Goal: Task Accomplishment & Management: Use online tool/utility

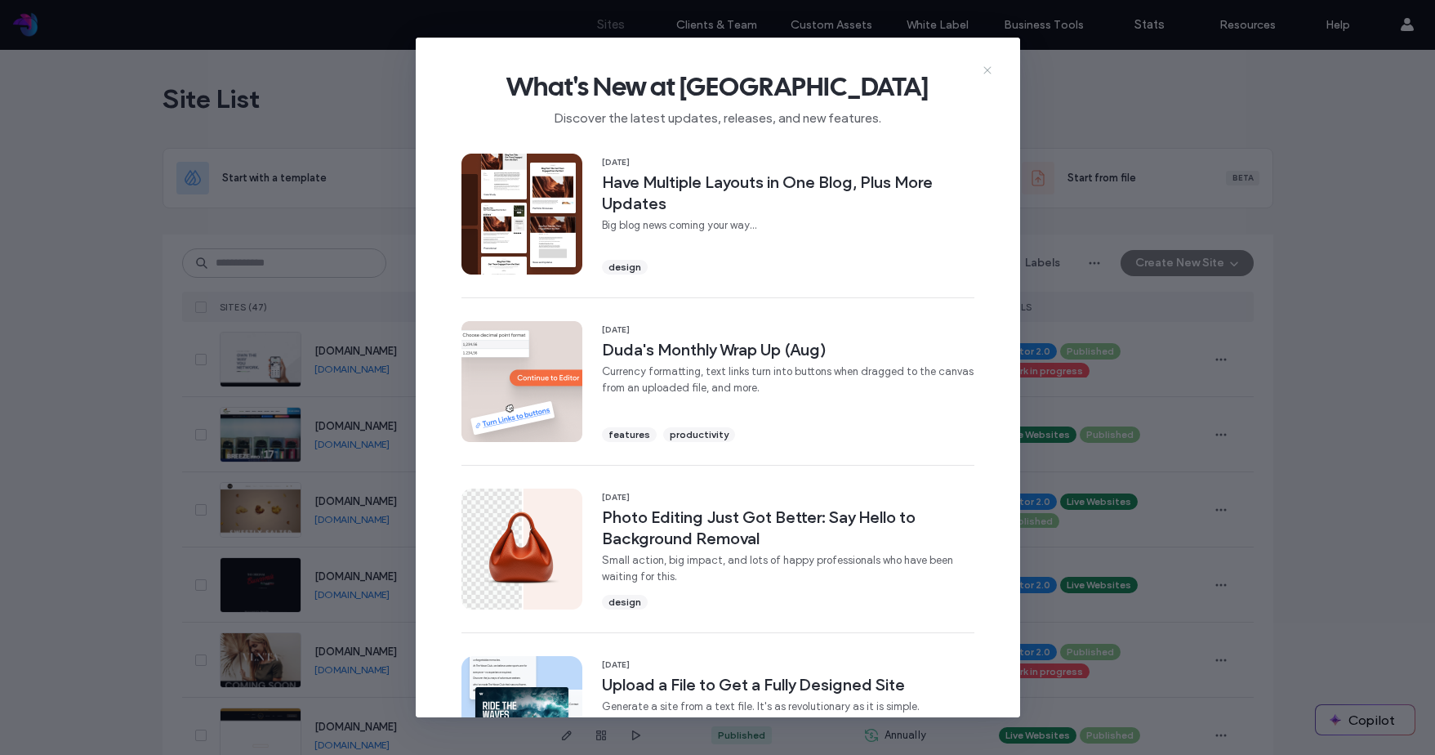
click at [989, 72] on icon at bounding box center [987, 70] width 13 height 13
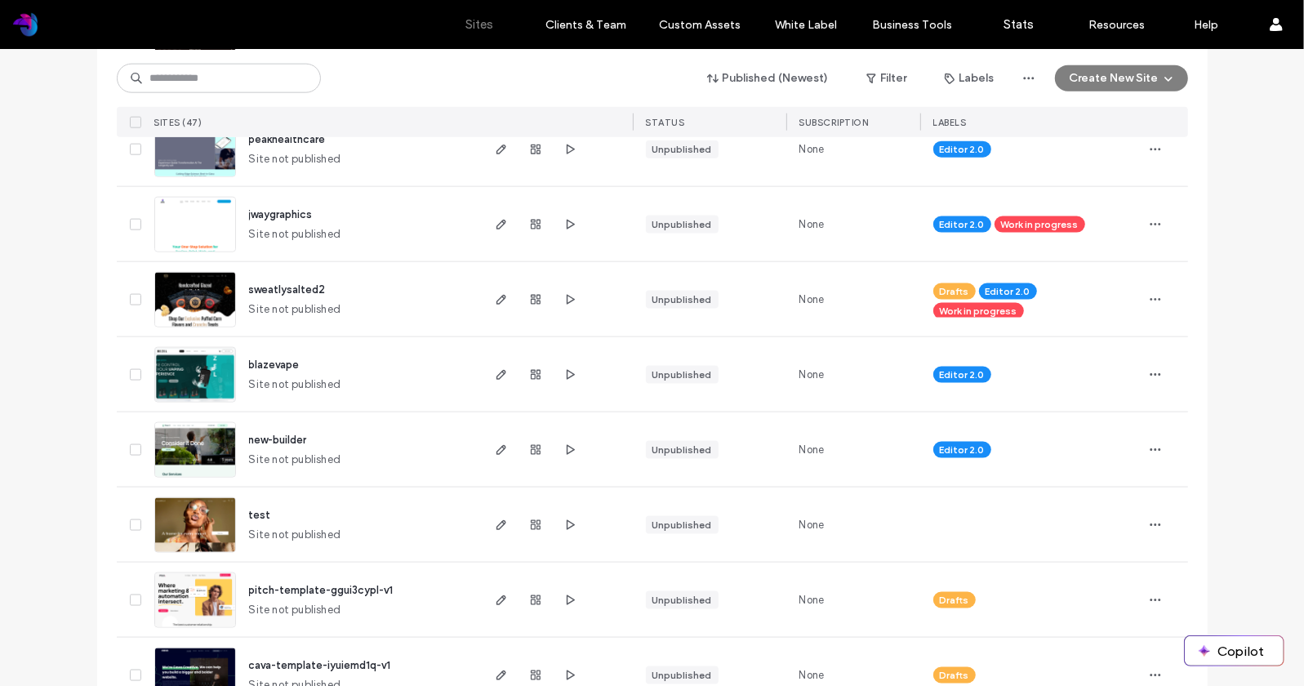
scroll to position [1648, 0]
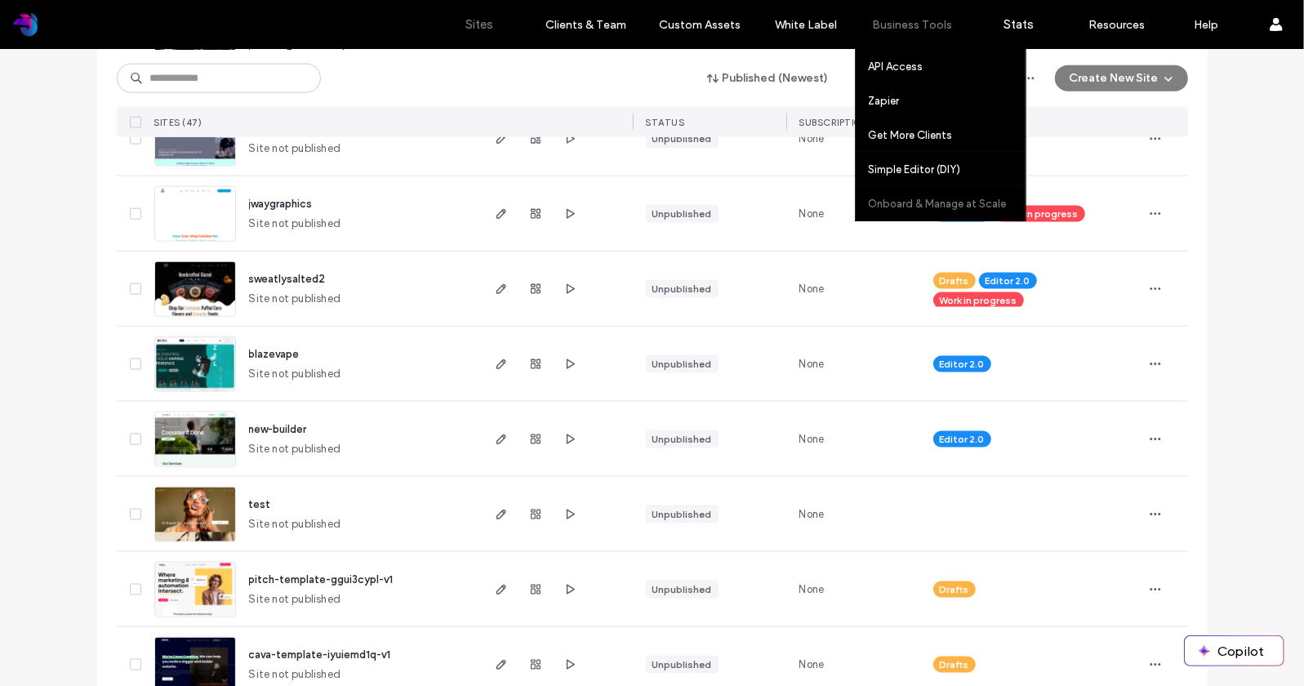
click at [900, 199] on label "Onboard & Manage at Scale" at bounding box center [937, 204] width 138 height 12
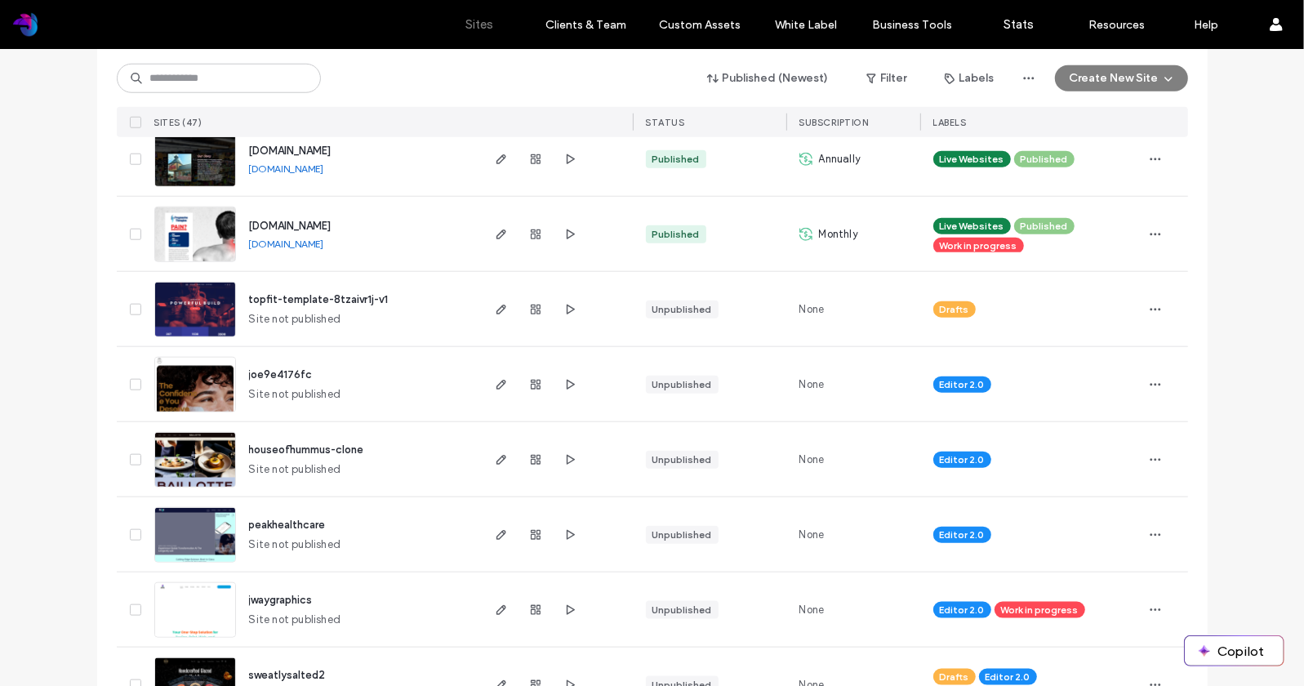
scroll to position [1249, 0]
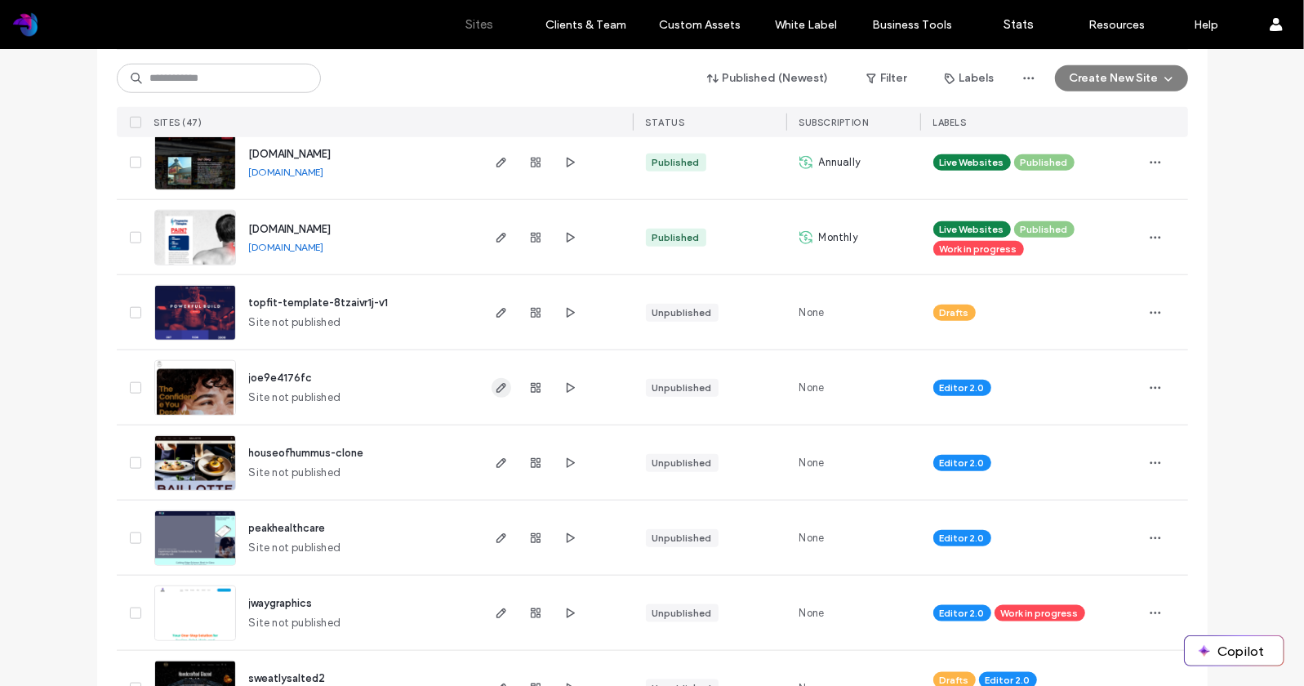
click at [495, 386] on icon "button" at bounding box center [501, 387] width 13 height 13
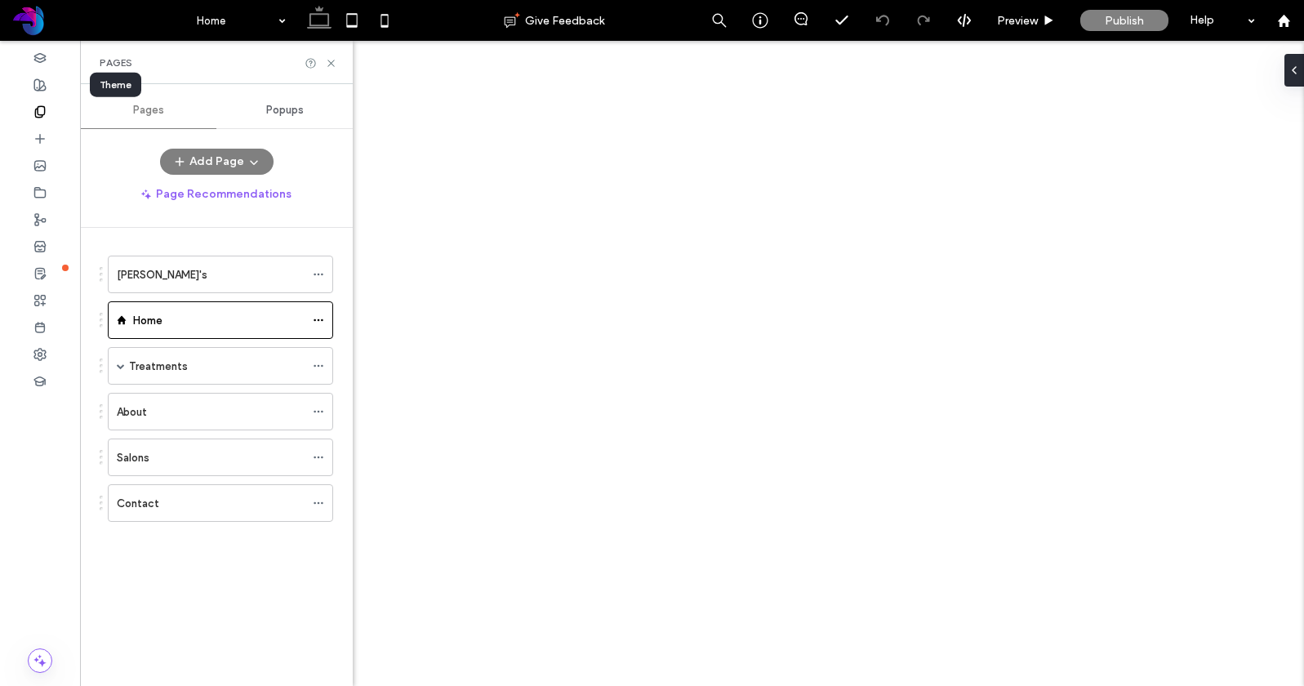
click at [41, 105] on span at bounding box center [39, 112] width 13 height 14
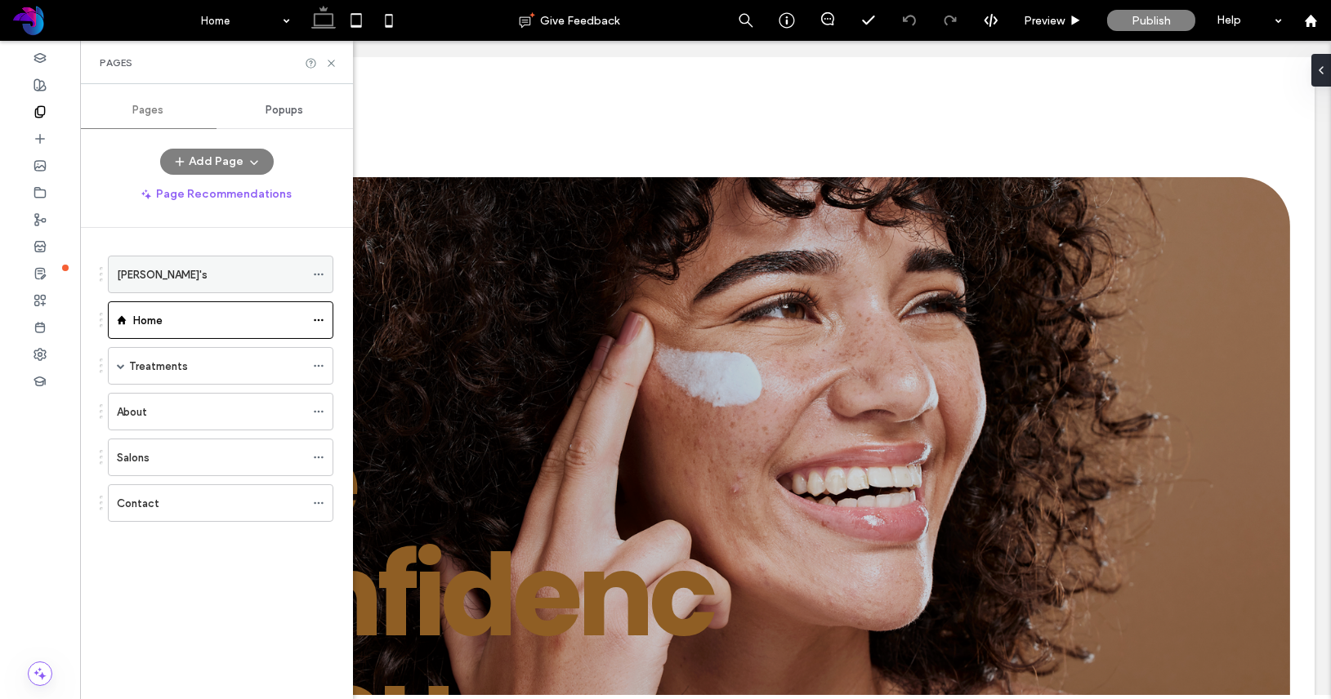
click at [142, 279] on label "[PERSON_NAME]'s" at bounding box center [162, 275] width 91 height 29
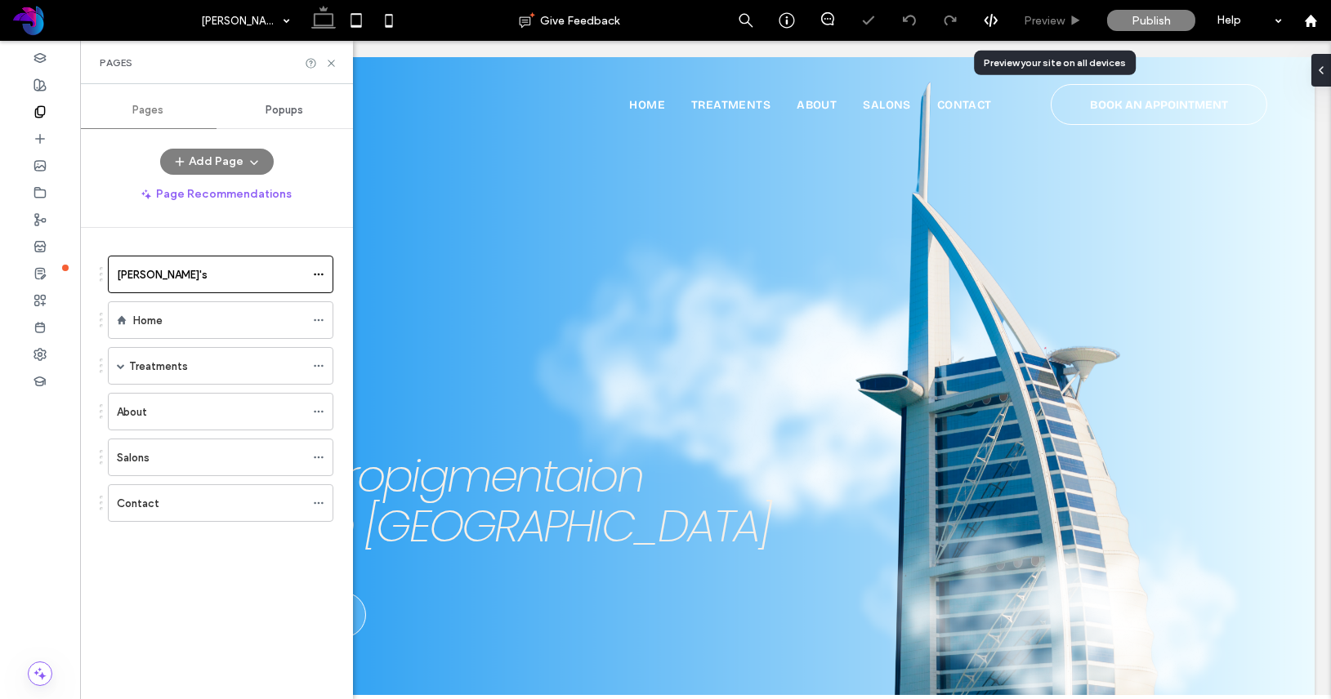
click at [1041, 21] on span "Preview" at bounding box center [1043, 21] width 41 height 14
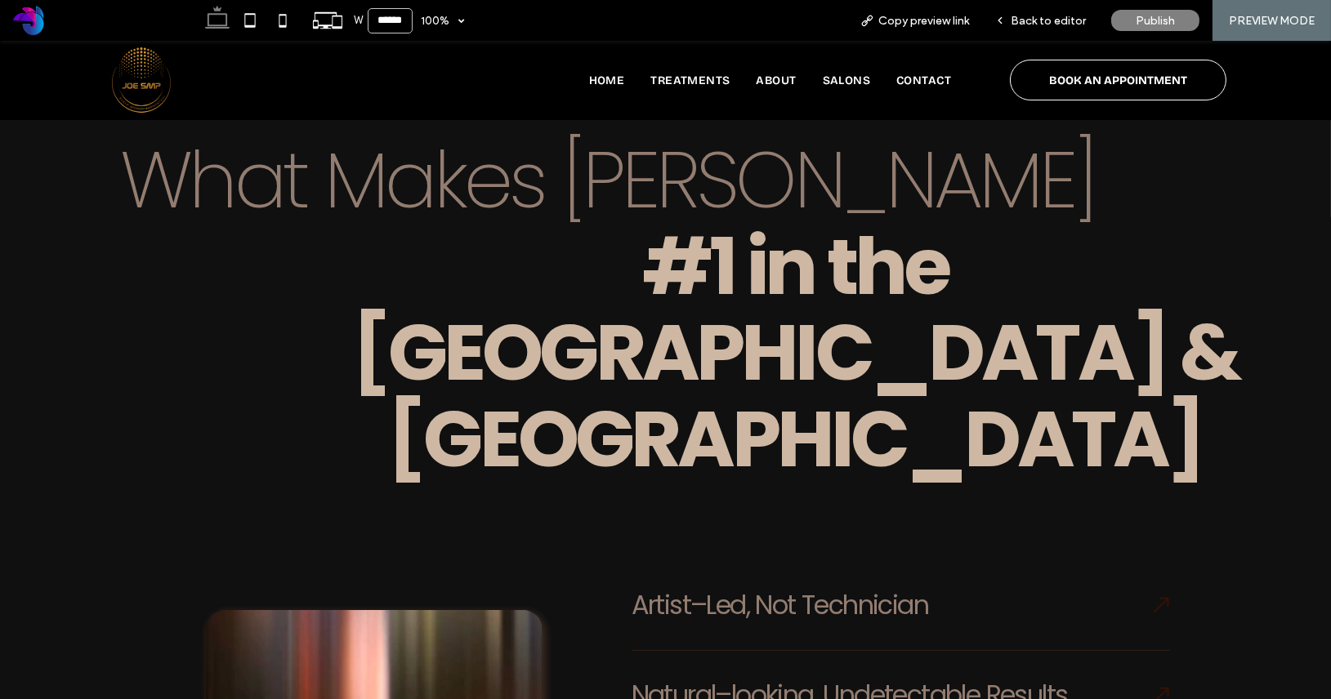
scroll to position [2012, 0]
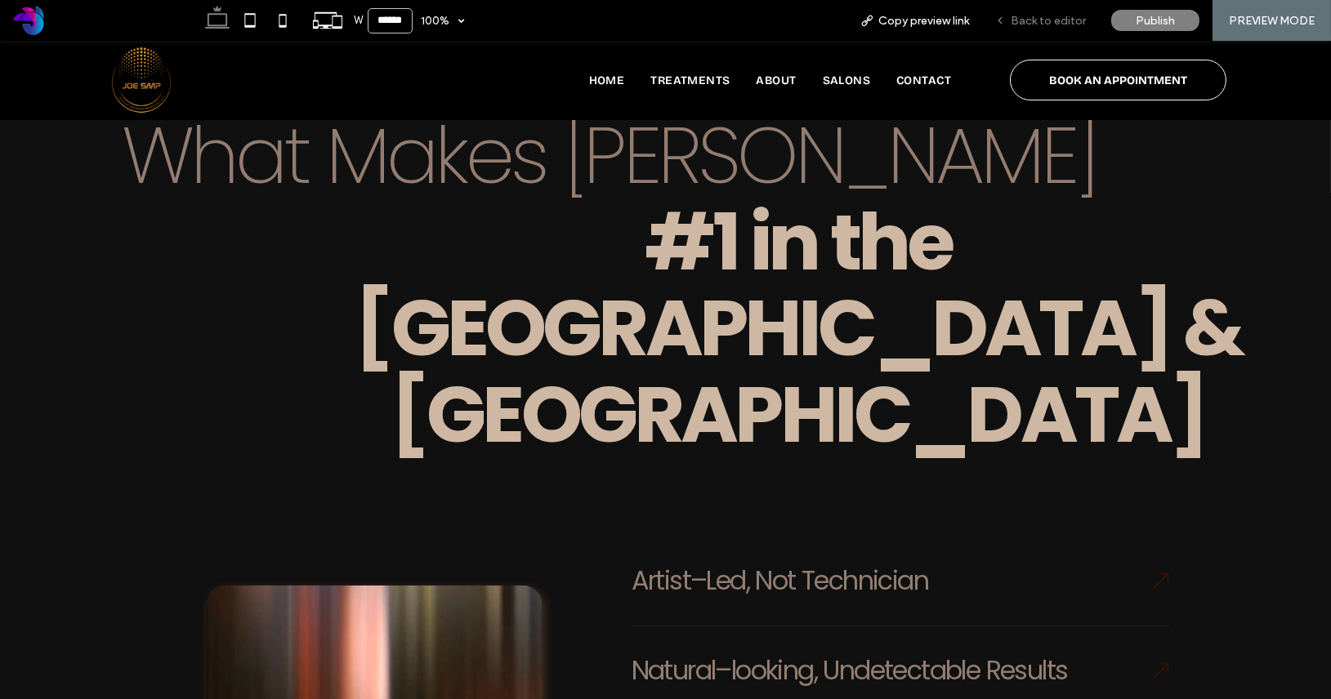
click at [1048, 9] on div "Back to editor" at bounding box center [1040, 20] width 117 height 41
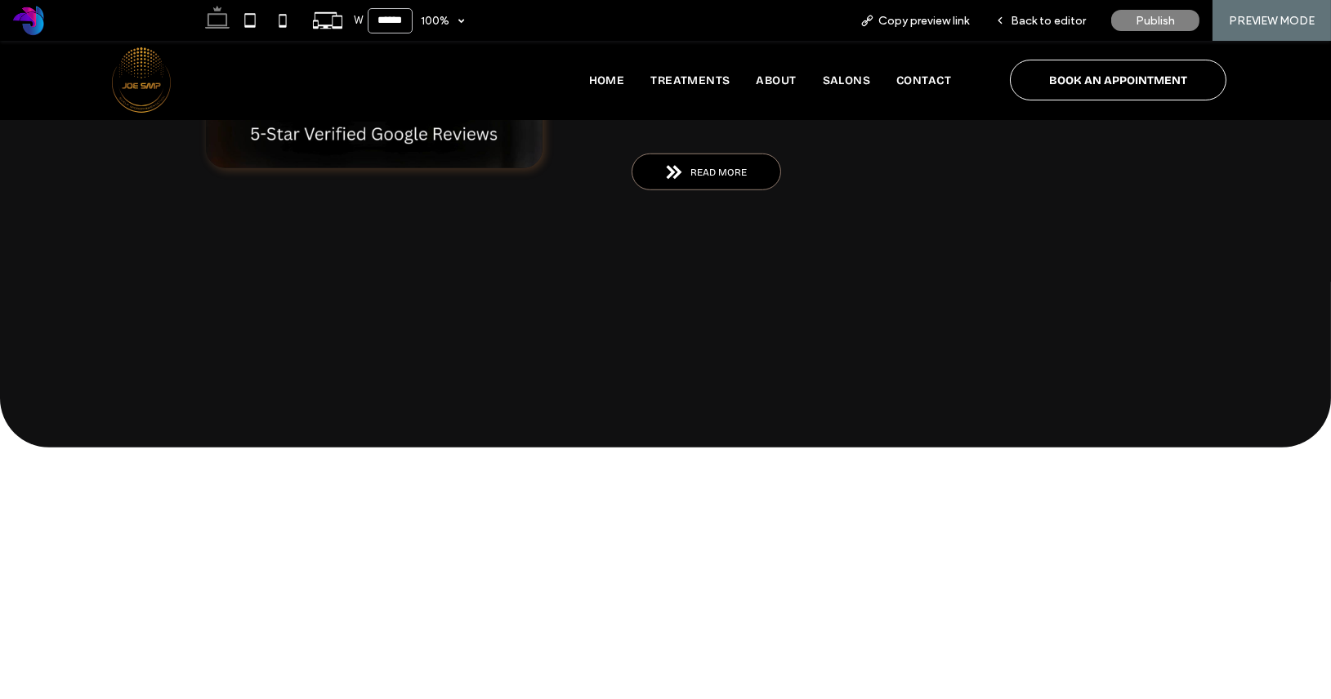
scroll to position [2962, 0]
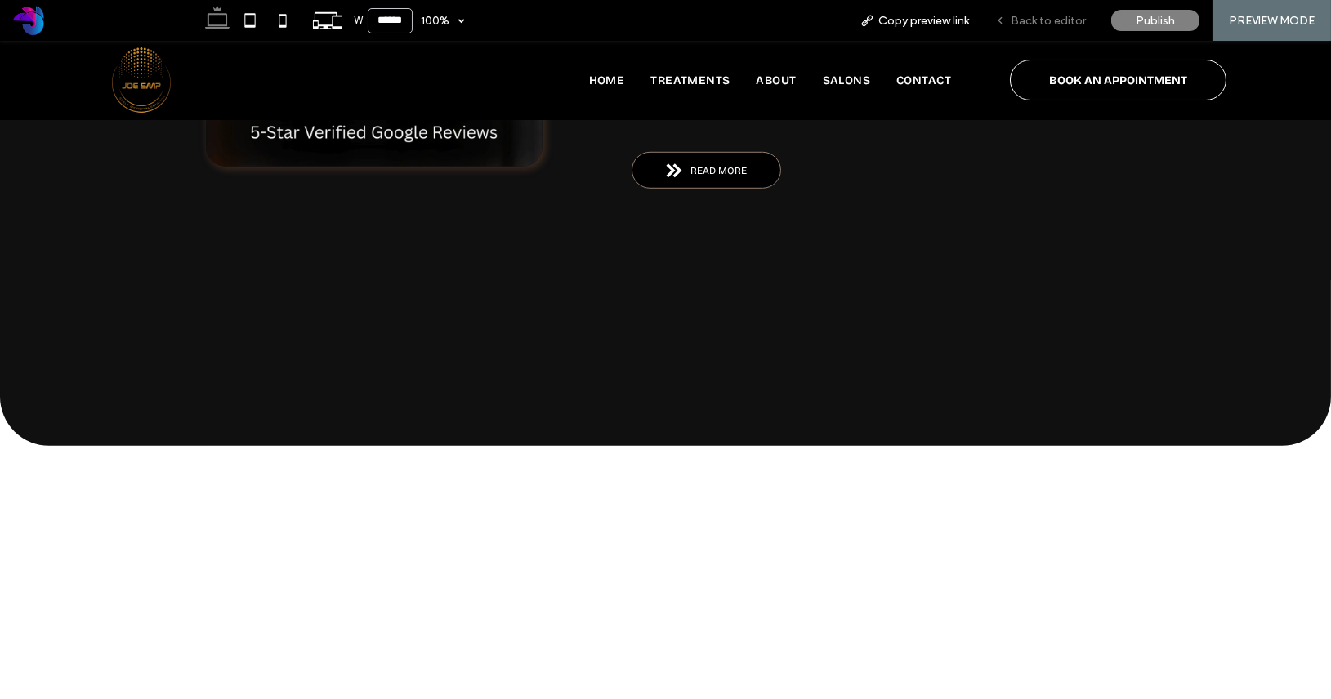
click at [1038, 24] on span "Back to editor" at bounding box center [1047, 21] width 75 height 14
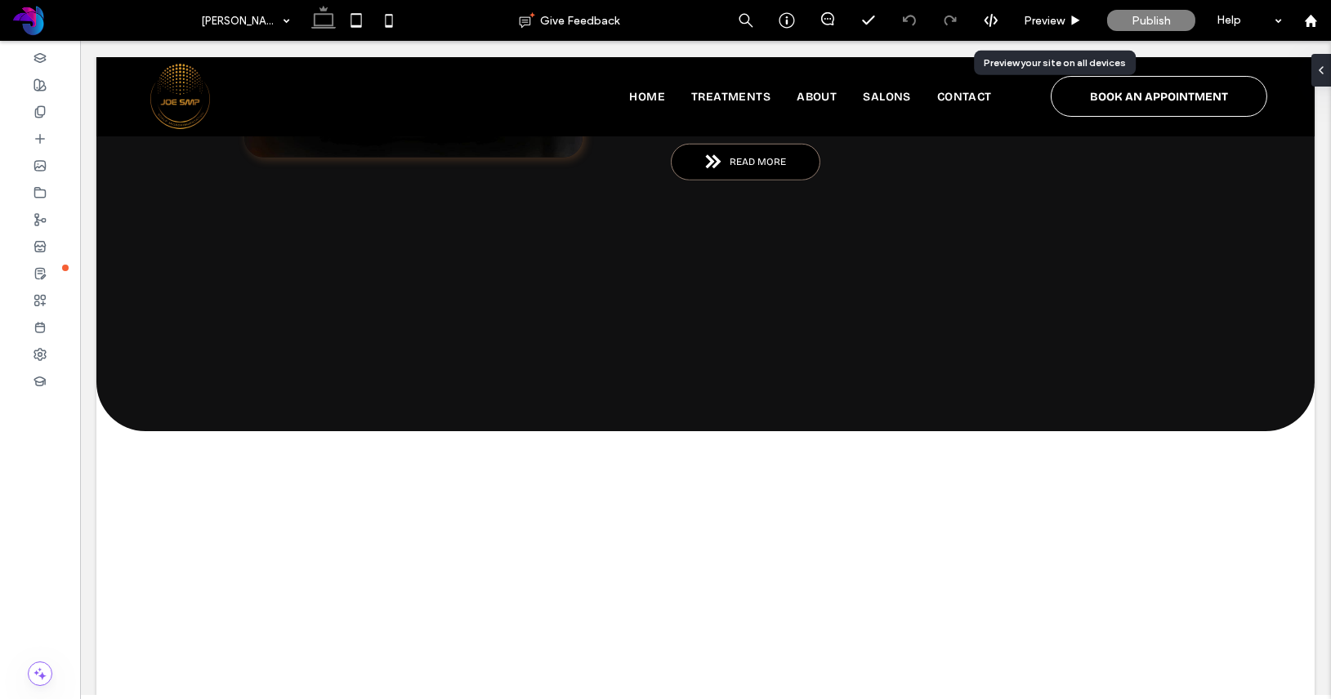
scroll to position [2971, 0]
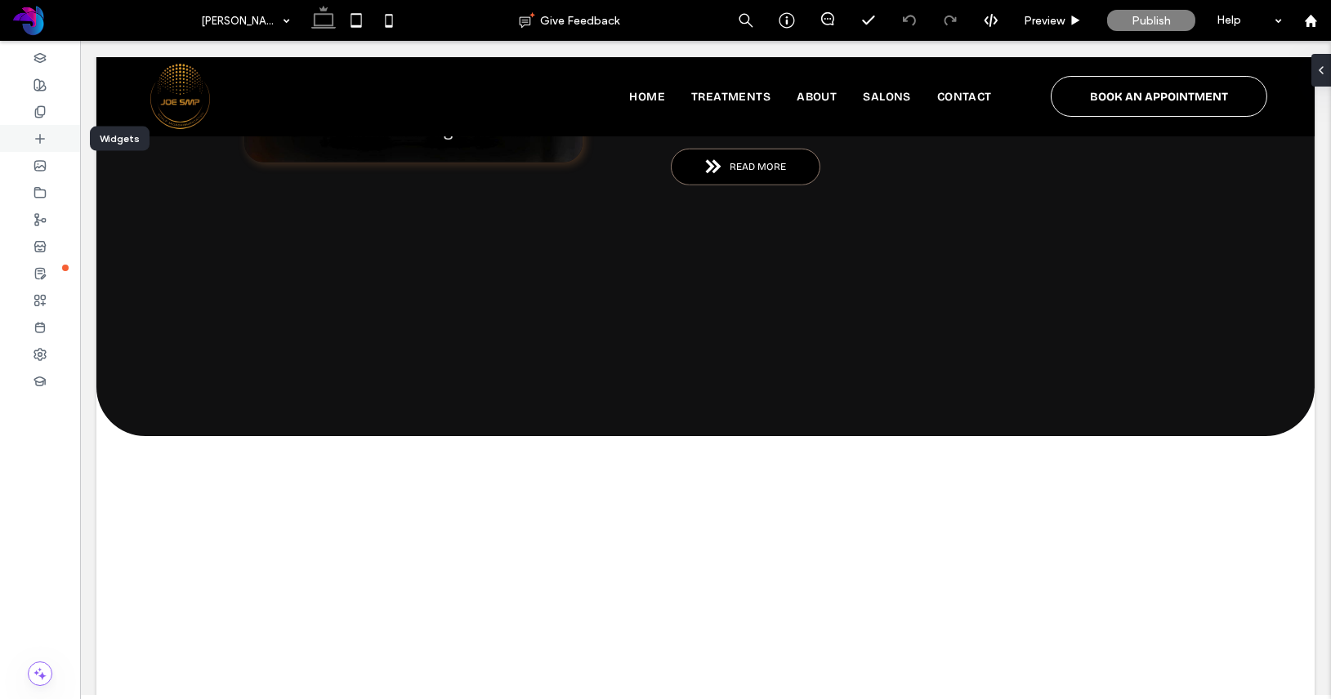
click at [40, 139] on use at bounding box center [40, 138] width 8 height 8
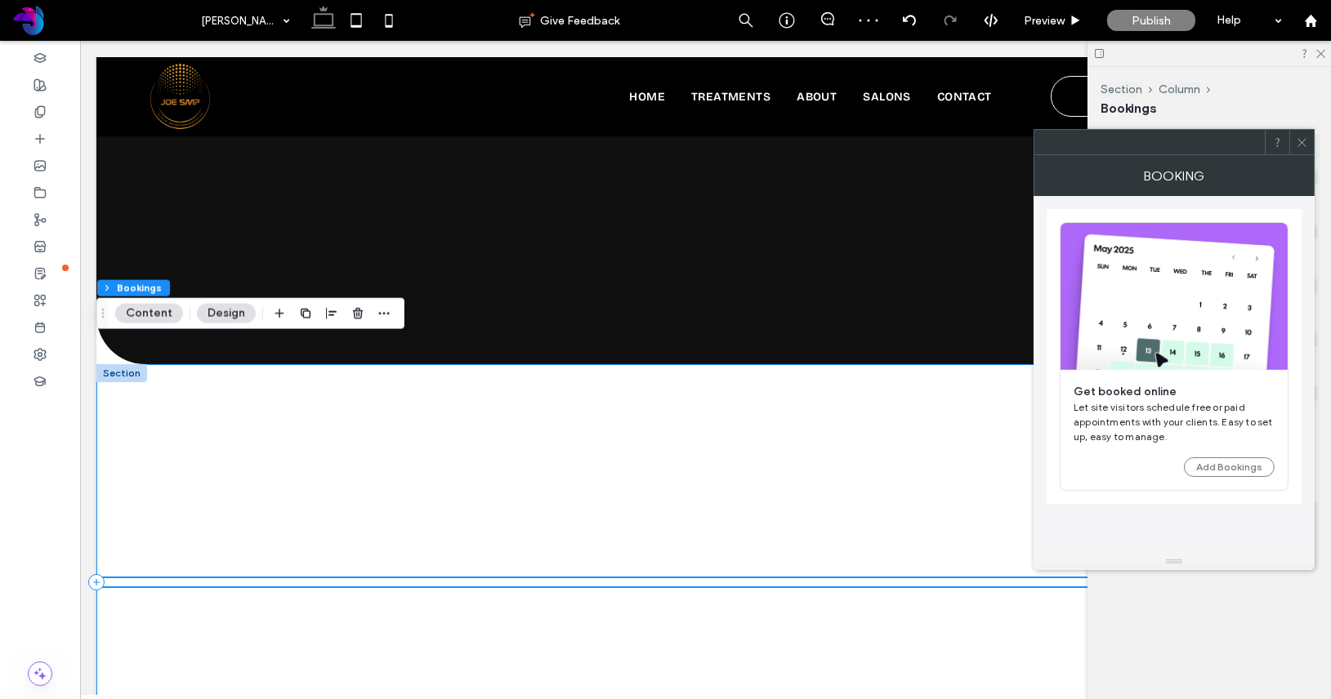
scroll to position [3045, 0]
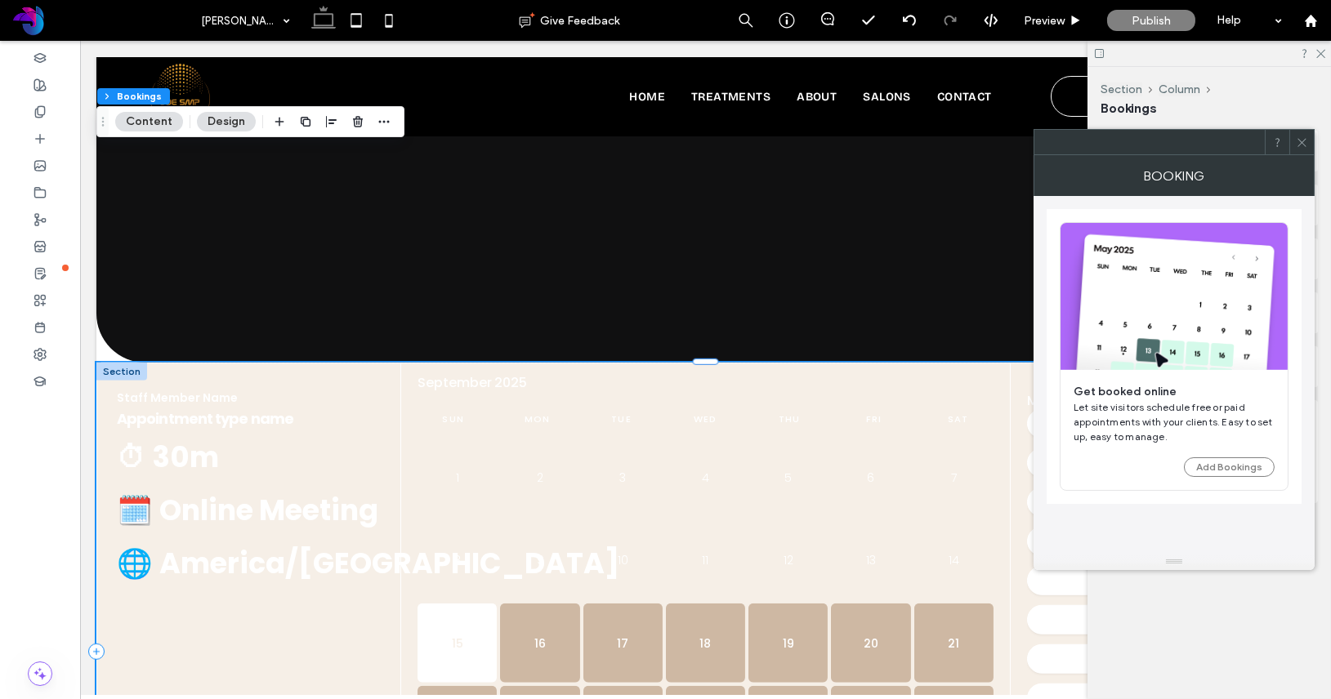
click at [1303, 146] on icon at bounding box center [1301, 142] width 12 height 12
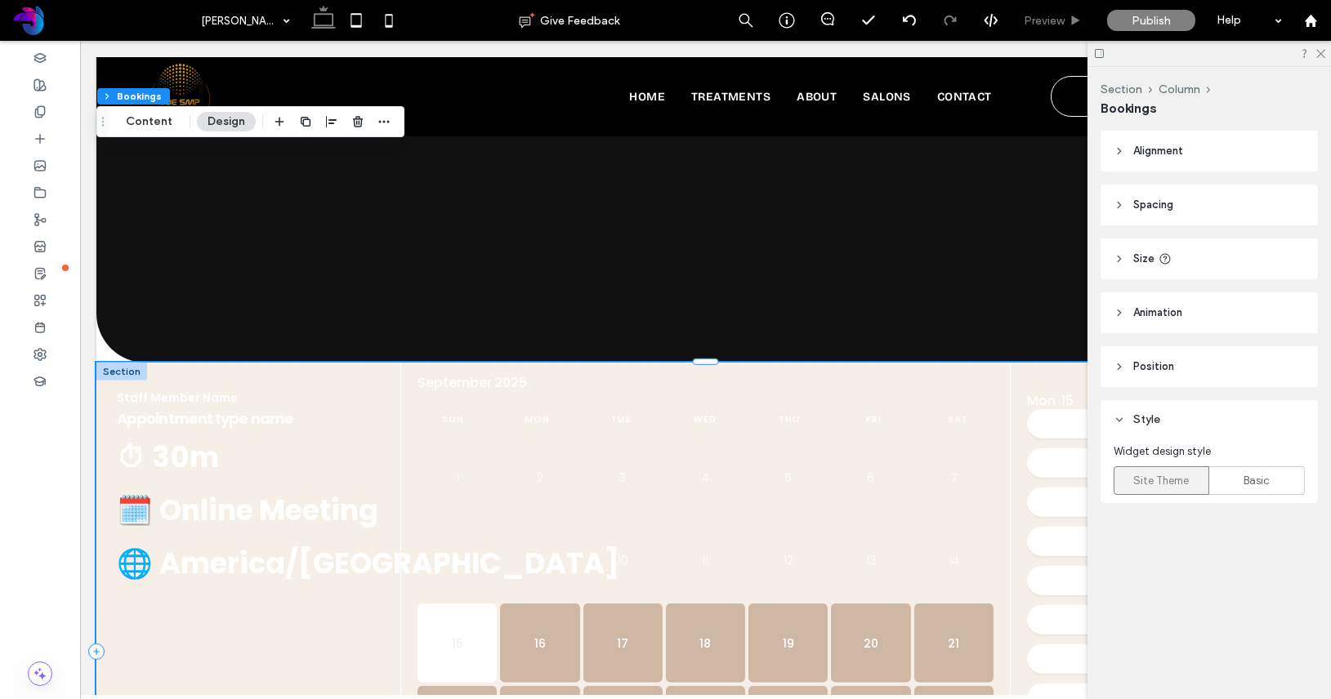
click at [1057, 21] on span "Preview" at bounding box center [1043, 21] width 41 height 14
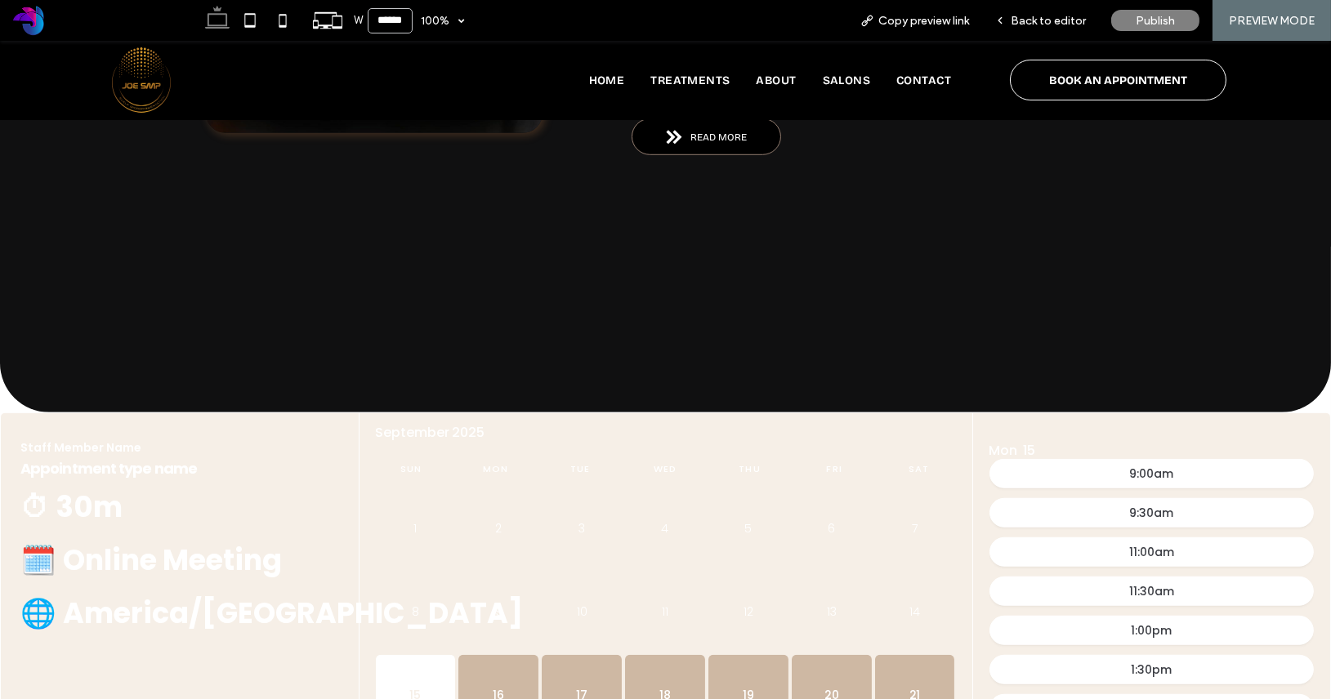
scroll to position [3065, 0]
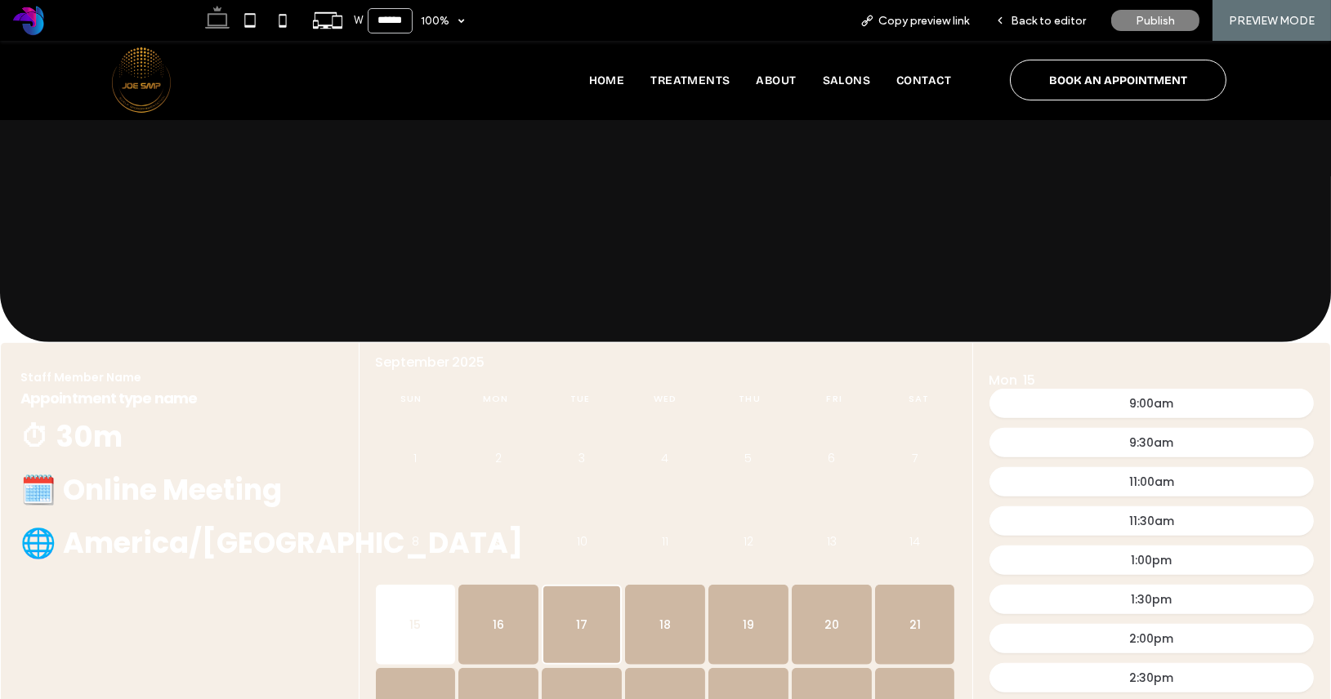
click at [587, 585] on button "17" at bounding box center [582, 625] width 80 height 80
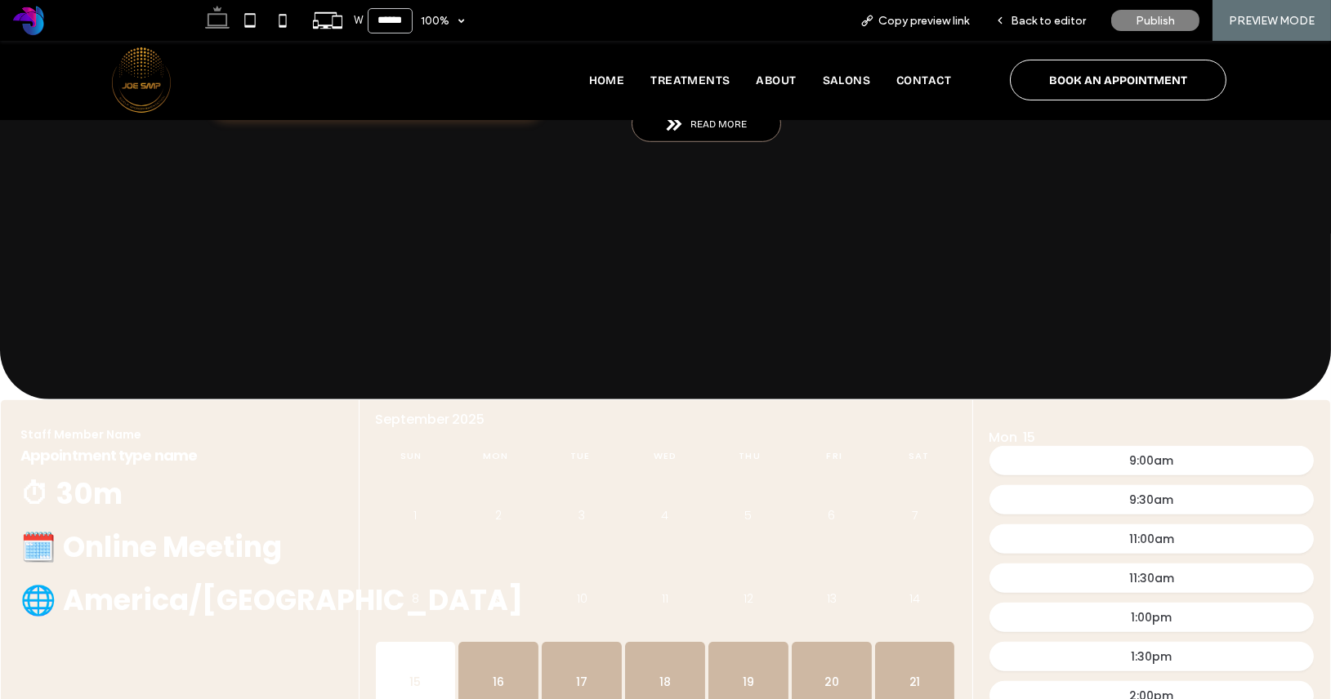
scroll to position [2885, 0]
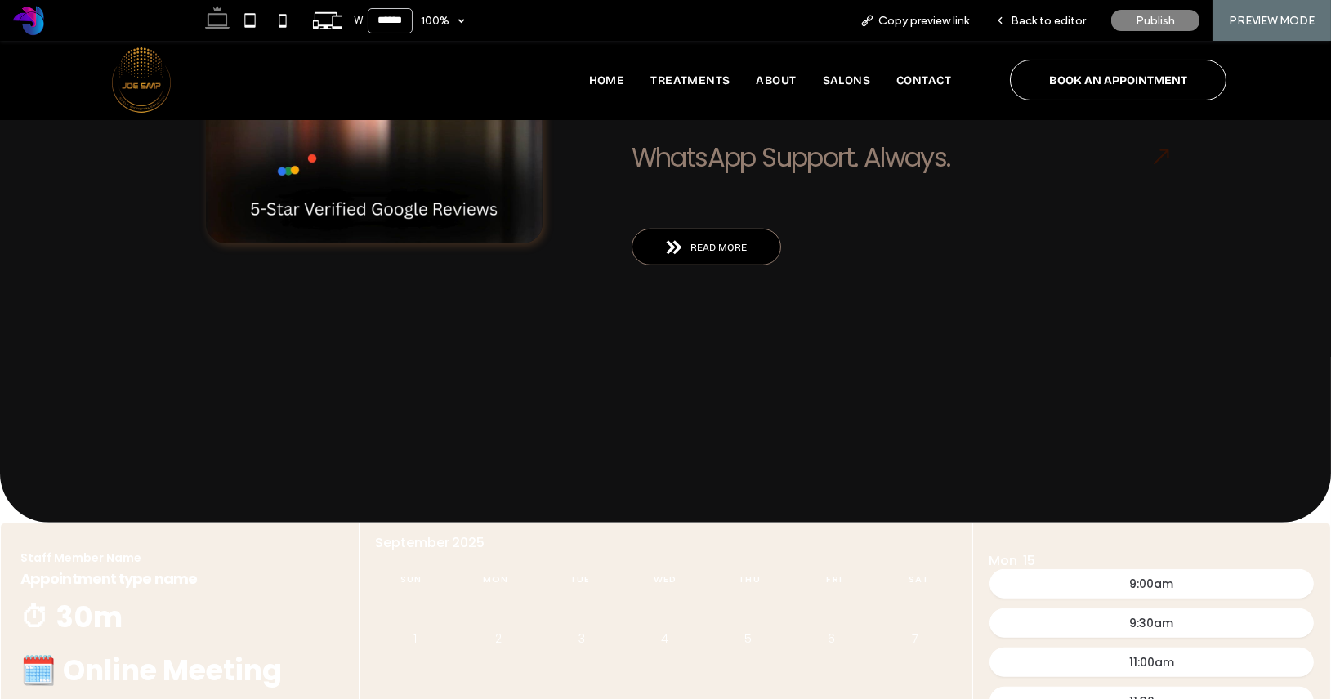
click at [1179, 609] on div "9:30am" at bounding box center [1151, 627] width 325 height 36
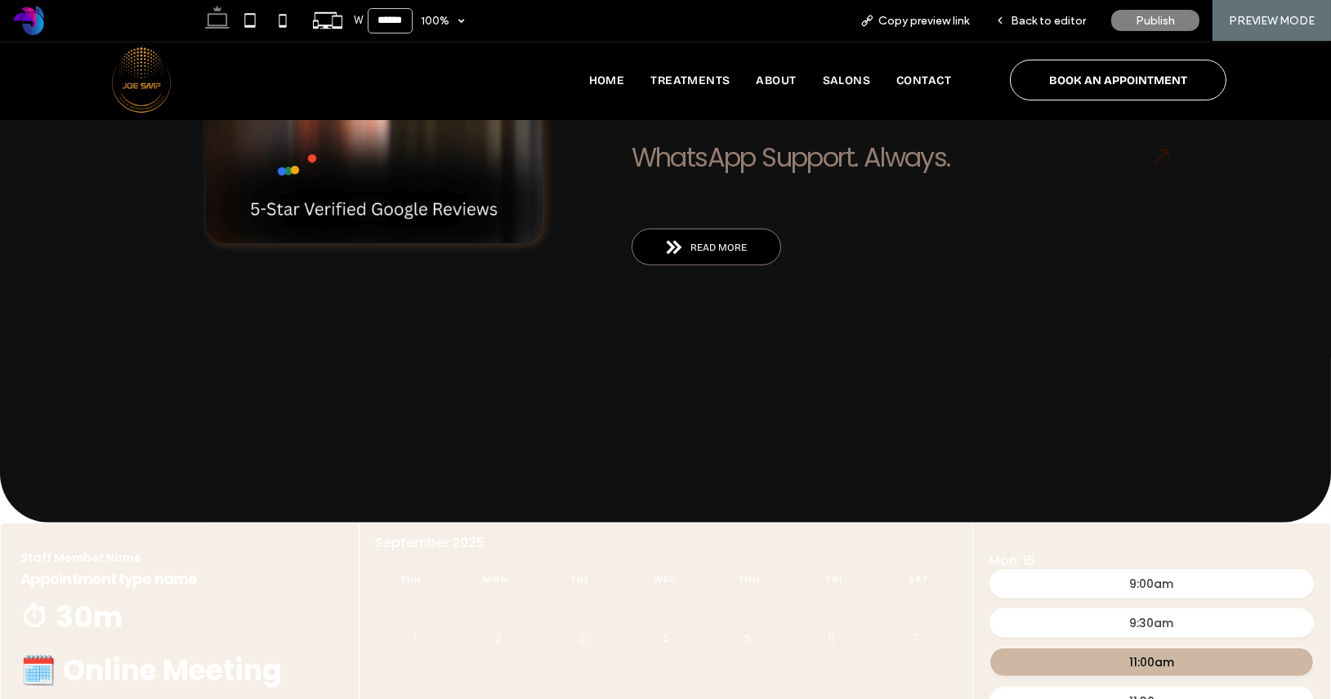
click at [1169, 657] on div "11:00am" at bounding box center [1151, 662] width 45 height 11
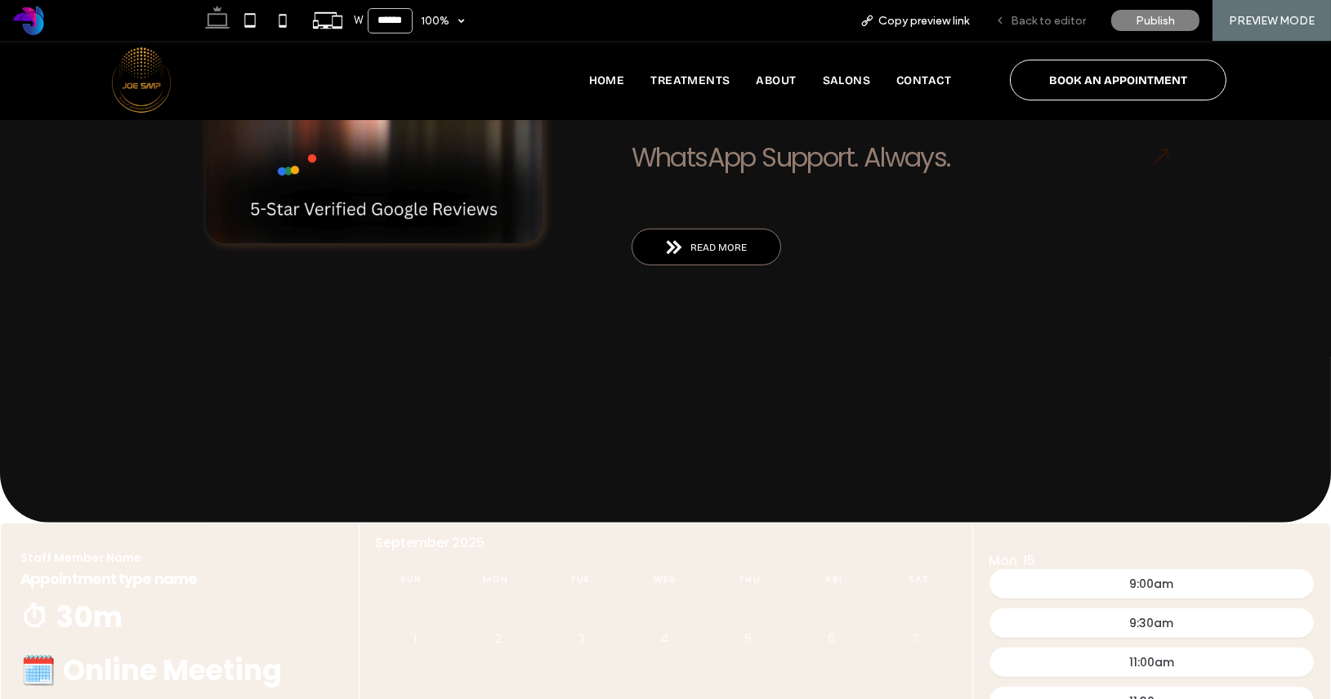
click at [1039, 7] on div "Back to editor" at bounding box center [1040, 20] width 117 height 41
click at [1044, 28] on div "Back to editor" at bounding box center [1040, 20] width 117 height 41
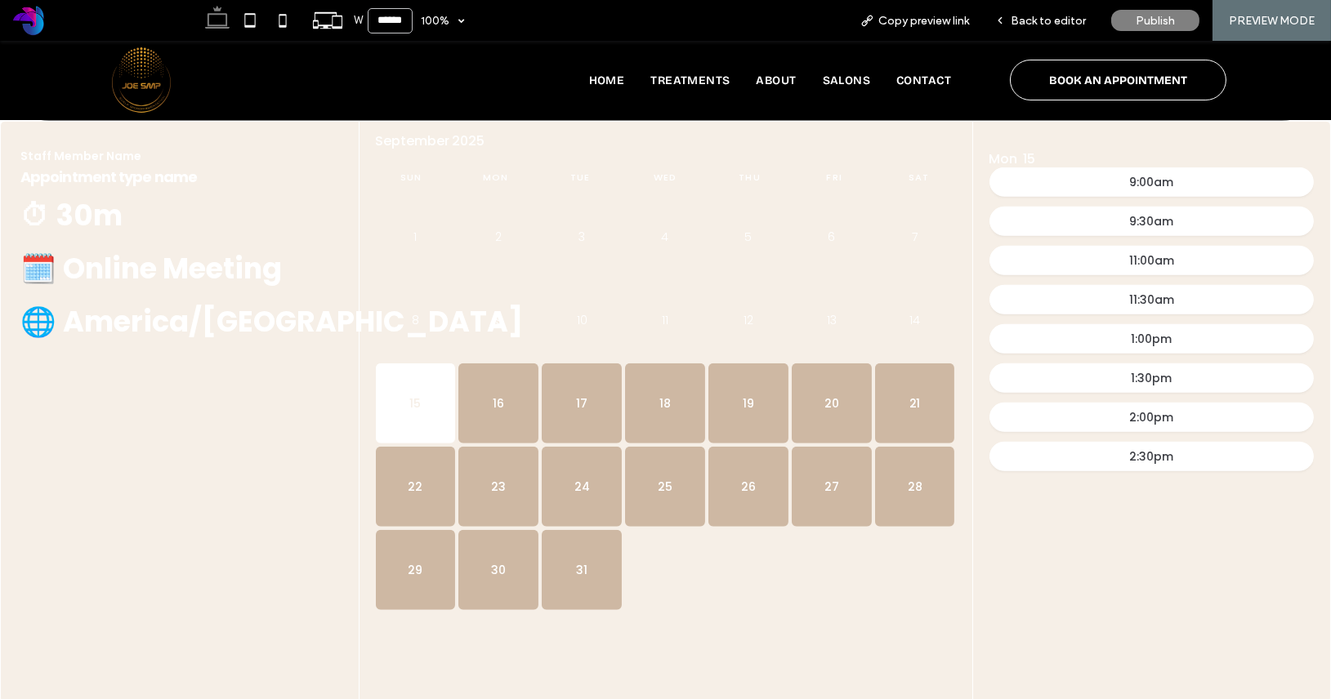
scroll to position [3034, 0]
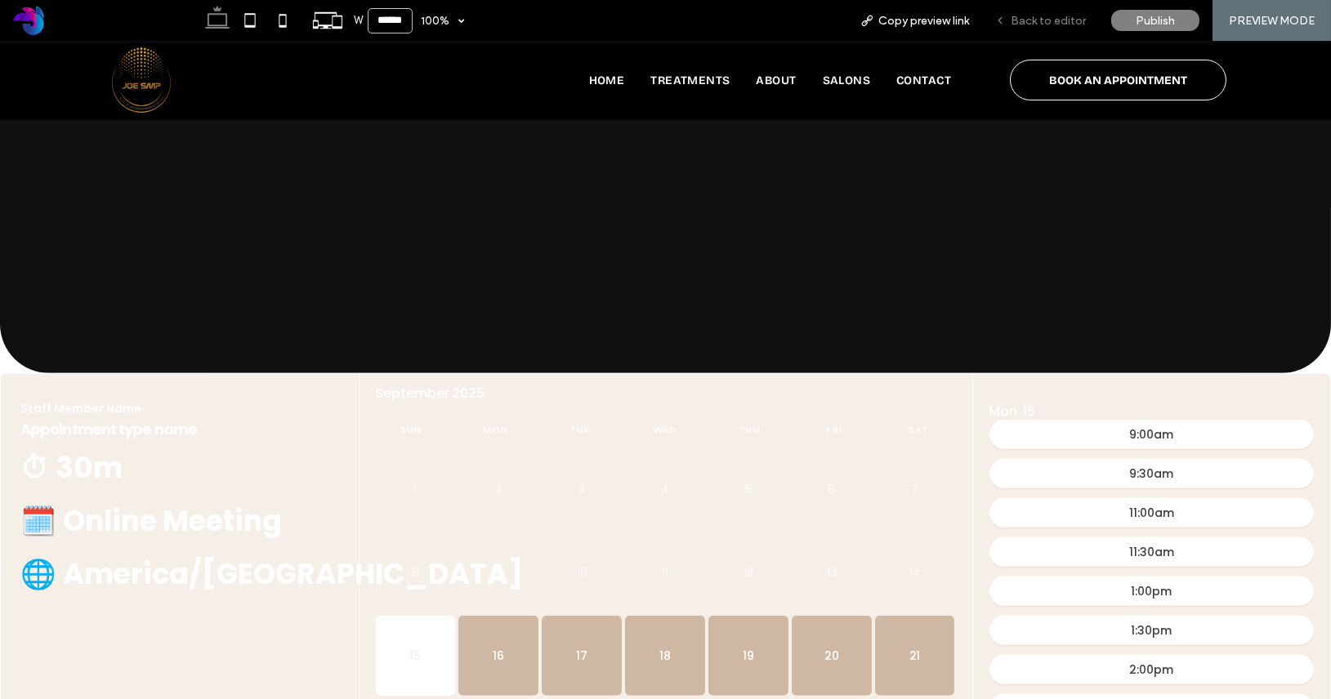
click at [1049, 31] on div "Back to editor" at bounding box center [1040, 20] width 117 height 41
click at [219, 499] on div "🗓️ Online Meeting" at bounding box center [179, 520] width 319 height 43
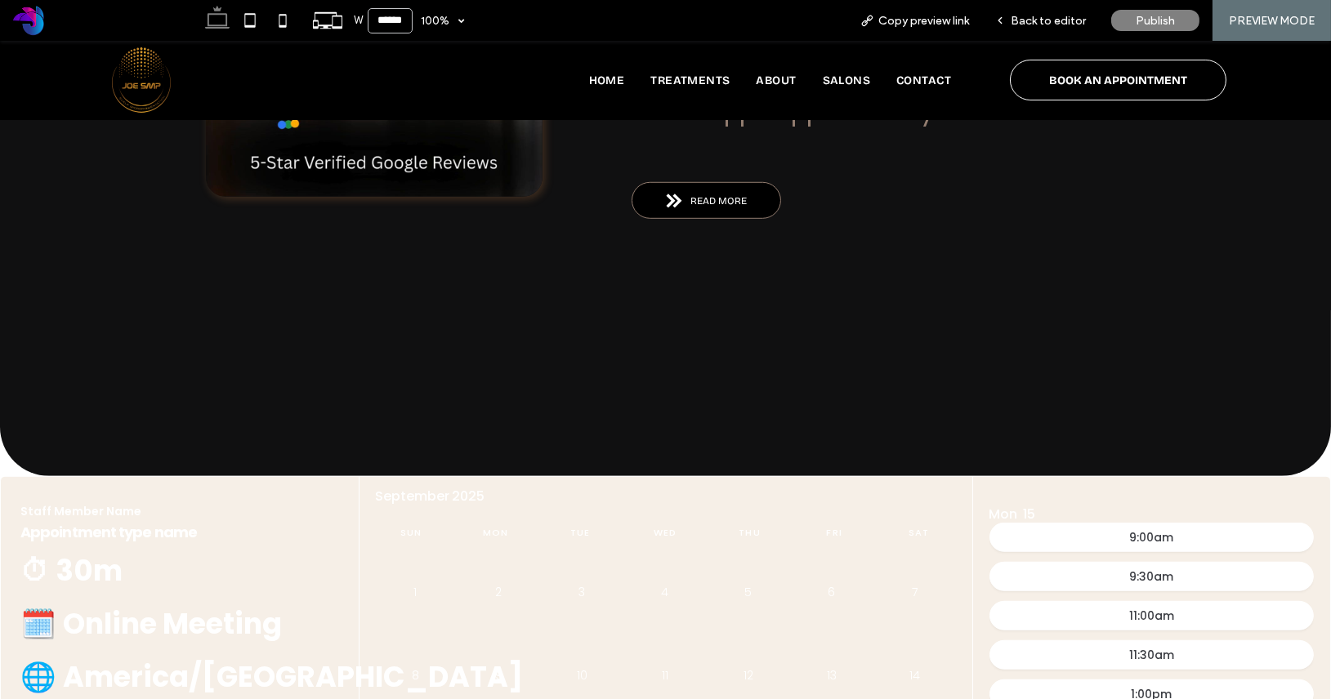
scroll to position [2807, 0]
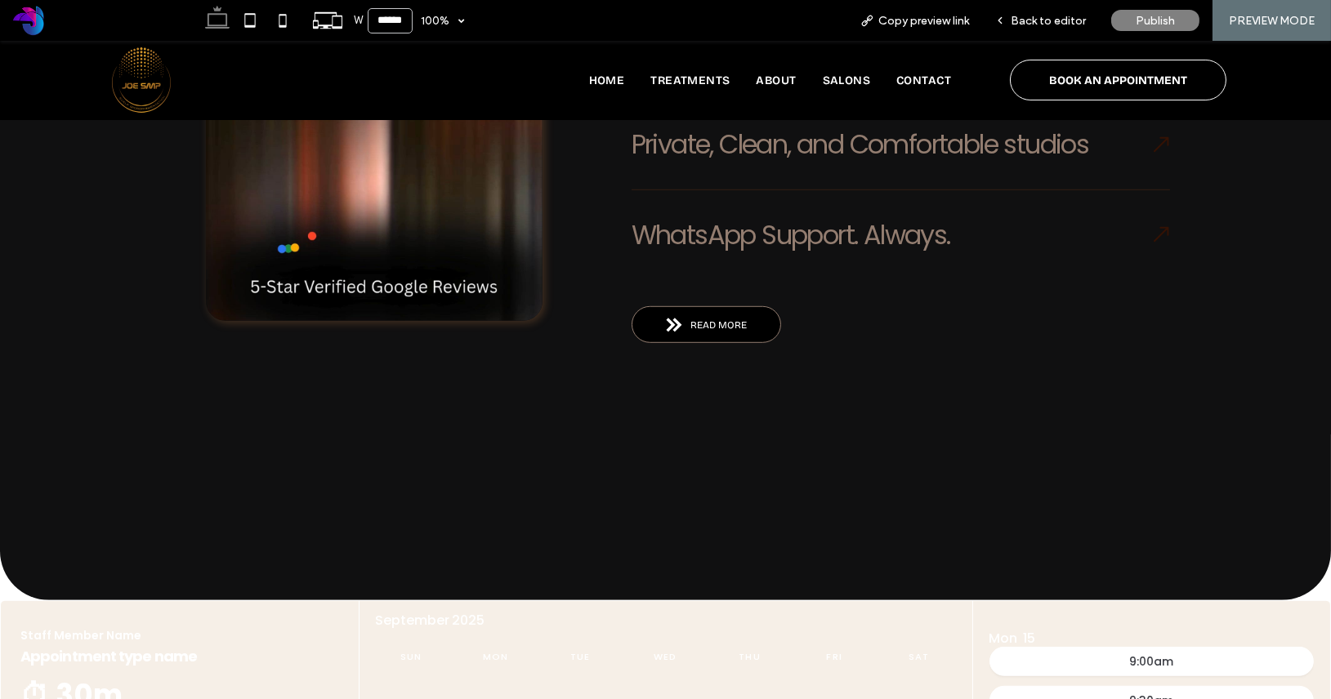
click at [1023, 27] on span "Back to editor" at bounding box center [1047, 21] width 75 height 14
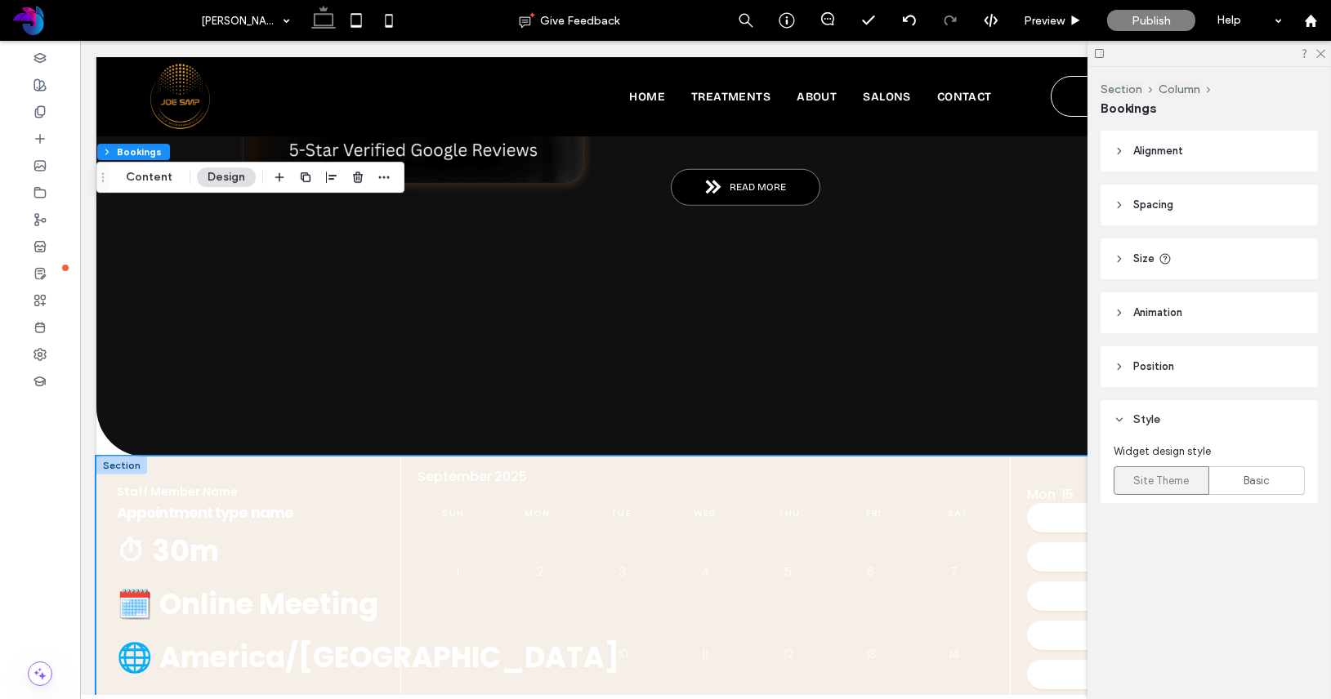
scroll to position [2985, 0]
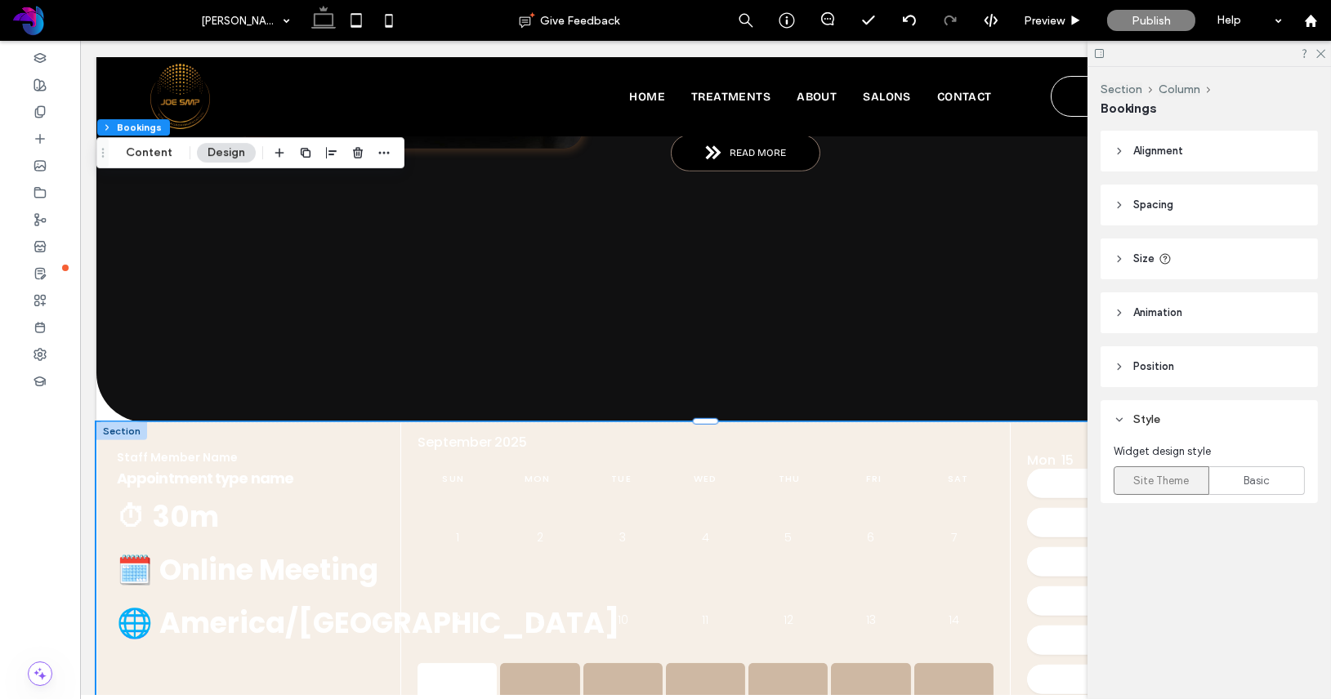
click at [1254, 482] on span "Basic" at bounding box center [1257, 481] width 26 height 16
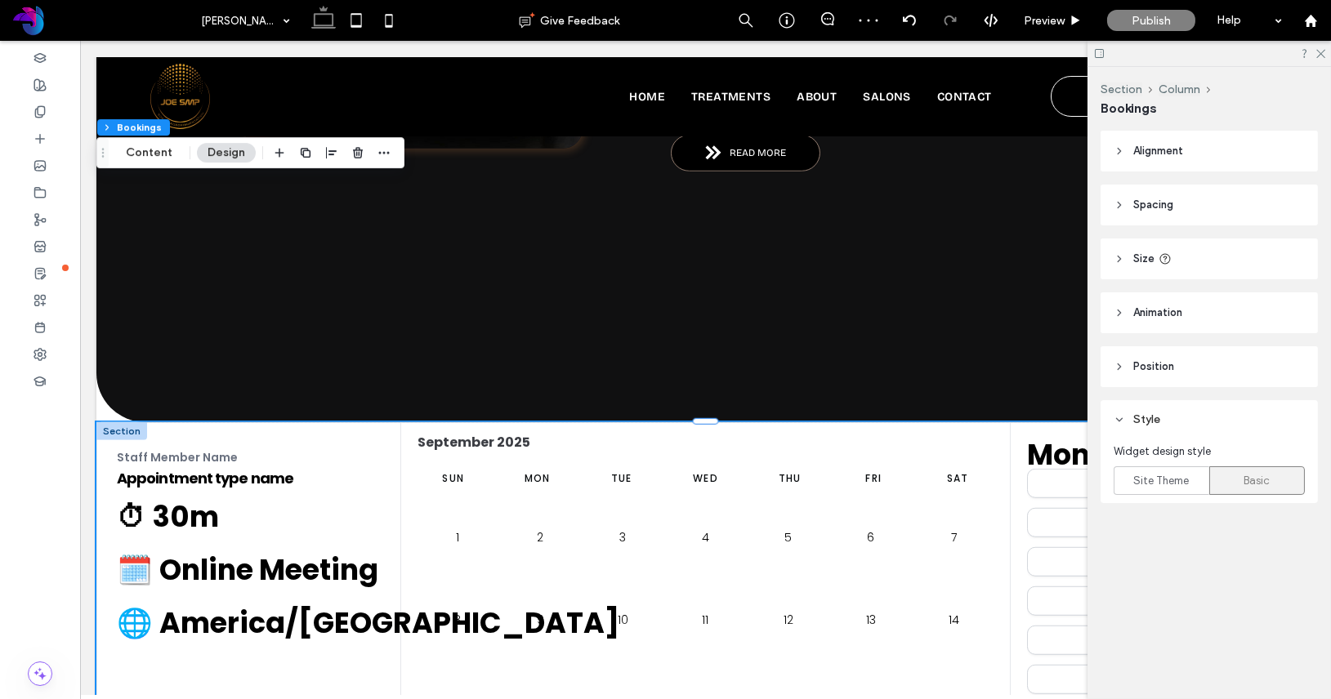
click at [1182, 499] on div "Style Widget design style Site Theme Basic" at bounding box center [1208, 451] width 217 height 103
click at [1182, 484] on span "Site Theme" at bounding box center [1162, 481] width 56 height 16
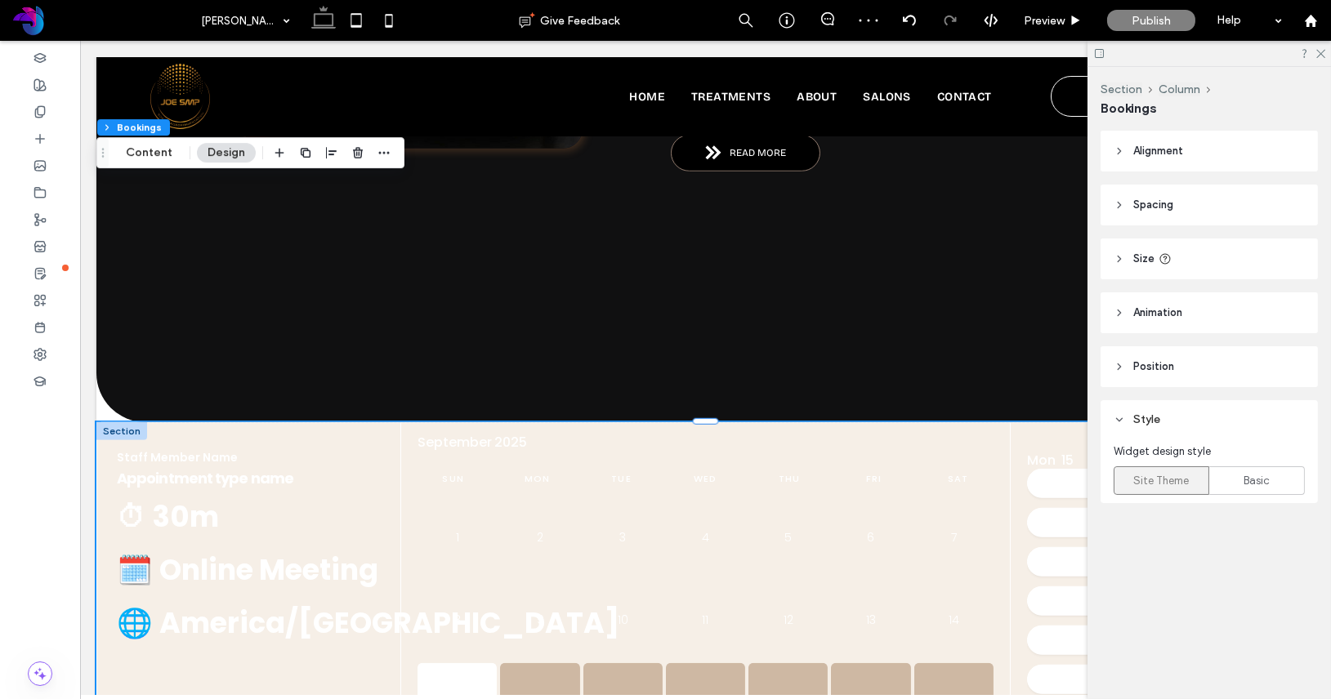
click at [1117, 149] on icon at bounding box center [1118, 150] width 11 height 11
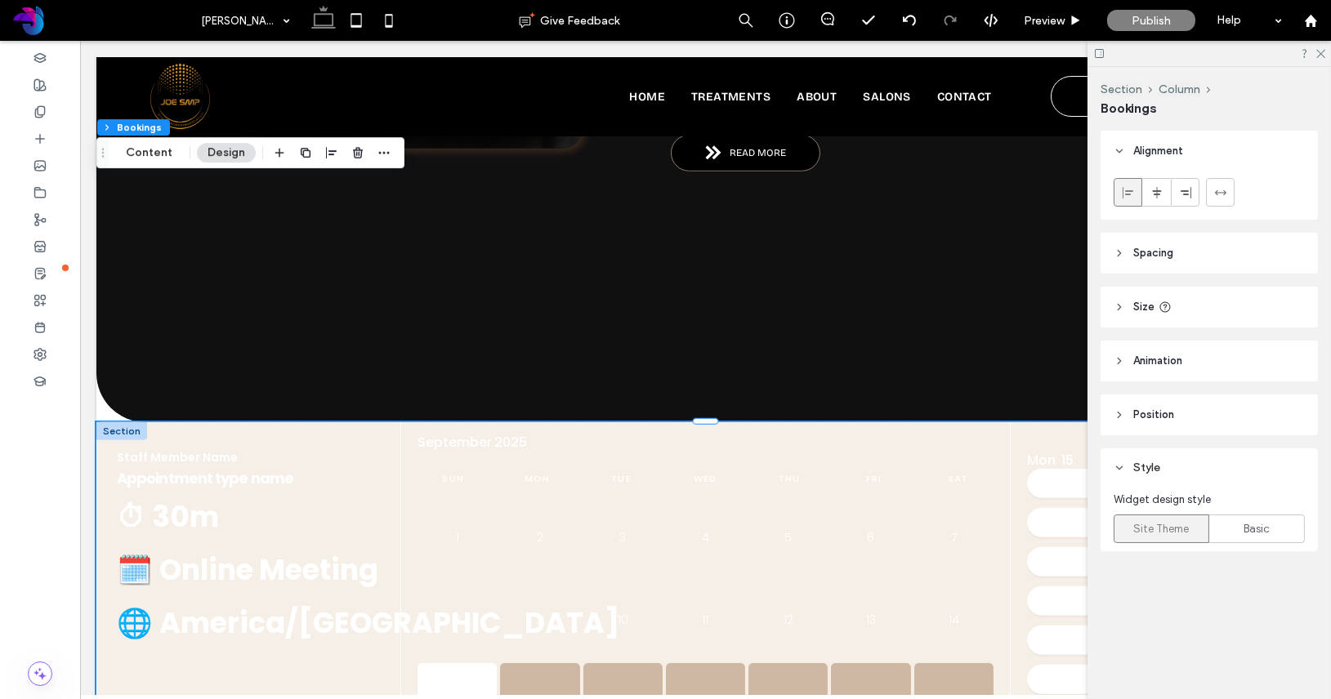
click at [1124, 258] on icon at bounding box center [1118, 252] width 11 height 11
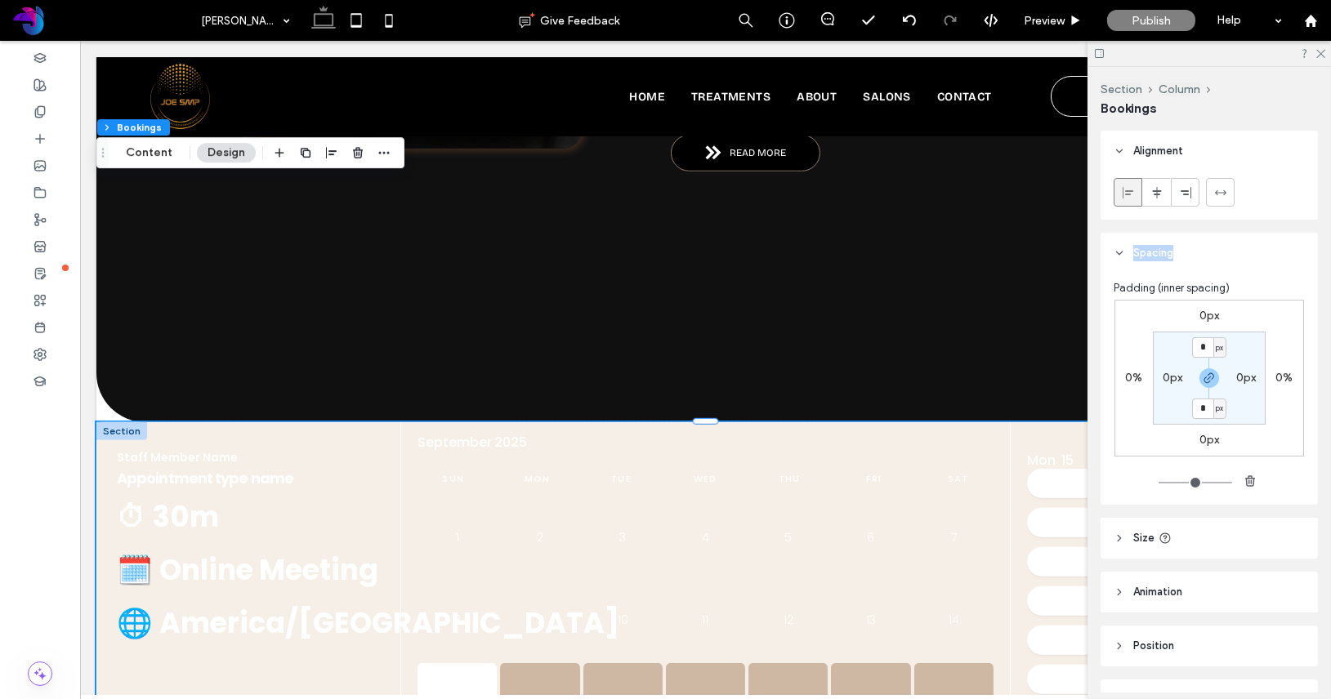
click at [1124, 258] on icon at bounding box center [1118, 252] width 11 height 11
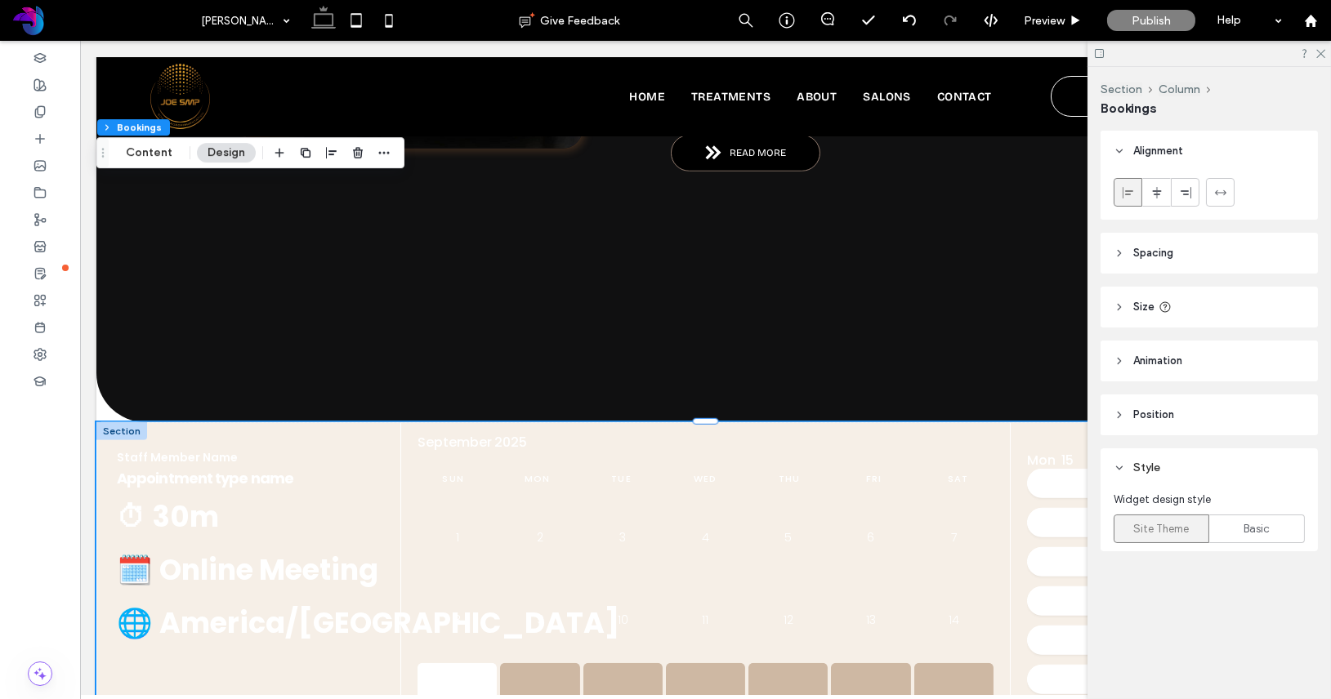
click at [1126, 319] on header "Size" at bounding box center [1208, 307] width 217 height 41
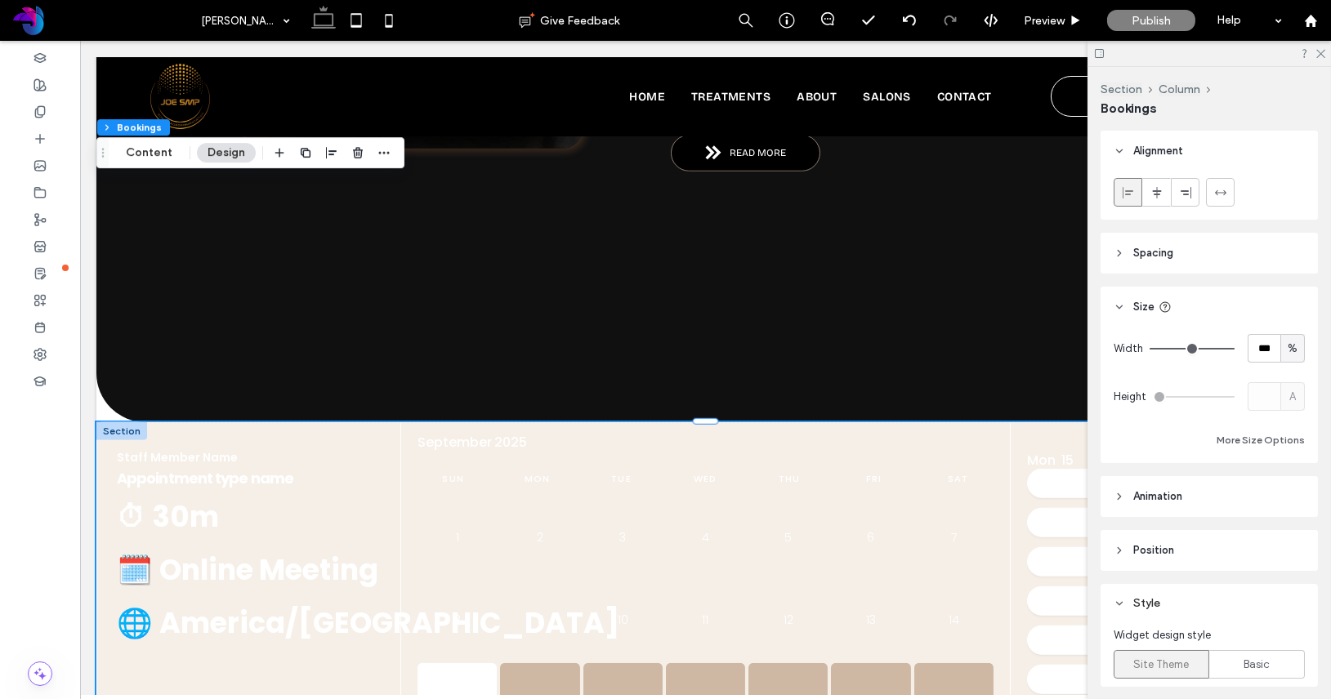
click at [1126, 316] on header "Size" at bounding box center [1208, 307] width 217 height 41
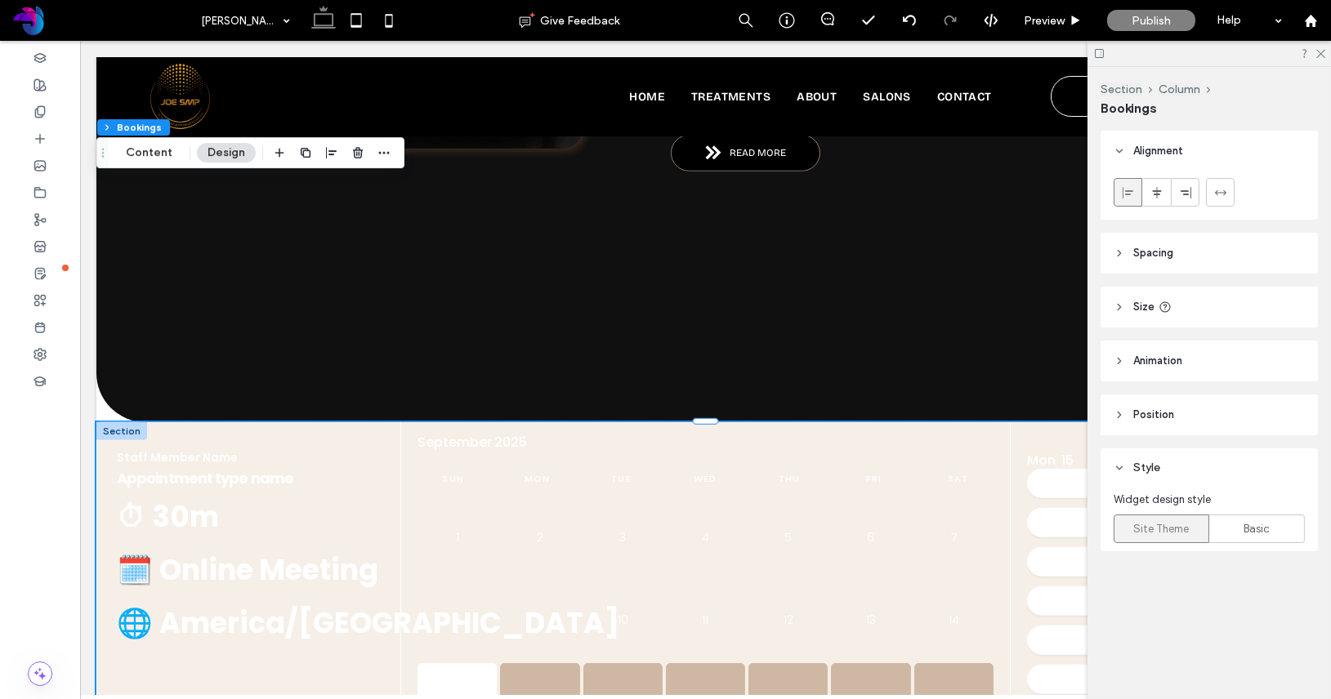
click at [1124, 356] on icon at bounding box center [1118, 360] width 11 height 11
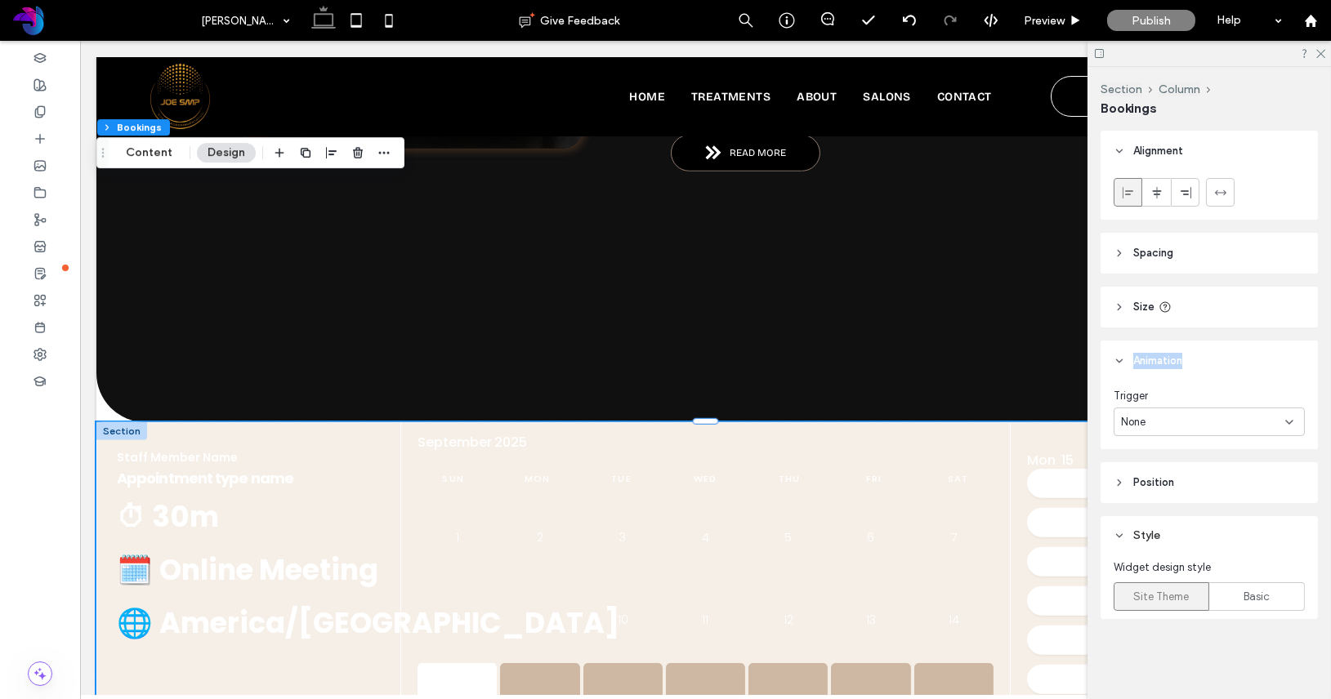
click at [1124, 357] on icon at bounding box center [1118, 360] width 11 height 11
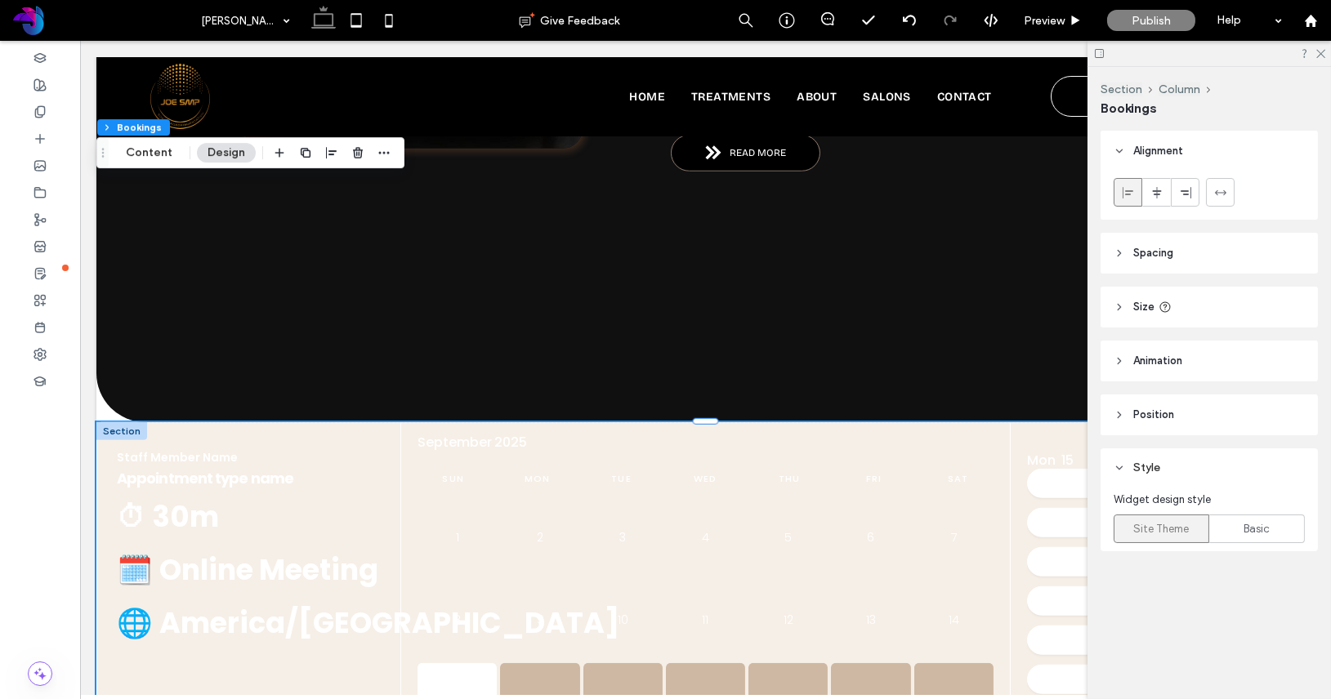
click at [1130, 404] on header "Position" at bounding box center [1208, 415] width 217 height 41
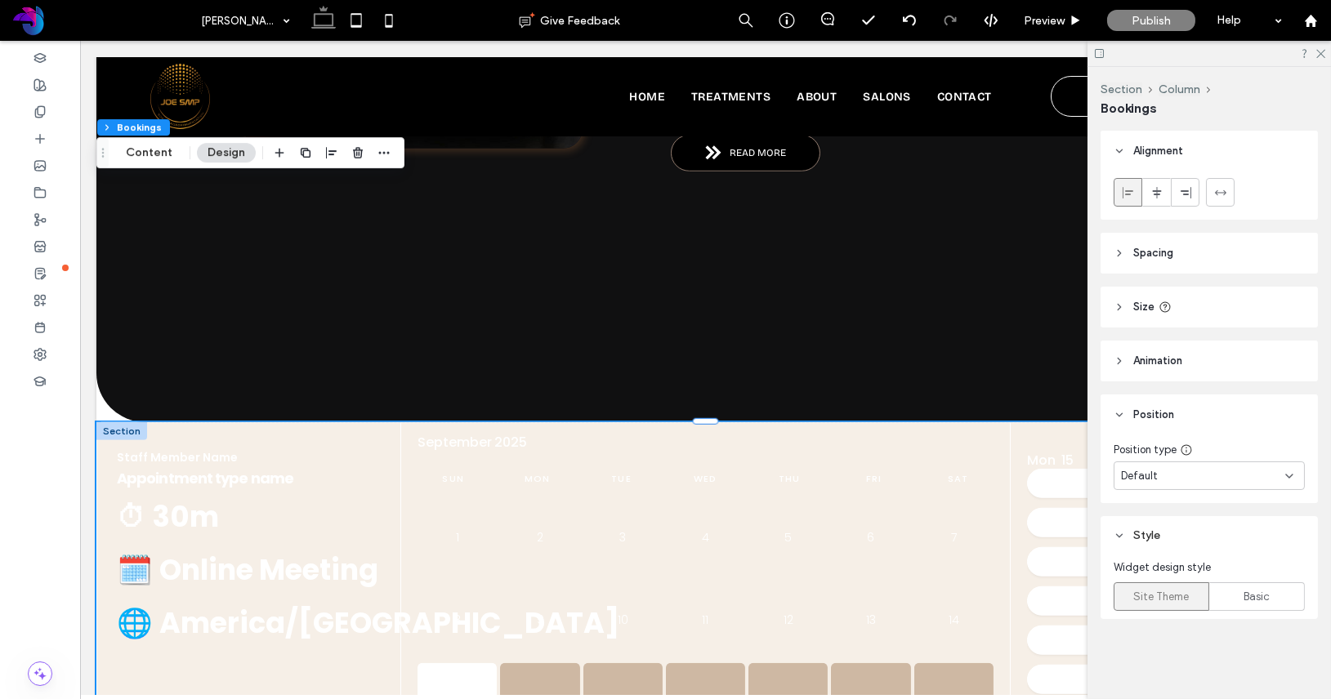
click at [1130, 420] on header "Position" at bounding box center [1208, 415] width 217 height 41
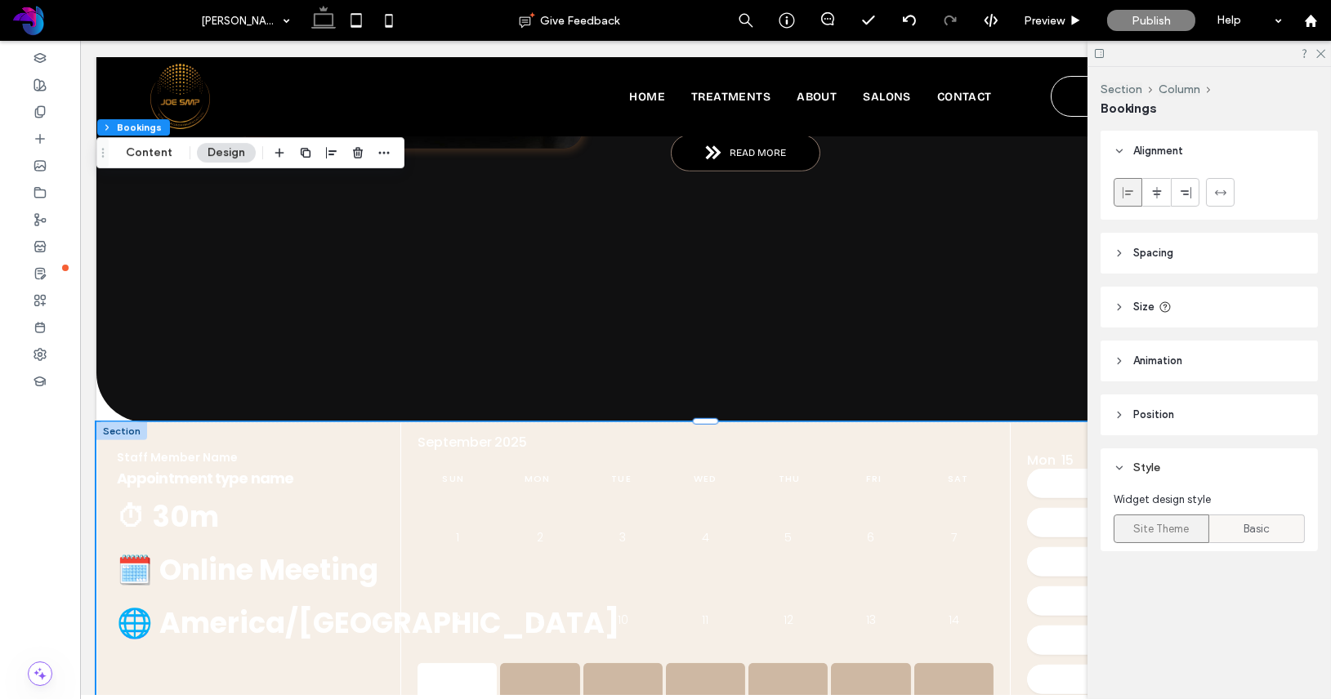
click at [1244, 527] on span "Basic" at bounding box center [1257, 529] width 26 height 16
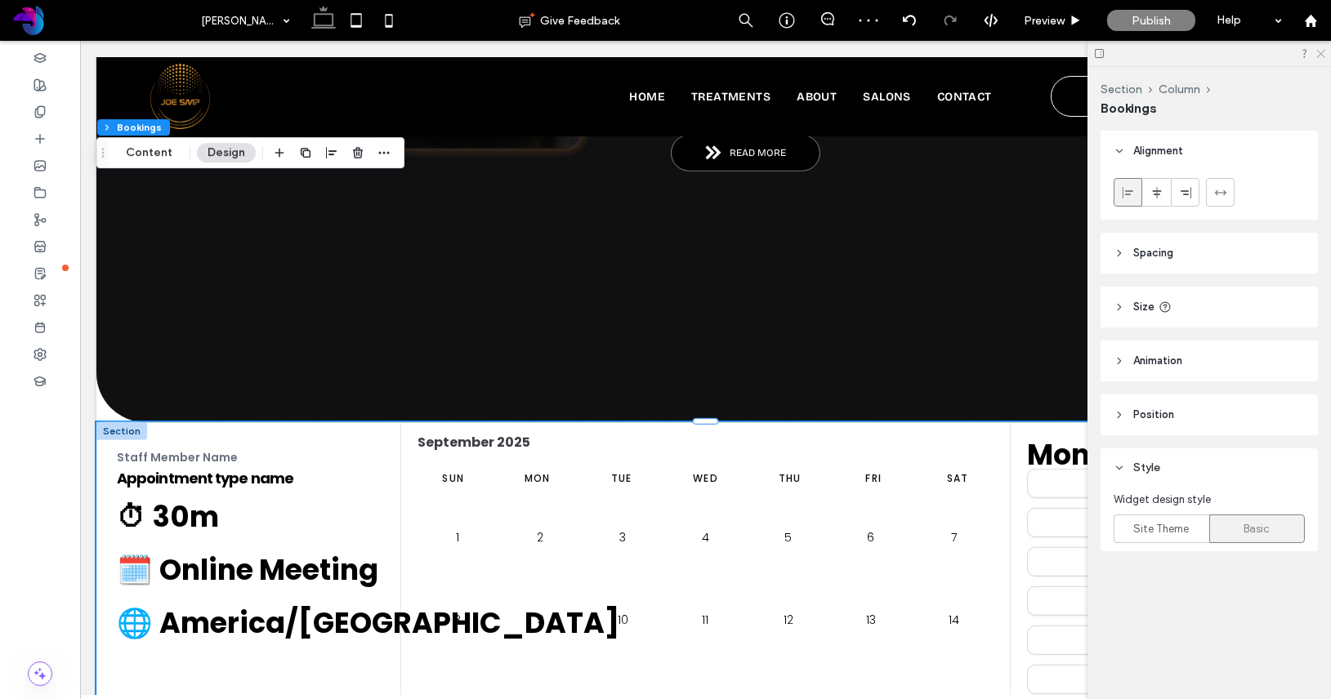
click at [1304, 56] on icon at bounding box center [1319, 52] width 11 height 11
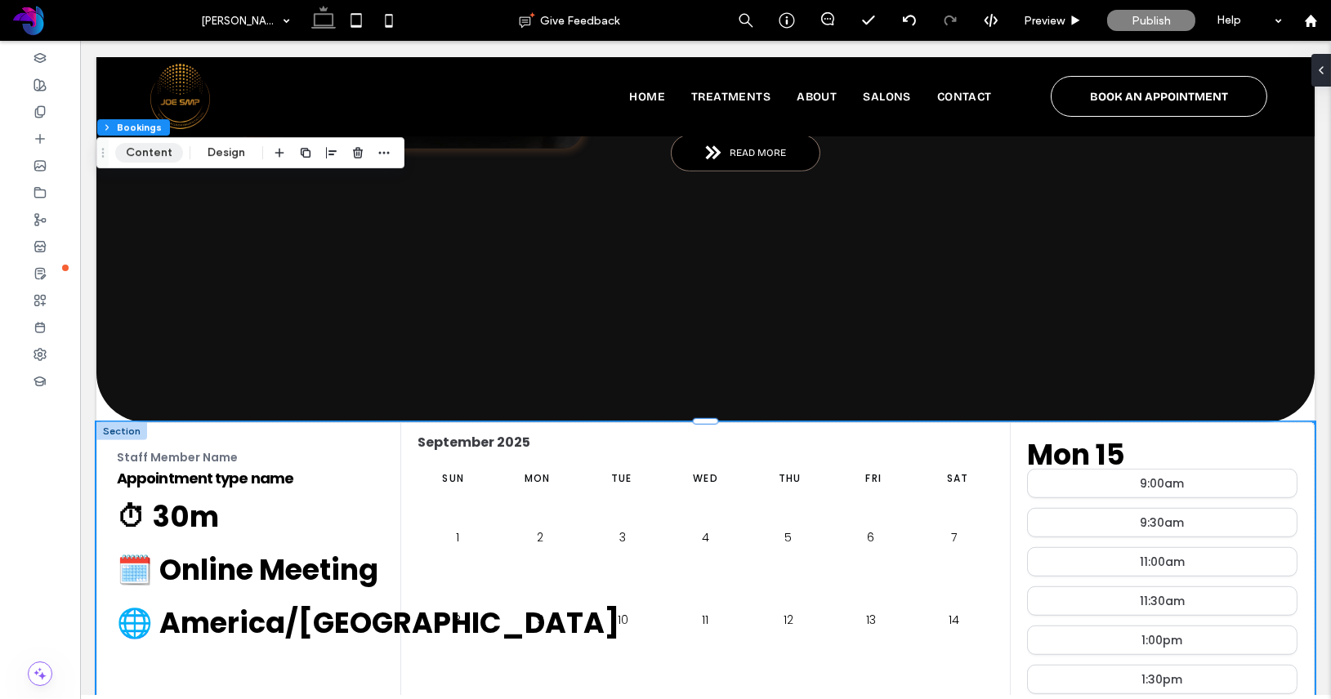
click at [149, 154] on button "Content" at bounding box center [149, 153] width 68 height 20
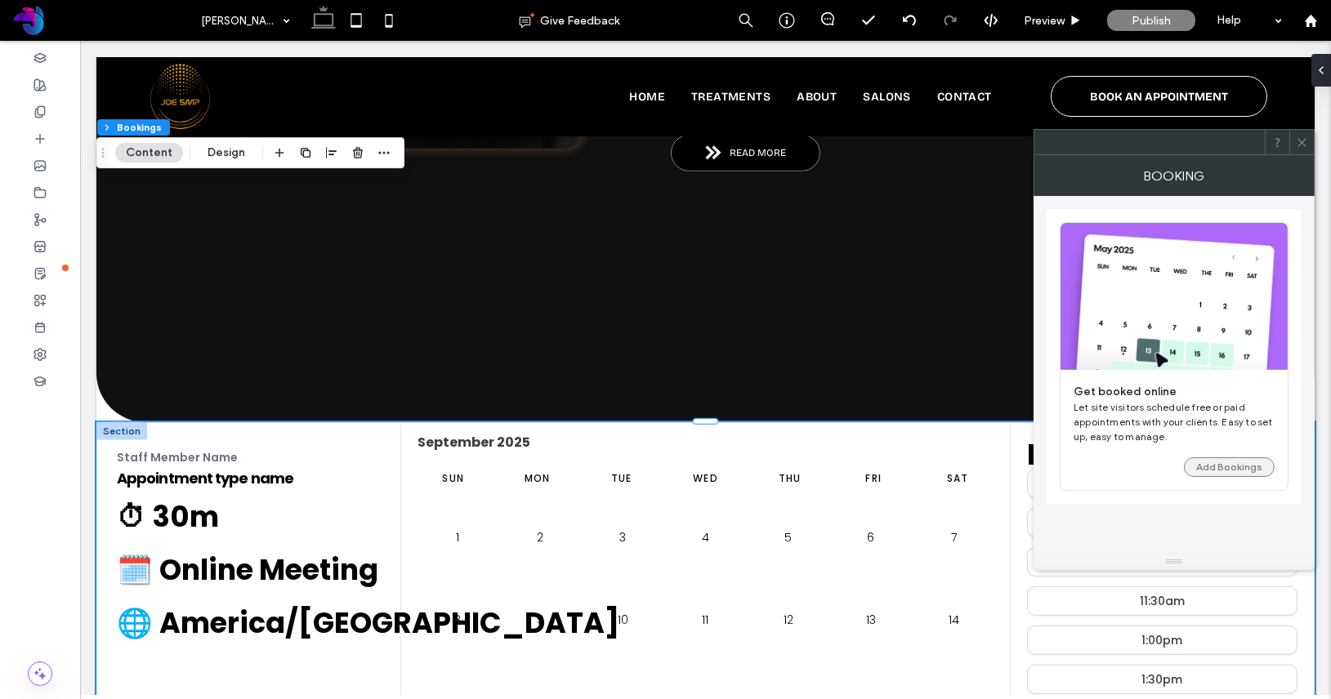
click at [1249, 460] on button "Add Bookings" at bounding box center [1229, 467] width 91 height 20
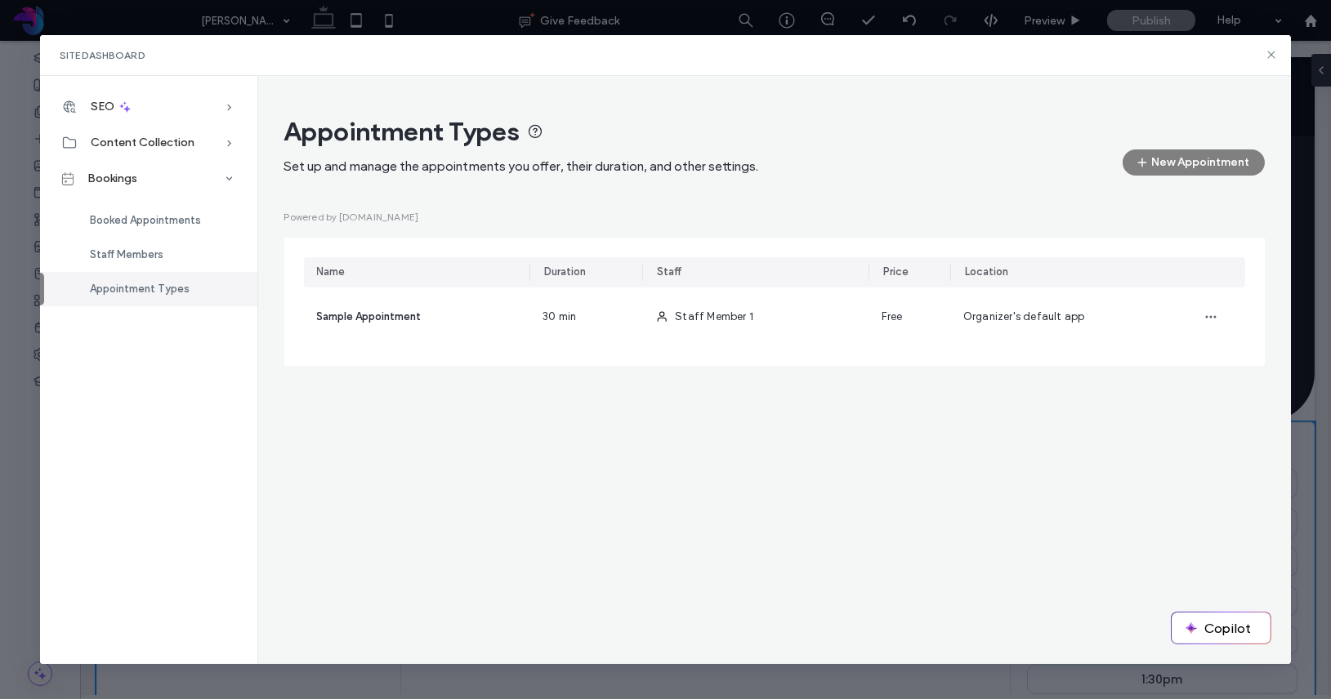
click at [377, 328] on div "Sample Appointment" at bounding box center [417, 317] width 226 height 59
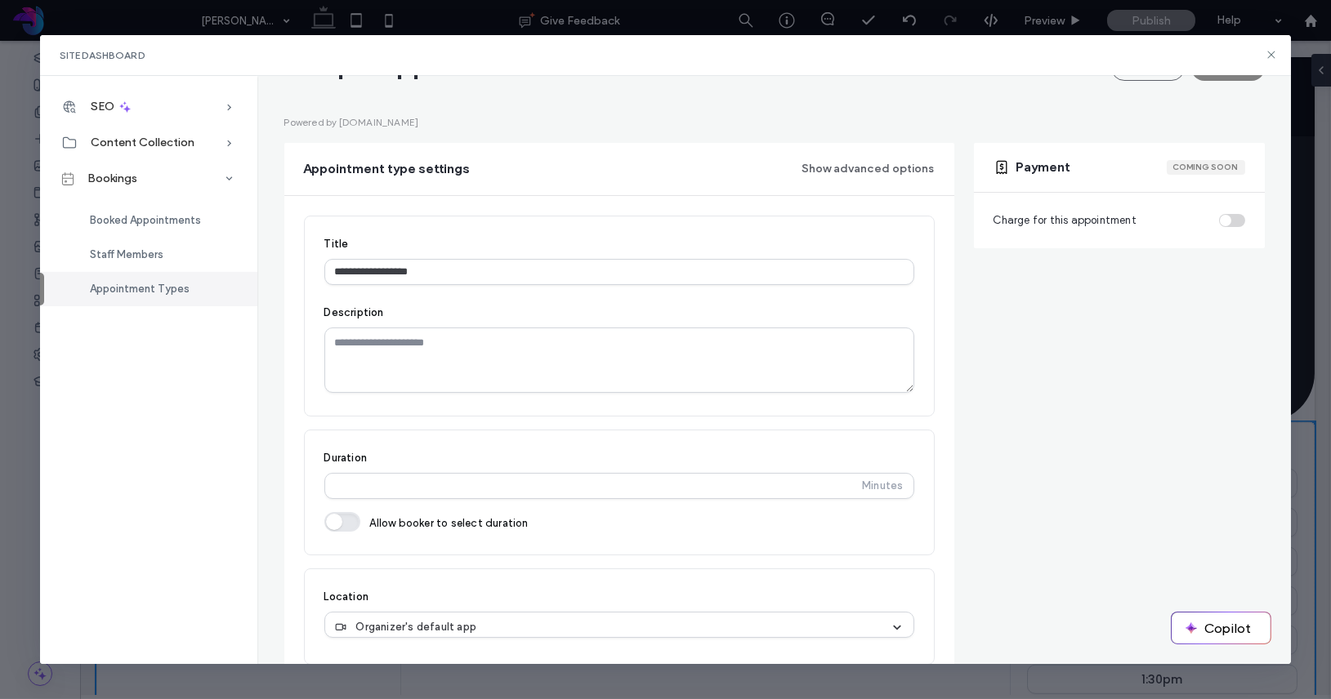
scroll to position [148, 0]
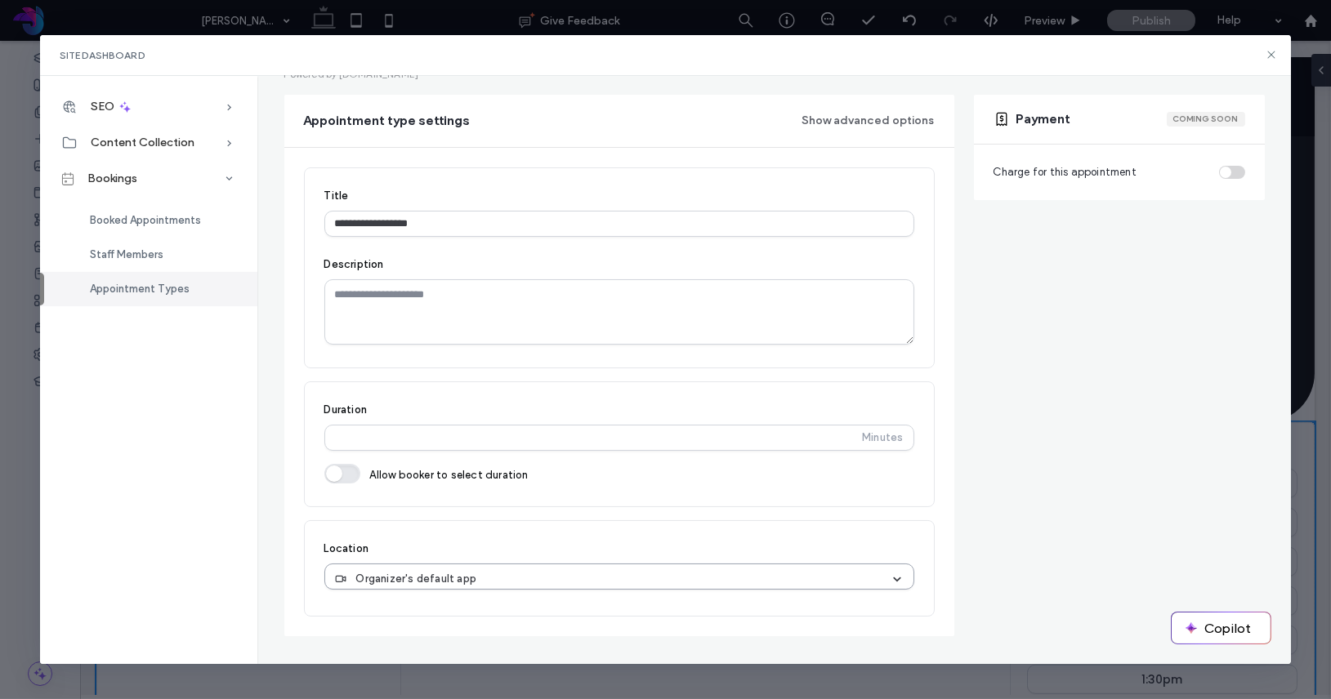
click at [577, 581] on div "Organizer's default app" at bounding box center [612, 579] width 555 height 16
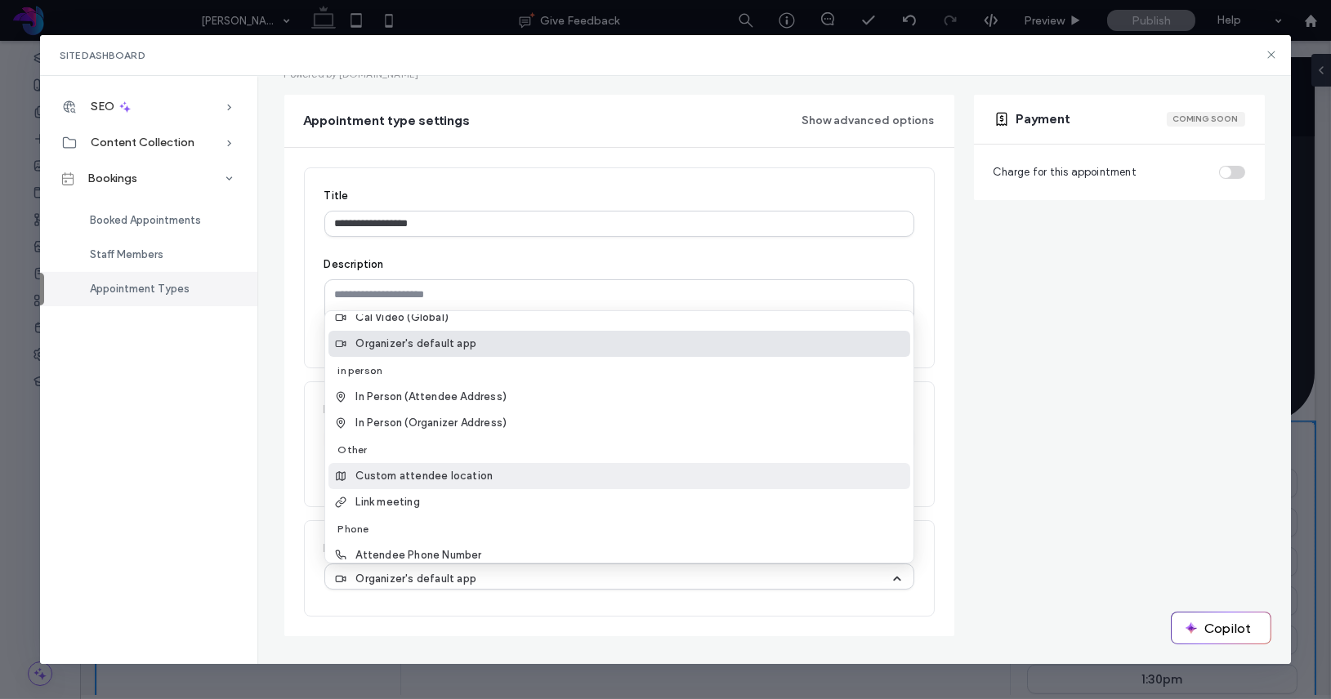
scroll to position [70, 0]
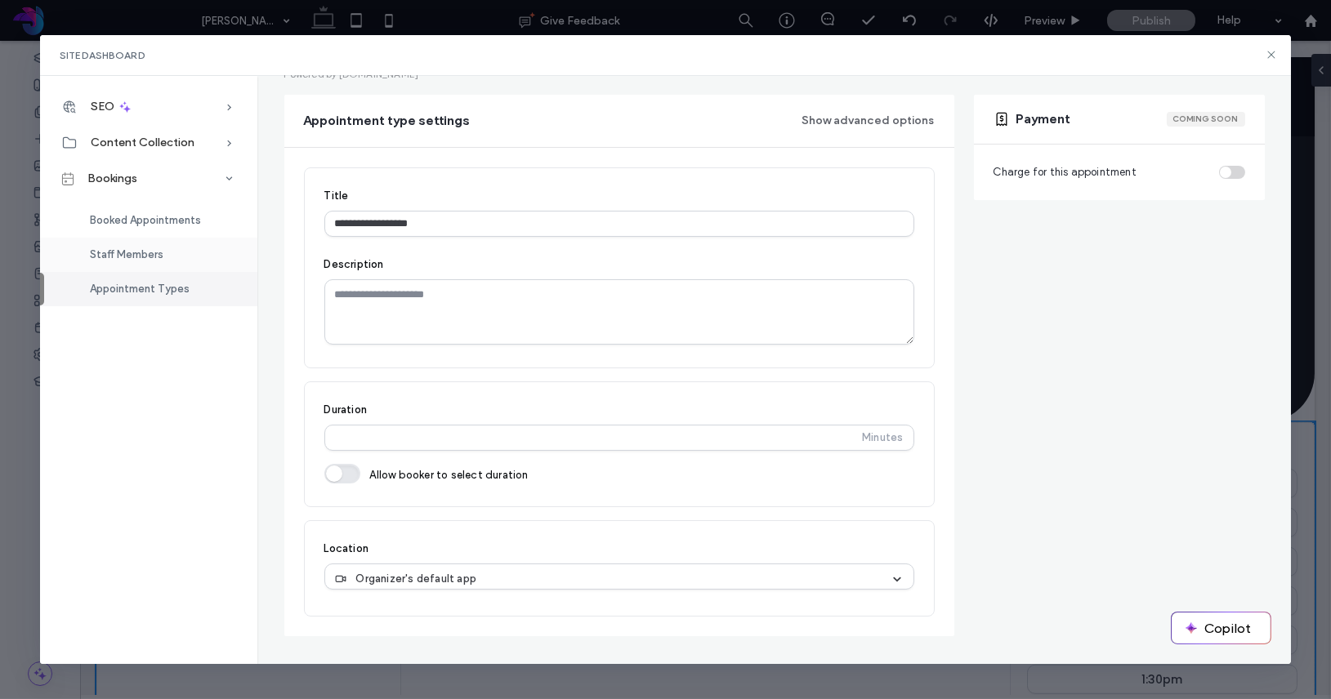
click at [172, 240] on div "Staff Members" at bounding box center [148, 255] width 217 height 34
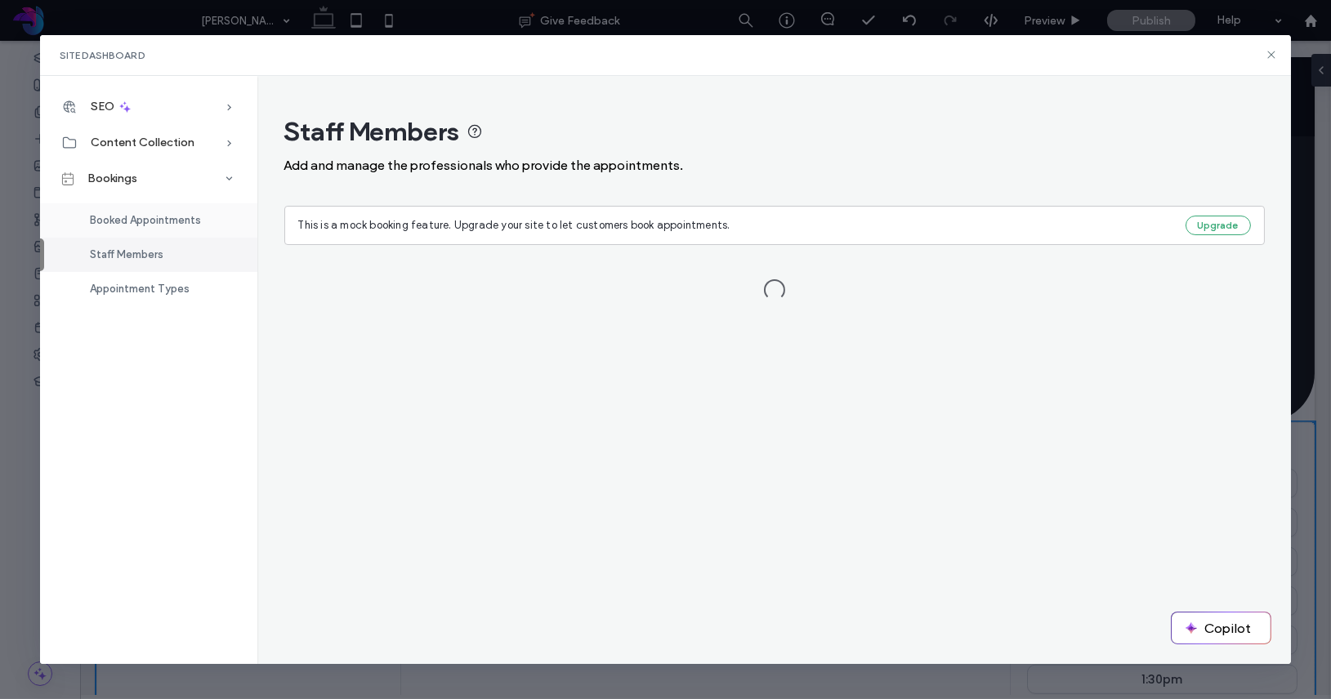
scroll to position [0, 0]
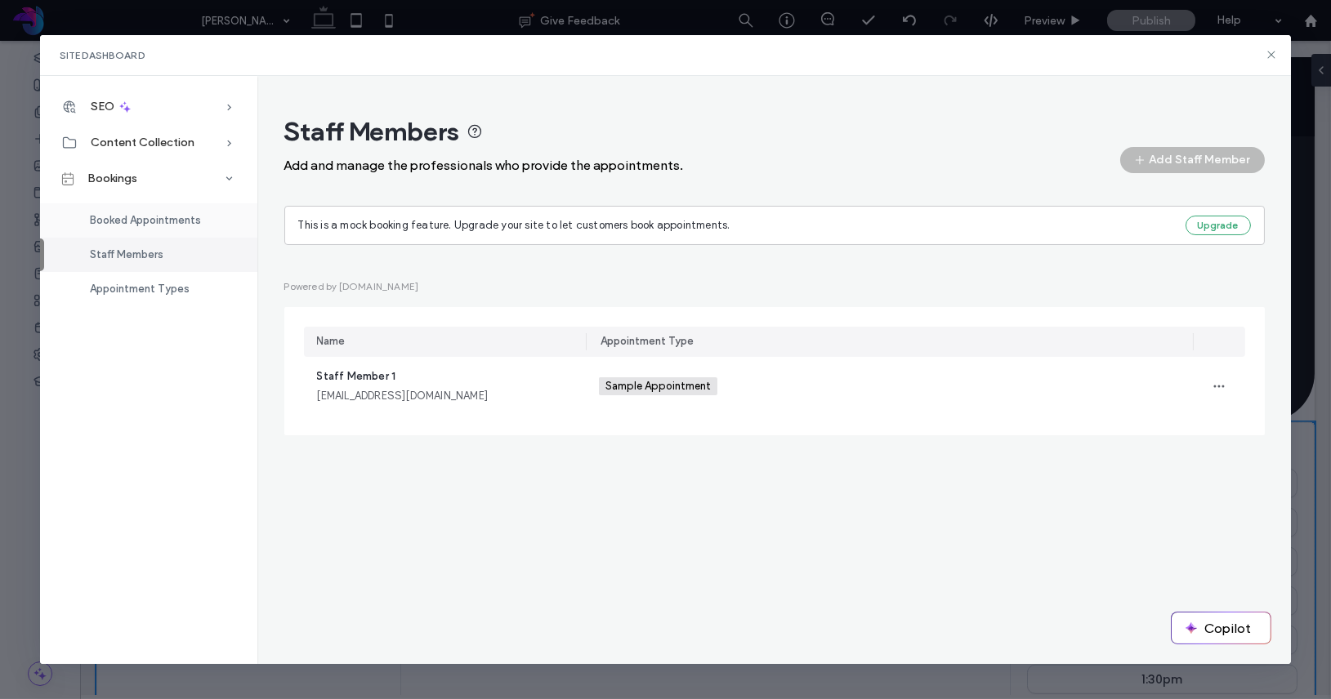
click at [189, 219] on span "Booked Appointments" at bounding box center [145, 220] width 111 height 12
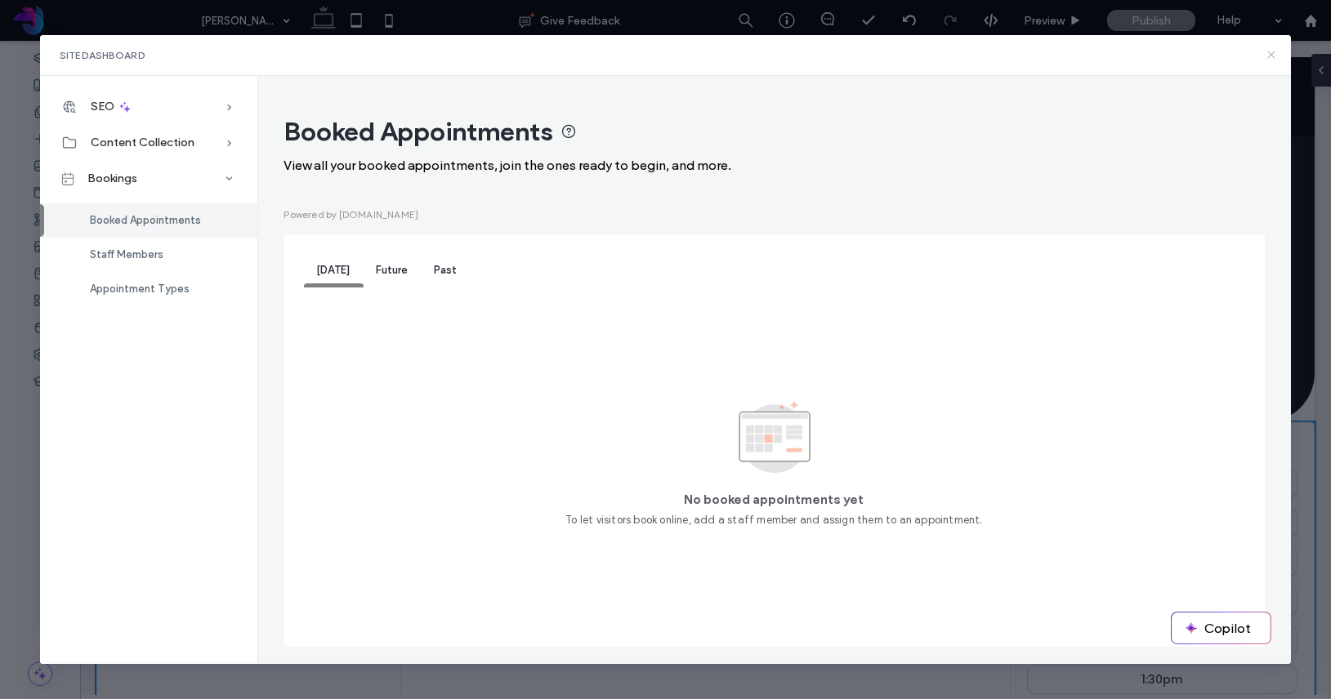
click at [1269, 55] on icon at bounding box center [1270, 54] width 13 height 13
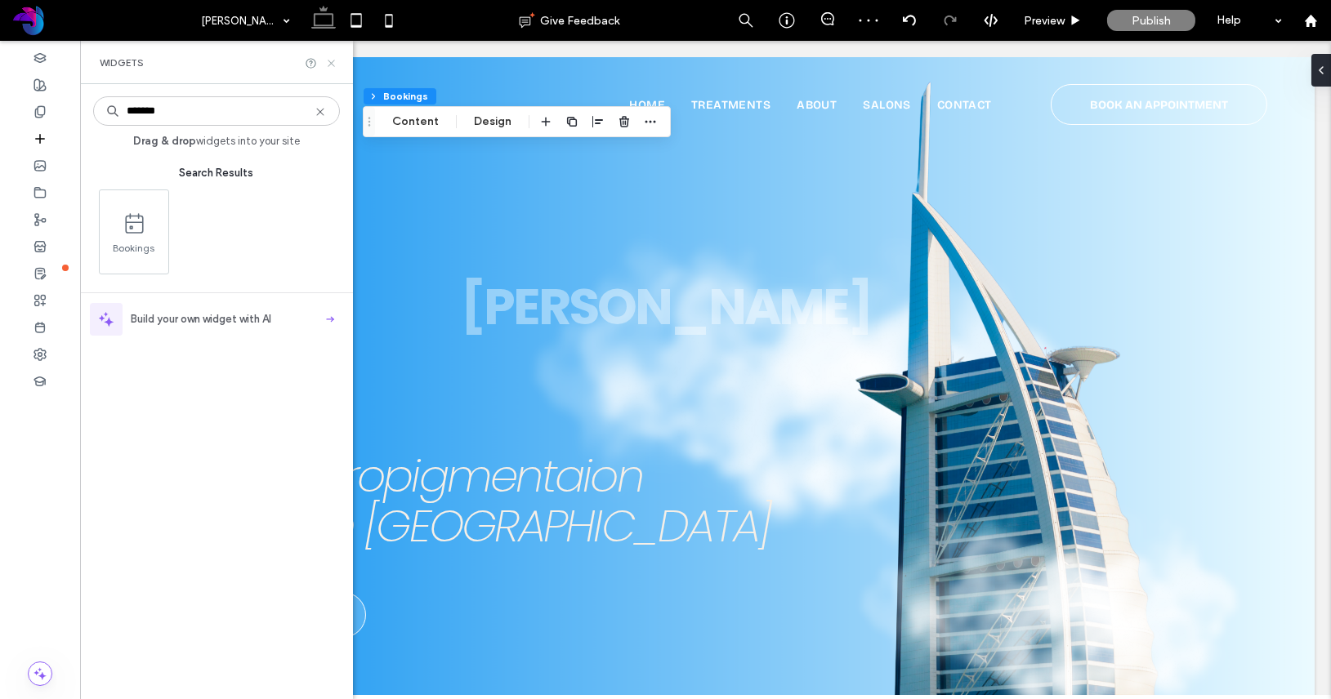
click at [321, 116] on icon at bounding box center [320, 111] width 13 height 13
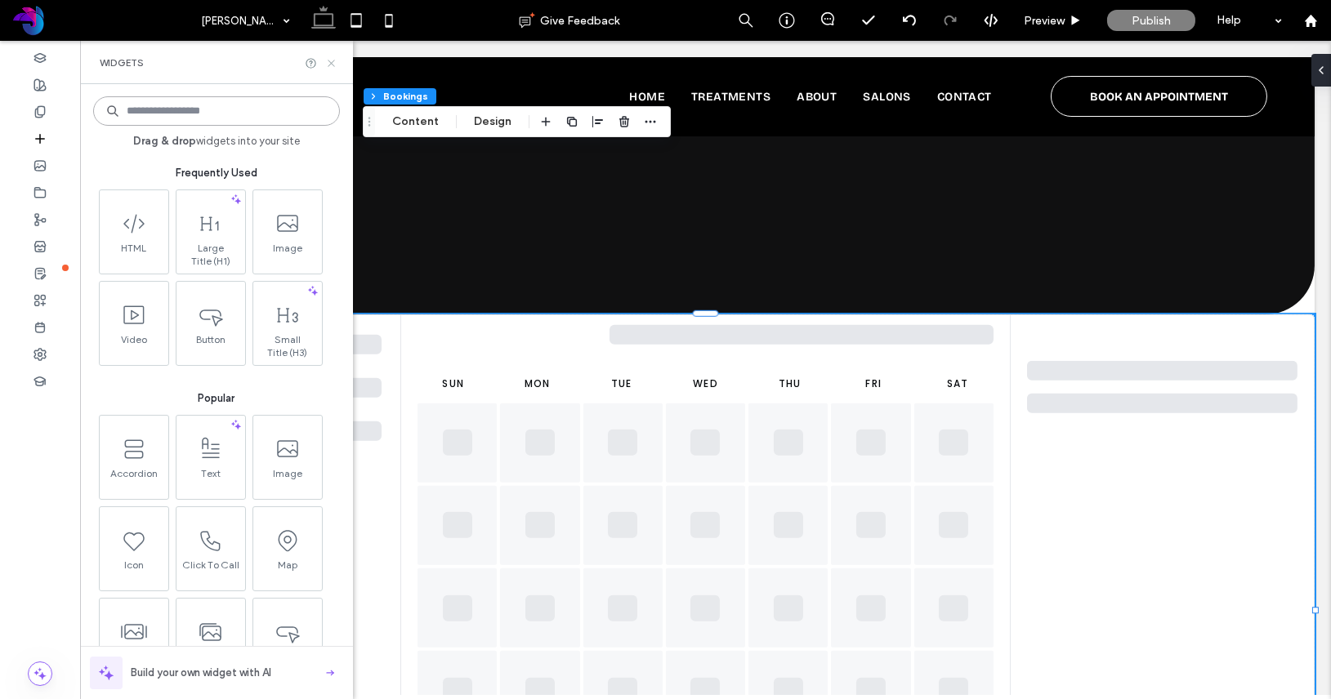
scroll to position [3093, 0]
click at [332, 65] on icon at bounding box center [331, 63] width 12 height 12
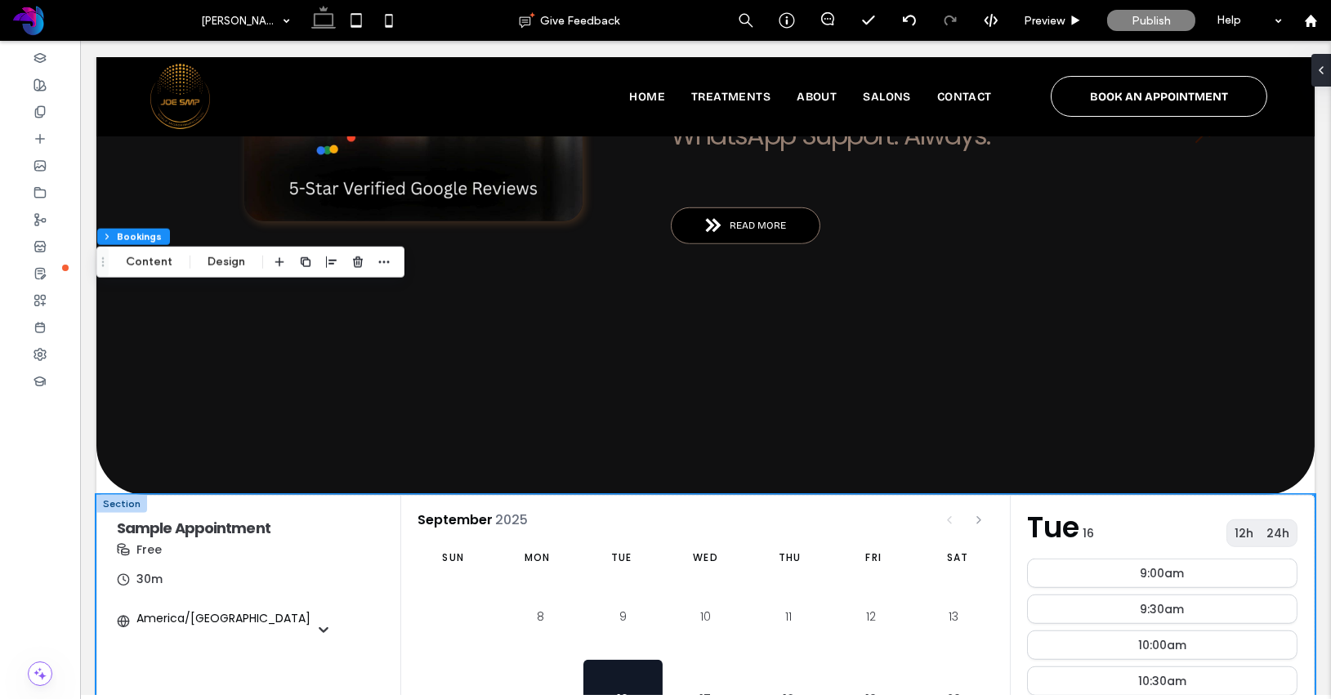
scroll to position [2876, 0]
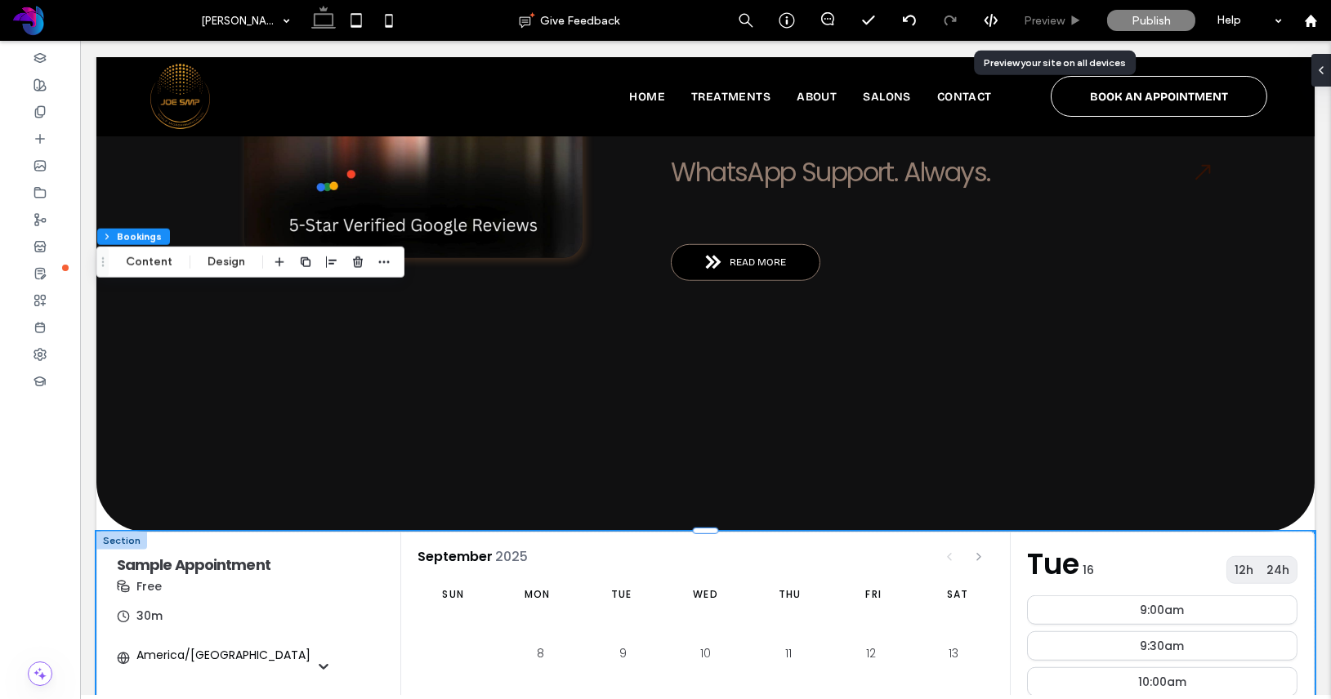
click at [1043, 25] on span "Preview" at bounding box center [1043, 21] width 41 height 14
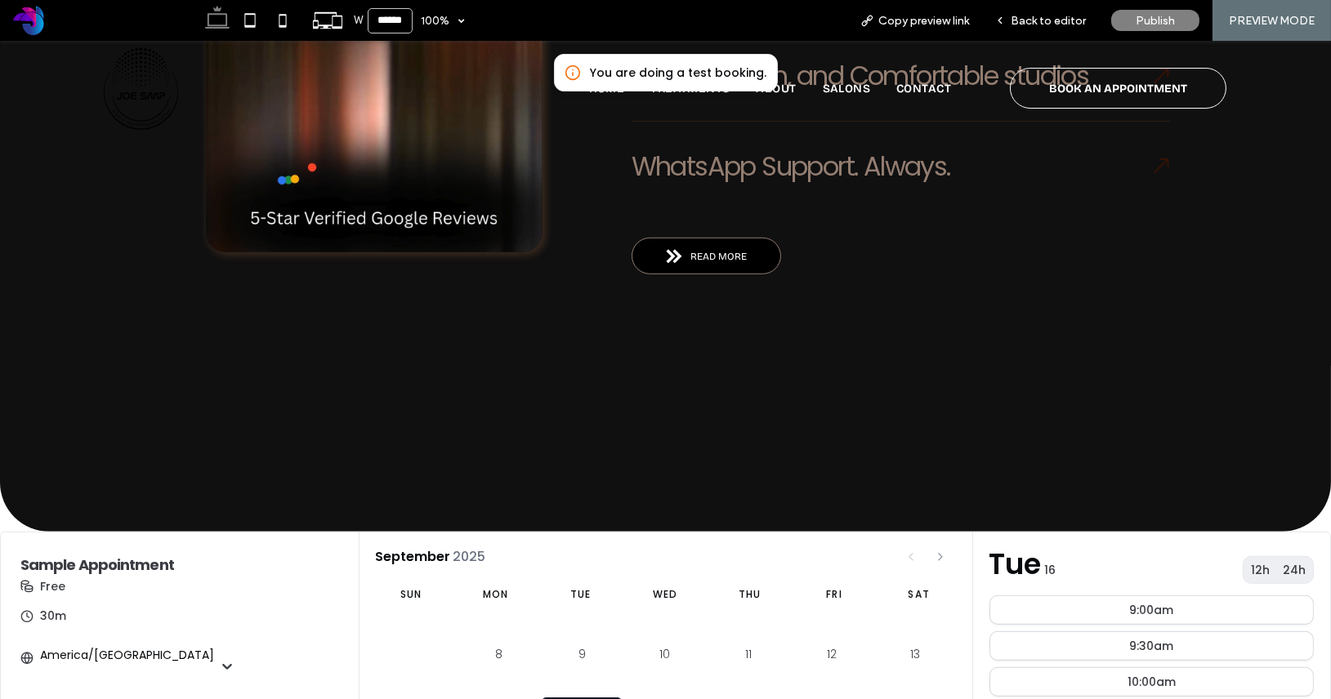
scroll to position [2867, 0]
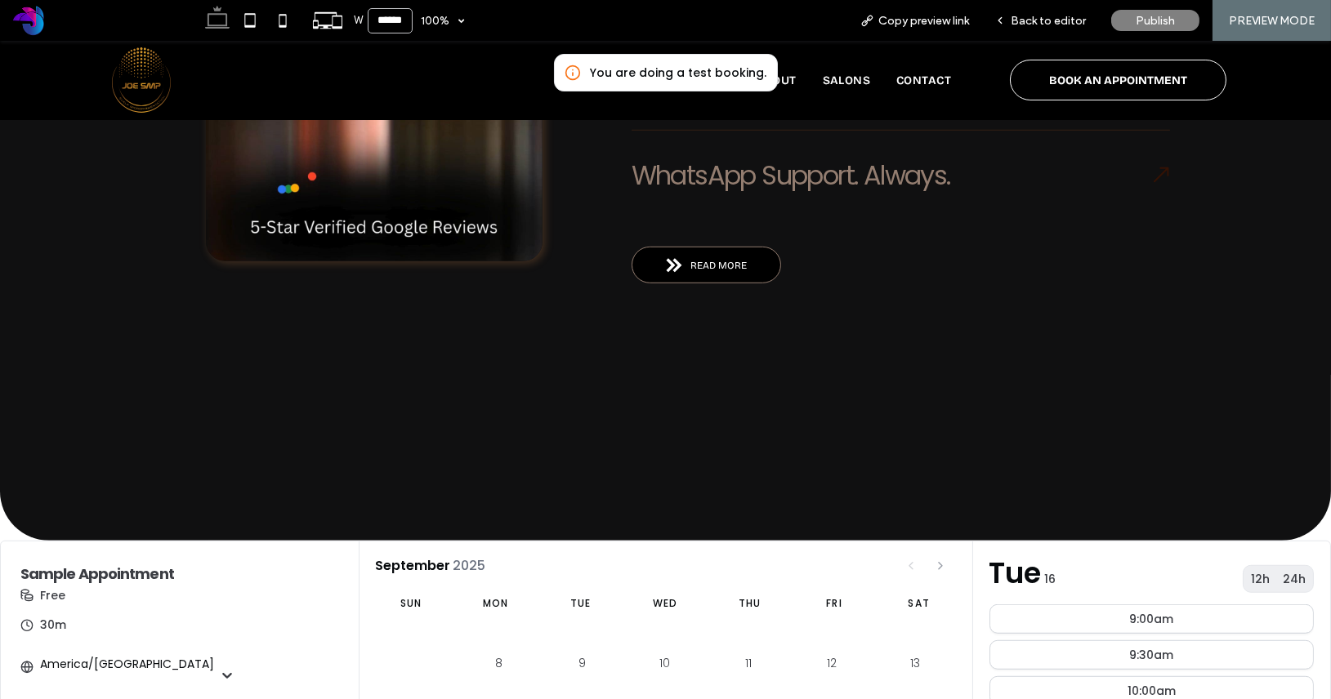
click at [1127, 640] on button "9:30am" at bounding box center [1151, 654] width 325 height 29
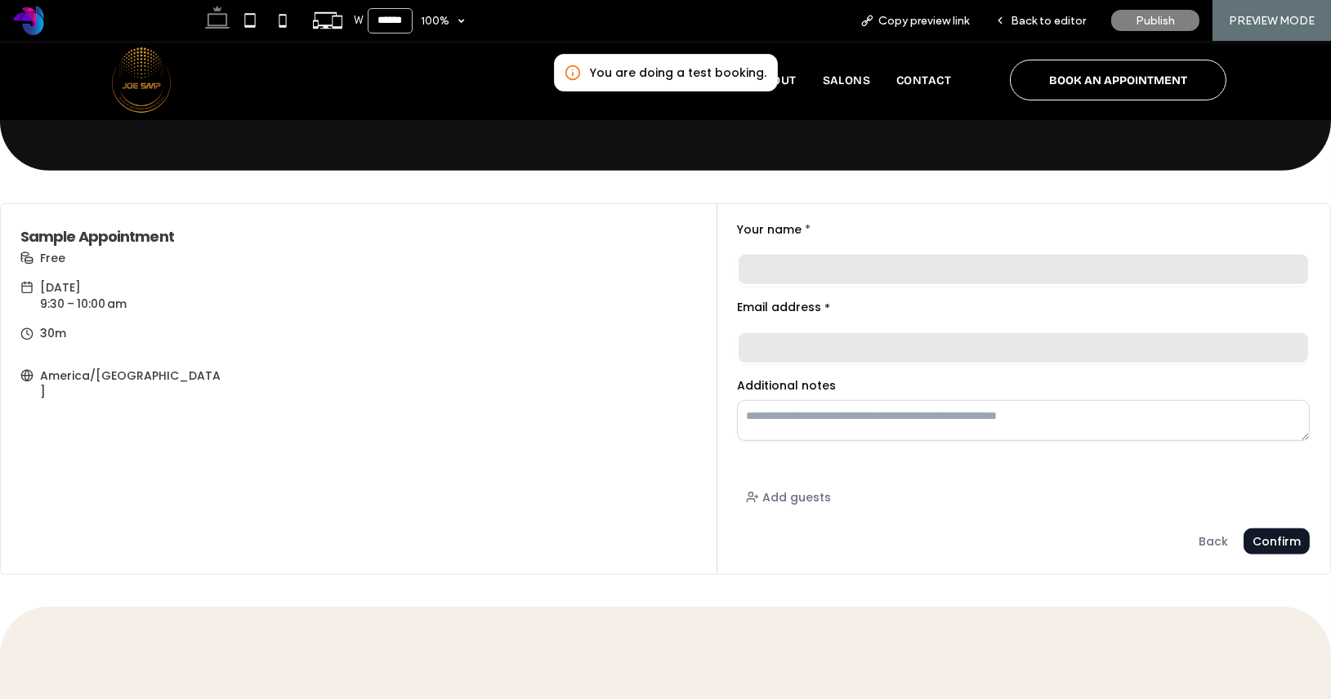
scroll to position [3222, 0]
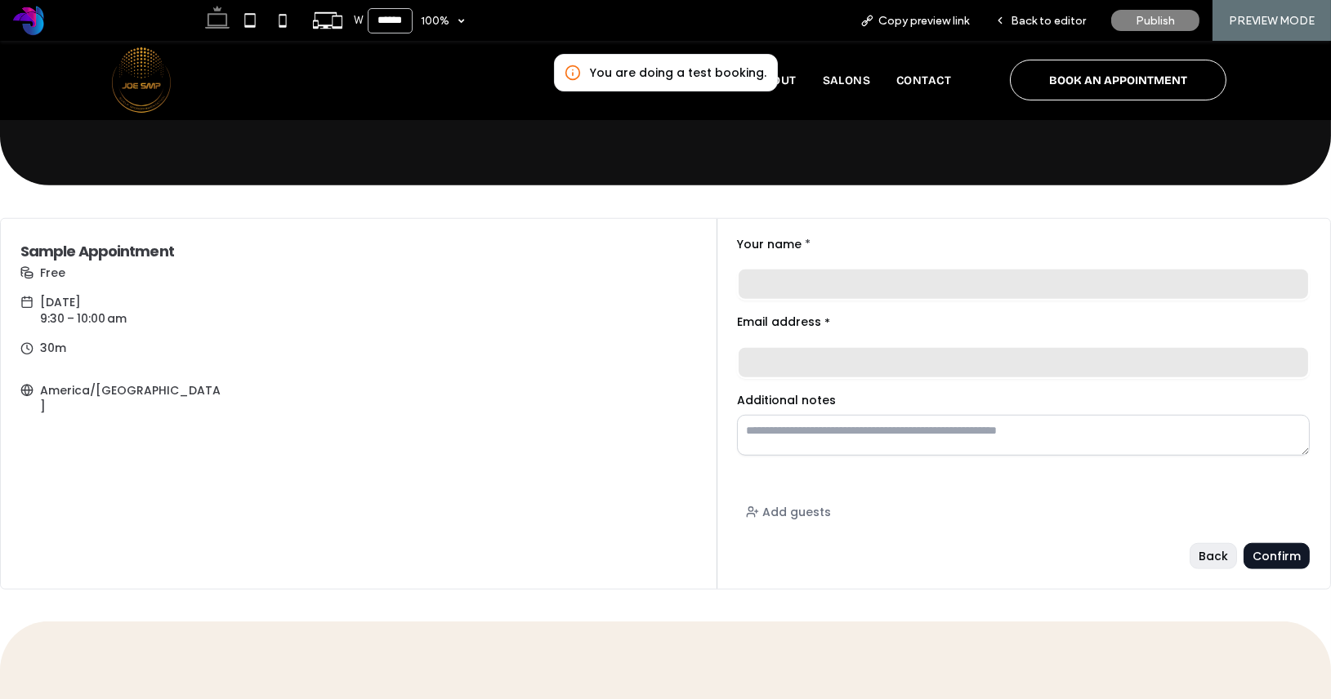
click at [0, 41] on div "Back" at bounding box center [0, 41] width 0 height 0
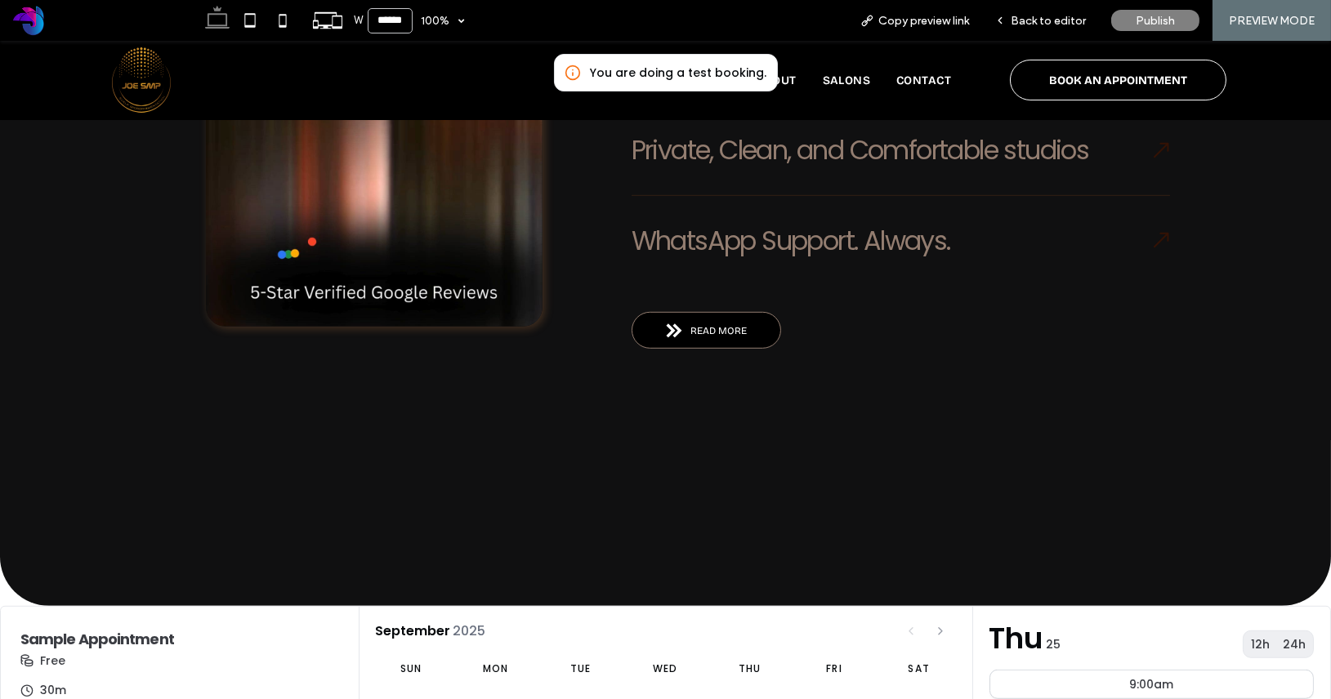
scroll to position [2779, 0]
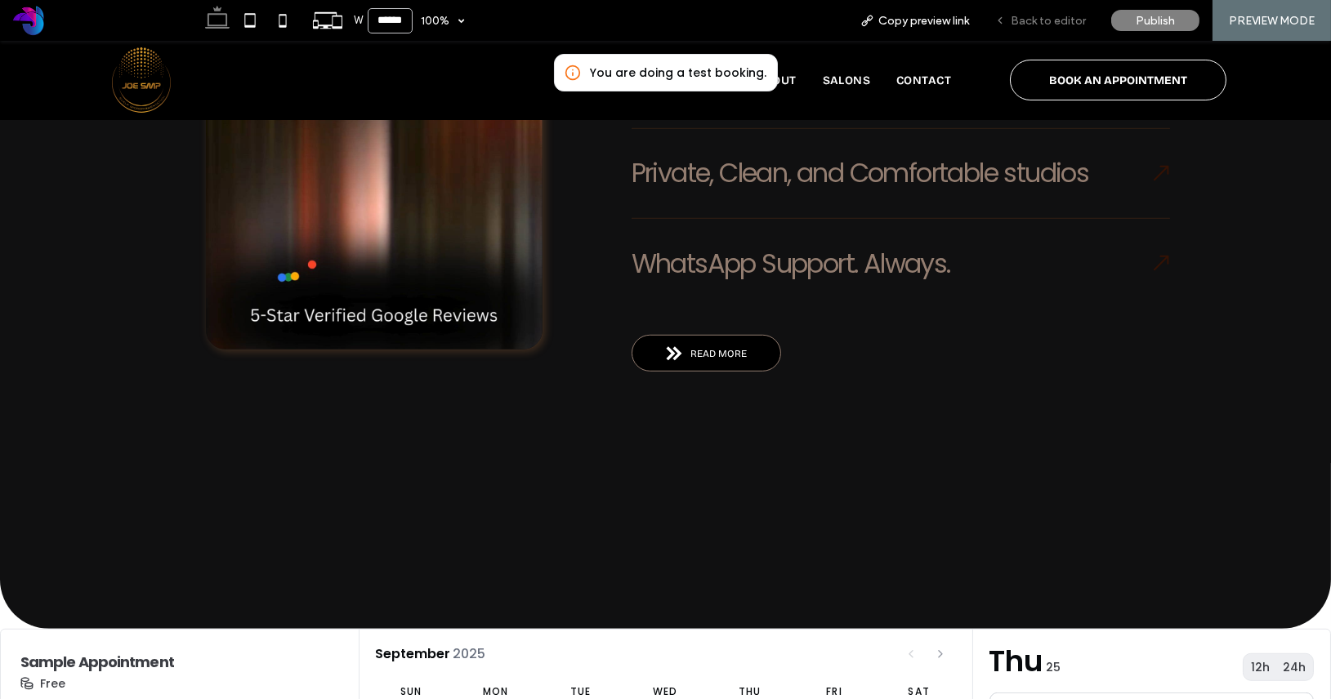
drag, startPoint x: 1054, startPoint y: 23, endPoint x: 818, endPoint y: 154, distance: 270.5
click at [1054, 23] on span "Back to editor" at bounding box center [1047, 21] width 75 height 14
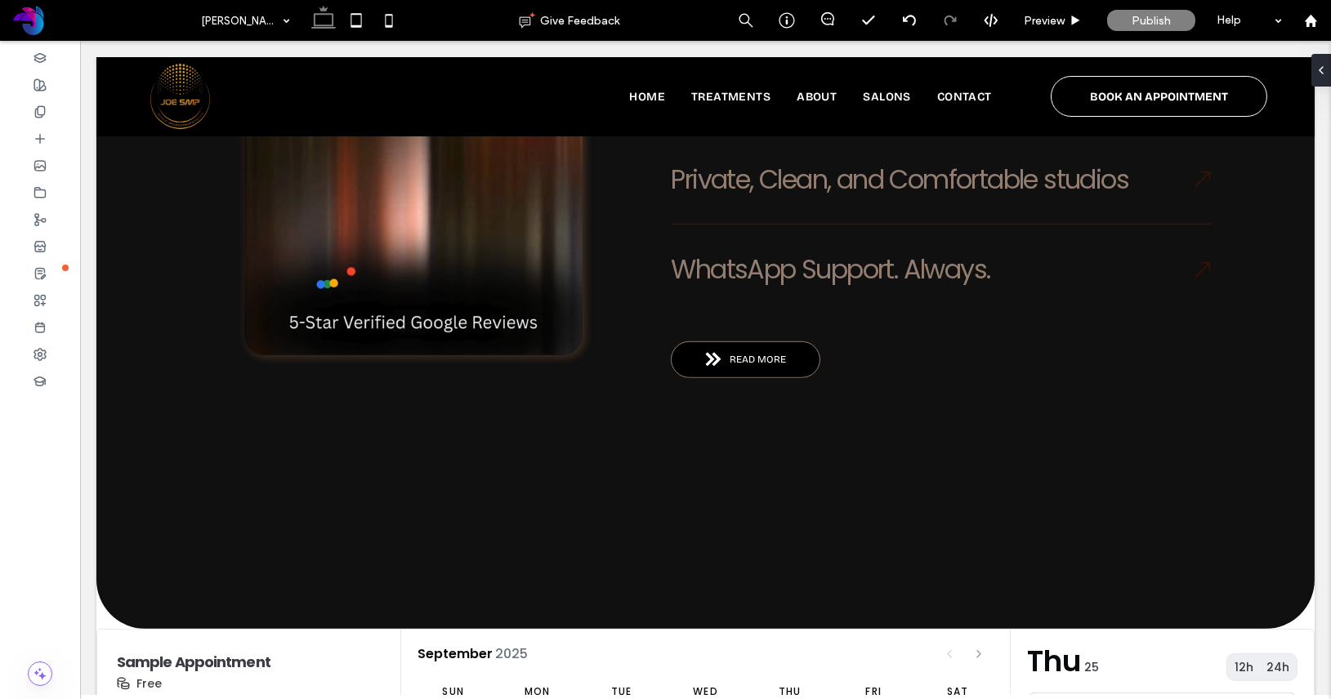
scroll to position [2789, 0]
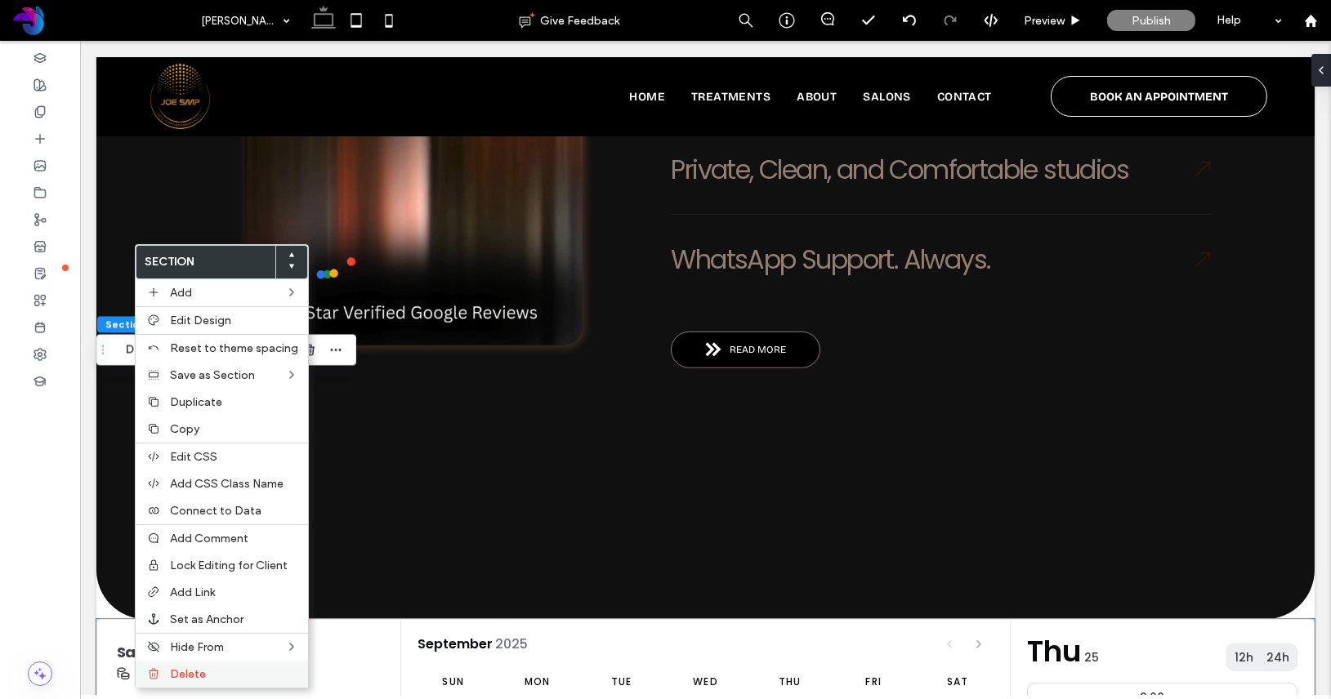
click at [207, 672] on label "Delete" at bounding box center [234, 674] width 128 height 14
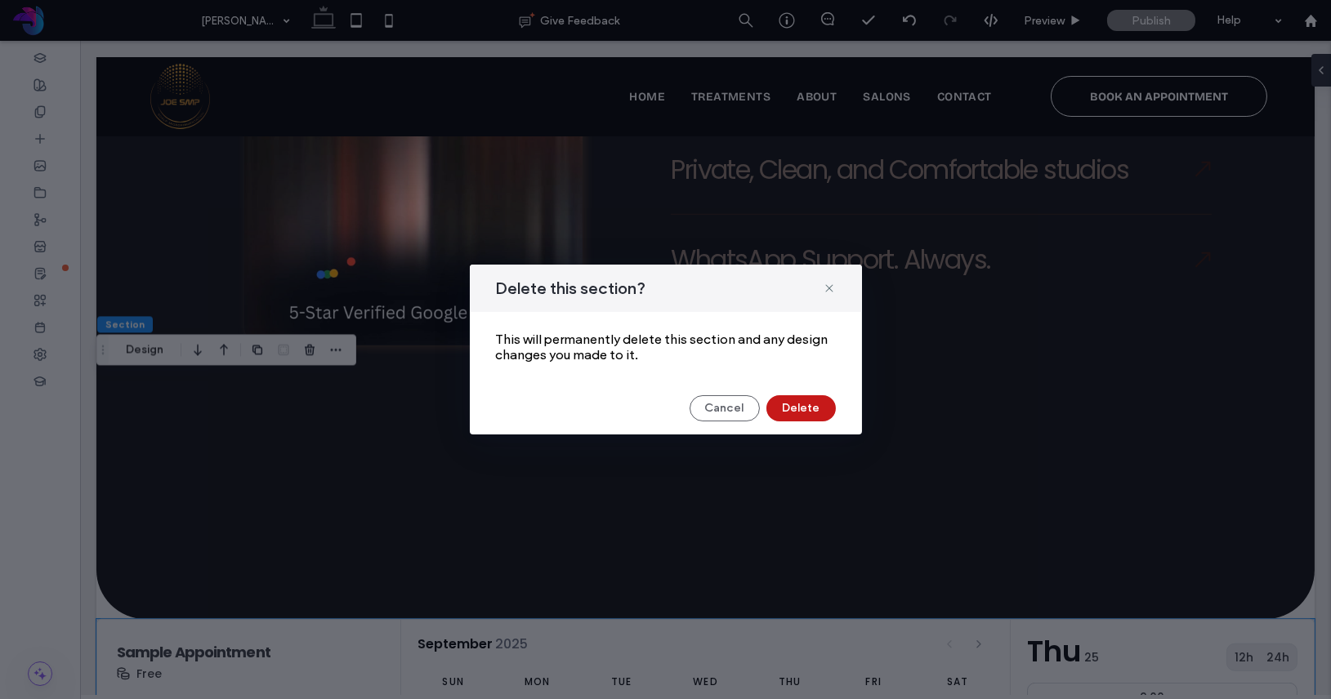
click at [826, 414] on button "Delete" at bounding box center [800, 408] width 69 height 26
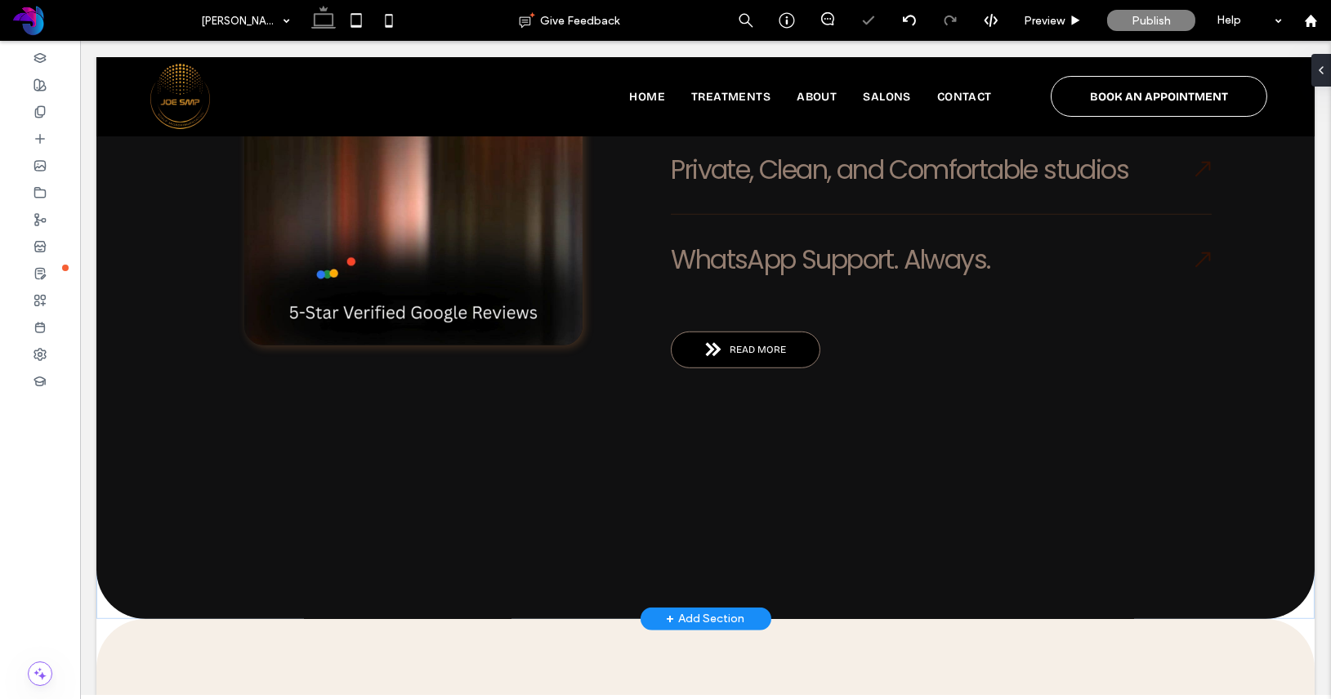
click at [666, 608] on div "+ Add Section" at bounding box center [705, 619] width 131 height 23
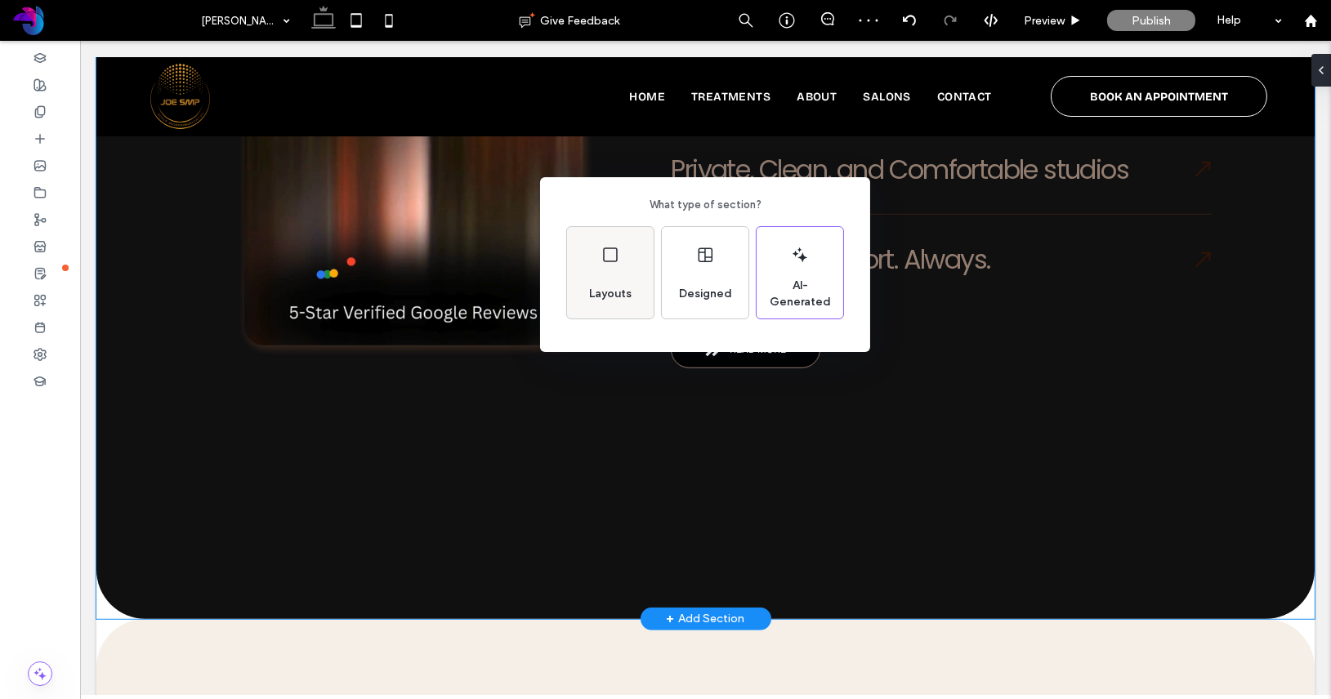
click at [590, 275] on div "Layouts" at bounding box center [610, 272] width 87 height 91
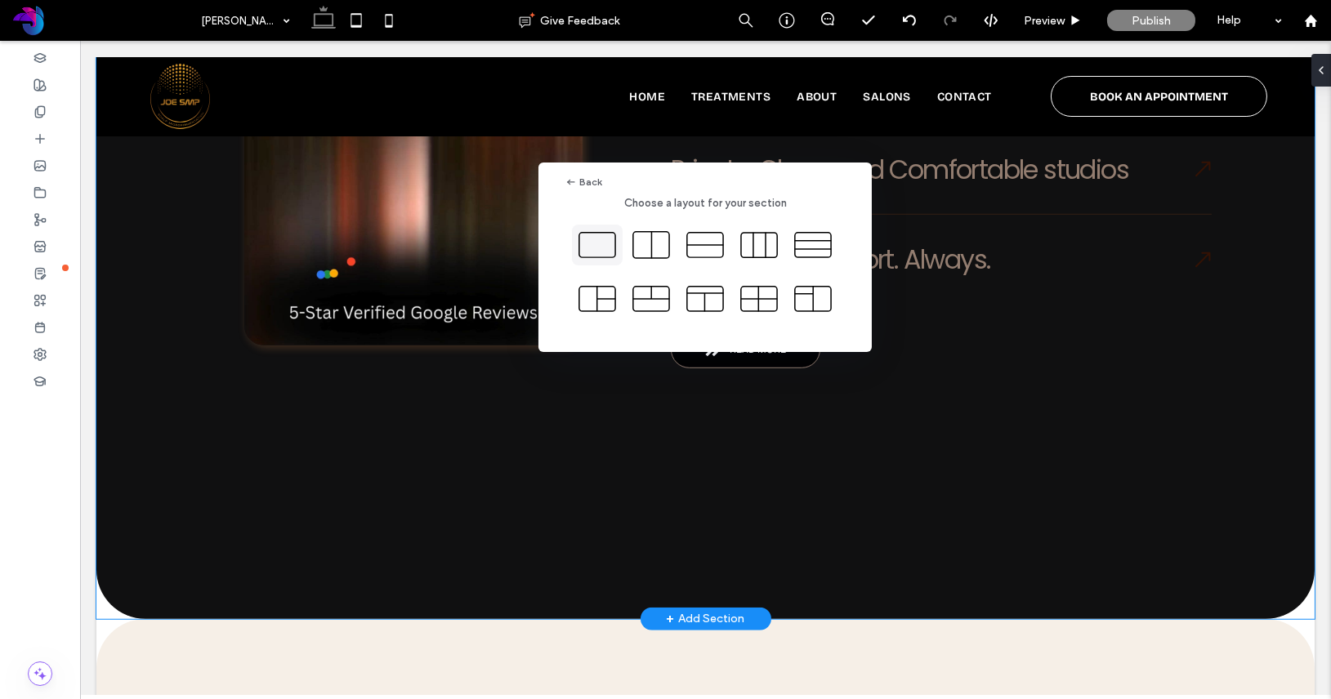
click at [599, 253] on icon at bounding box center [597, 245] width 41 height 41
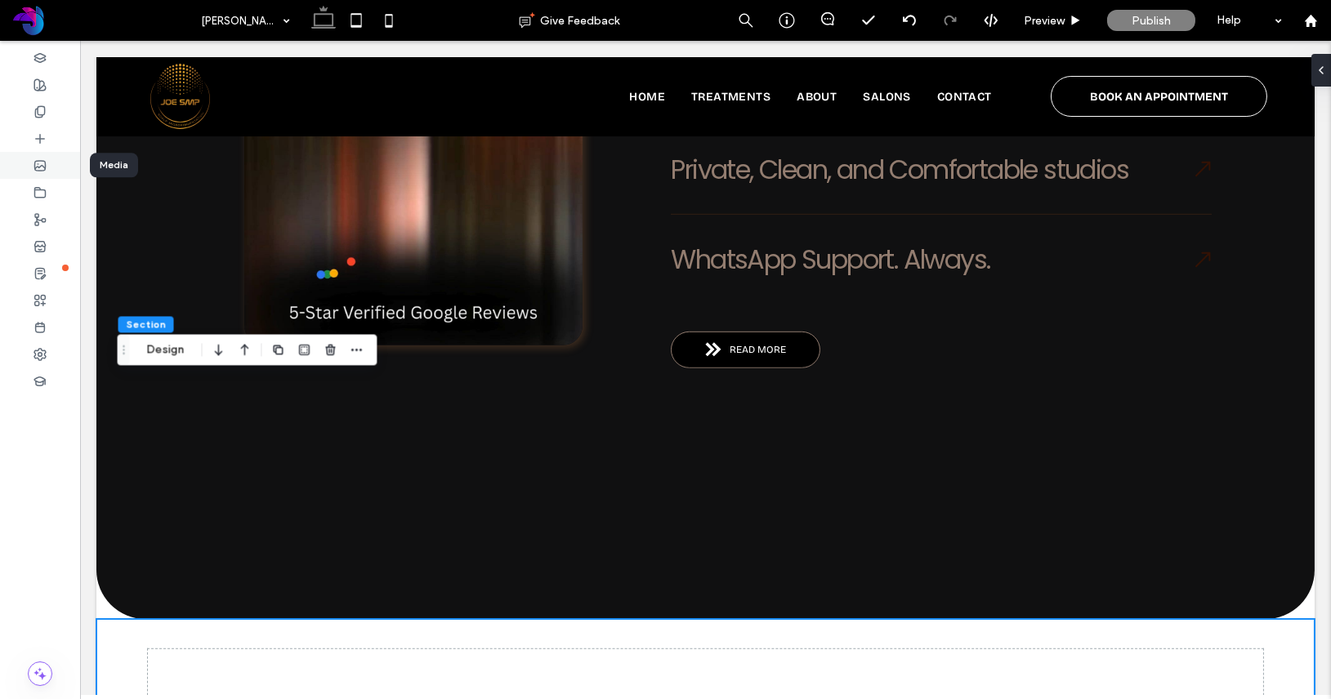
click at [41, 159] on icon at bounding box center [39, 165] width 13 height 13
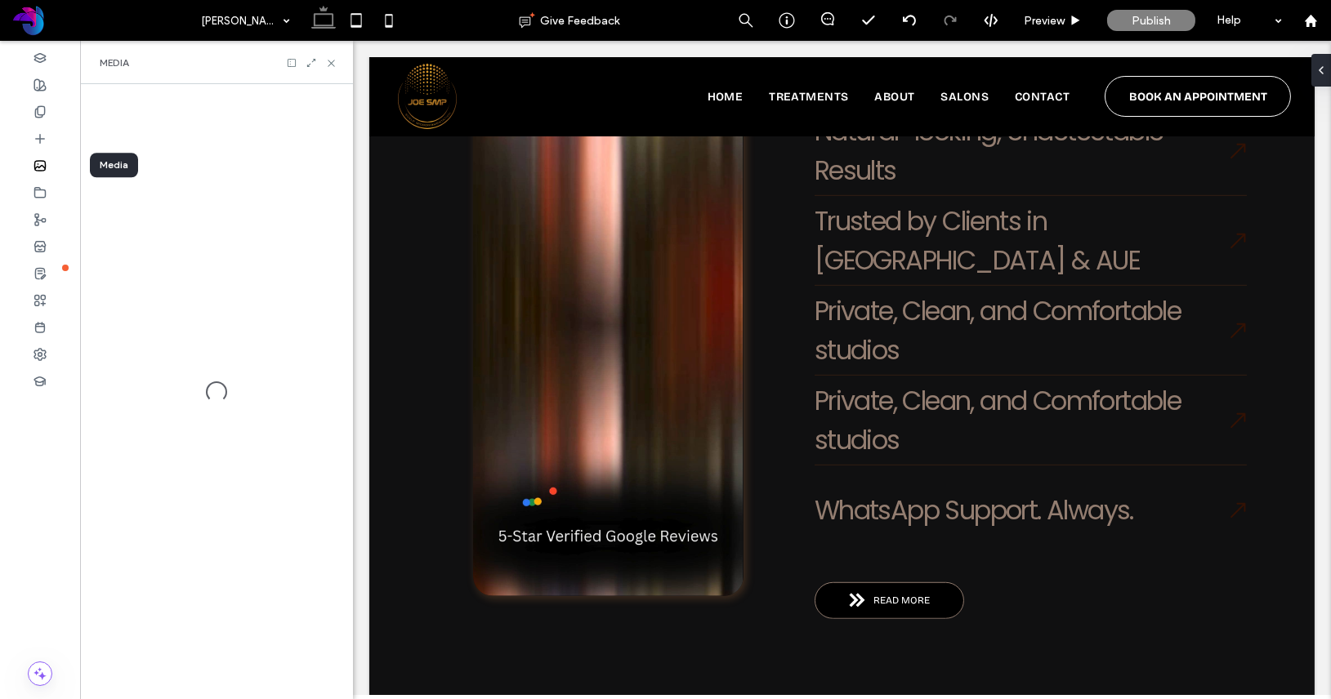
scroll to position [2791, 0]
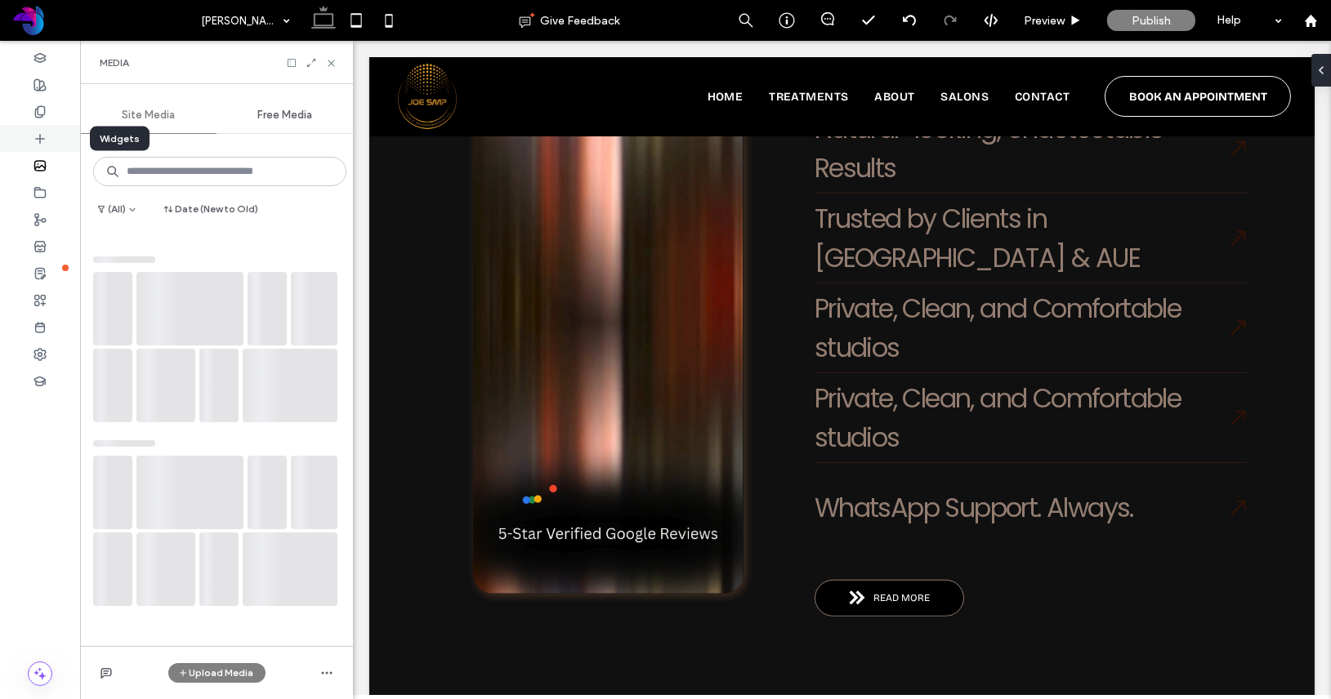
click at [52, 140] on div at bounding box center [40, 138] width 80 height 27
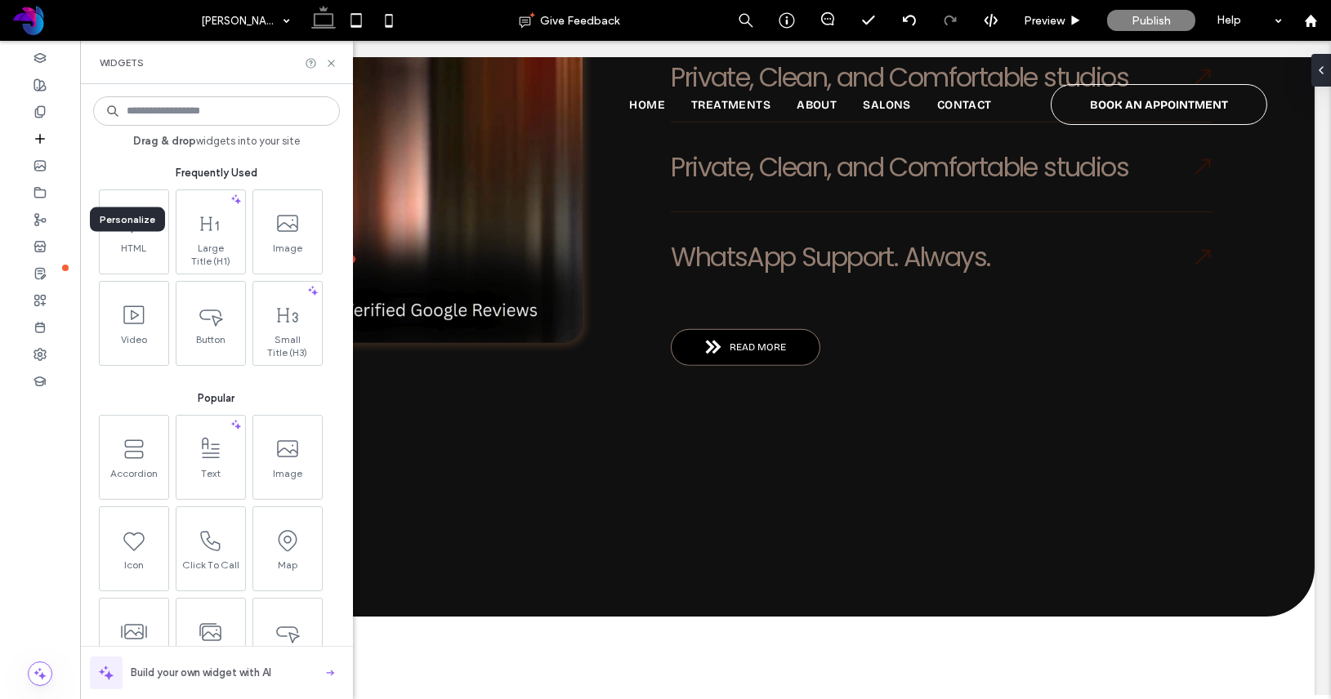
scroll to position [2789, 0]
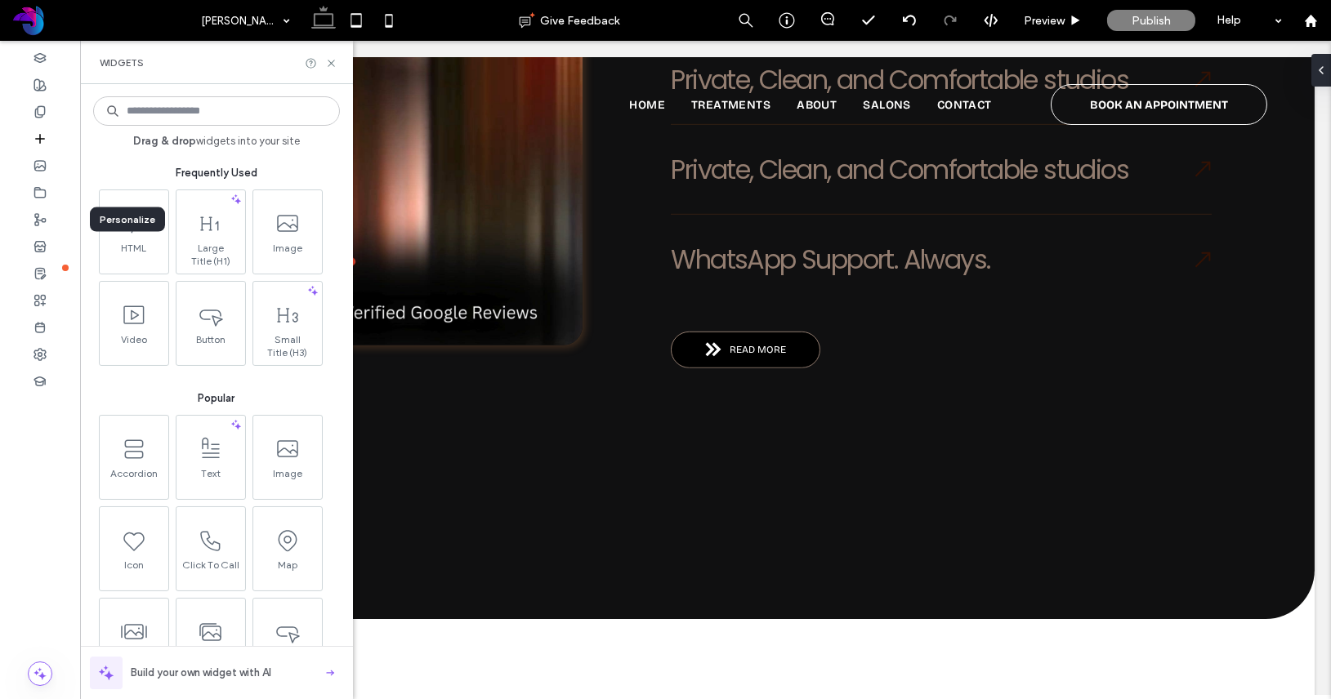
click at [335, 159] on div "Frequently Used" at bounding box center [216, 165] width 247 height 33
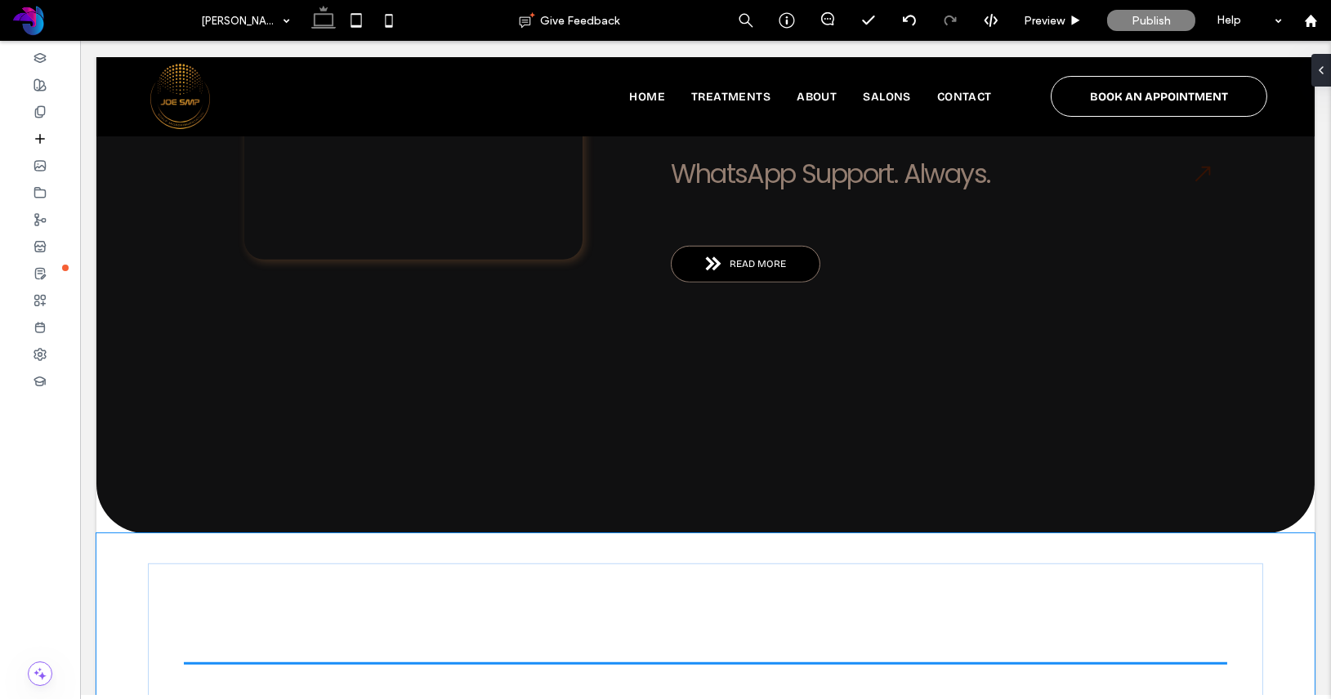
scroll to position [2907, 0]
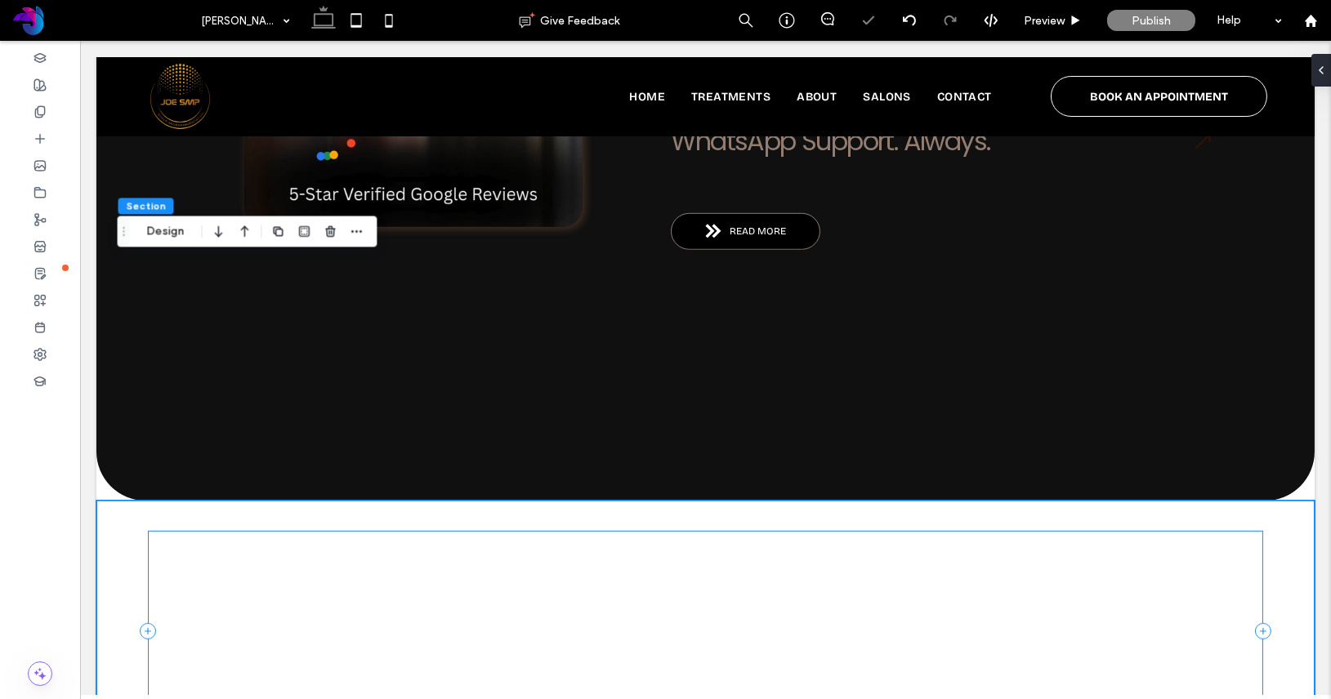
type input "*"
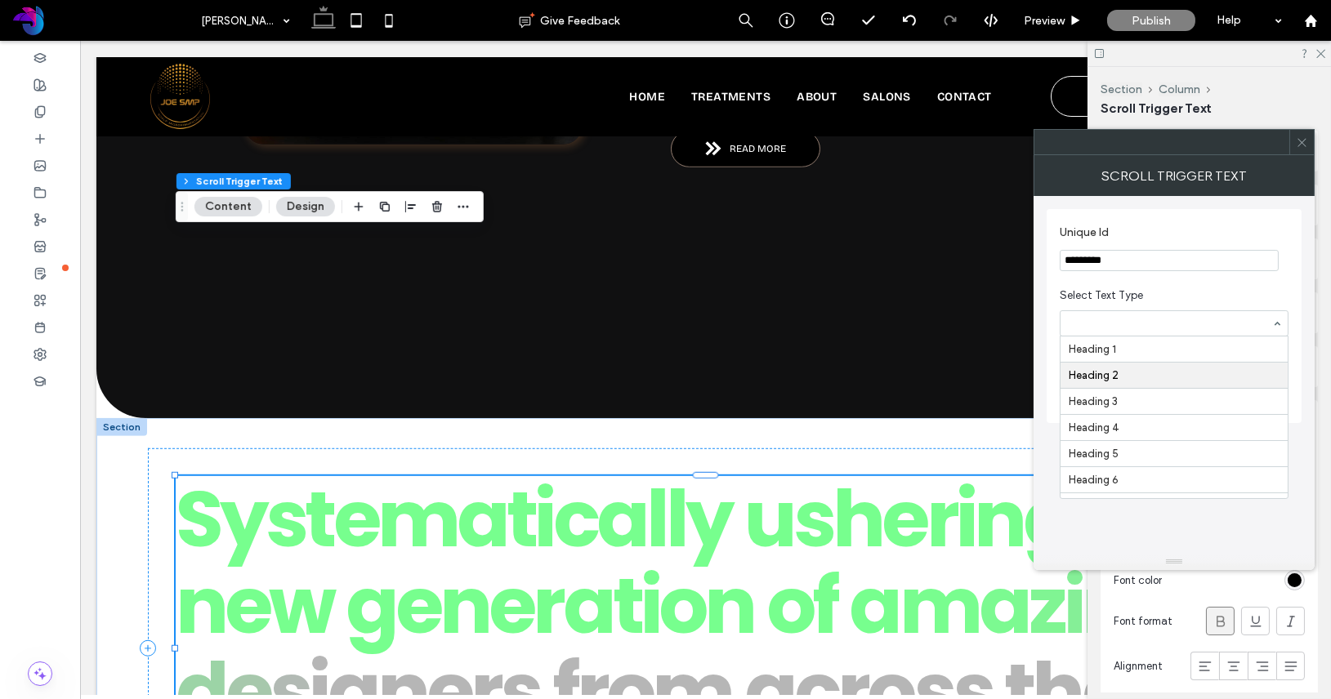
scroll to position [22, 0]
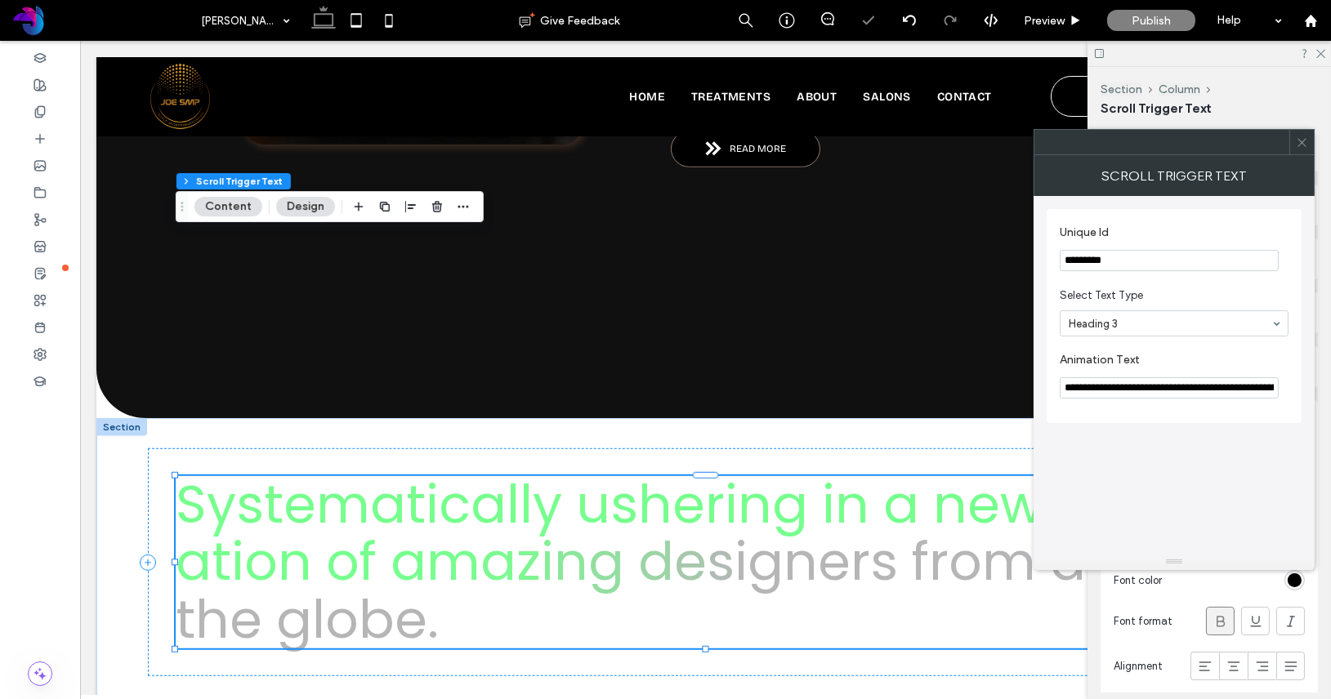
click at [1172, 325] on input at bounding box center [1169, 323] width 203 height 11
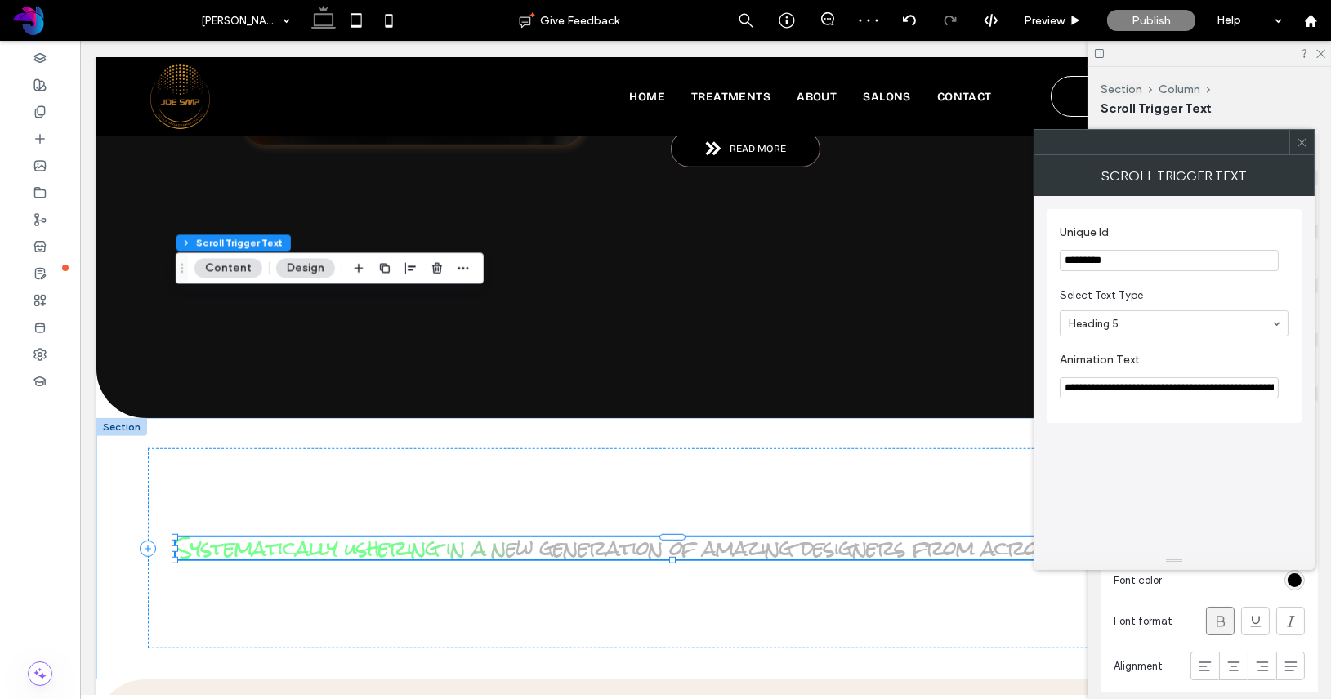
click at [1162, 340] on section "Select Text Type Heading 5" at bounding box center [1173, 311] width 229 height 65
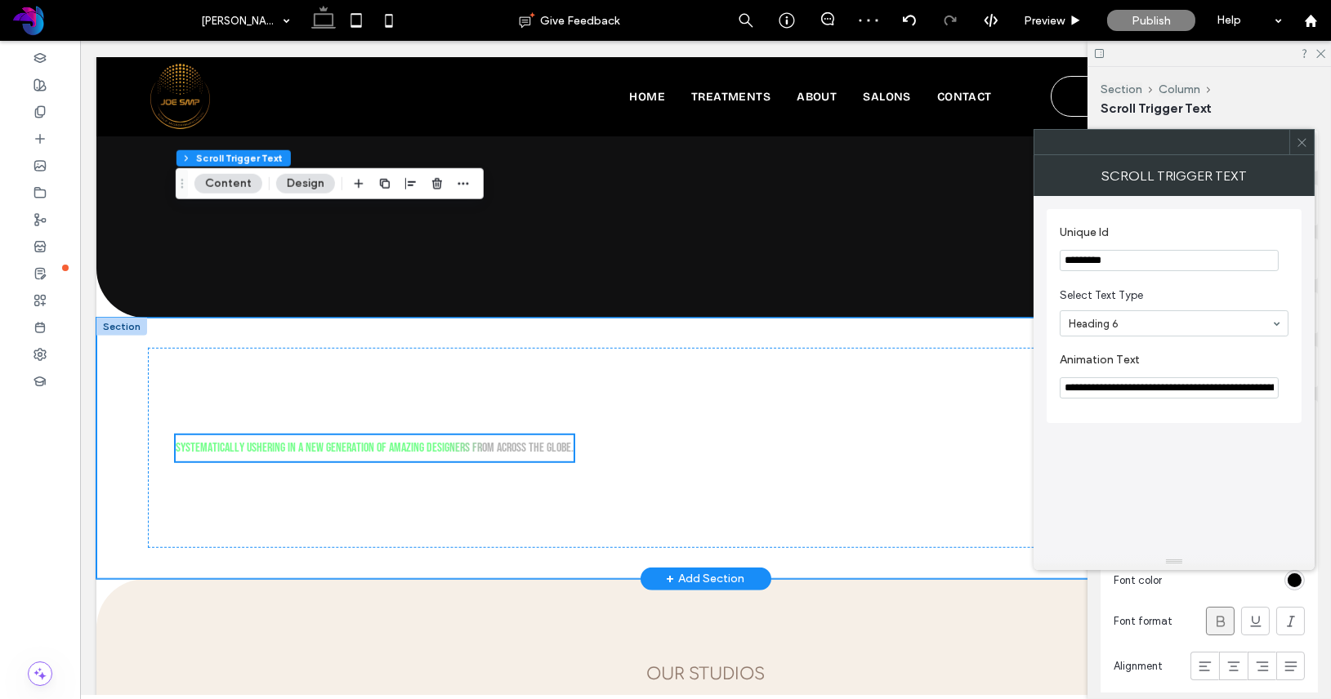
scroll to position [3070, 0]
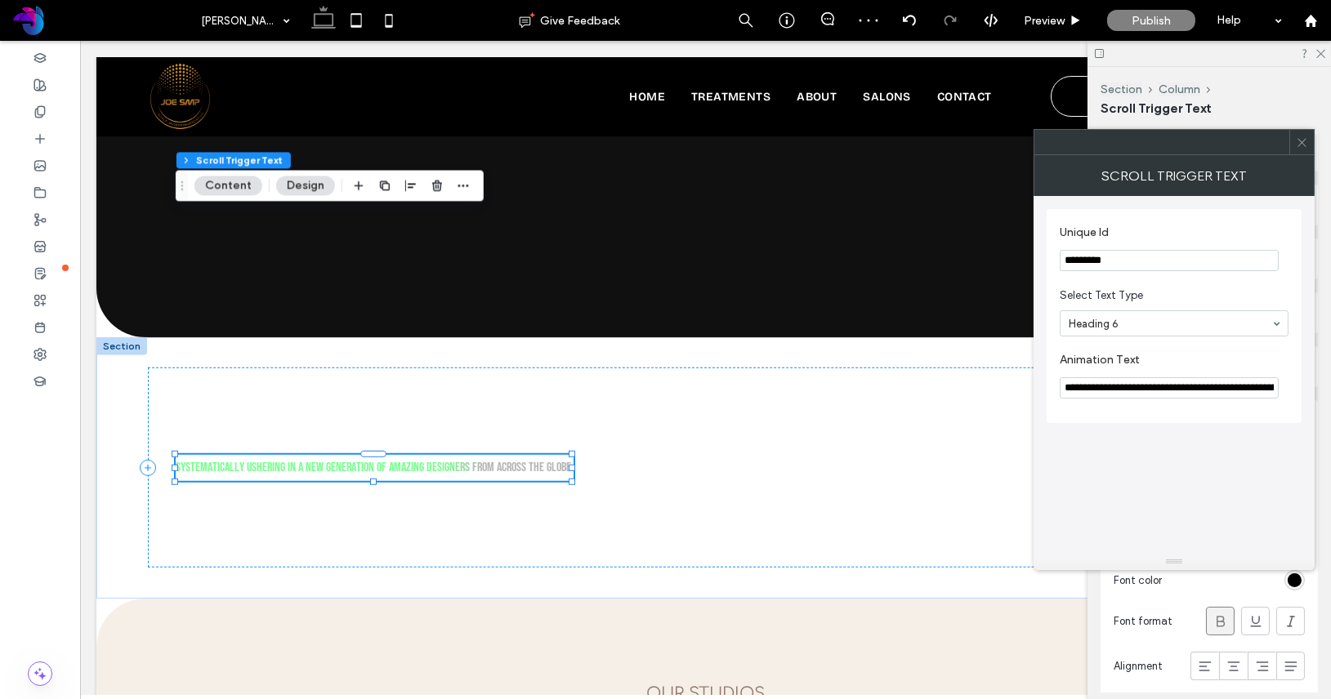
click at [1101, 334] on div at bounding box center [1173, 323] width 227 height 25
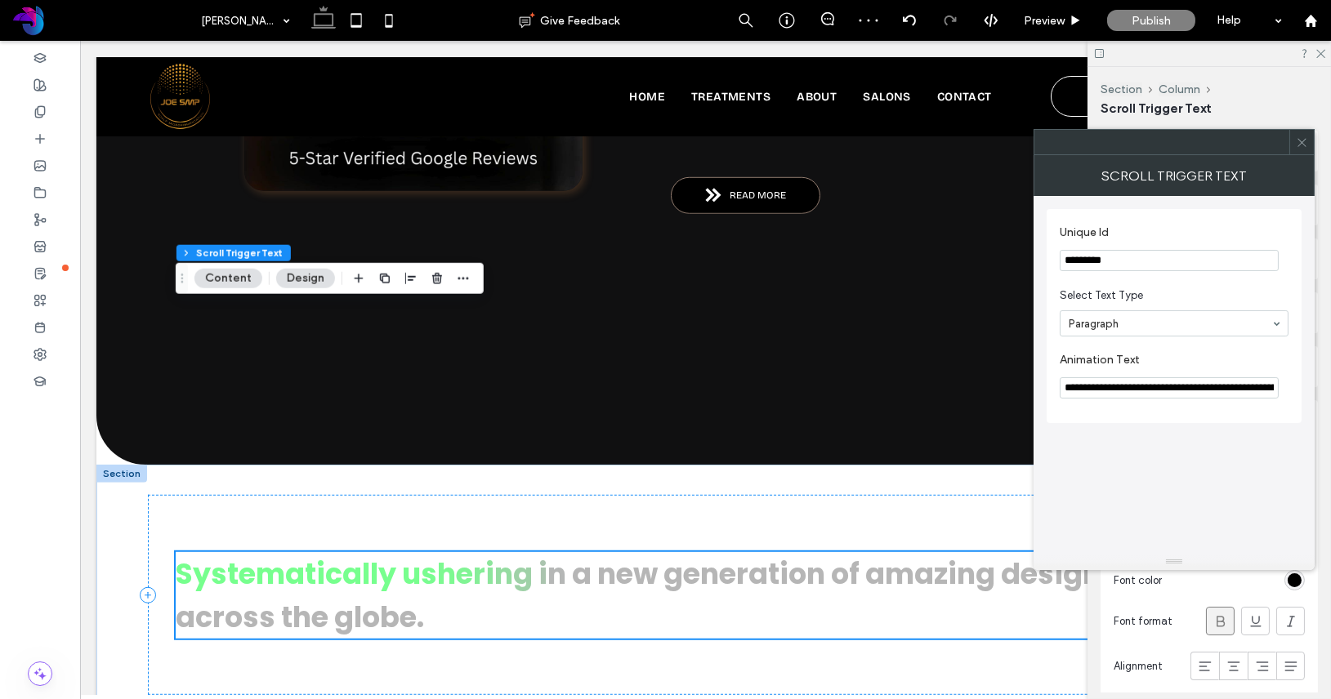
scroll to position [2948, 0]
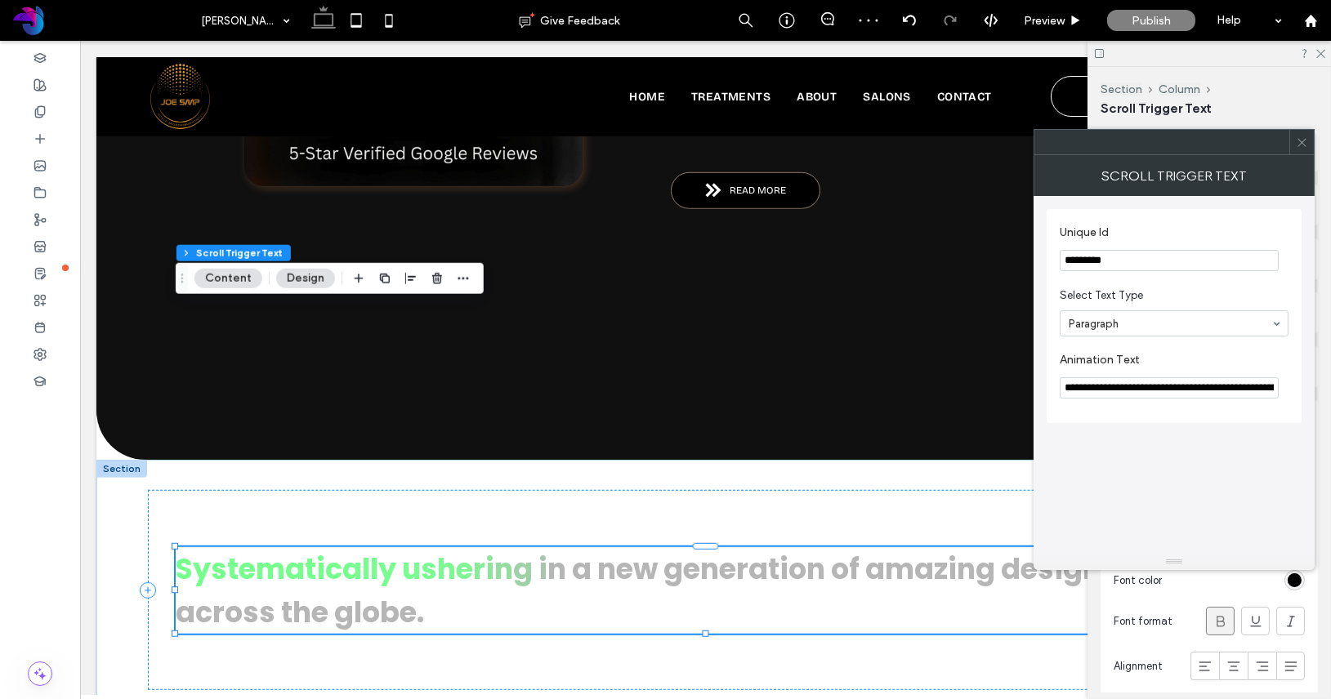
click at [1115, 270] on input "*********" at bounding box center [1168, 260] width 219 height 21
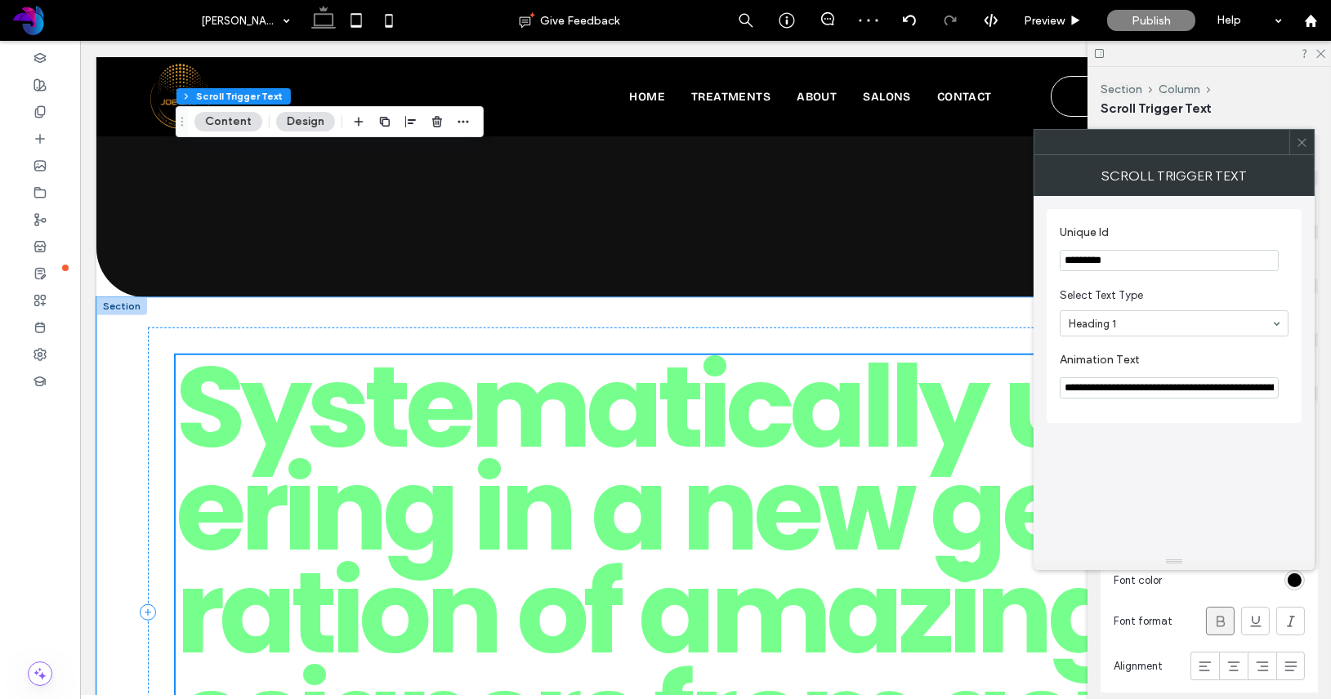
scroll to position [3119, 0]
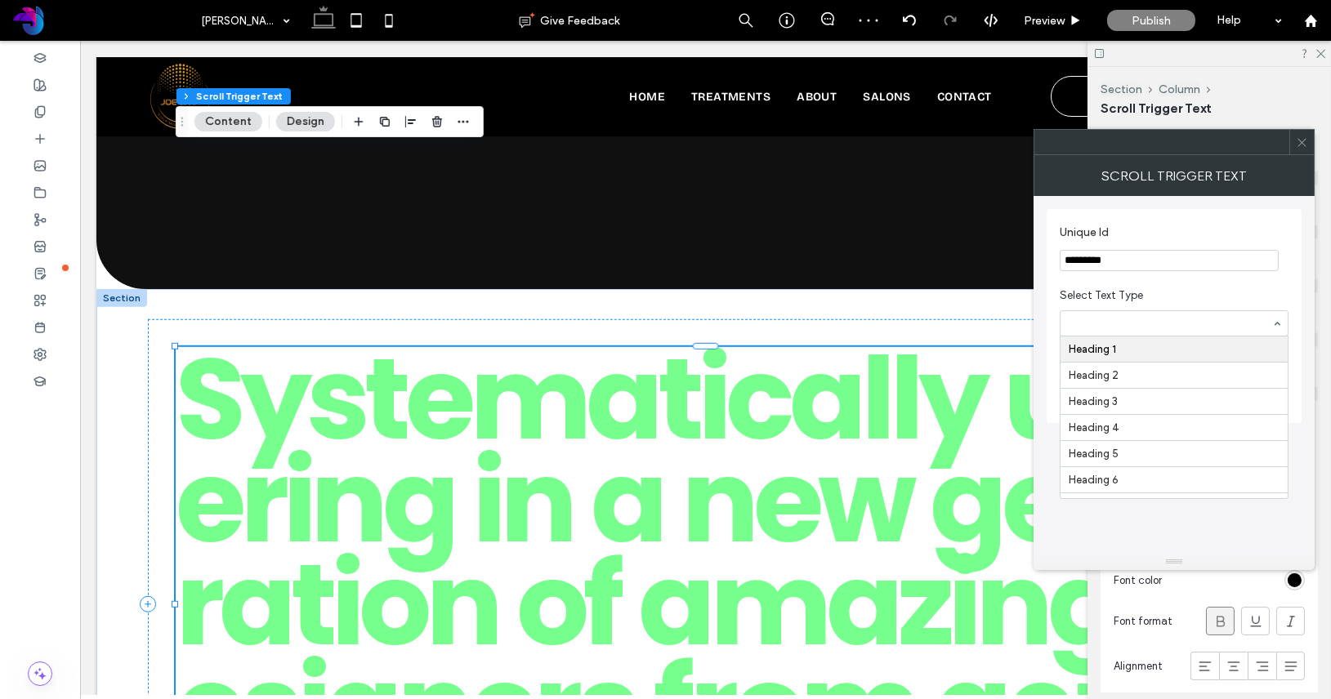
click at [1159, 326] on input at bounding box center [1169, 323] width 203 height 11
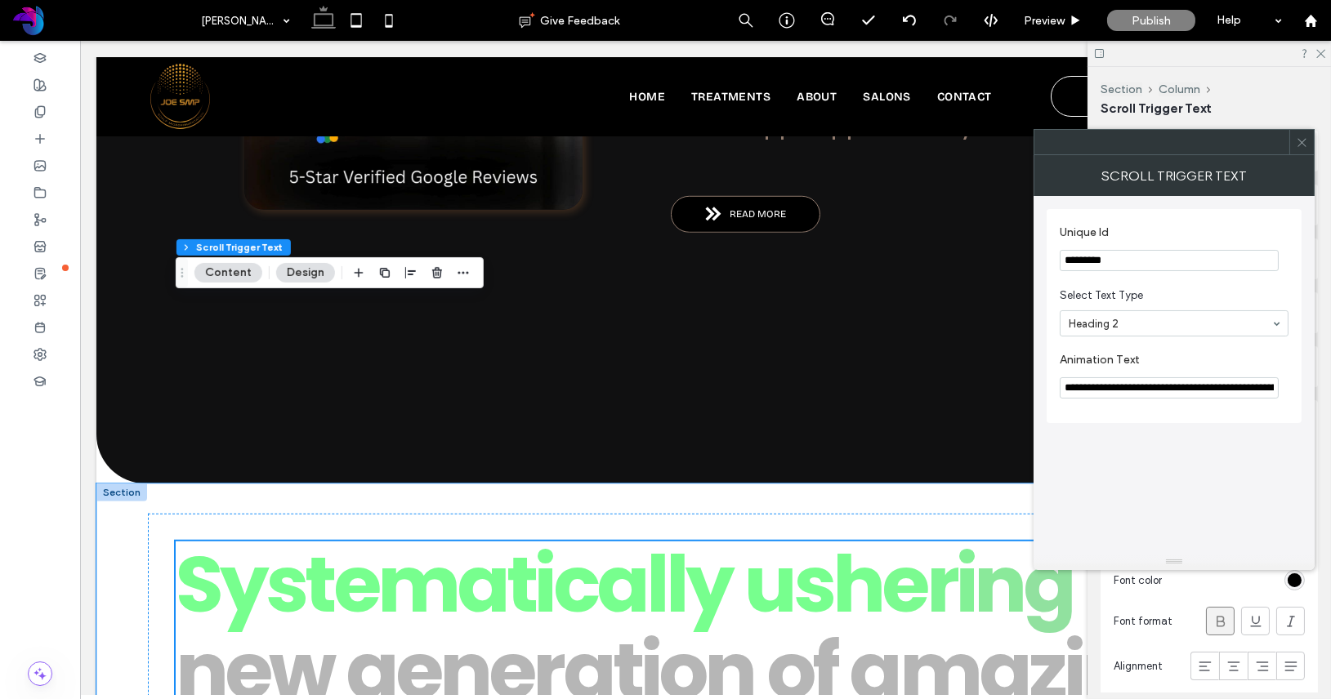
scroll to position [2921, 0]
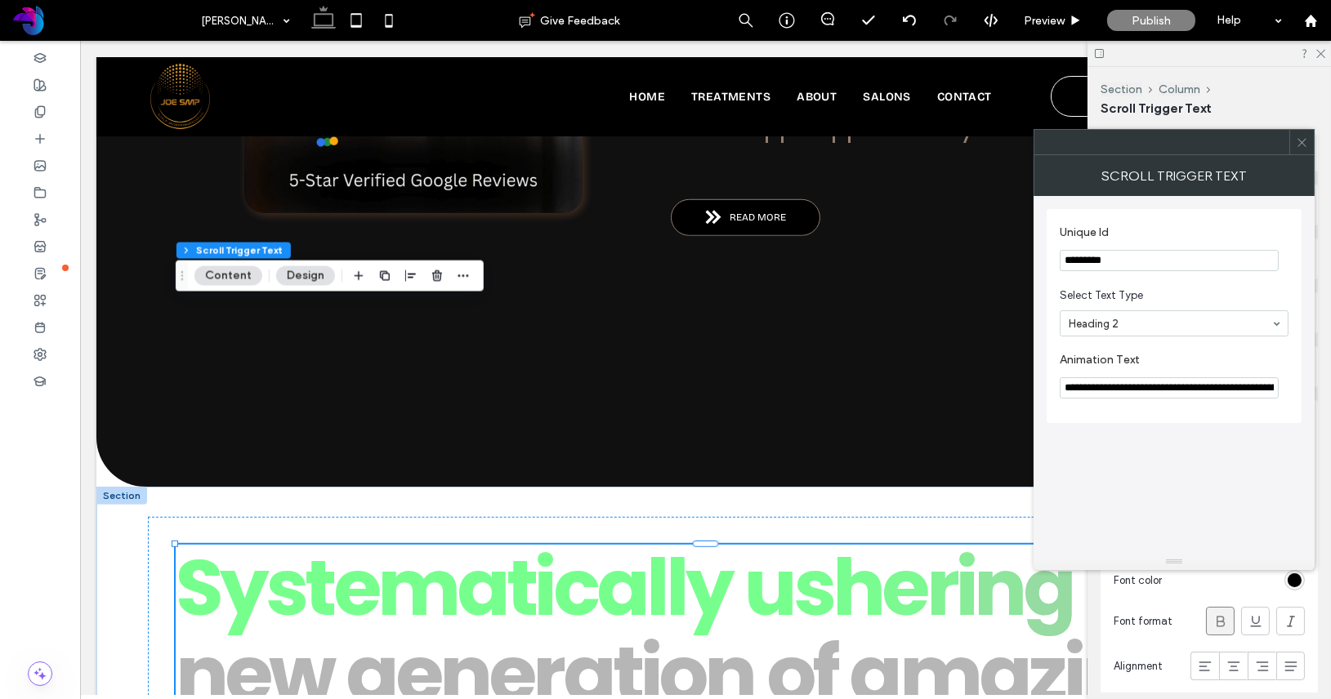
click at [1300, 151] on span at bounding box center [1301, 142] width 12 height 25
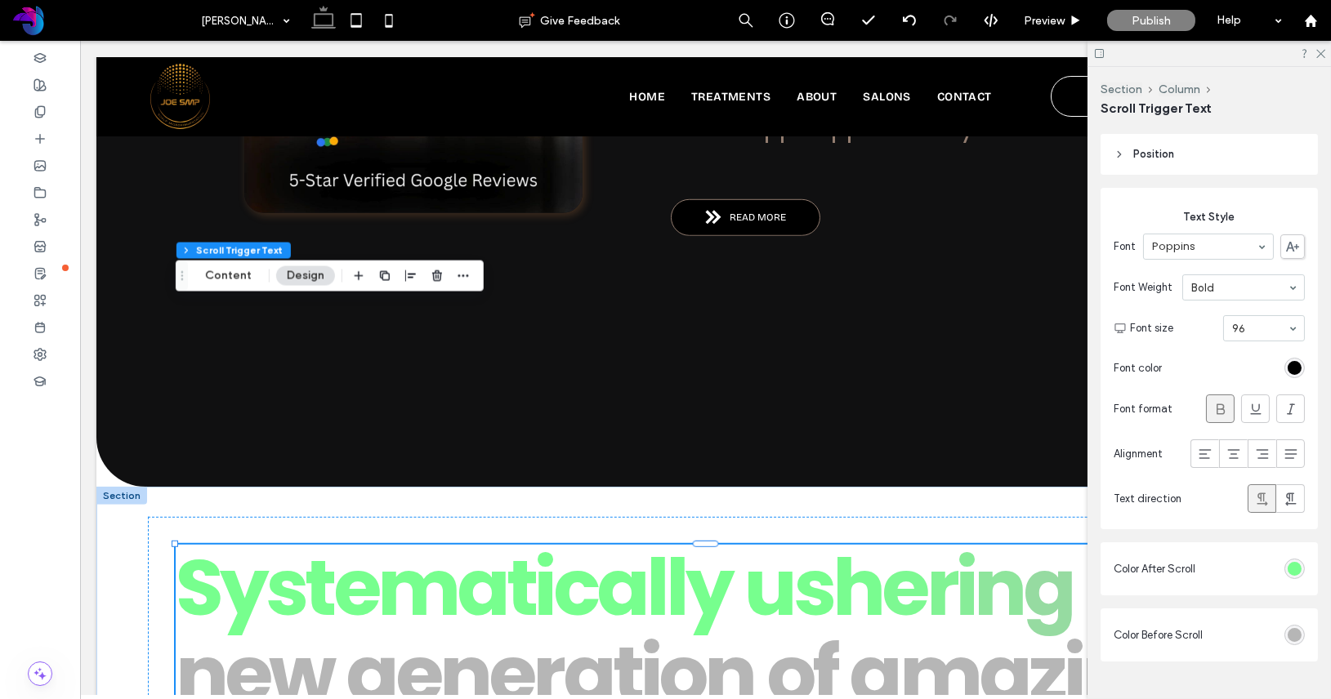
scroll to position [253, 0]
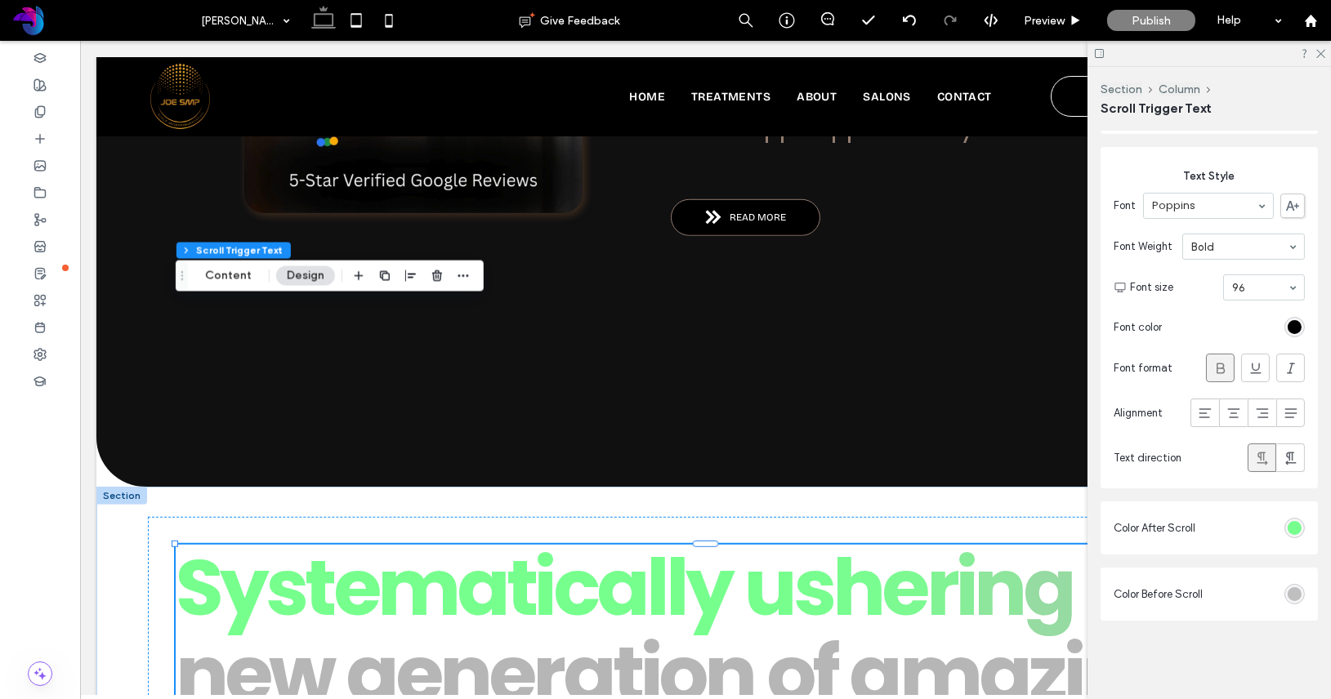
click at [1297, 594] on div "#b6b6b6" at bounding box center [1294, 594] width 14 height 14
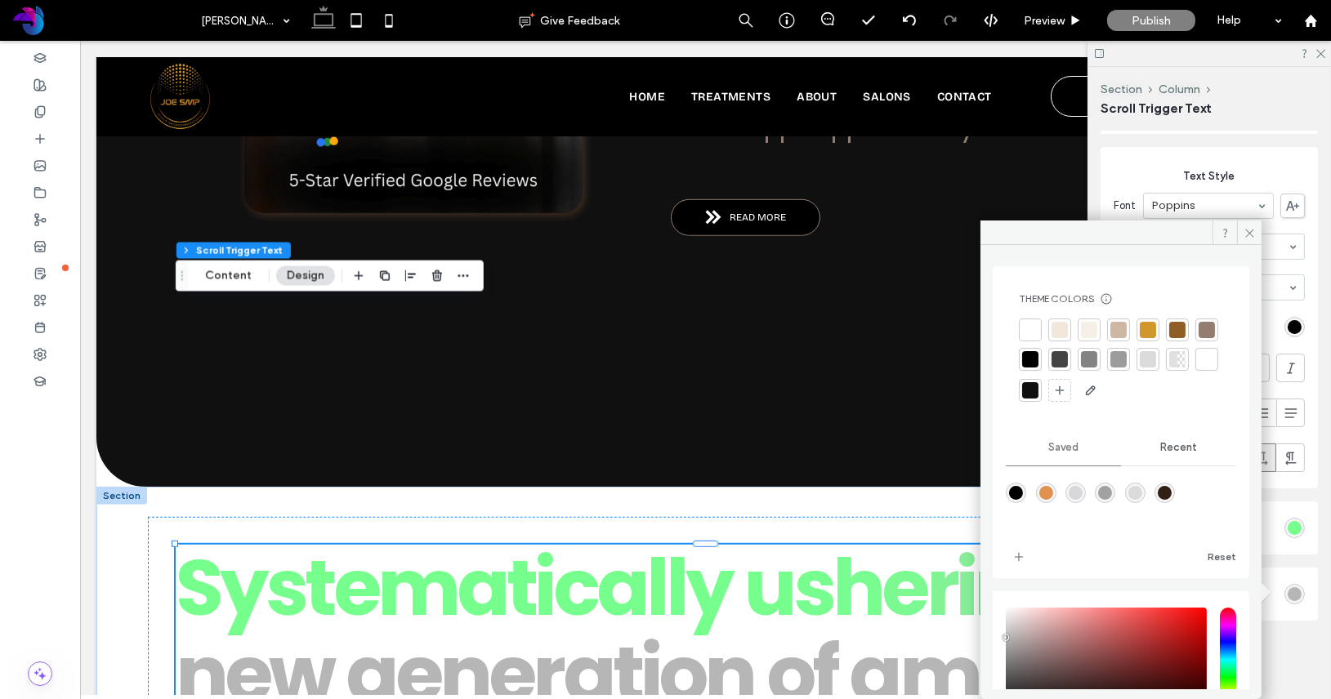
click at [1086, 328] on div at bounding box center [1089, 330] width 16 height 16
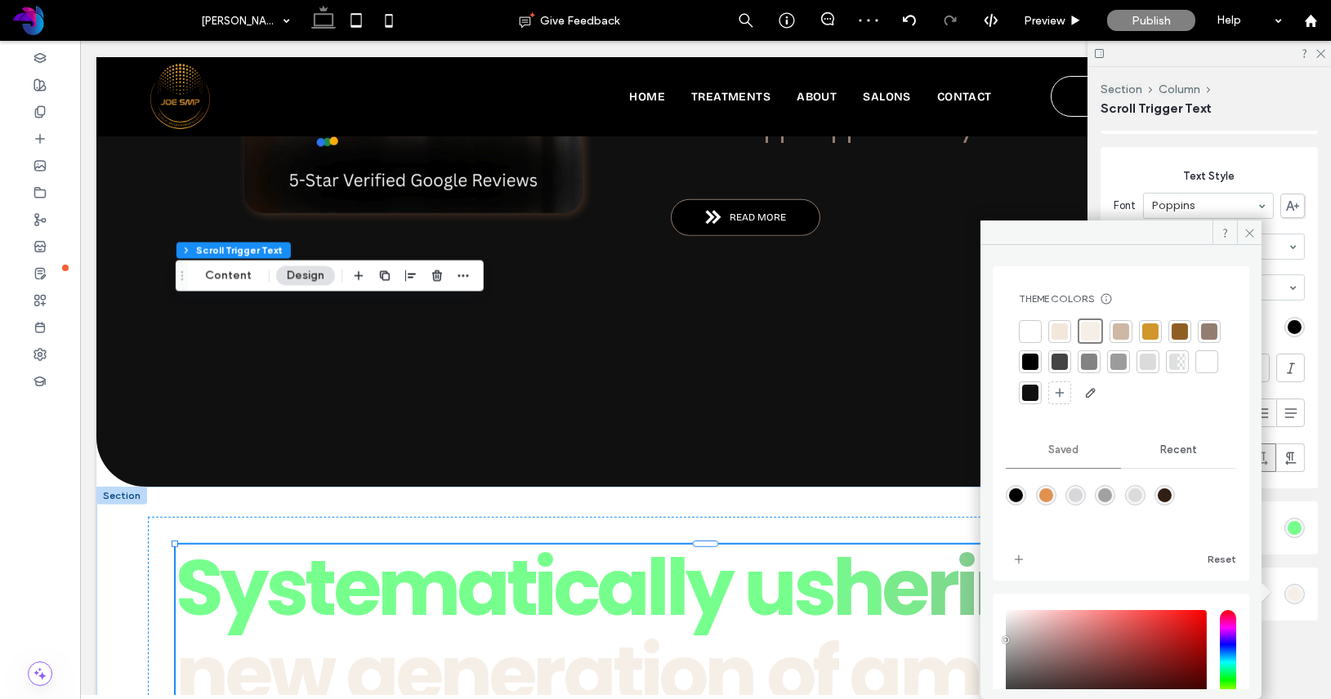
click at [1159, 363] on div at bounding box center [1147, 361] width 23 height 23
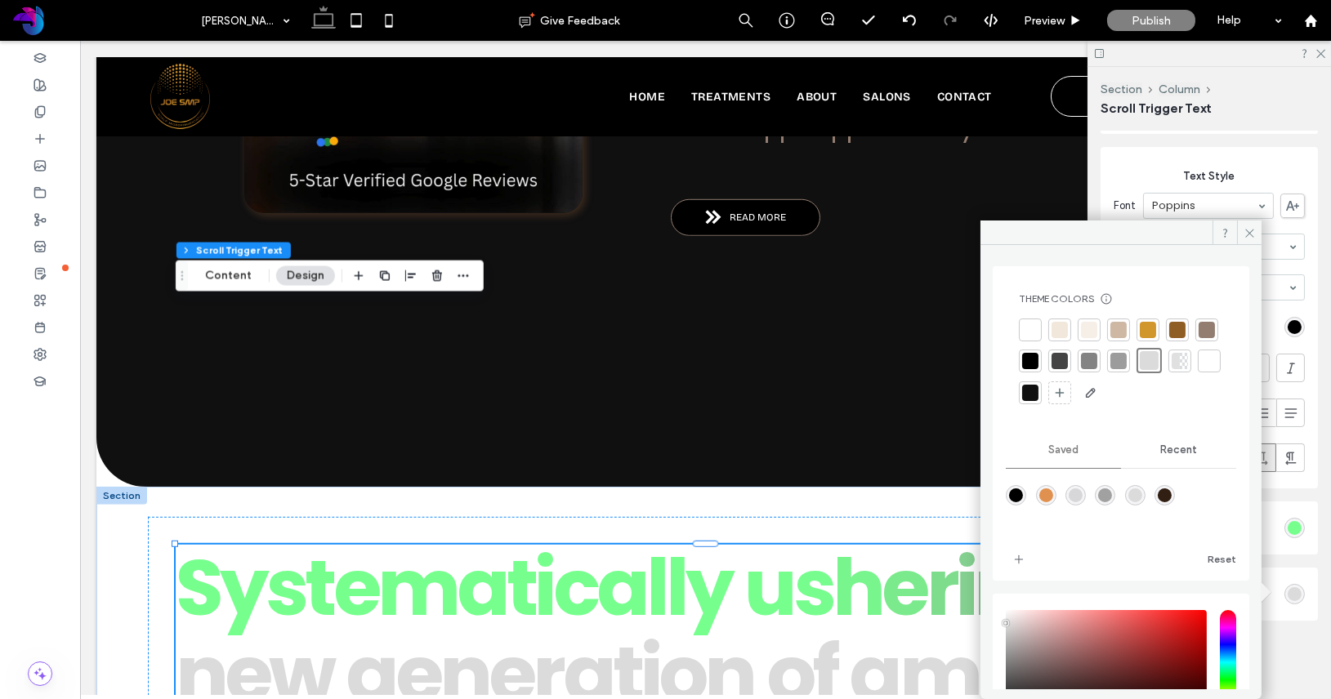
type input "*******"
drag, startPoint x: 1014, startPoint y: 632, endPoint x: 1002, endPoint y: 621, distance: 16.2
click at [1002, 621] on div "HEX ******* Opacity ****" at bounding box center [1120, 706] width 256 height 225
click at [1201, 369] on div at bounding box center [1209, 361] width 16 height 16
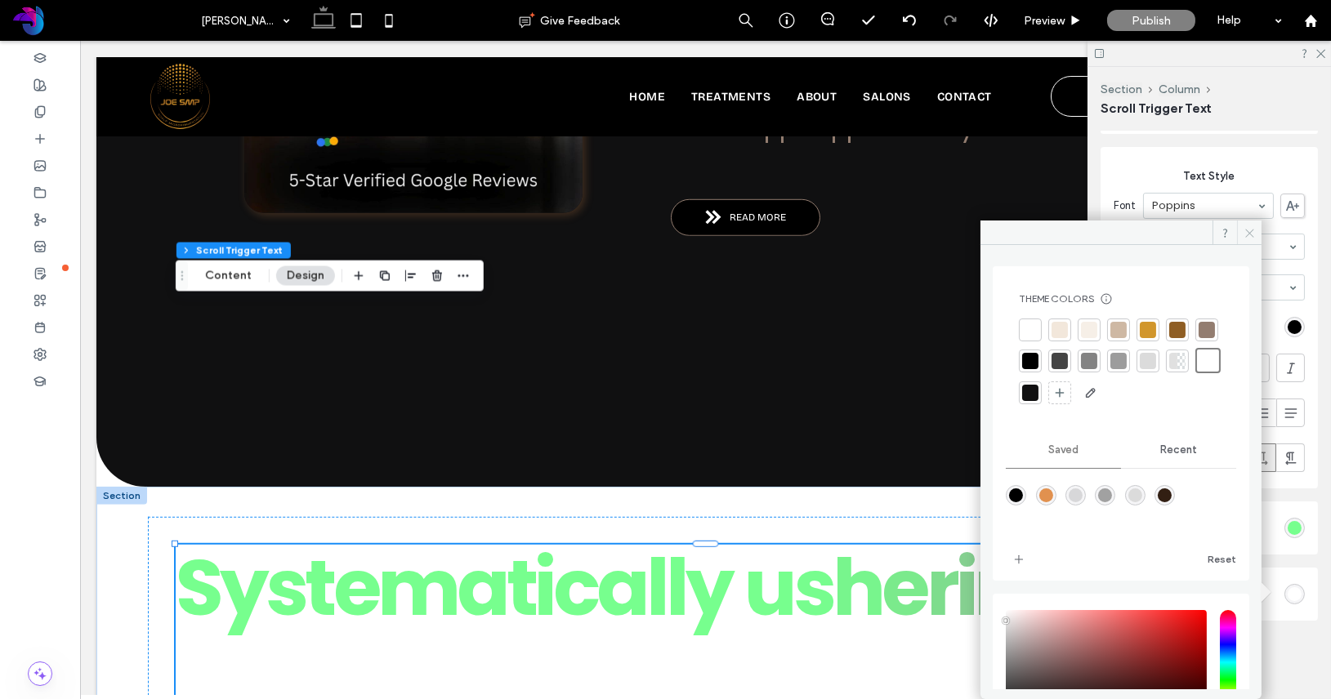
click at [1251, 232] on icon at bounding box center [1249, 233] width 12 height 12
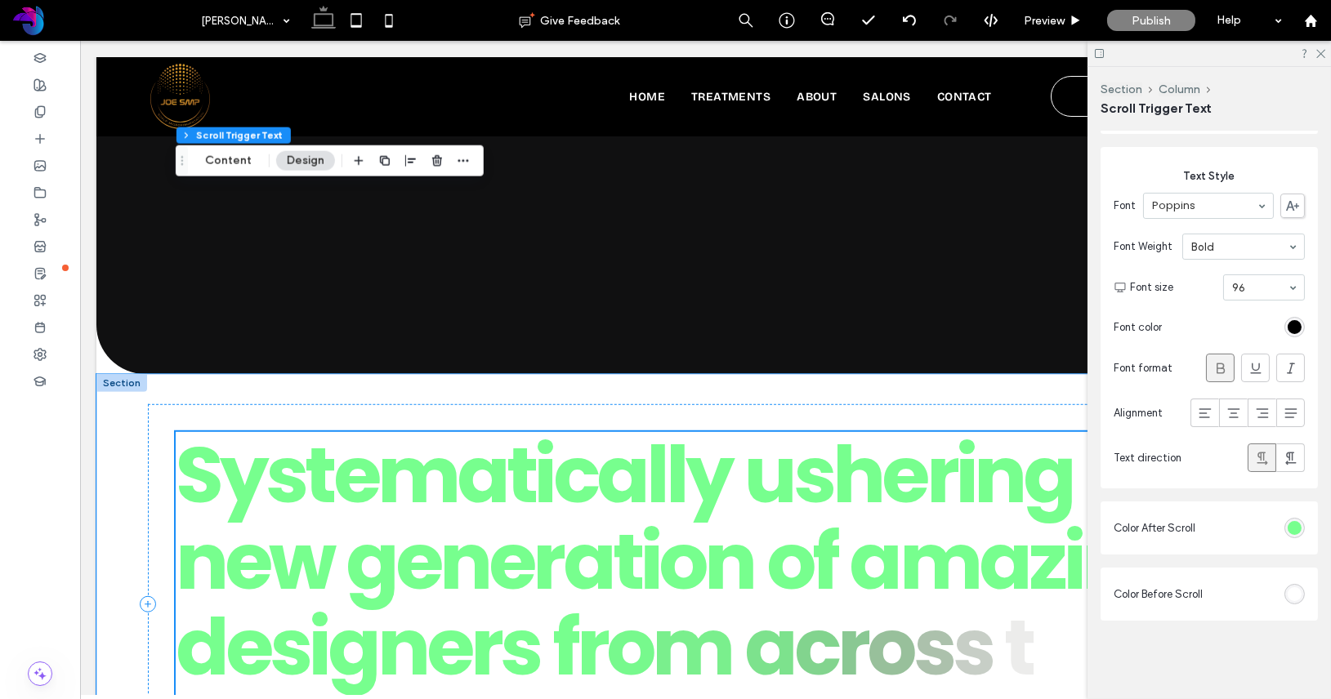
scroll to position [3037, 0]
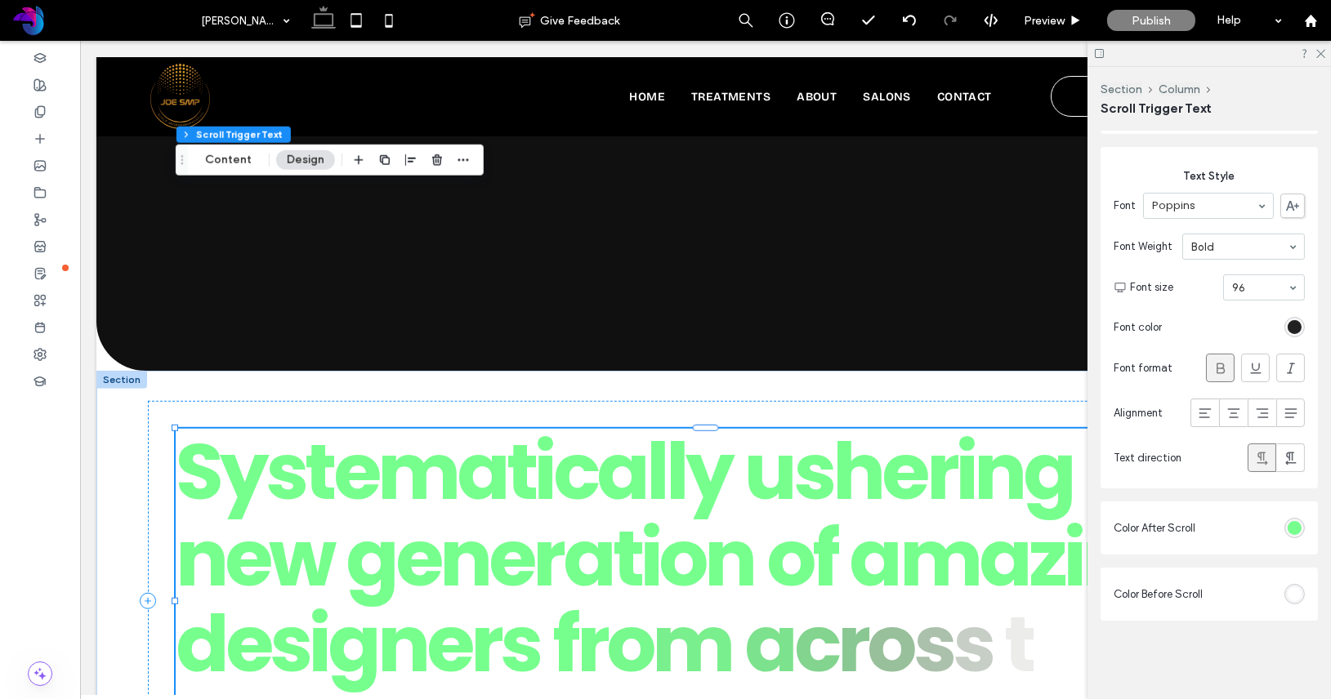
click at [1291, 323] on div "rgb(0, 0, 0)" at bounding box center [1294, 327] width 14 height 14
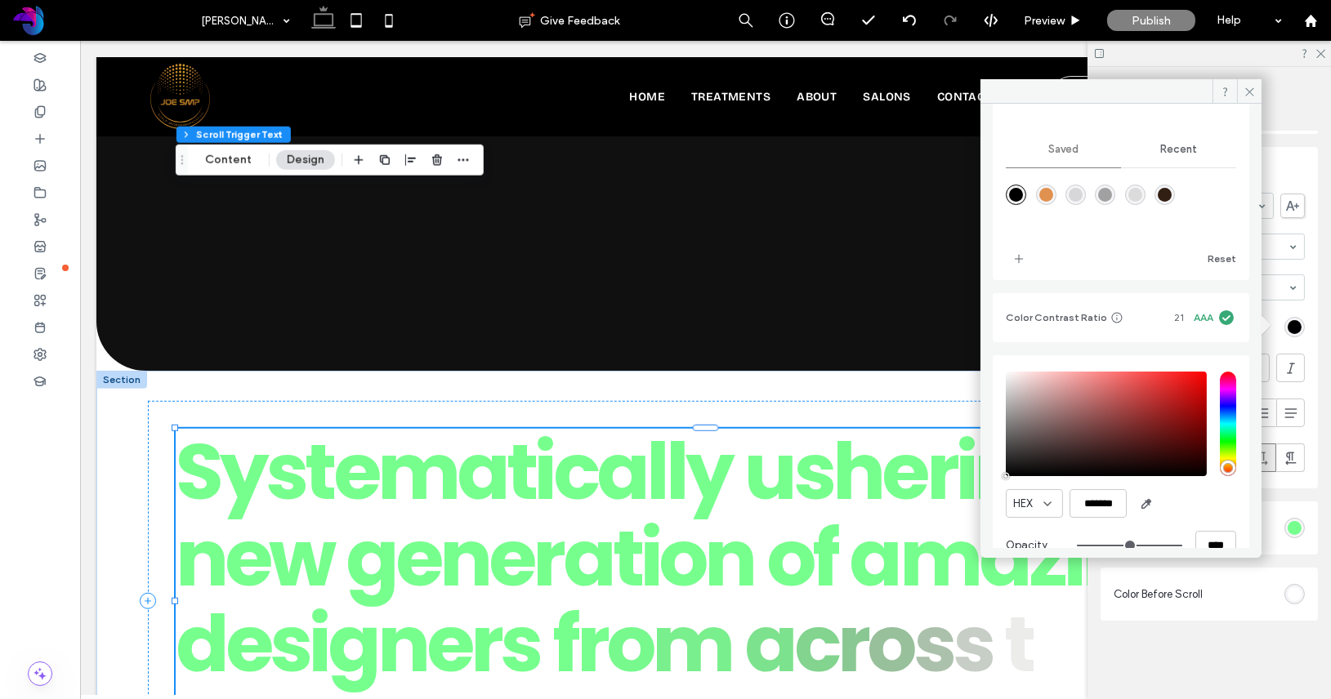
scroll to position [169, 0]
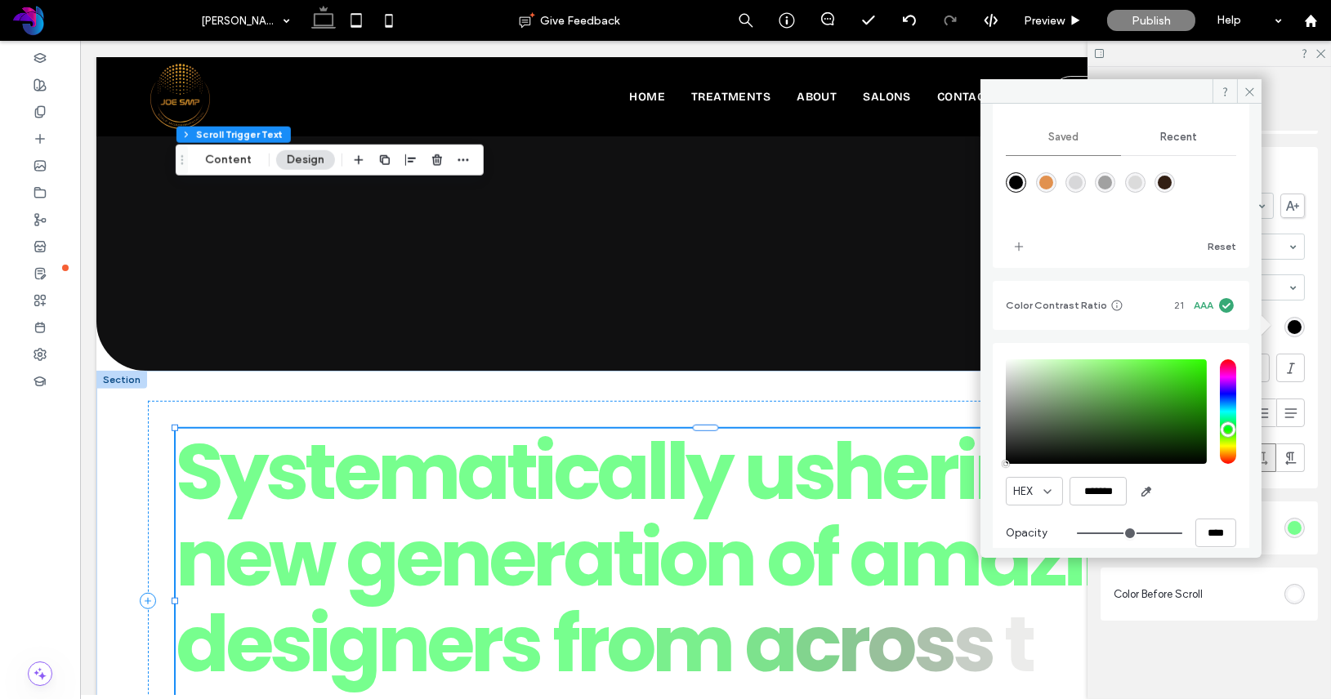
type input "***"
click at [1219, 430] on input "hue" at bounding box center [1227, 411] width 16 height 105
drag, startPoint x: 1184, startPoint y: 403, endPoint x: 1207, endPoint y: 417, distance: 26.3
click at [1207, 418] on div at bounding box center [1120, 411] width 230 height 105
drag, startPoint x: 1189, startPoint y: 387, endPoint x: 1204, endPoint y: 386, distance: 14.7
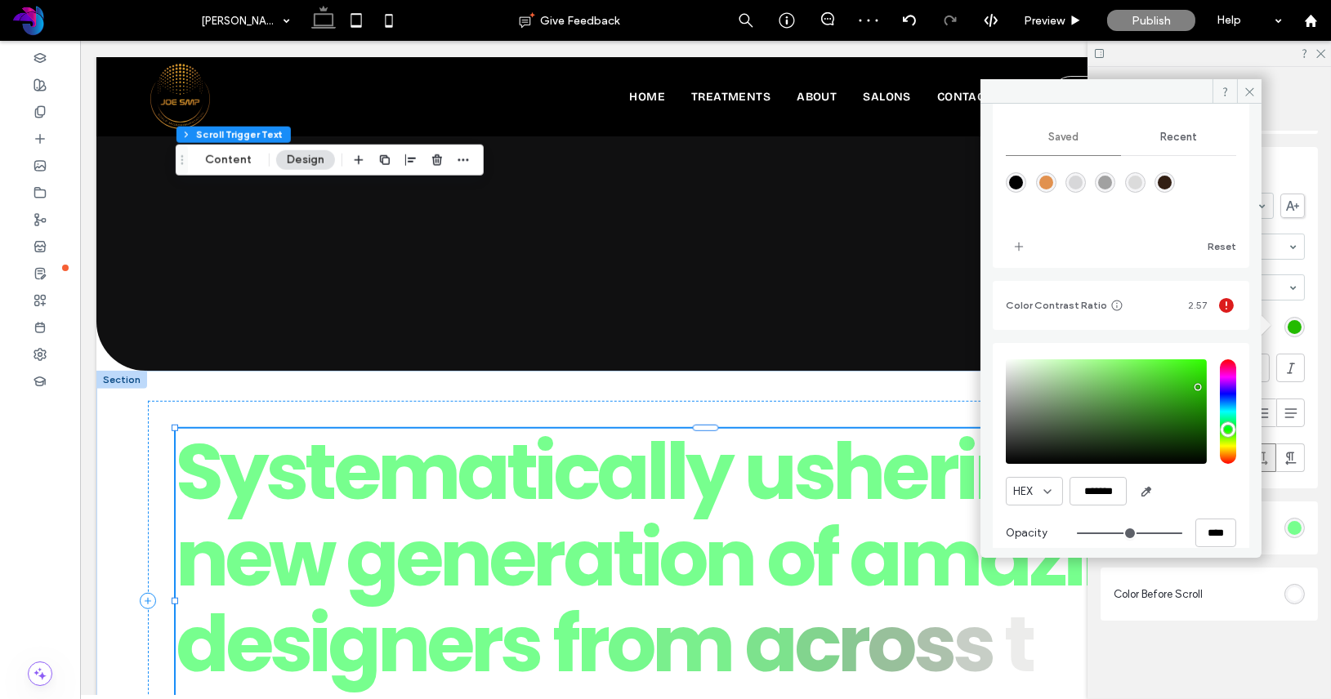
click at [1204, 386] on div at bounding box center [1120, 411] width 230 height 105
click at [1172, 384] on div "saturation and value" at bounding box center [1105, 411] width 201 height 105
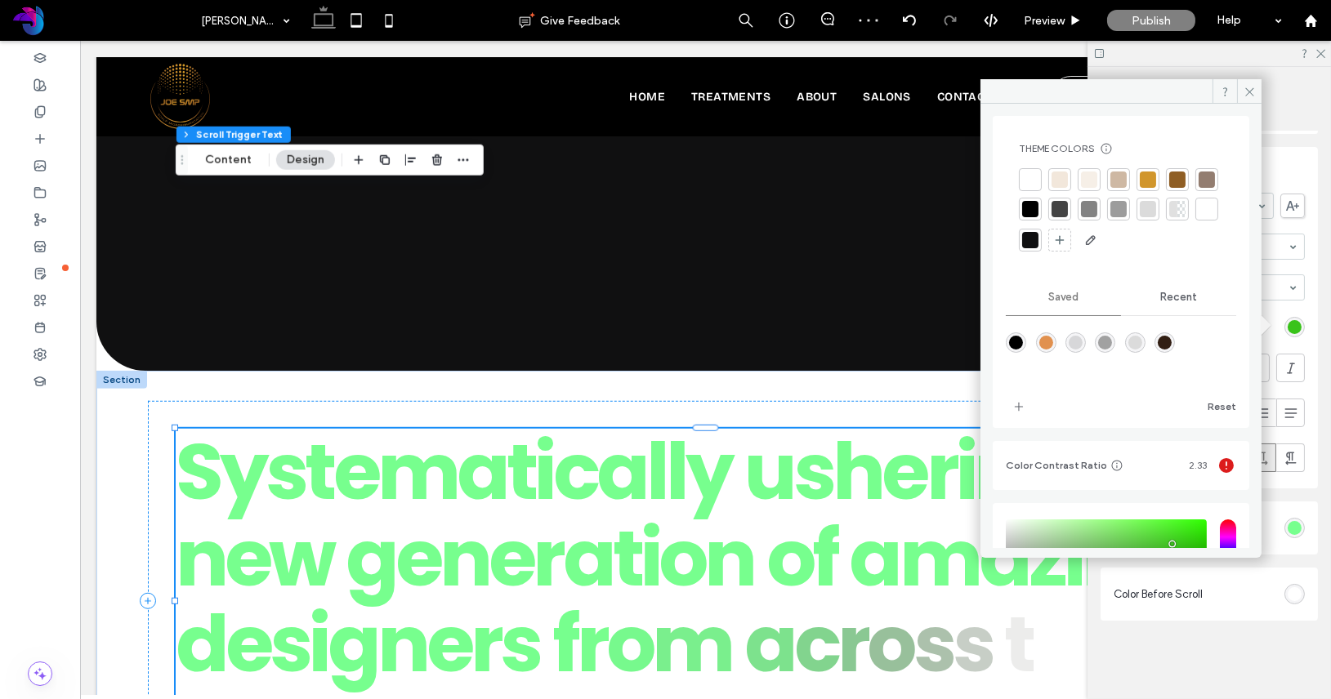
scroll to position [0, 0]
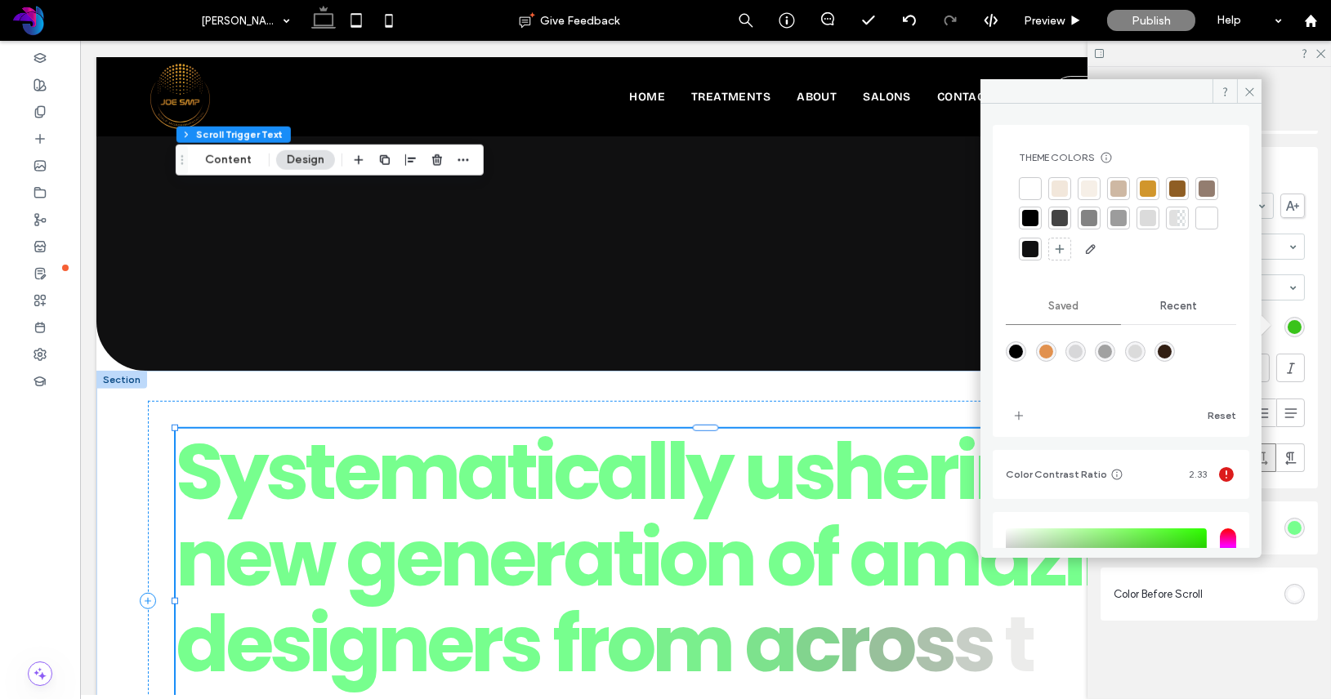
click at [1198, 197] on div at bounding box center [1206, 189] width 16 height 16
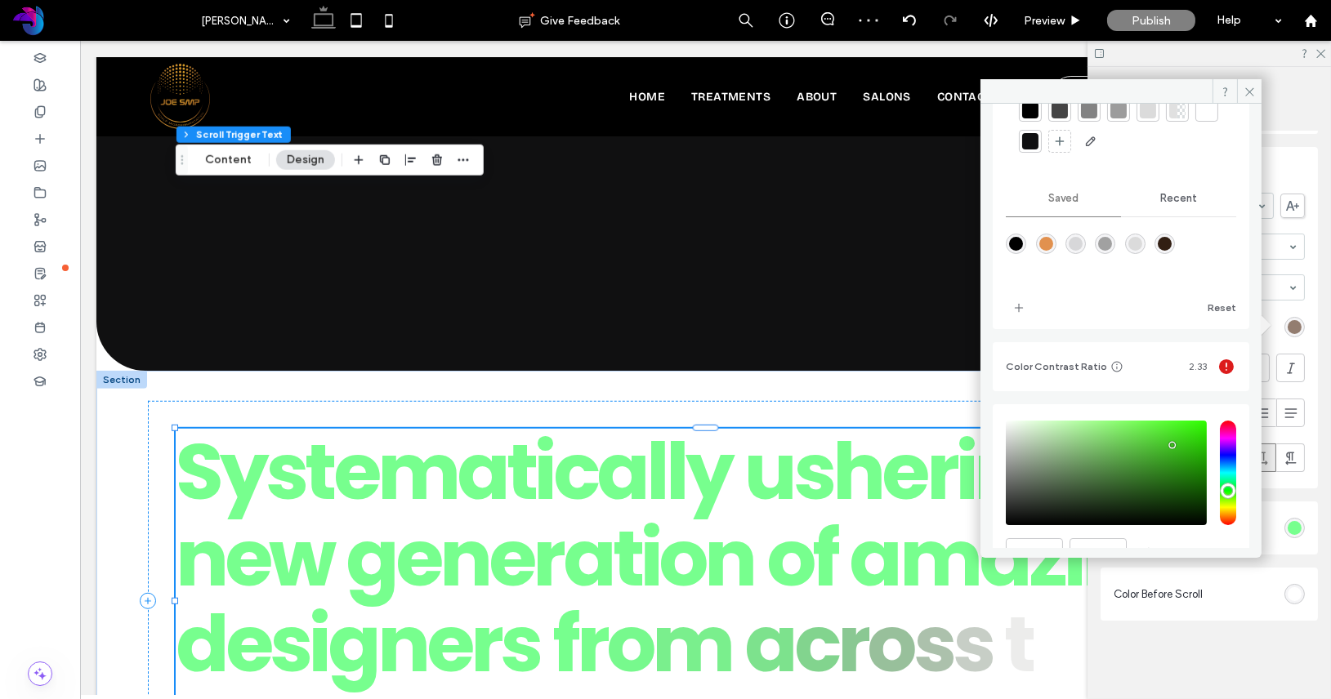
scroll to position [120, 0]
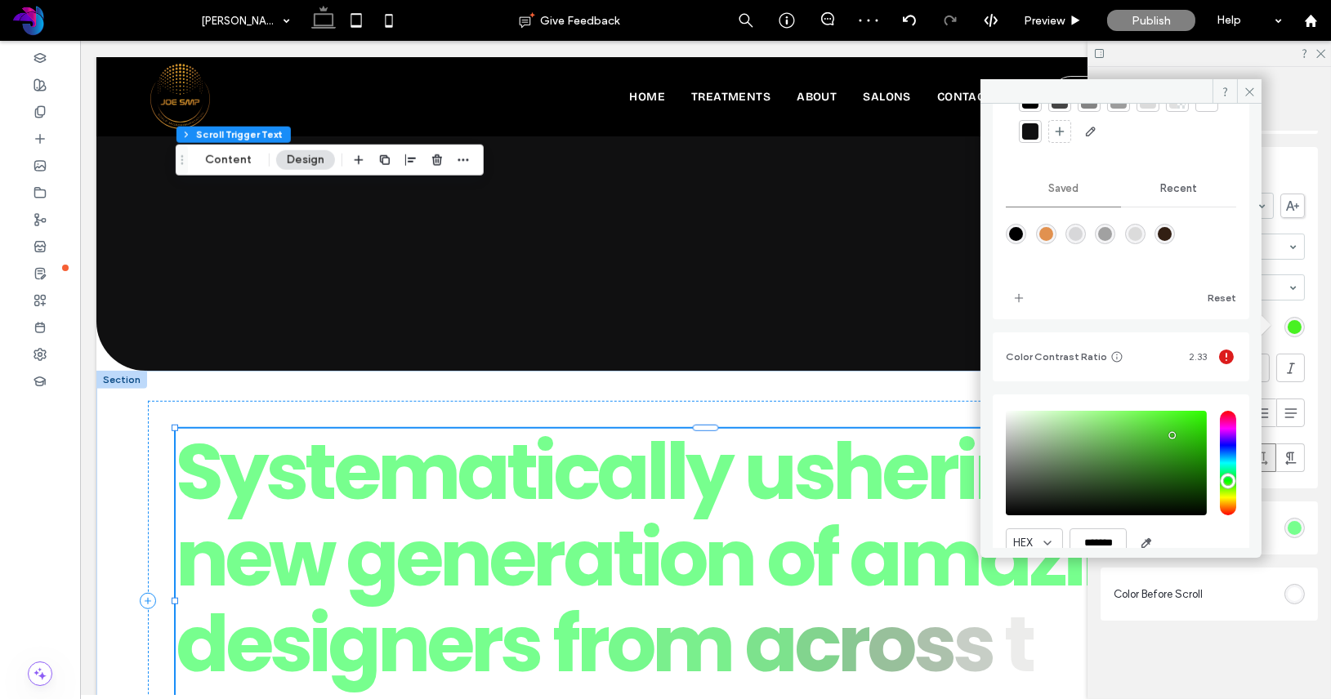
click at [1170, 417] on div "saturation and value" at bounding box center [1105, 463] width 201 height 105
click at [1193, 433] on div "saturation and value" at bounding box center [1105, 460] width 201 height 105
type input "*******"
click at [1196, 453] on div "saturation and value" at bounding box center [1105, 460] width 201 height 105
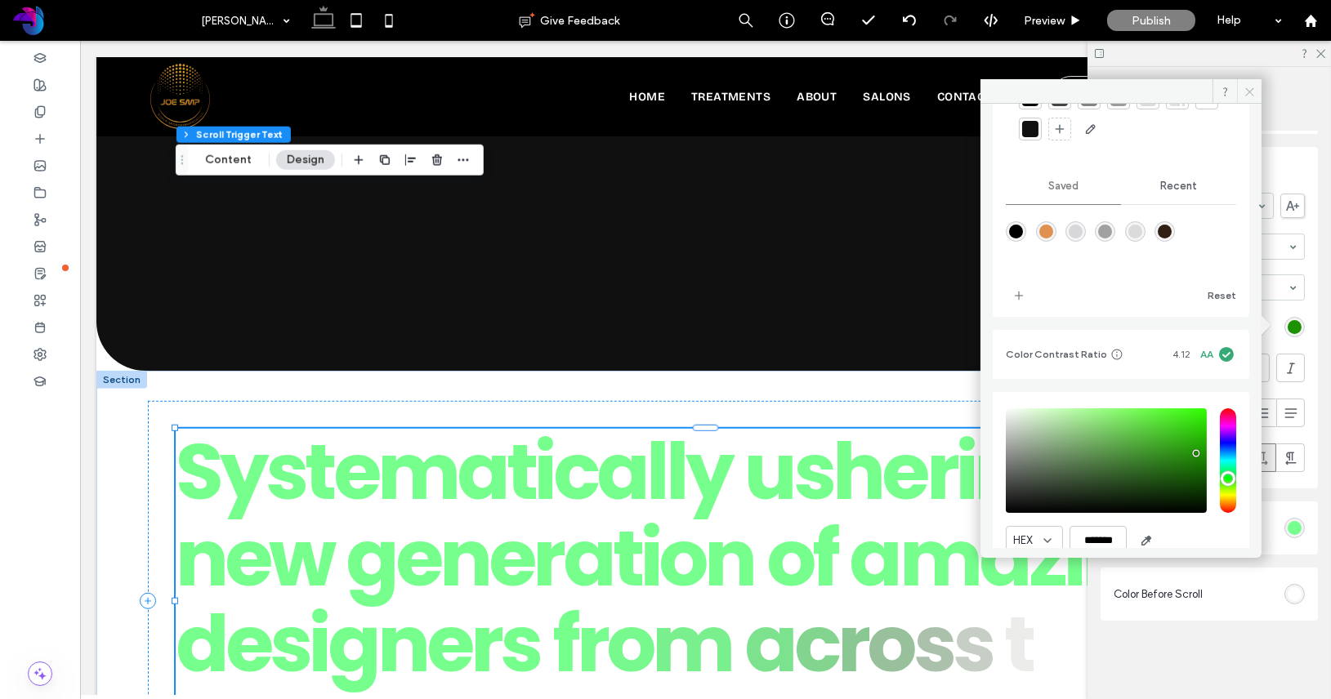
click at [1244, 95] on icon at bounding box center [1249, 92] width 12 height 12
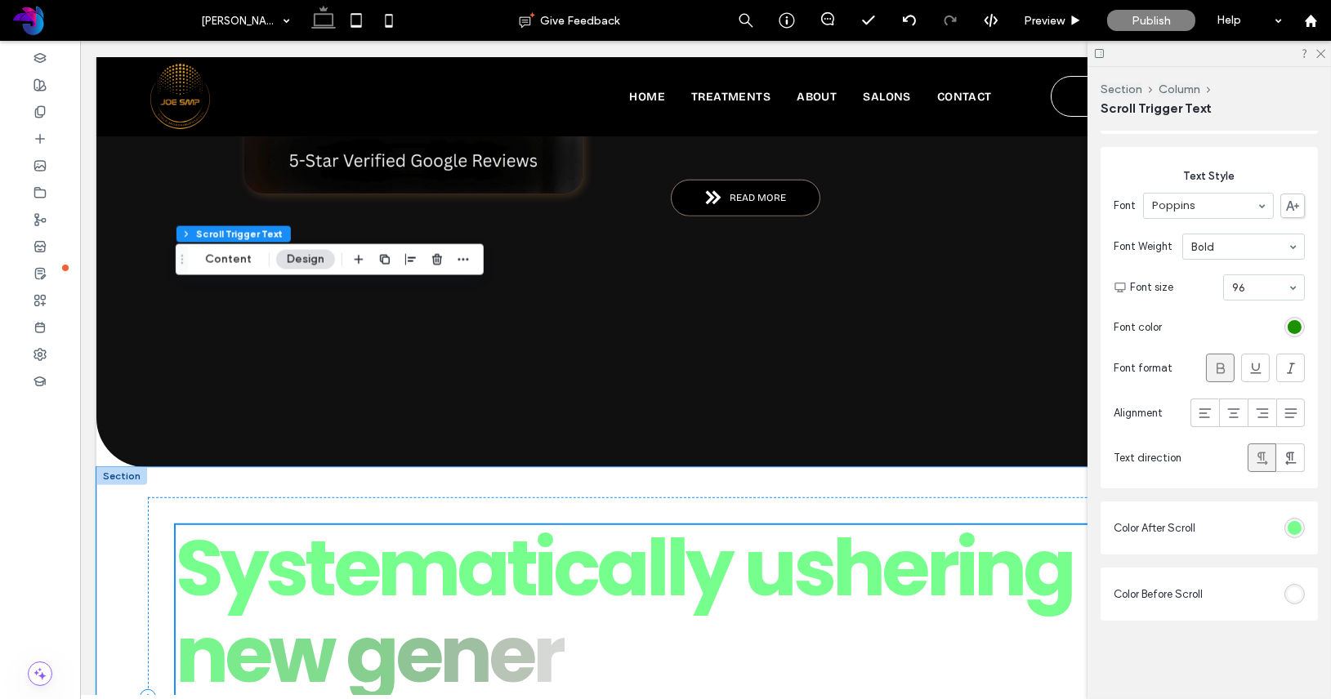
scroll to position [2948, 0]
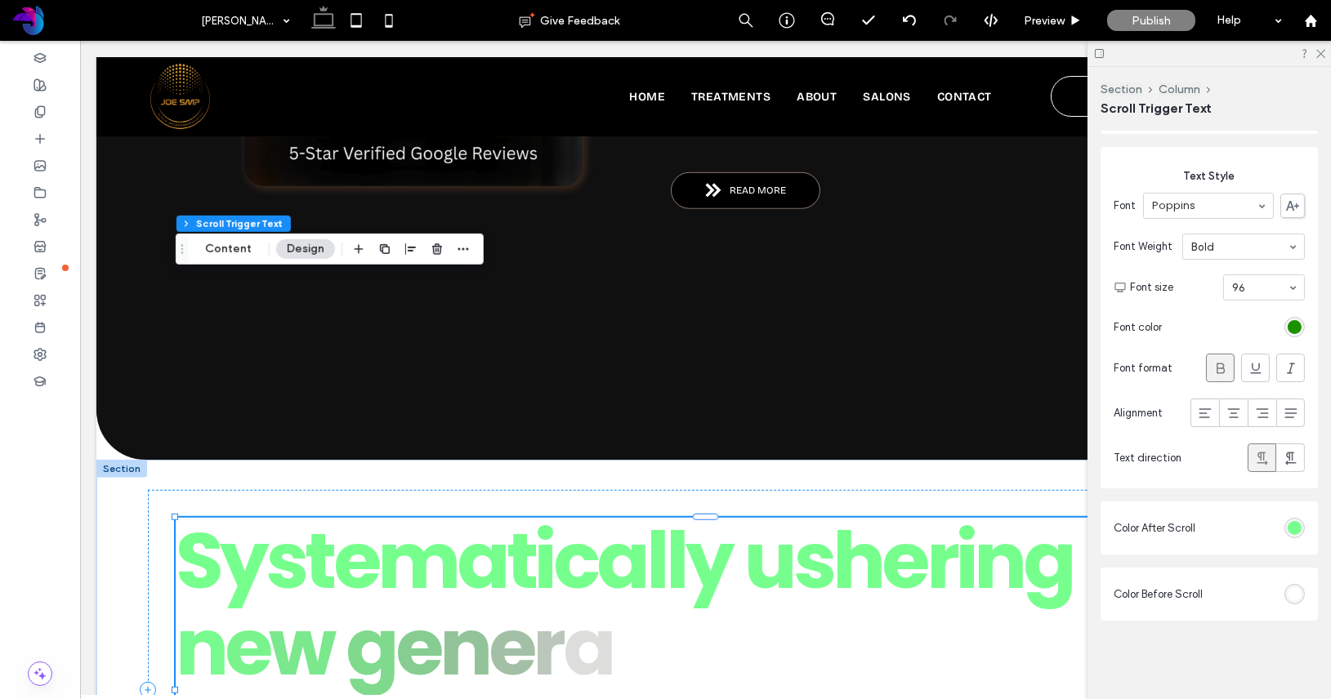
click at [1210, 377] on div at bounding box center [1219, 367] width 27 height 27
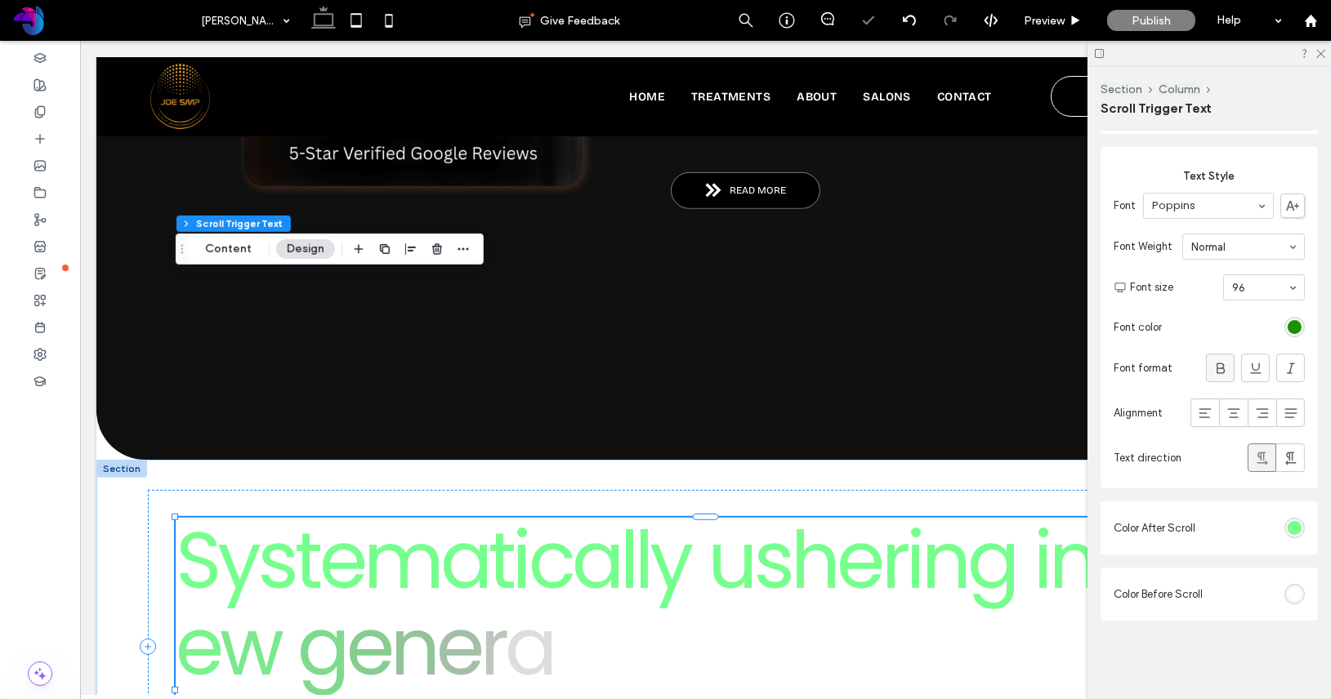
click at [1212, 373] on icon at bounding box center [1220, 368] width 16 height 16
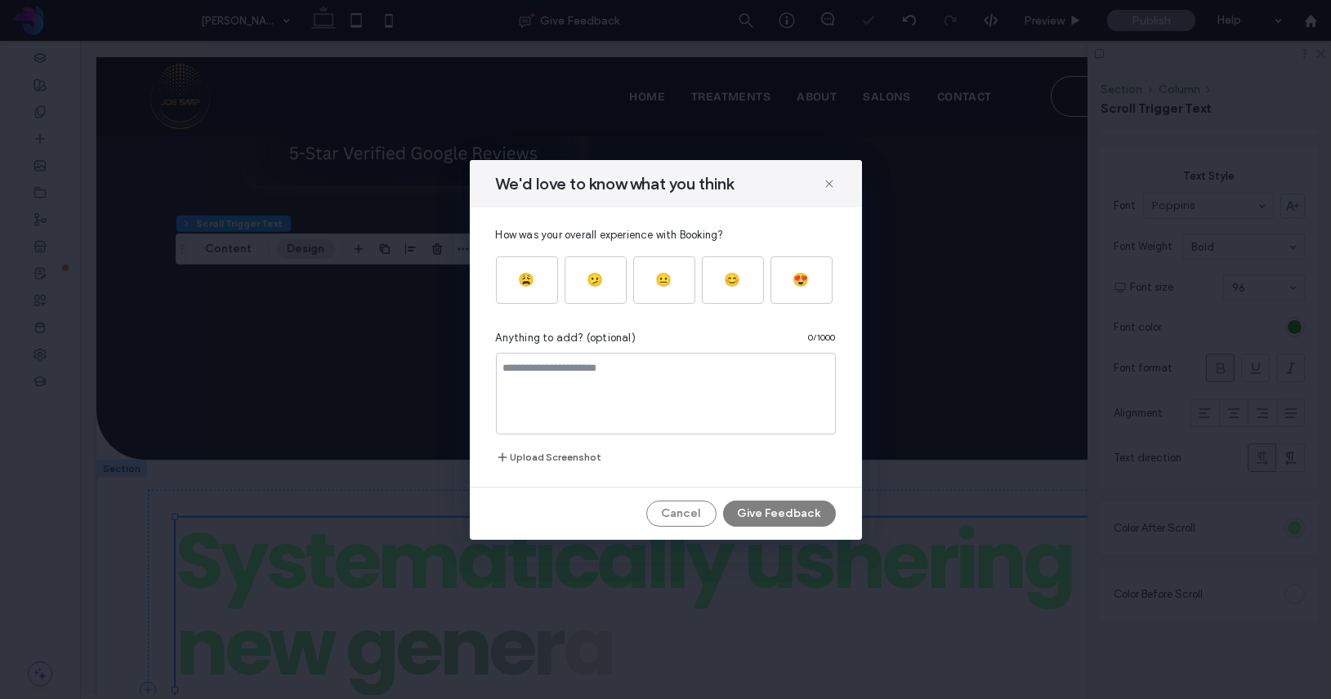
drag, startPoint x: 836, startPoint y: 177, endPoint x: 740, endPoint y: 145, distance: 101.0
click at [836, 177] on div "We'd love to know what you think" at bounding box center [666, 183] width 392 height 47
click at [831, 181] on icon at bounding box center [829, 183] width 13 height 13
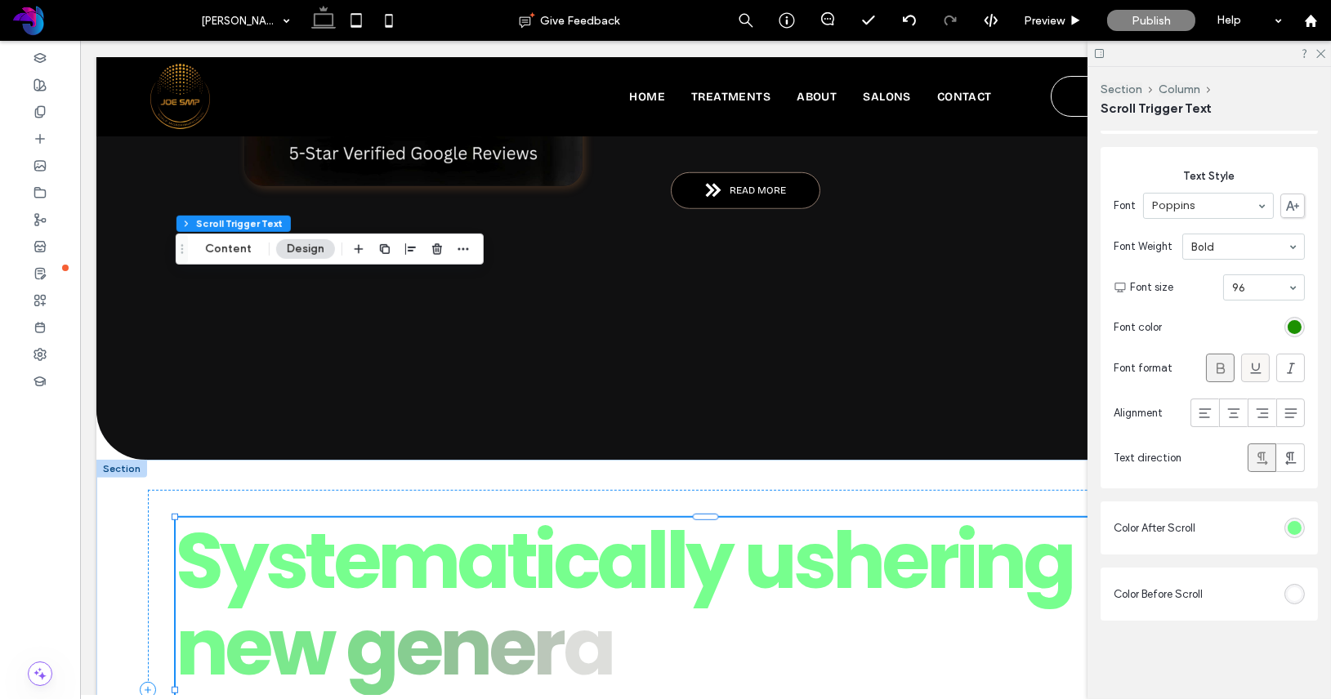
click at [1254, 371] on use at bounding box center [1255, 368] width 11 height 11
click at [1293, 368] on icon at bounding box center [1290, 368] width 16 height 16
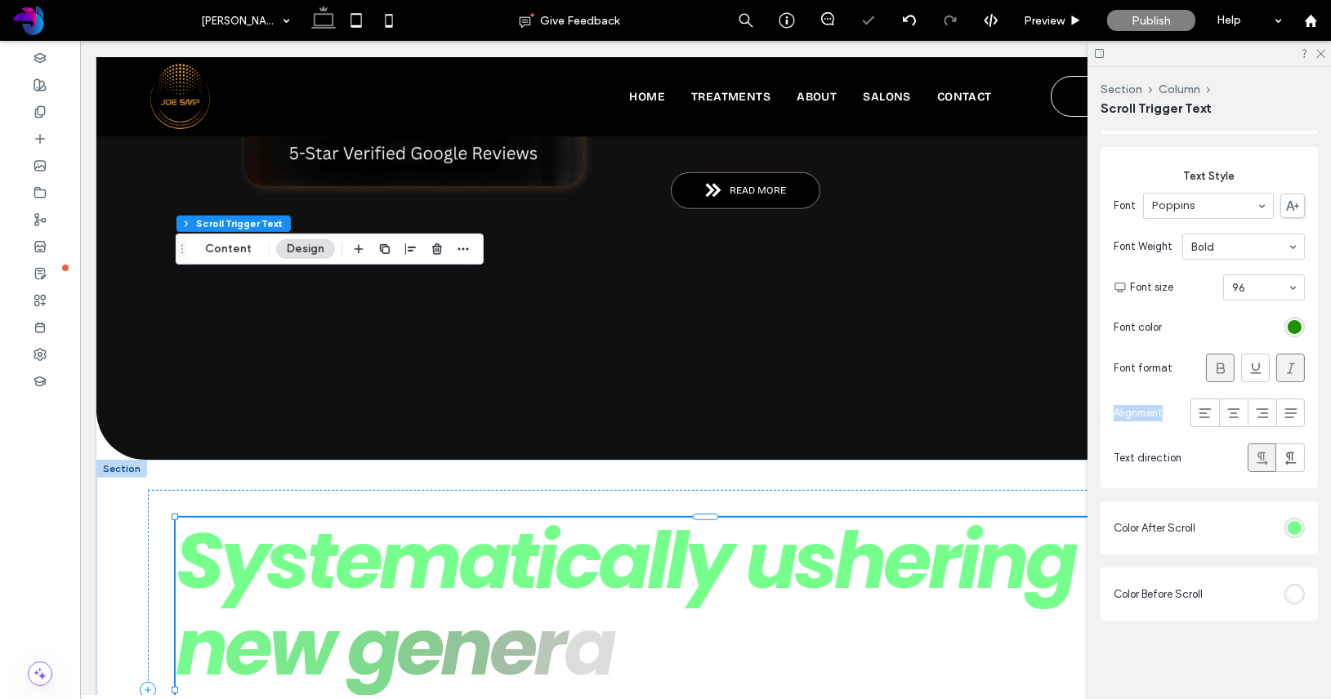
click at [1293, 368] on icon at bounding box center [1290, 368] width 16 height 16
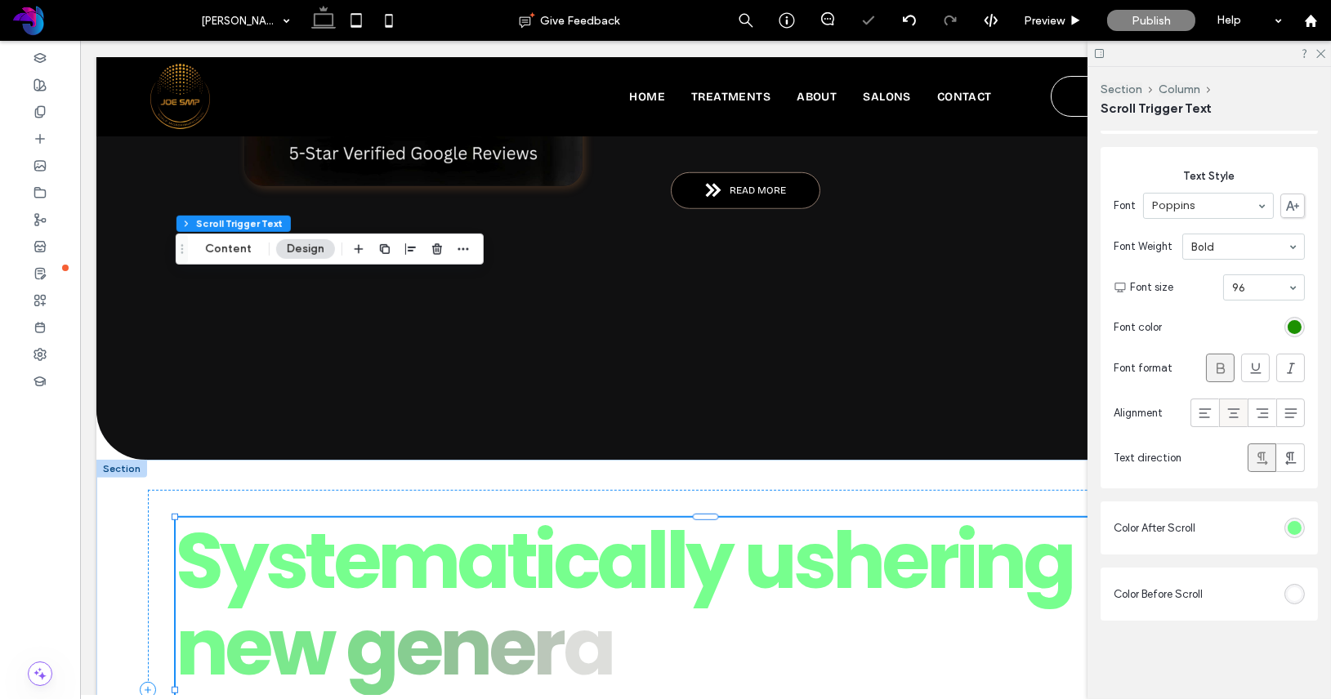
click at [1236, 410] on icon at bounding box center [1233, 413] width 16 height 16
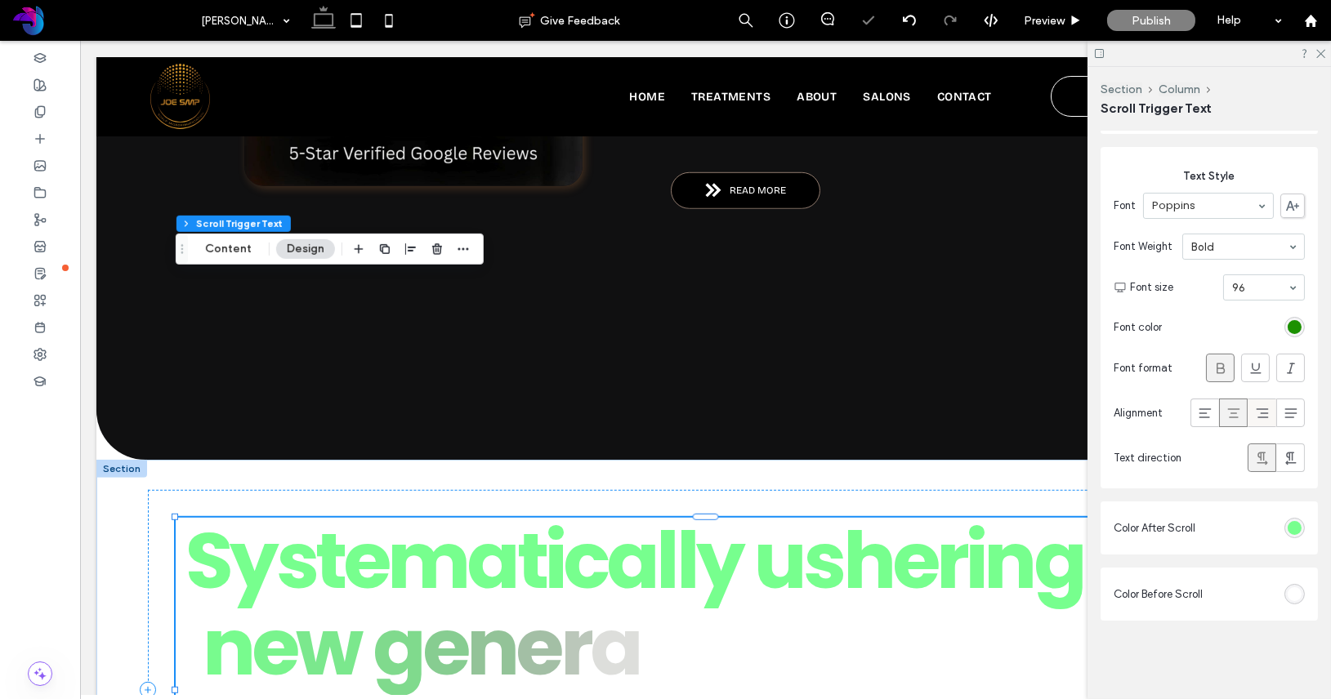
click at [1254, 413] on icon at bounding box center [1262, 413] width 16 height 16
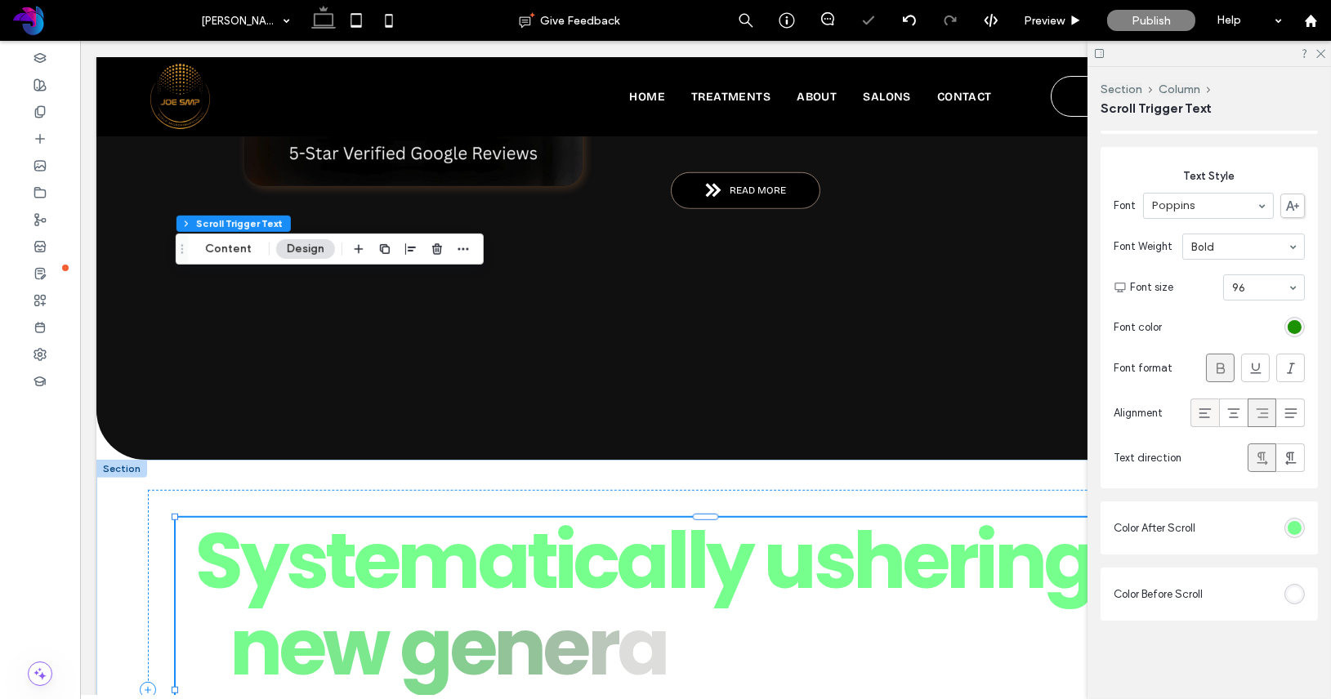
click at [1208, 408] on use at bounding box center [1204, 413] width 12 height 10
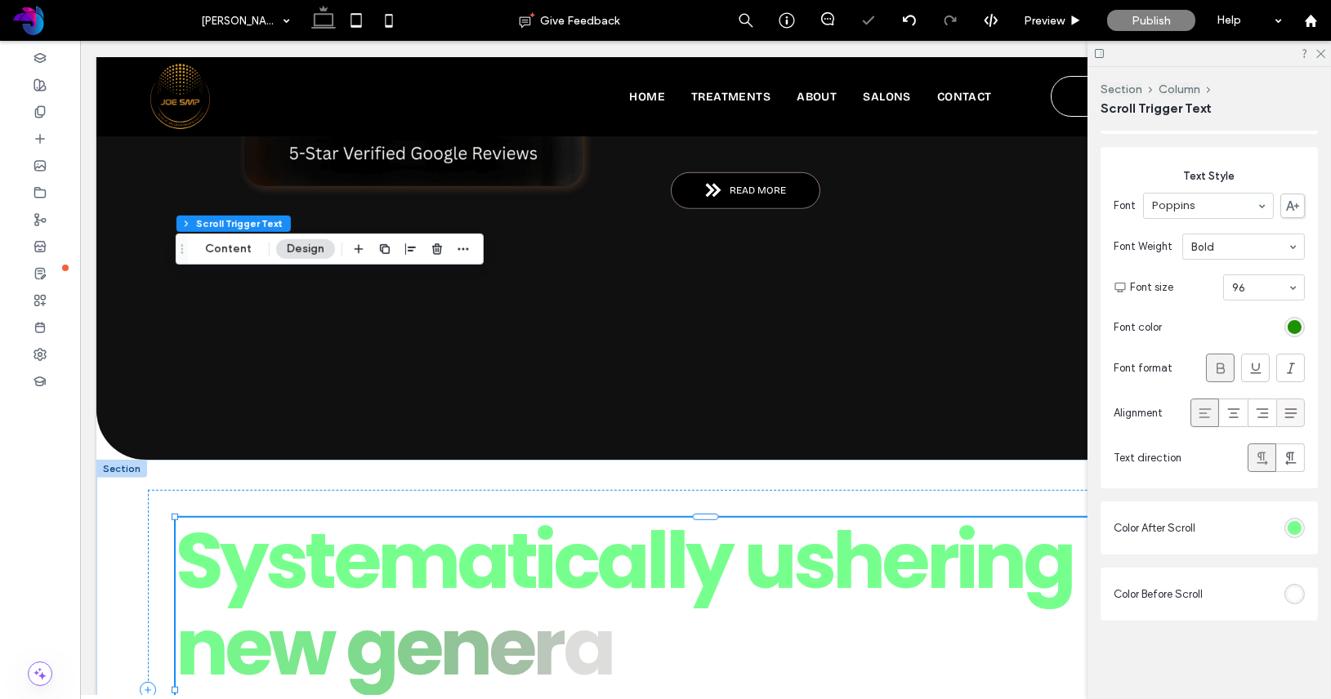
click at [1286, 417] on icon at bounding box center [1290, 413] width 16 height 16
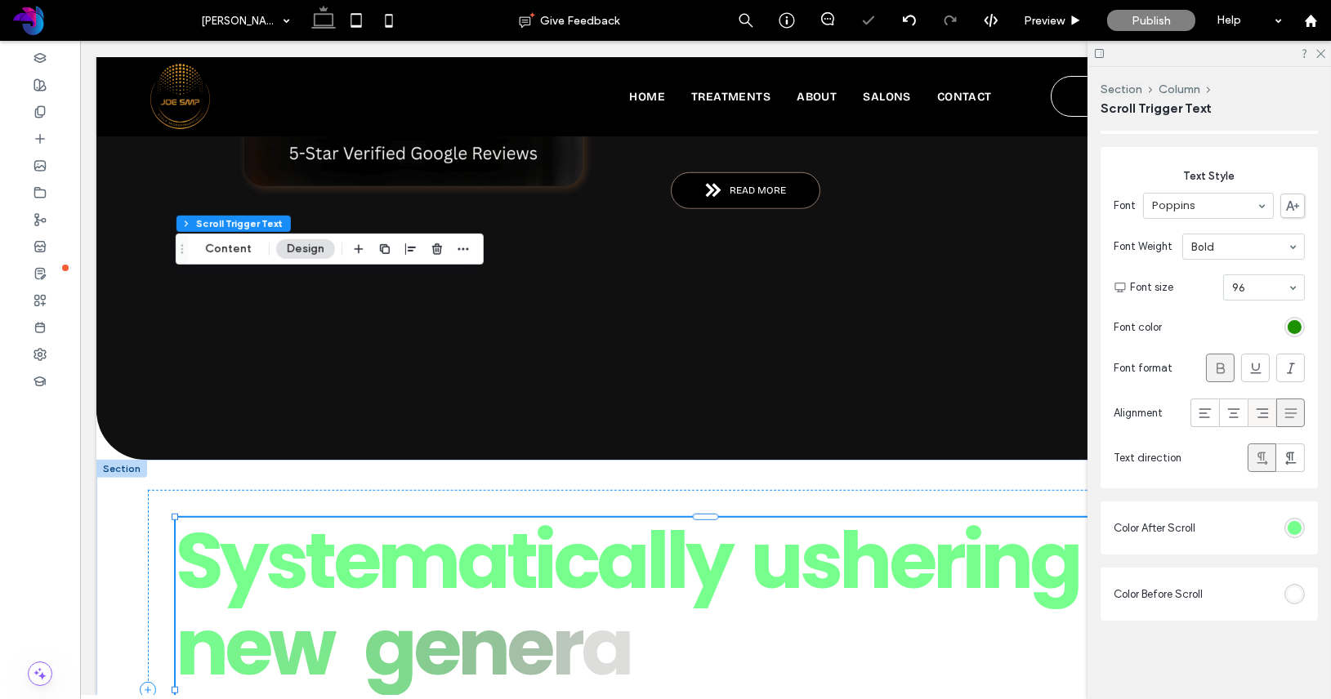
click at [1265, 417] on icon at bounding box center [1262, 413] width 16 height 16
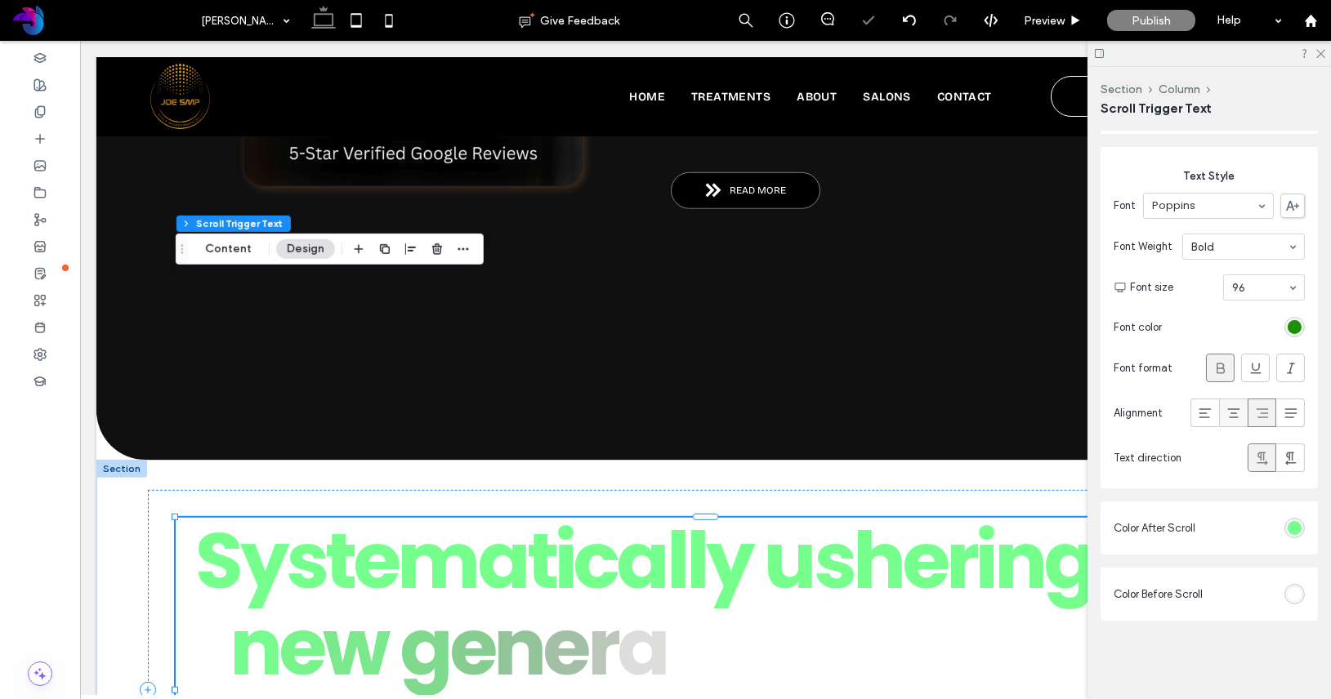
click at [1236, 413] on icon at bounding box center [1233, 413] width 16 height 16
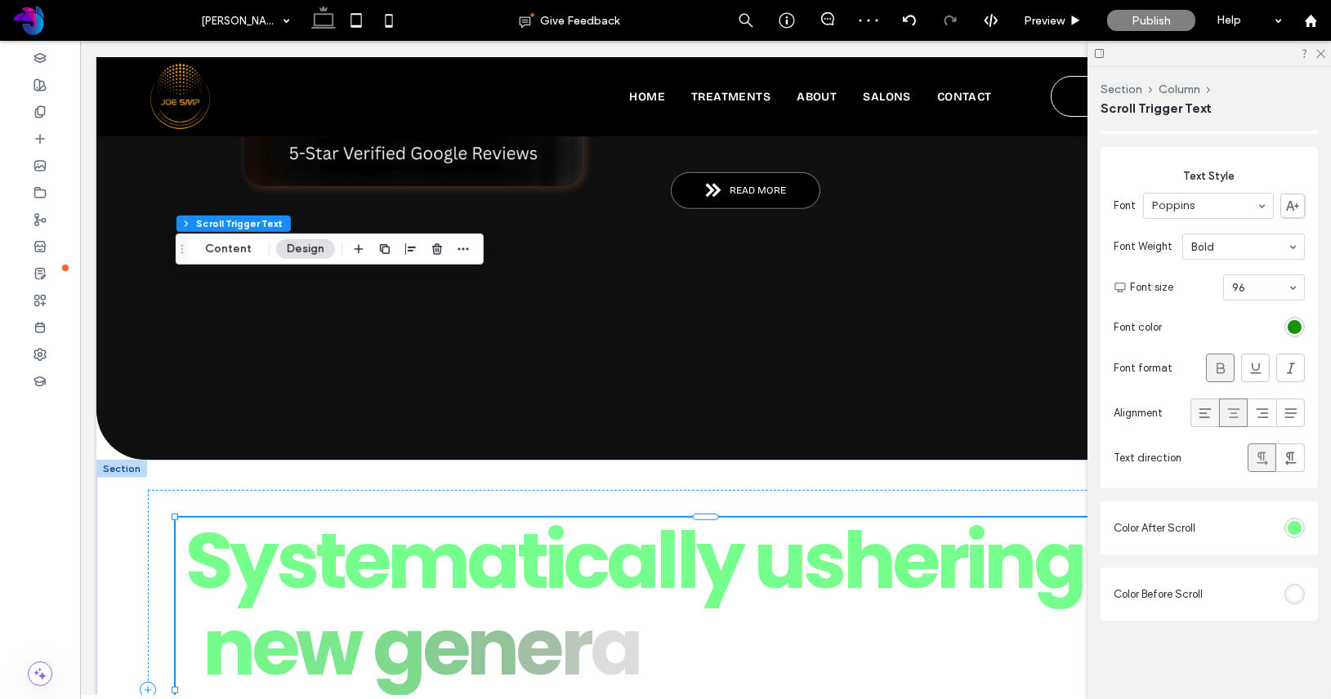
click at [1212, 417] on div at bounding box center [1204, 412] width 27 height 27
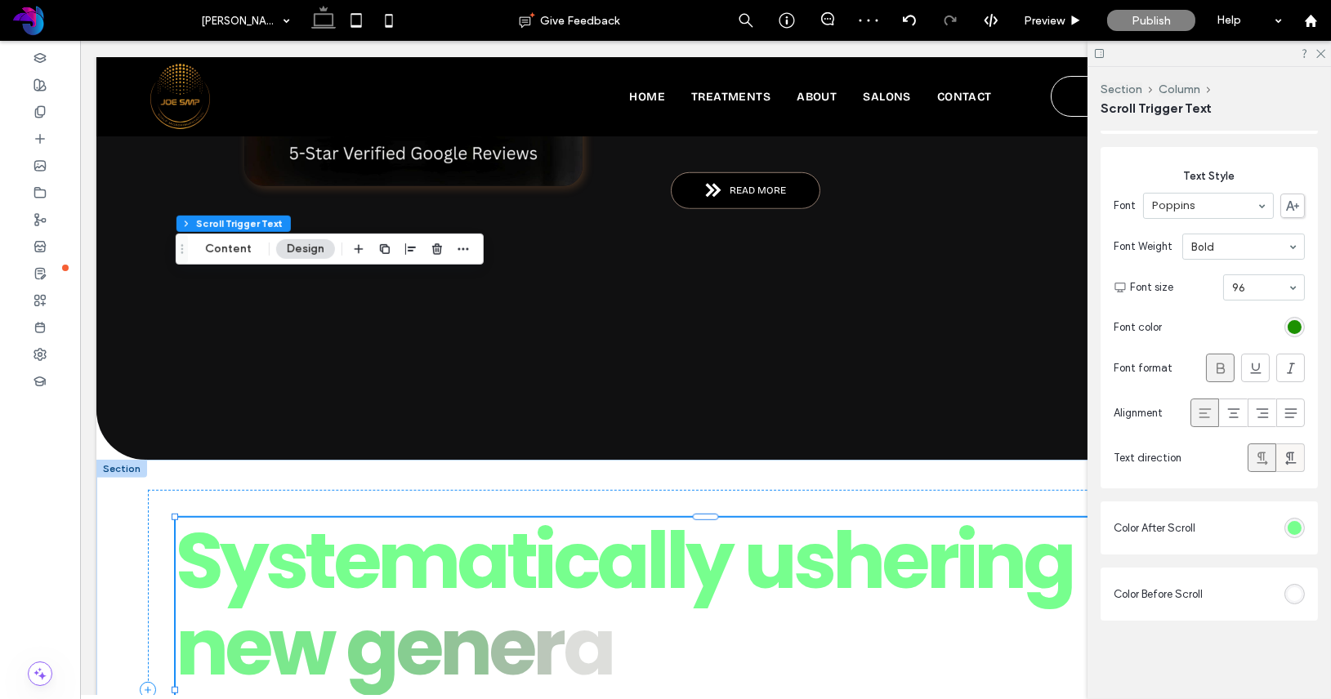
click at [1297, 453] on icon at bounding box center [1290, 458] width 16 height 16
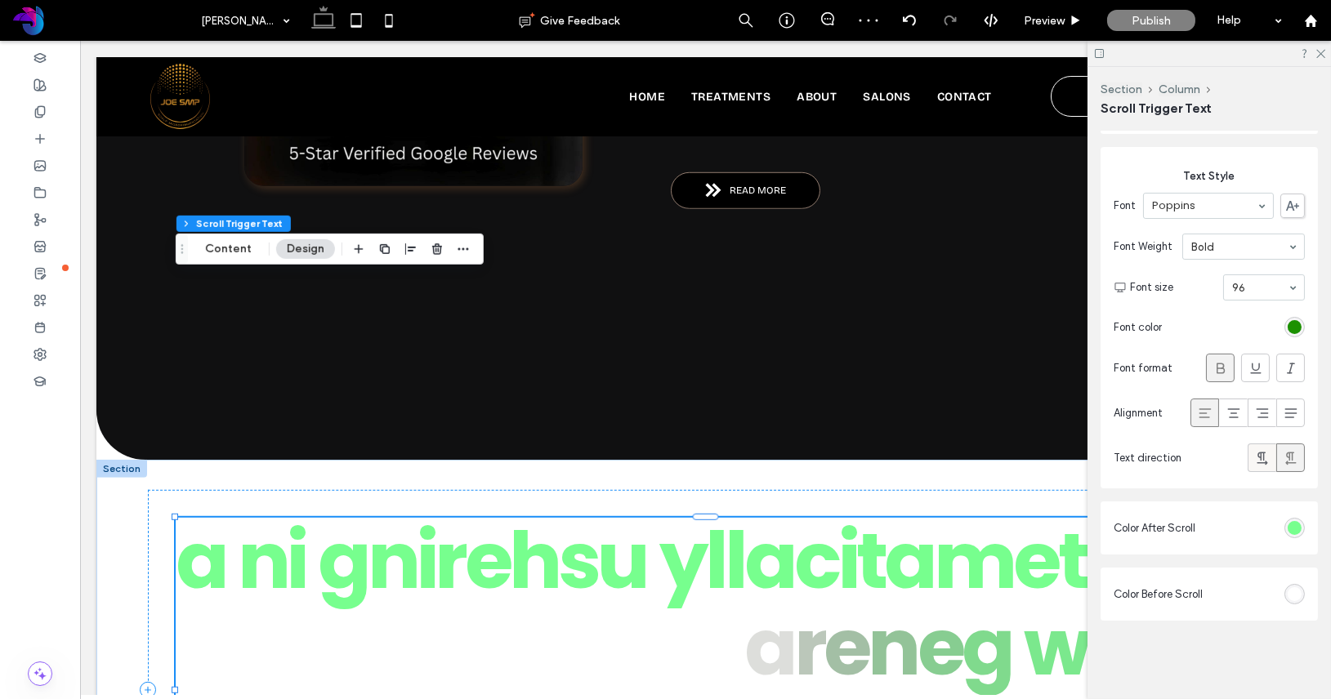
click at [1266, 451] on icon at bounding box center [1262, 458] width 16 height 16
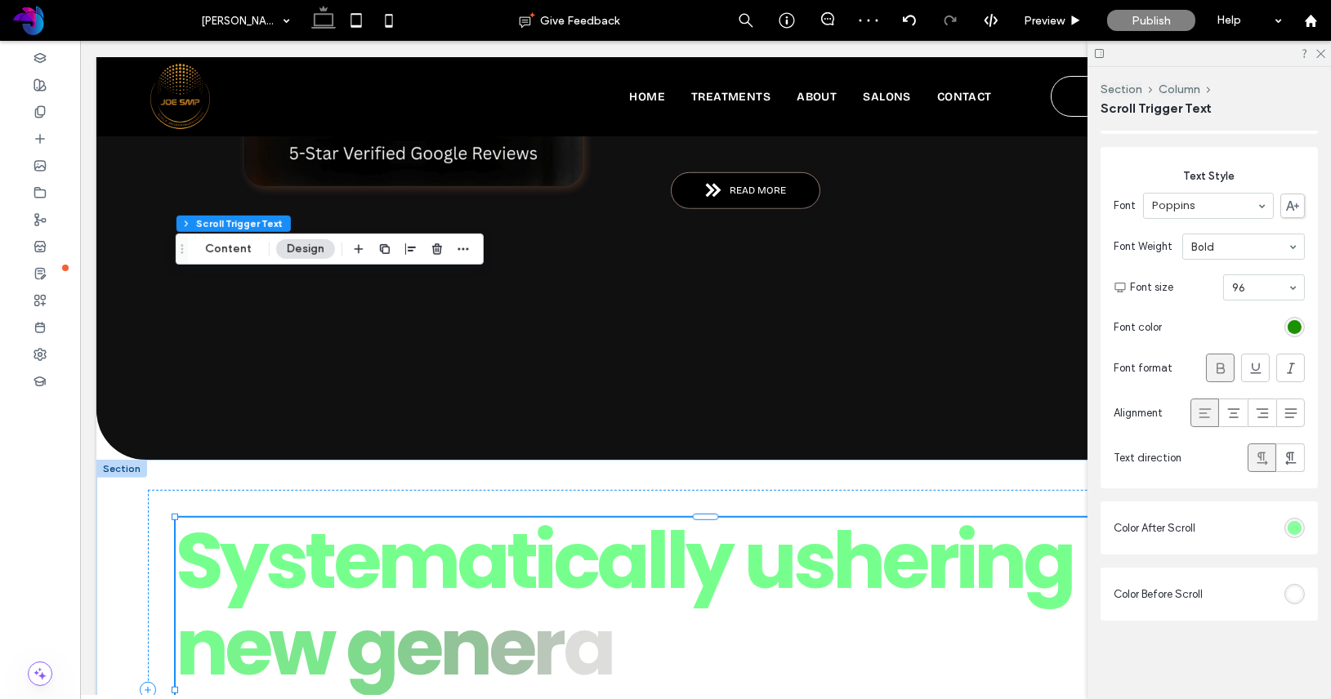
click at [1295, 522] on div "#77ff8e" at bounding box center [1294, 528] width 14 height 14
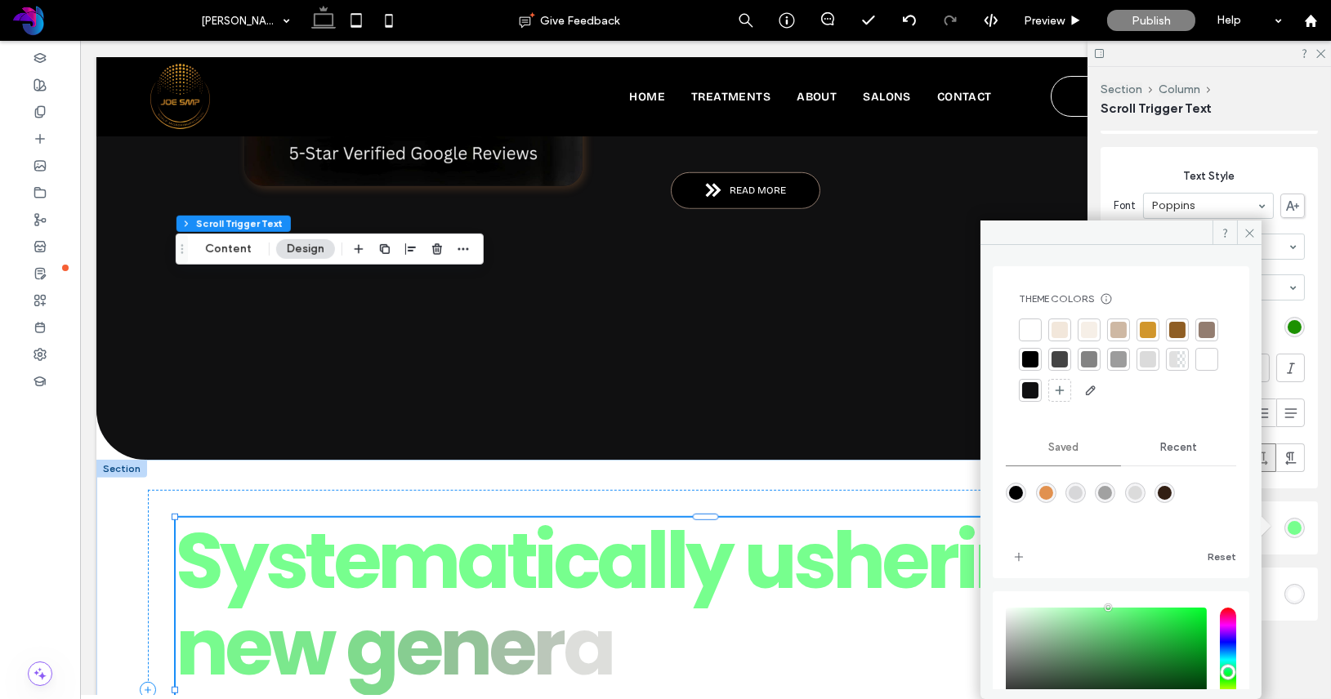
click at [1055, 329] on div at bounding box center [1059, 330] width 16 height 16
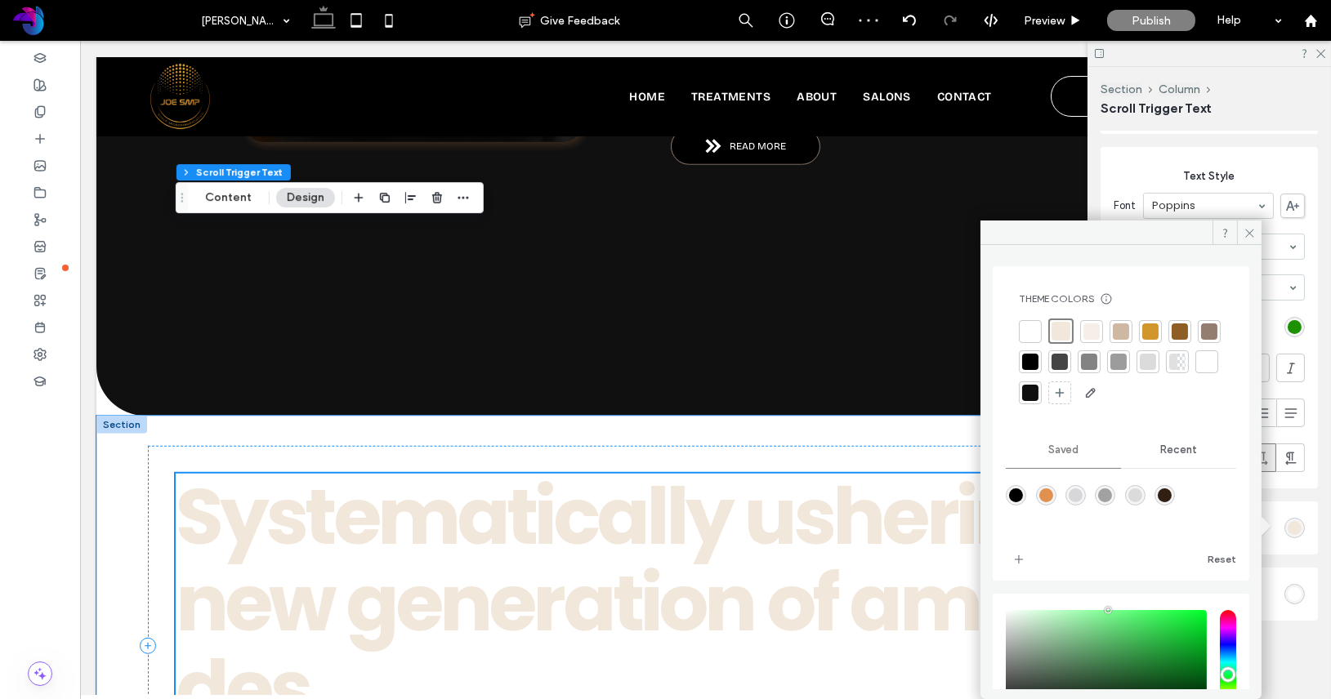
scroll to position [2990, 0]
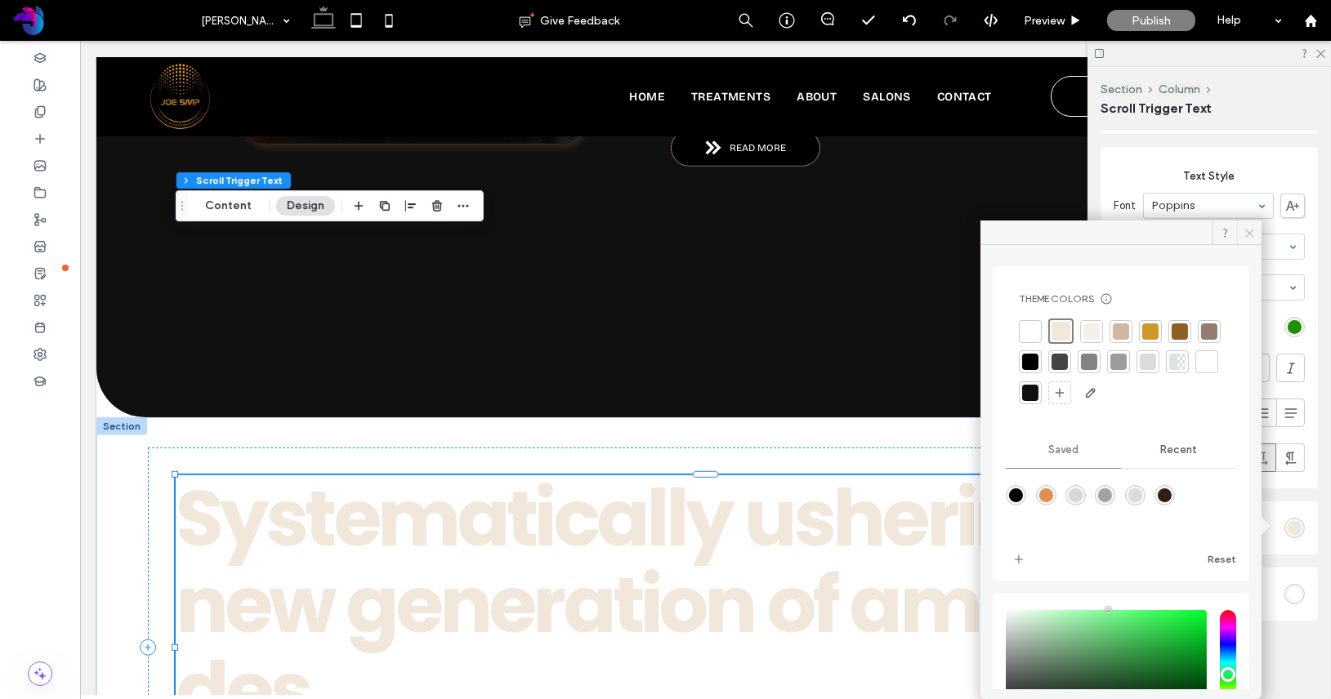
click at [1248, 231] on icon at bounding box center [1249, 233] width 12 height 12
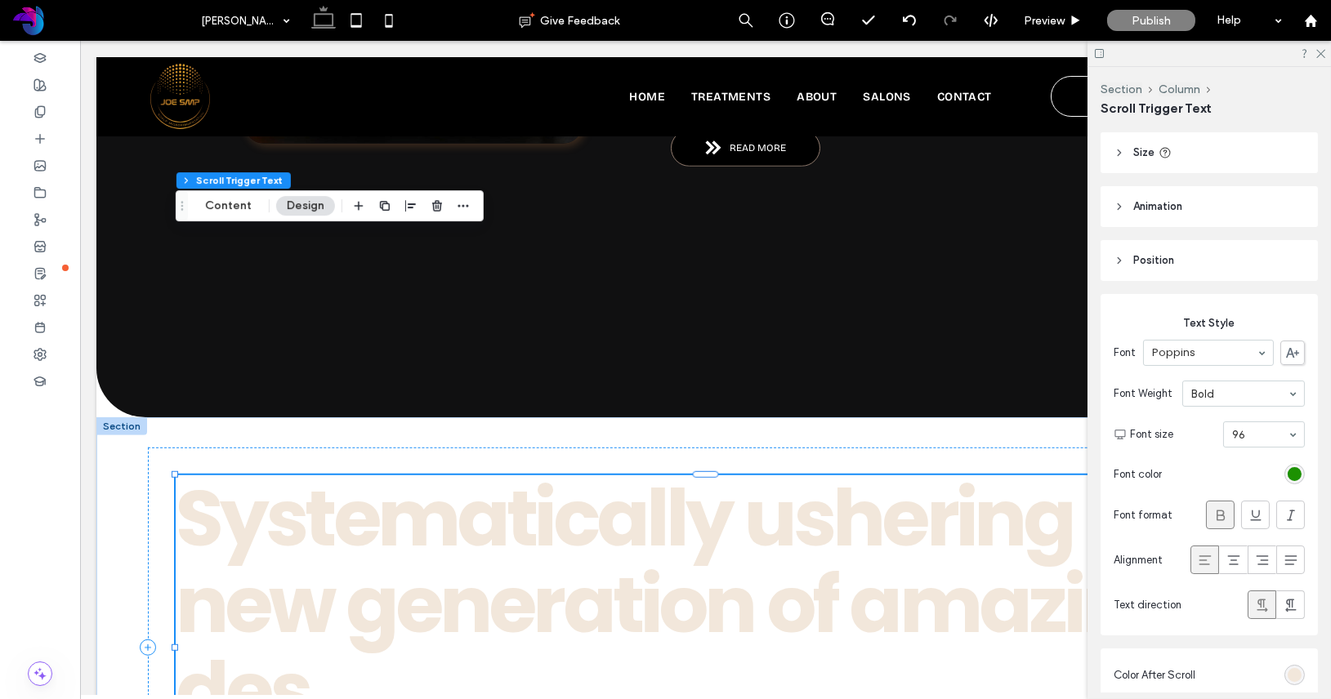
scroll to position [0, 0]
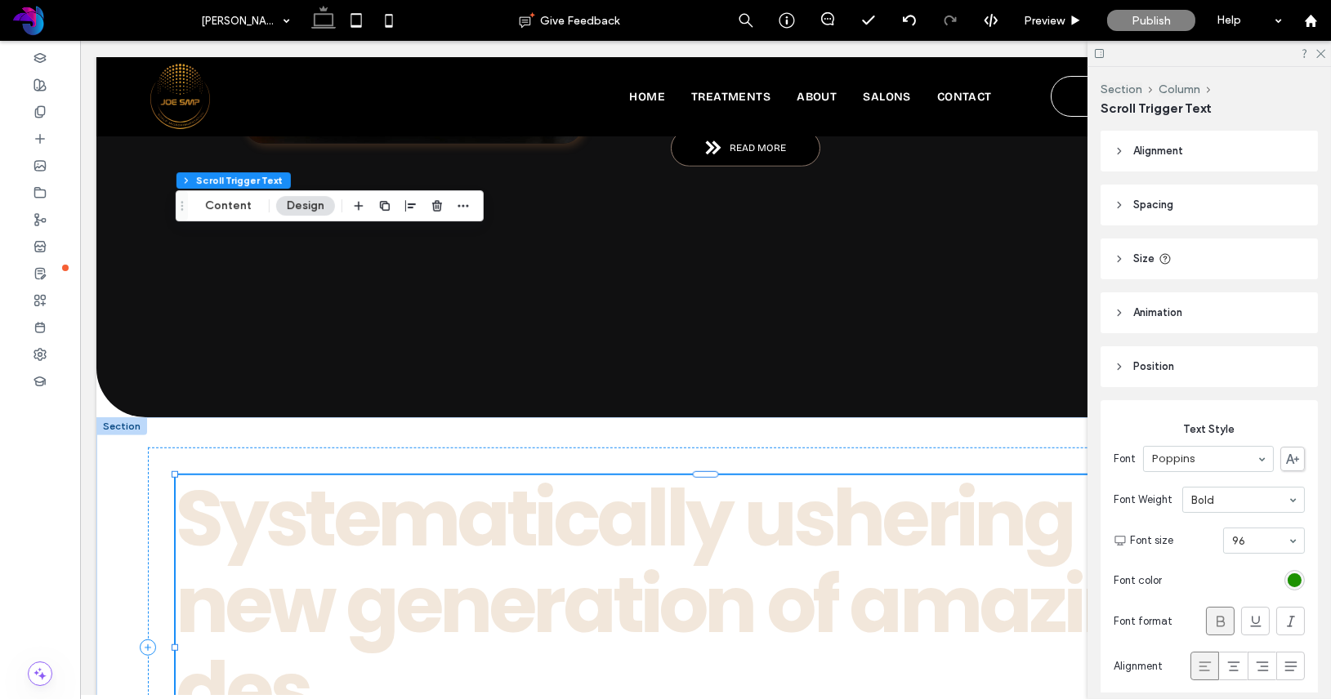
click at [1152, 374] on span "Position" at bounding box center [1153, 367] width 41 height 16
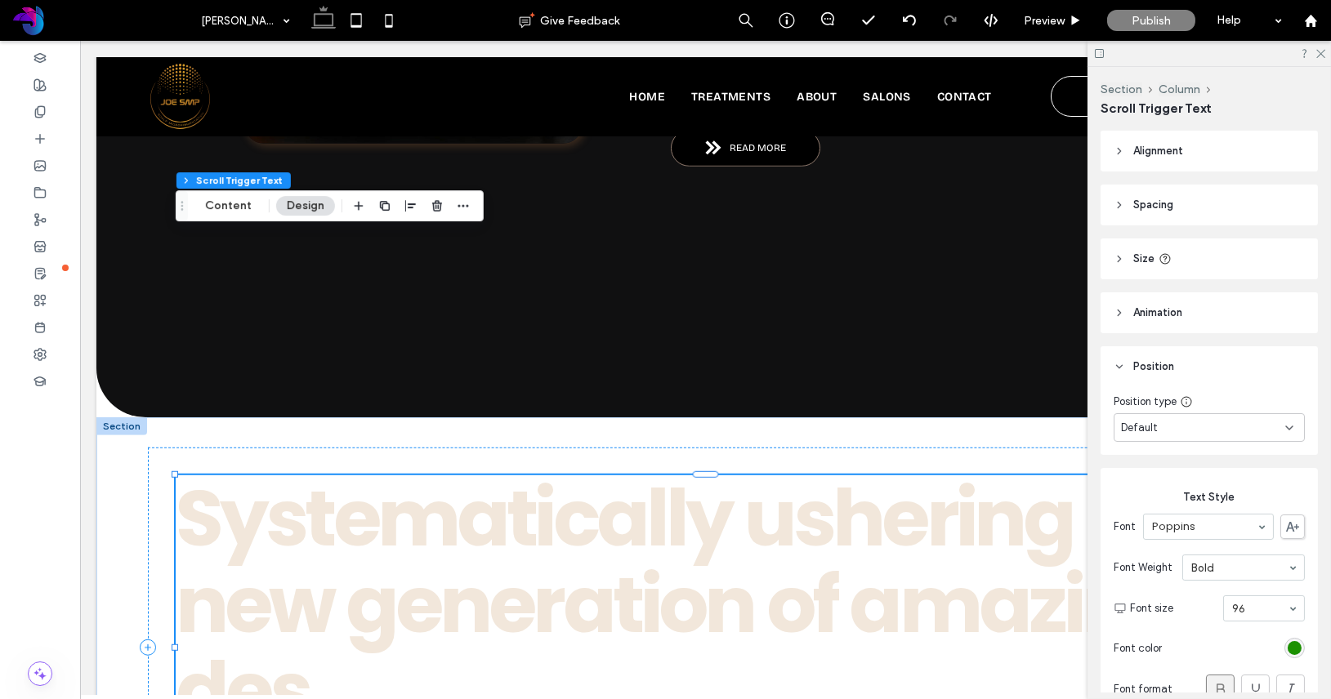
click at [1155, 435] on span "Default" at bounding box center [1139, 428] width 37 height 16
click at [1155, 324] on header "Animation" at bounding box center [1208, 312] width 217 height 41
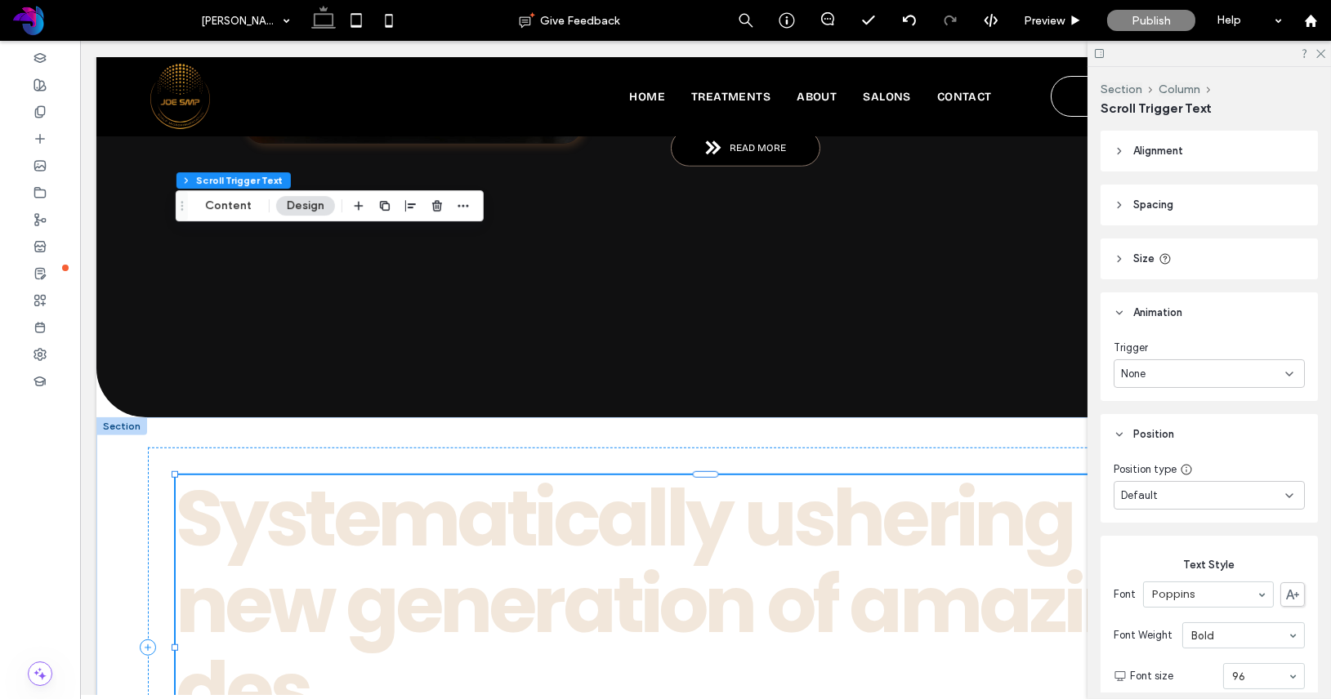
click at [1155, 359] on div "None" at bounding box center [1208, 373] width 191 height 29
click at [1158, 314] on span "Animation" at bounding box center [1157, 313] width 49 height 16
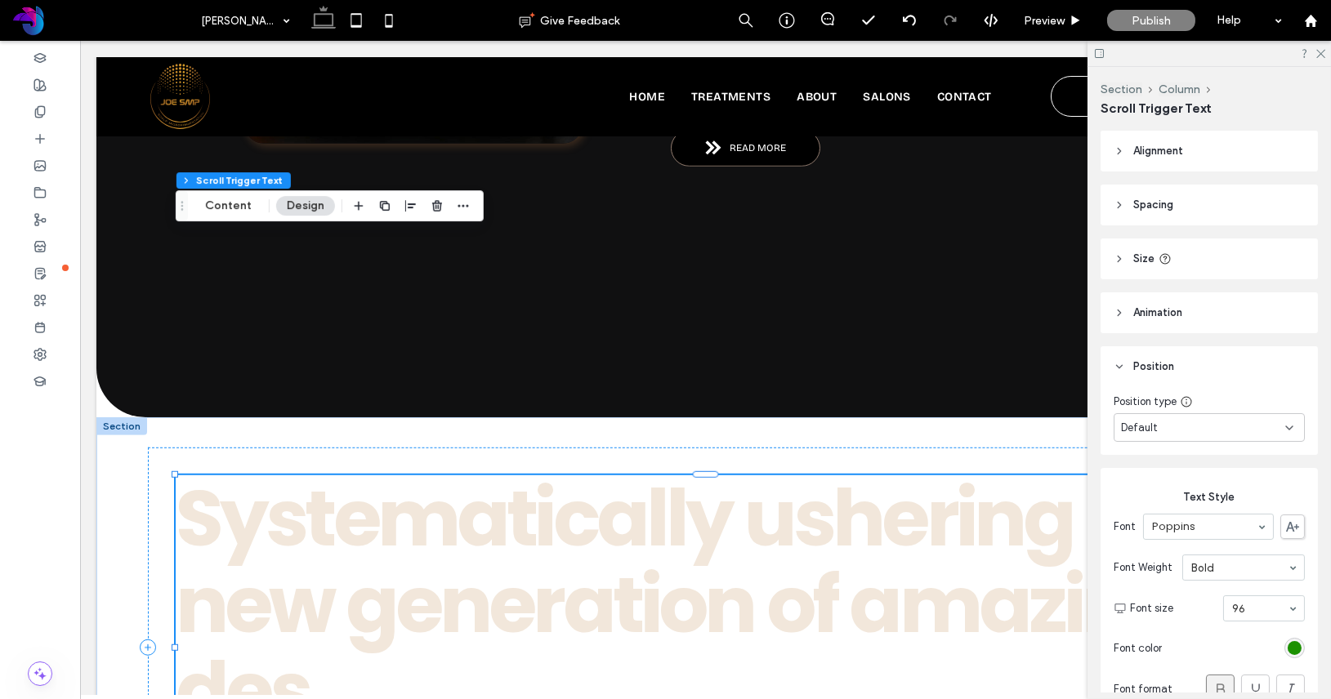
click at [1145, 261] on span "Size" at bounding box center [1143, 259] width 21 height 16
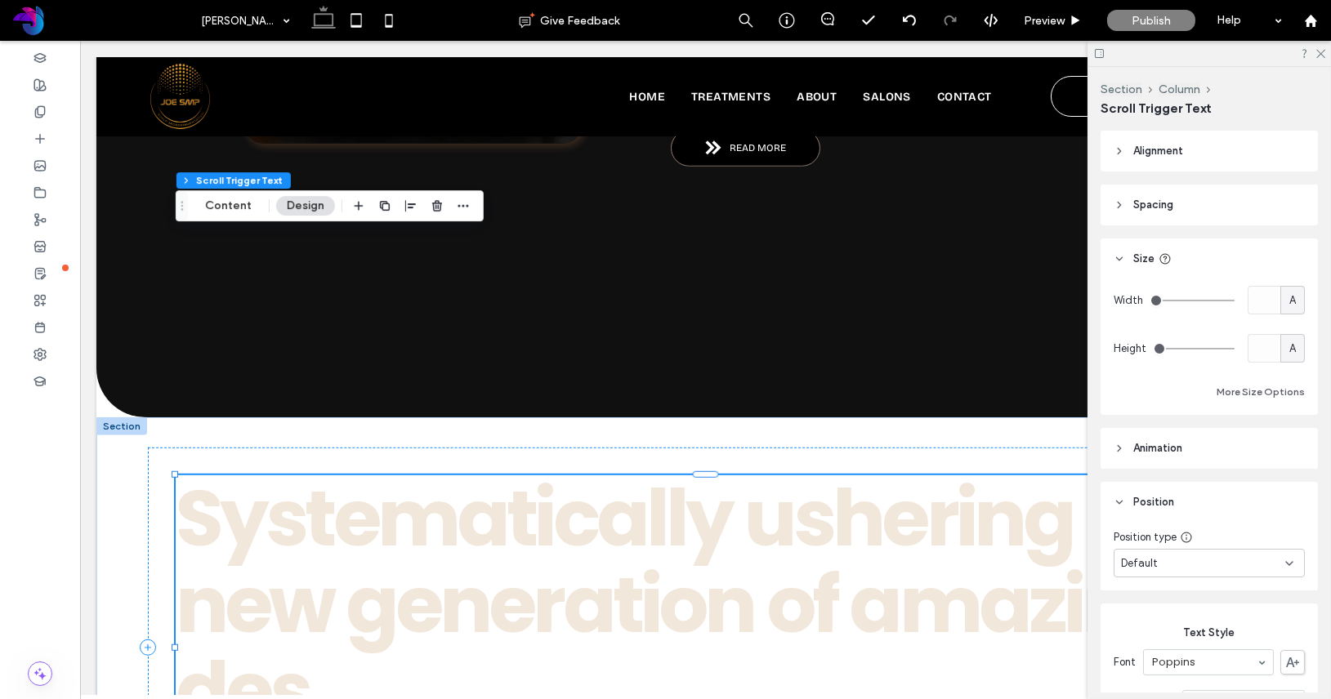
drag, startPoint x: 1158, startPoint y: 305, endPoint x: 1172, endPoint y: 305, distance: 13.9
click at [1172, 301] on input "range" at bounding box center [1191, 301] width 85 height 2
click at [1283, 386] on button "More Size Options" at bounding box center [1260, 392] width 88 height 20
click at [1127, 195] on header "Spacing" at bounding box center [1208, 205] width 217 height 41
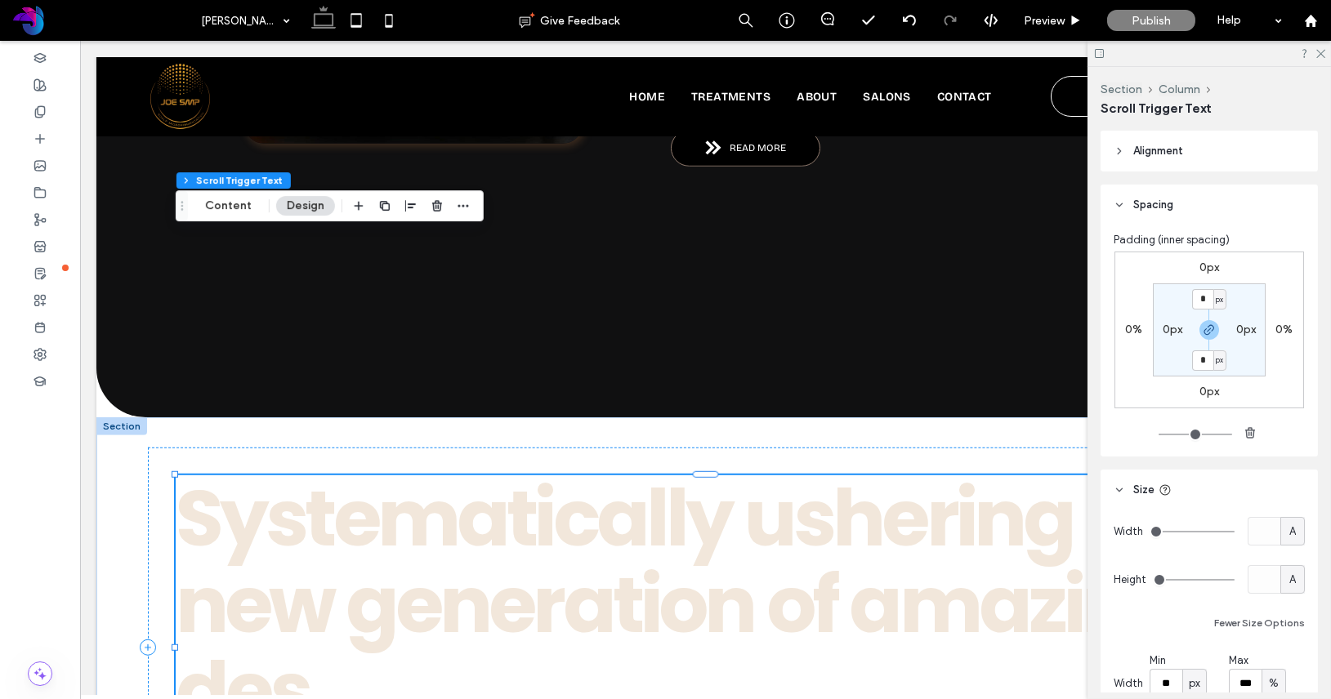
click at [1148, 154] on span "Alignment" at bounding box center [1158, 151] width 50 height 16
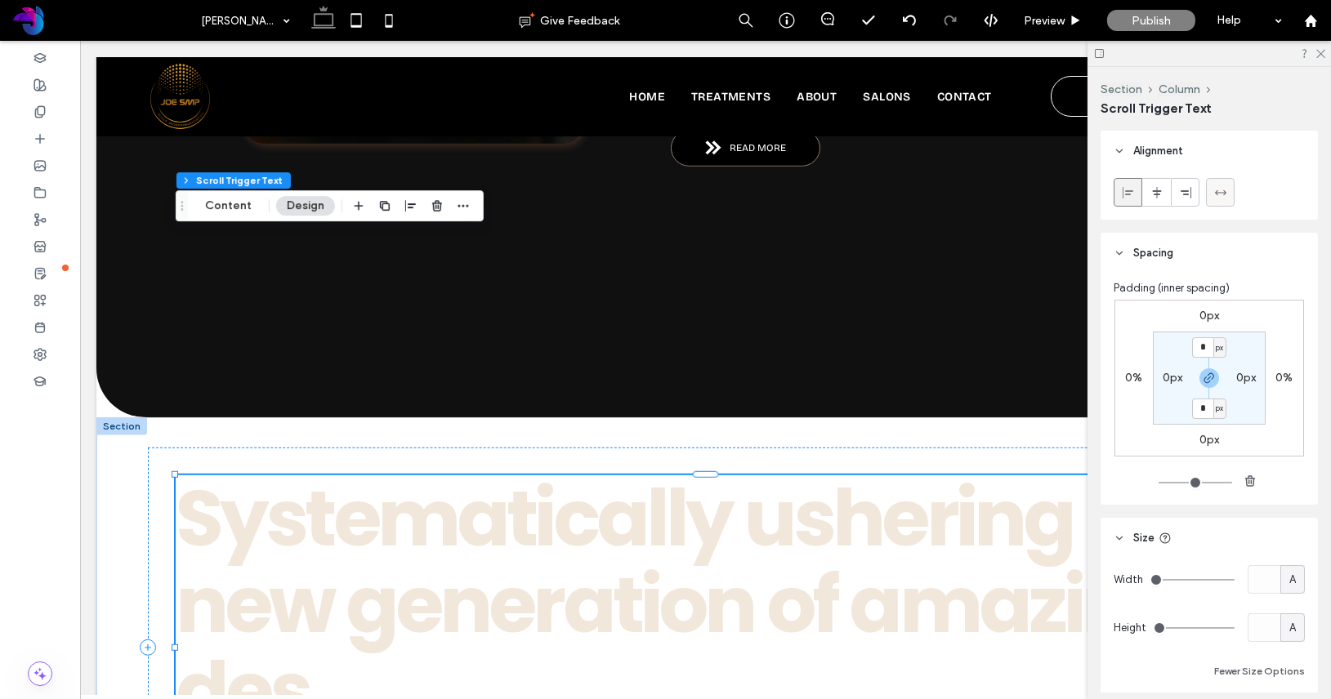
click at [1212, 193] on div at bounding box center [1219, 192] width 27 height 27
type input "***"
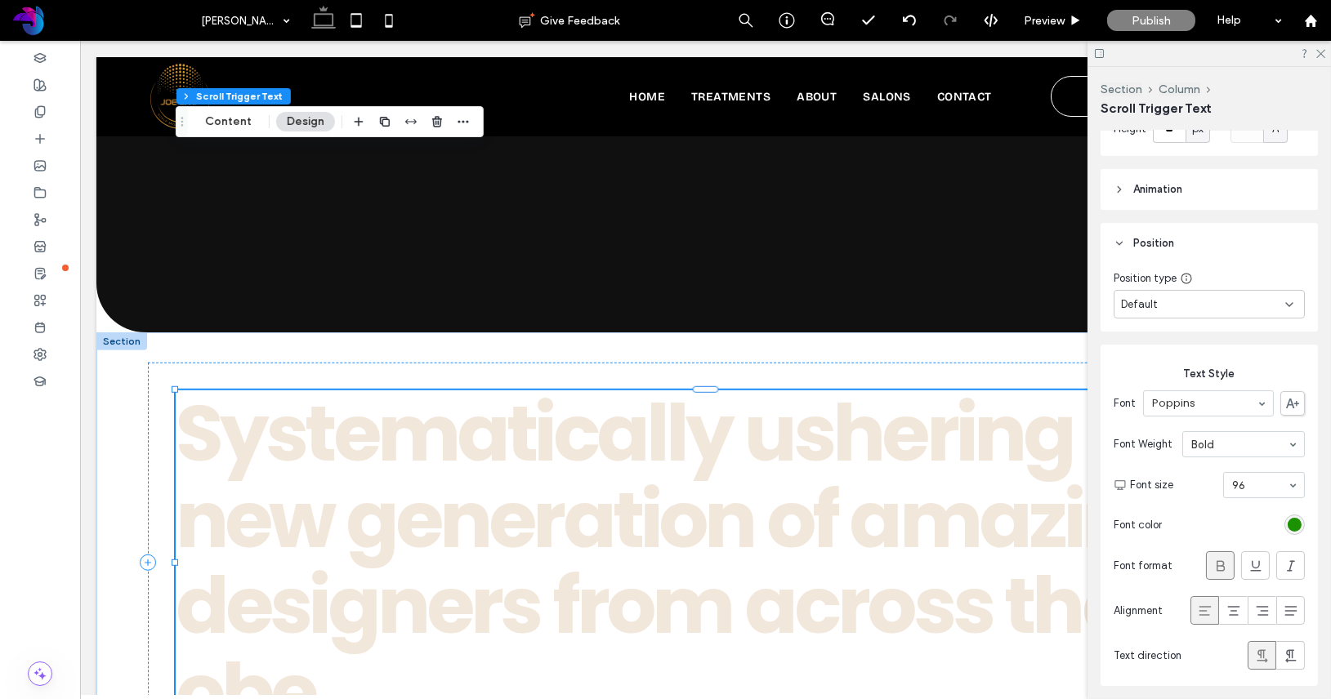
scroll to position [687, 0]
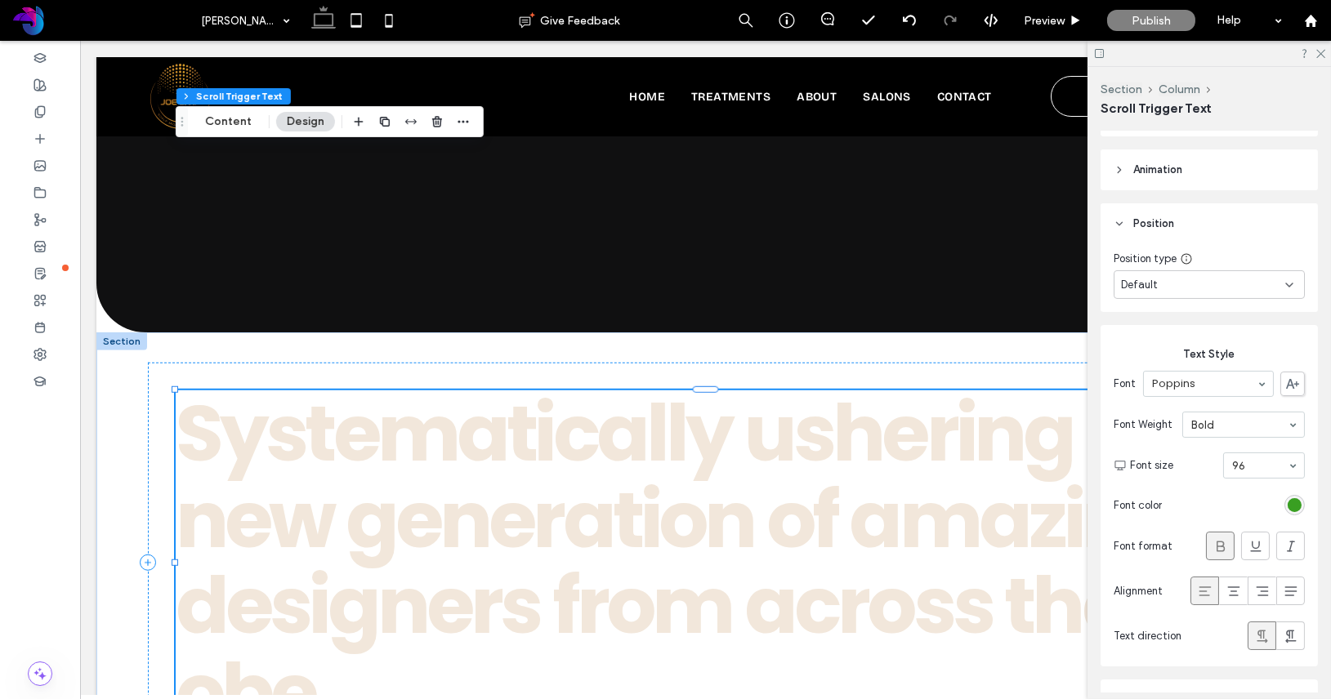
click at [1294, 502] on div "rgb(28, 145, 1)" at bounding box center [1294, 505] width 14 height 14
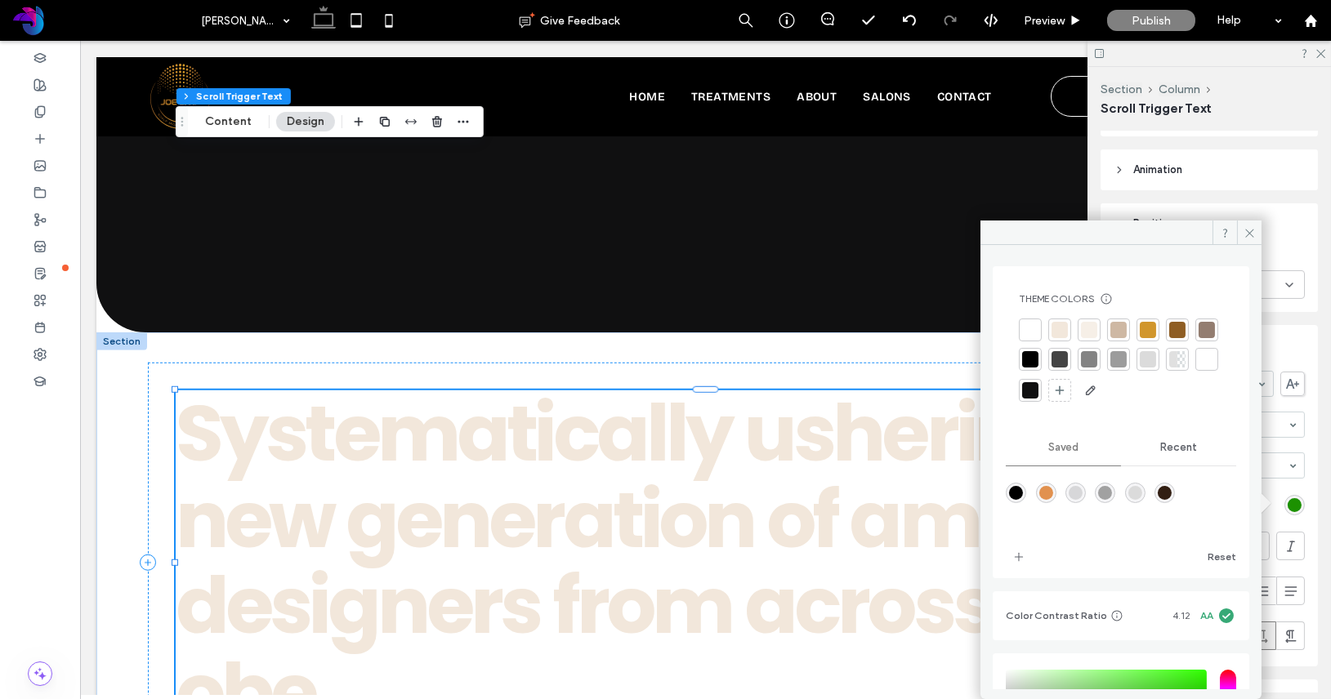
click at [1198, 338] on div at bounding box center [1206, 330] width 16 height 16
click at [1255, 237] on icon at bounding box center [1249, 233] width 12 height 12
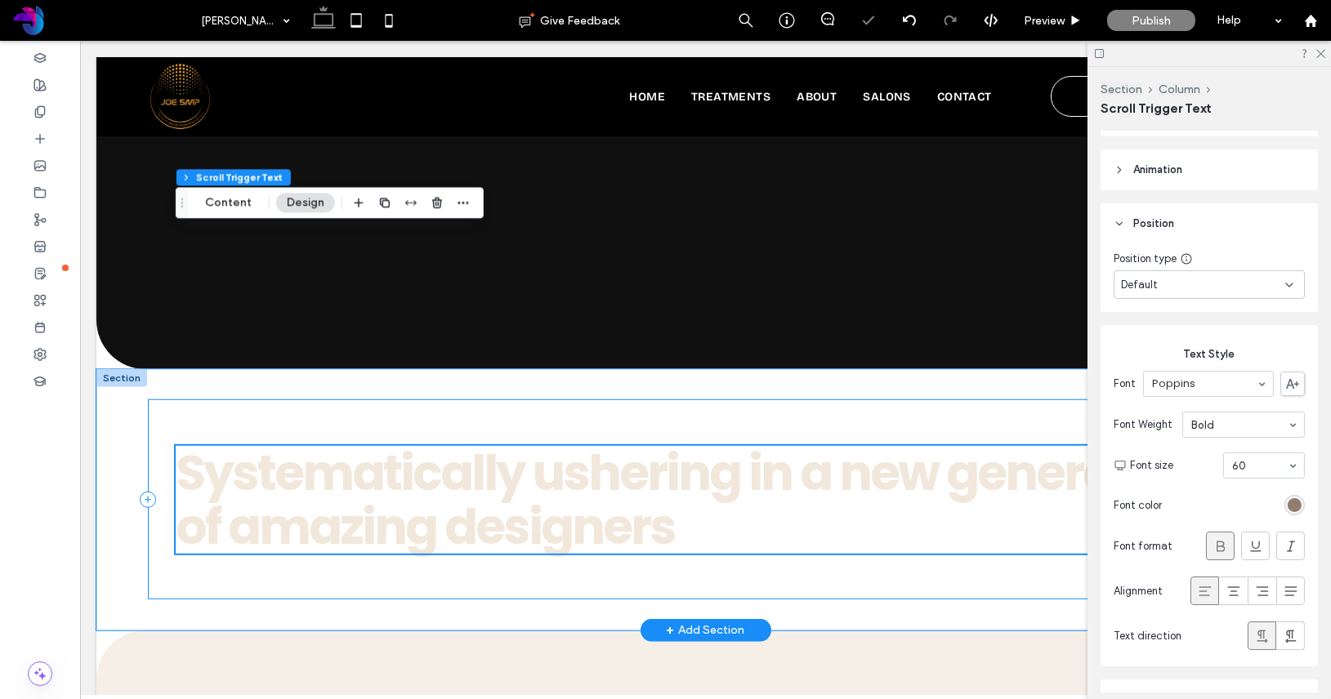
scroll to position [3005, 0]
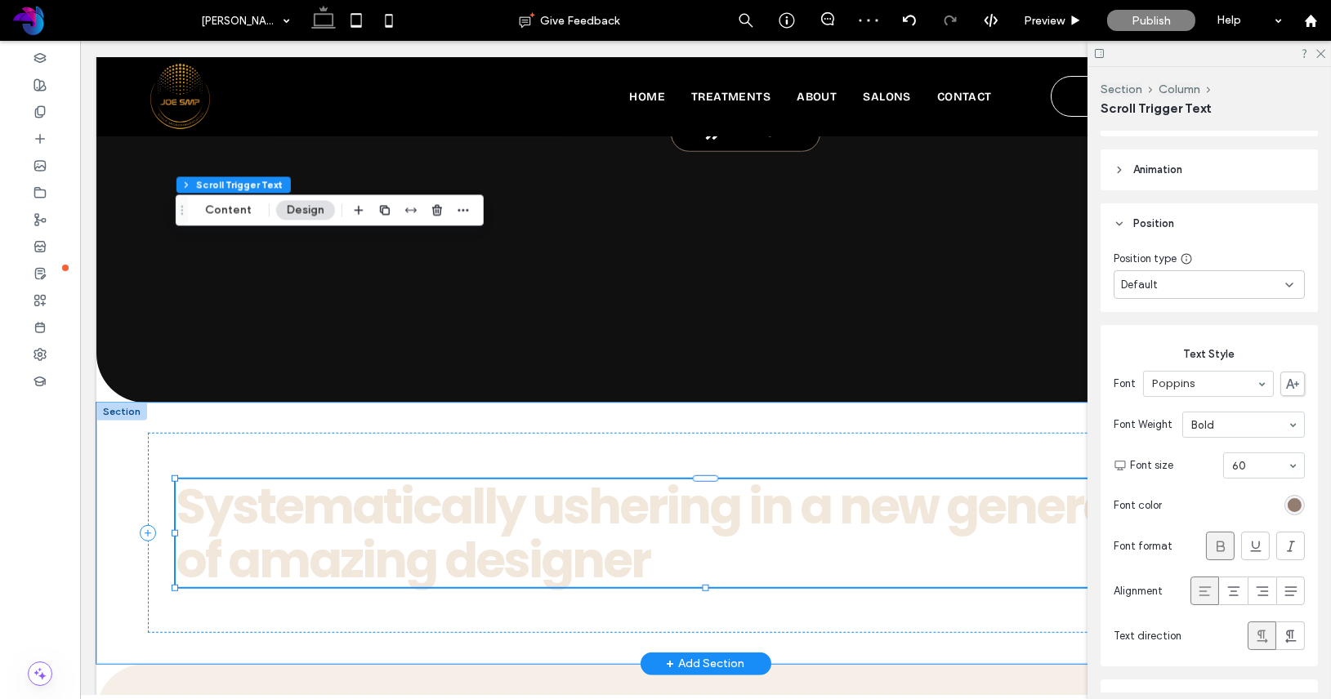
click at [849, 479] on div "n" at bounding box center [854, 506] width 31 height 54
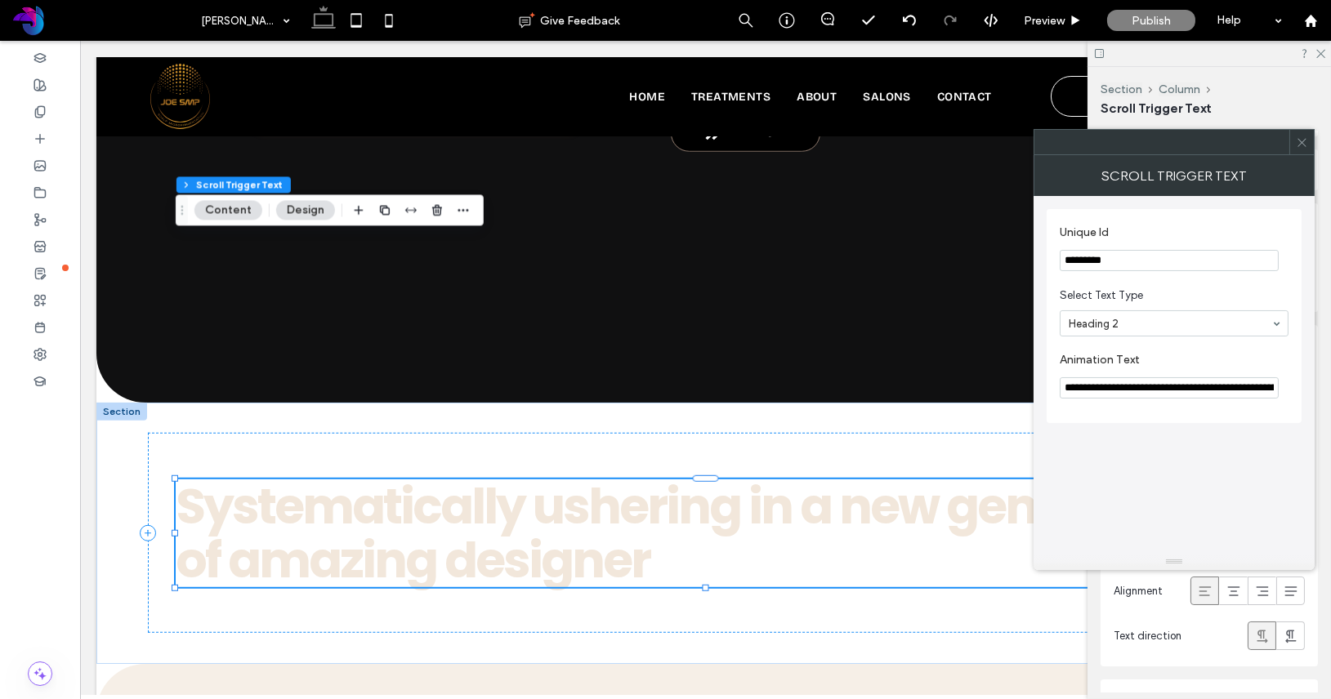
click at [1102, 389] on input "**********" at bounding box center [1168, 387] width 219 height 21
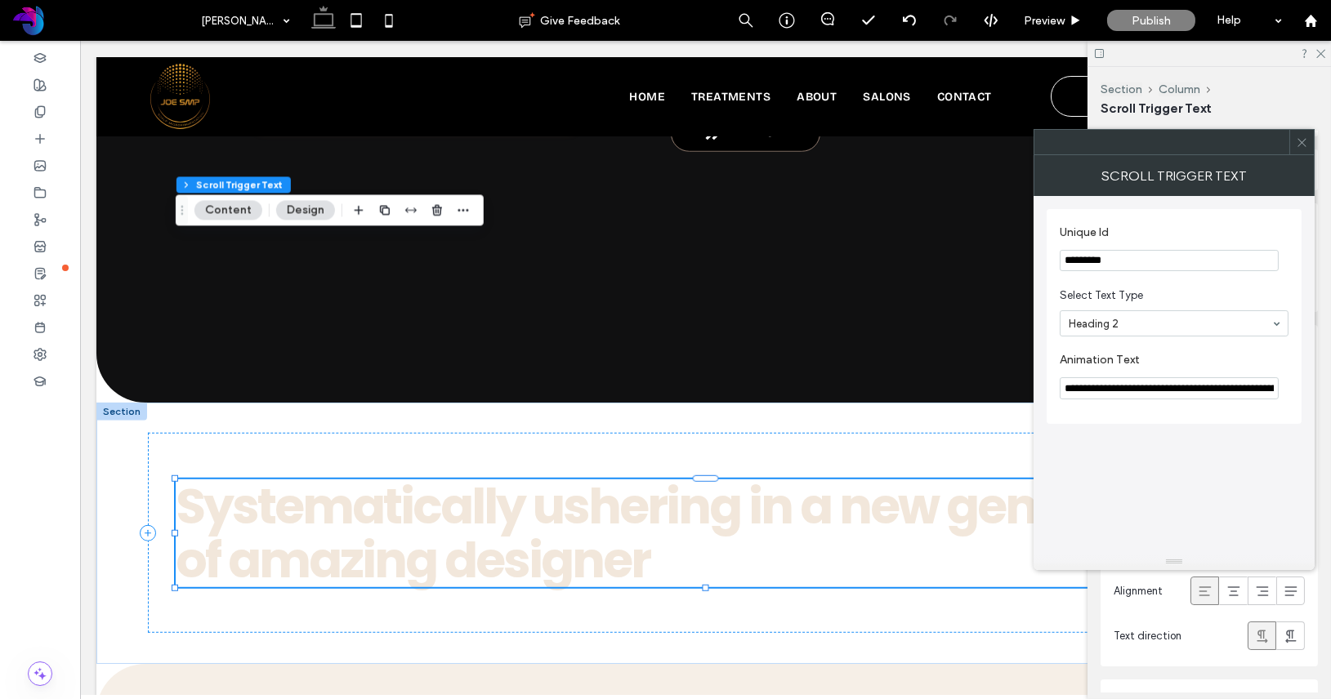
click at [1072, 390] on input "**********" at bounding box center [1168, 388] width 219 height 22
paste input "Animation Text"
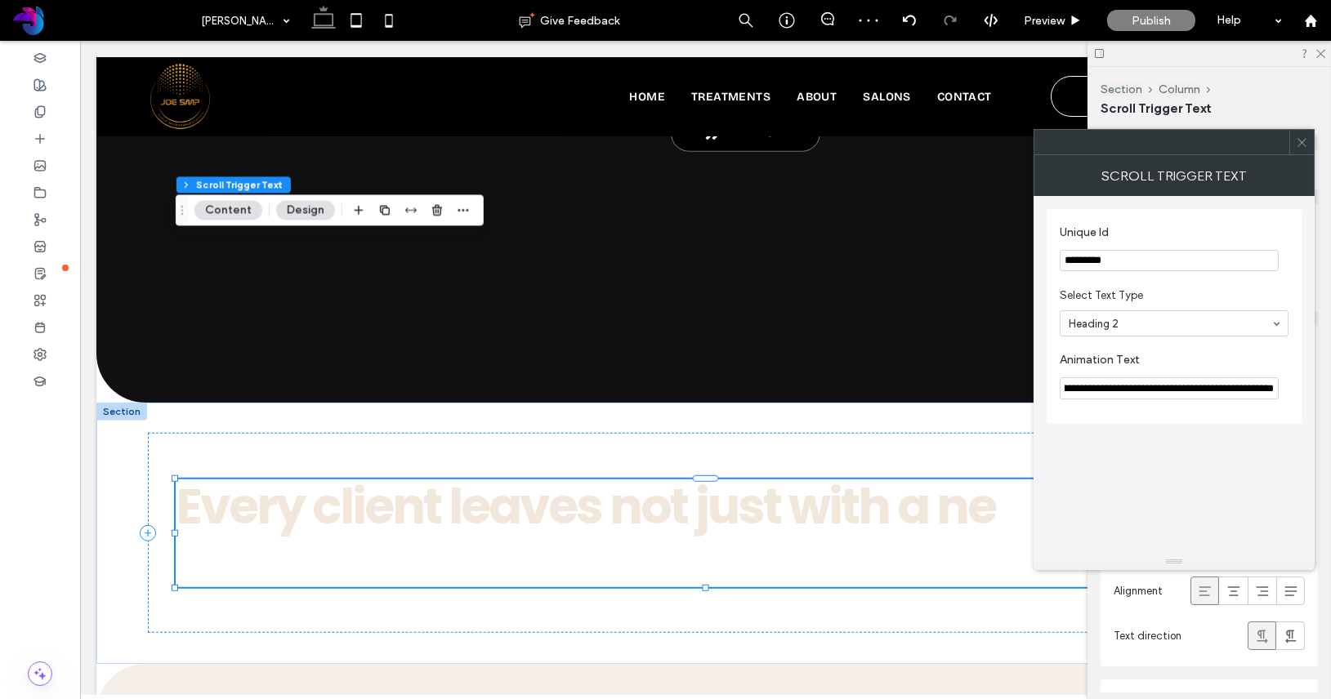
type input "**********"
click at [1304, 146] on icon at bounding box center [1301, 142] width 12 height 12
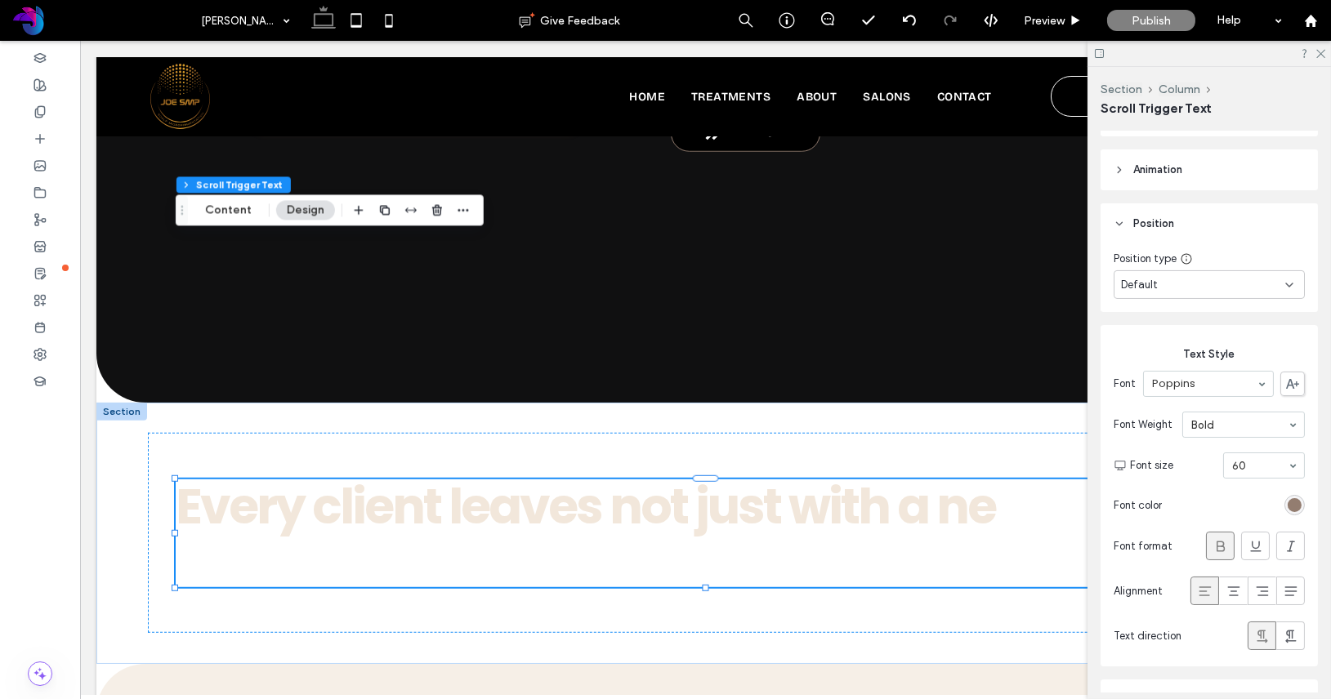
click at [1100, 54] on use at bounding box center [1098, 53] width 9 height 9
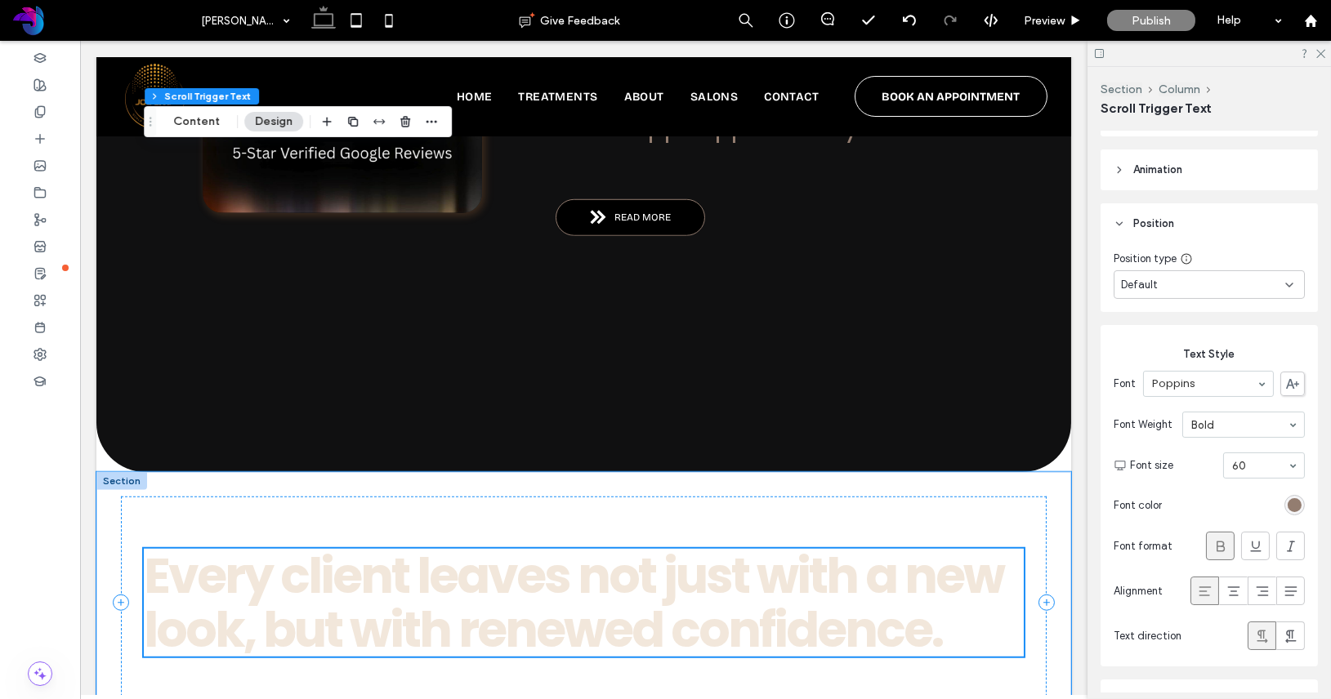
scroll to position [3059, 0]
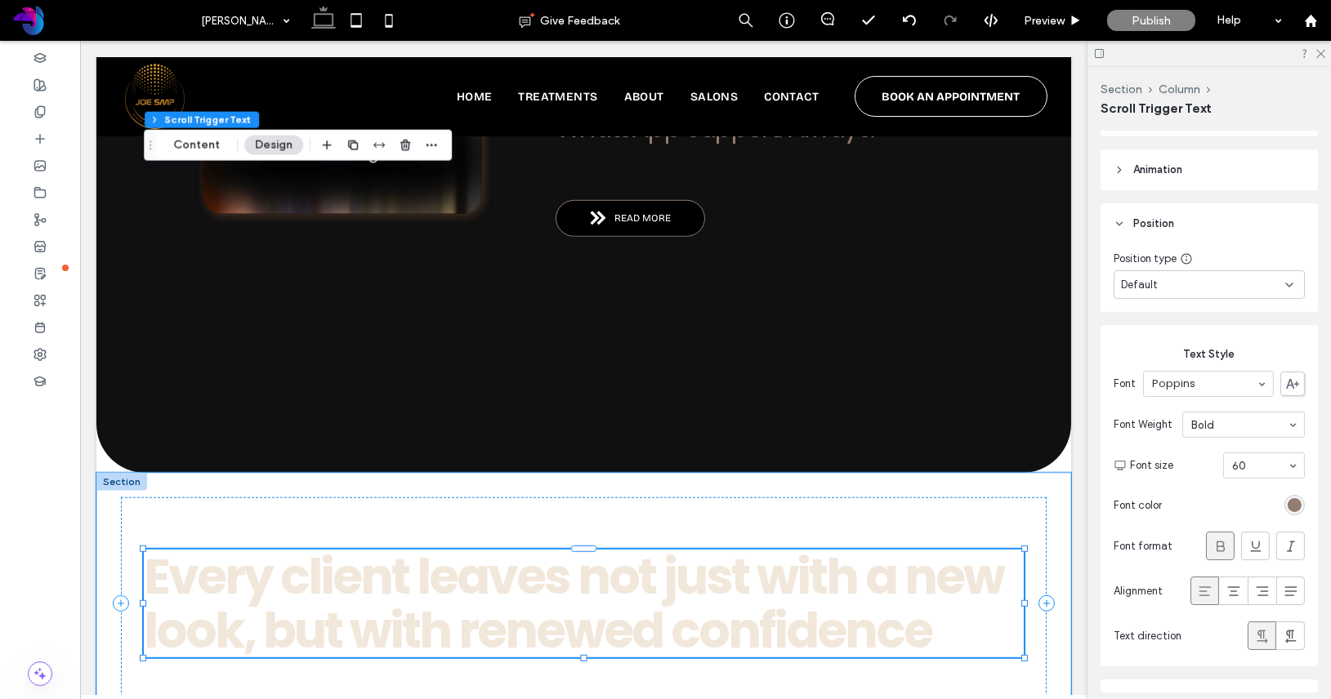
click at [728, 604] on div "n" at bounding box center [743, 631] width 31 height 54
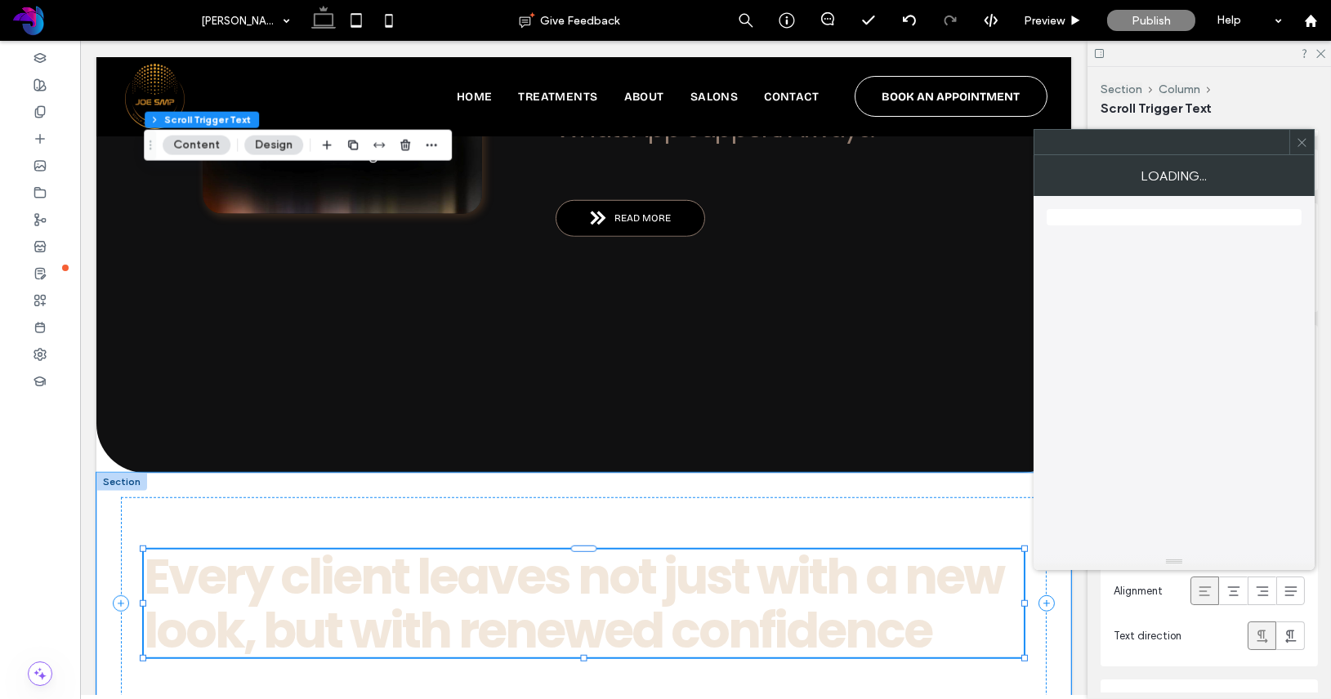
click at [728, 604] on div "n" at bounding box center [743, 631] width 31 height 54
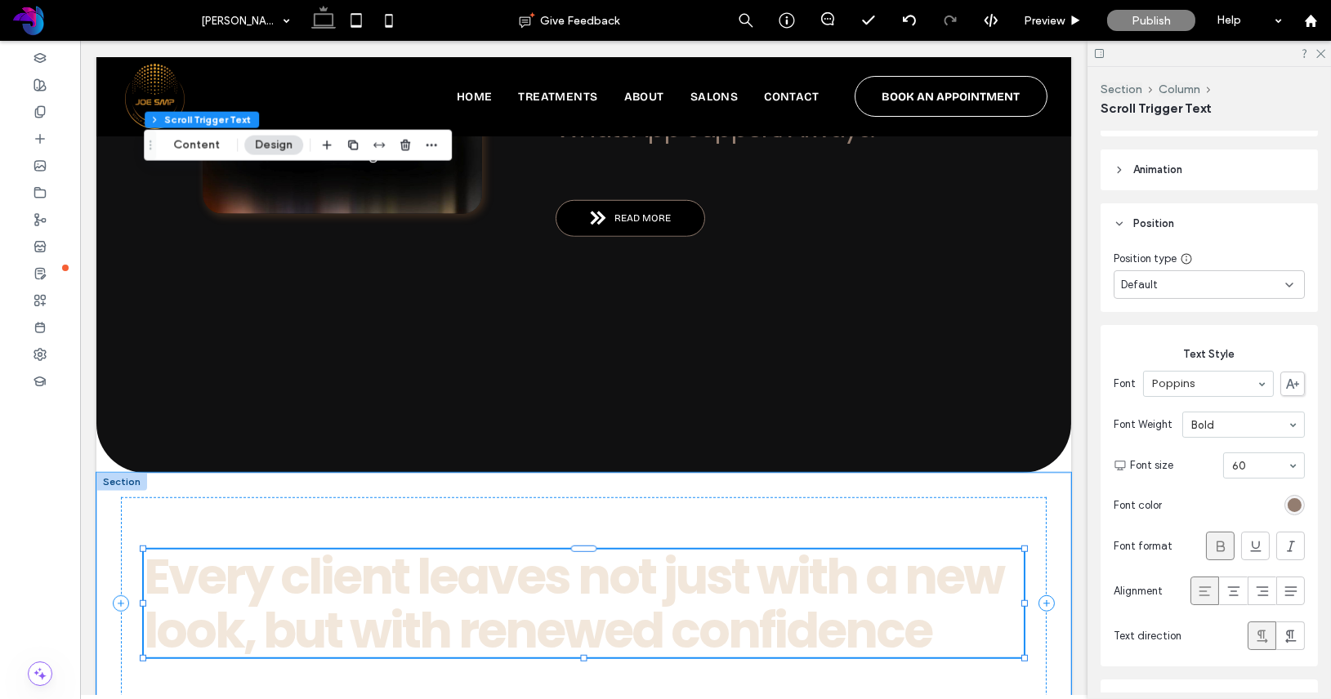
click at [728, 604] on div "n" at bounding box center [743, 631] width 31 height 54
click at [1290, 546] on use at bounding box center [1290, 544] width 8 height 11
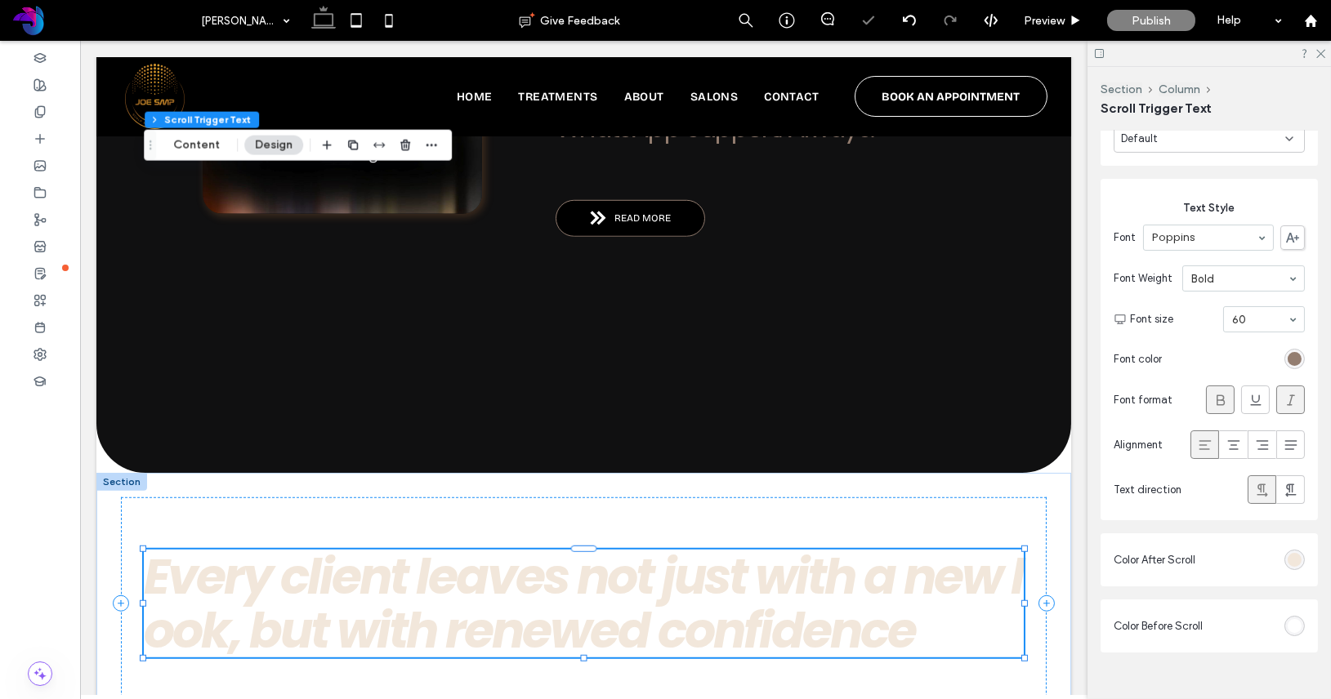
scroll to position [865, 0]
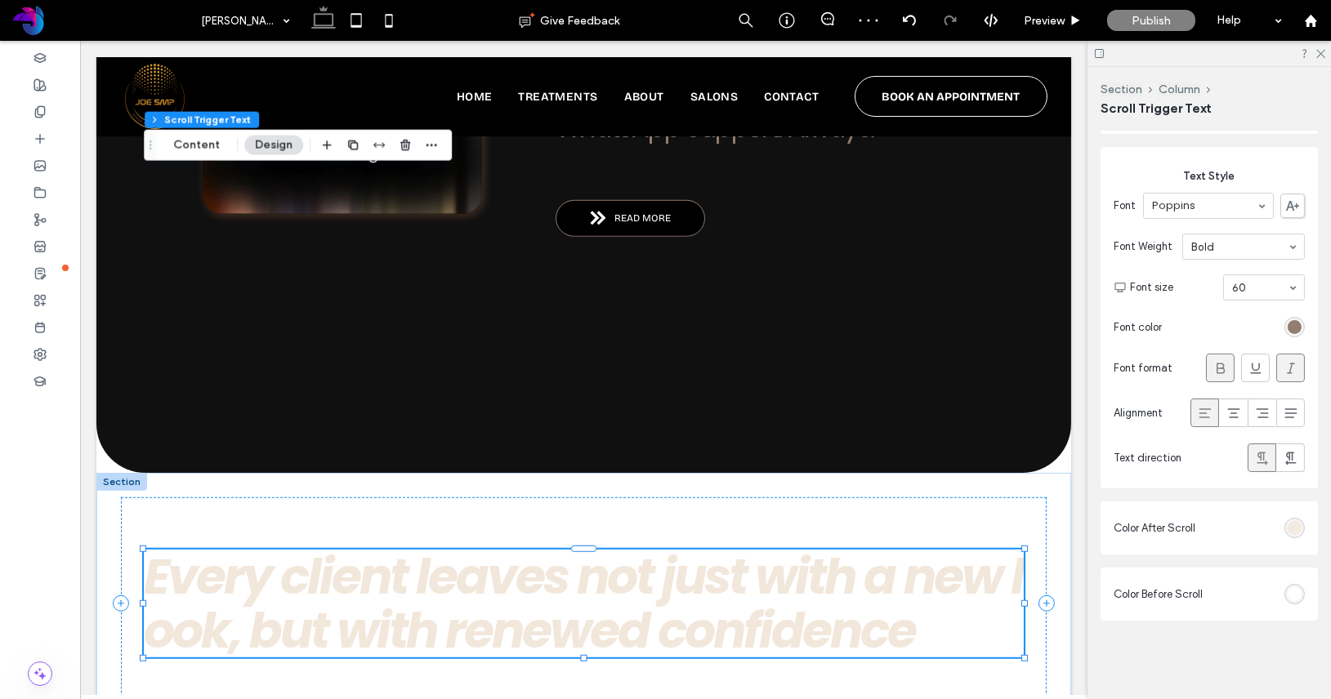
click at [1292, 531] on div "rgba(242, 231, 219, 1)" at bounding box center [1294, 528] width 14 height 14
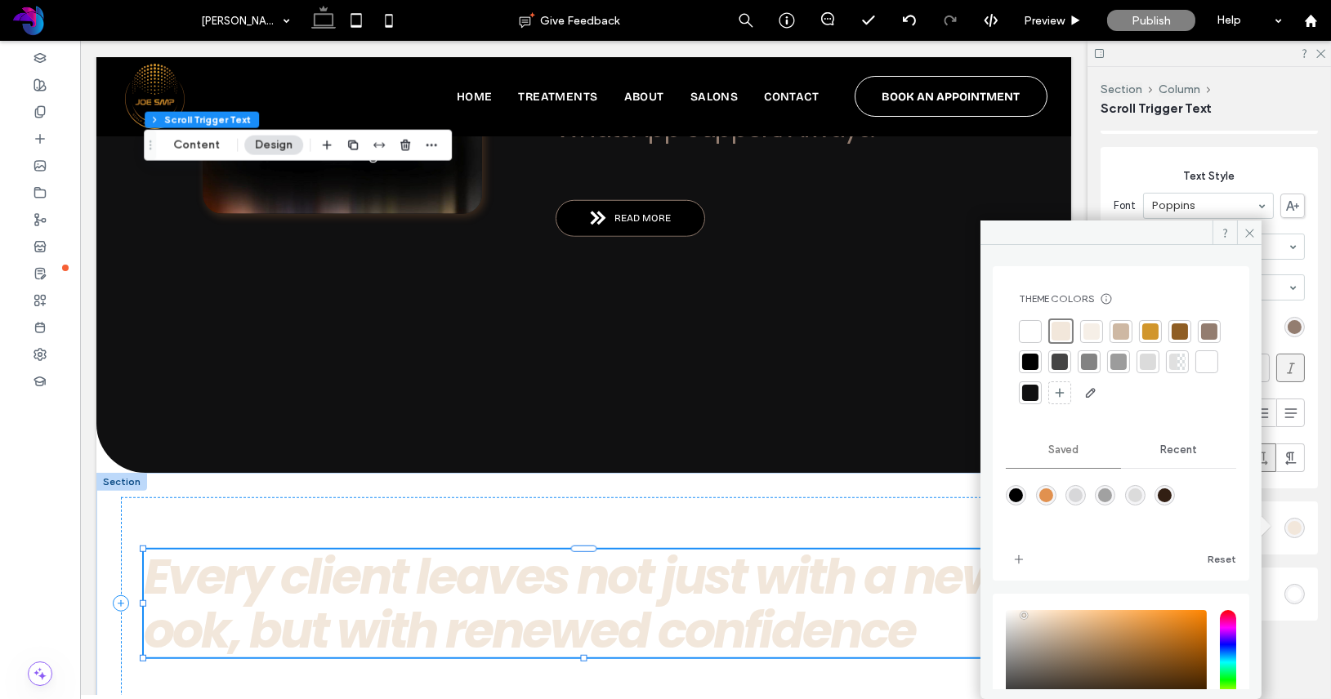
click at [1179, 331] on div at bounding box center [1179, 331] width 16 height 16
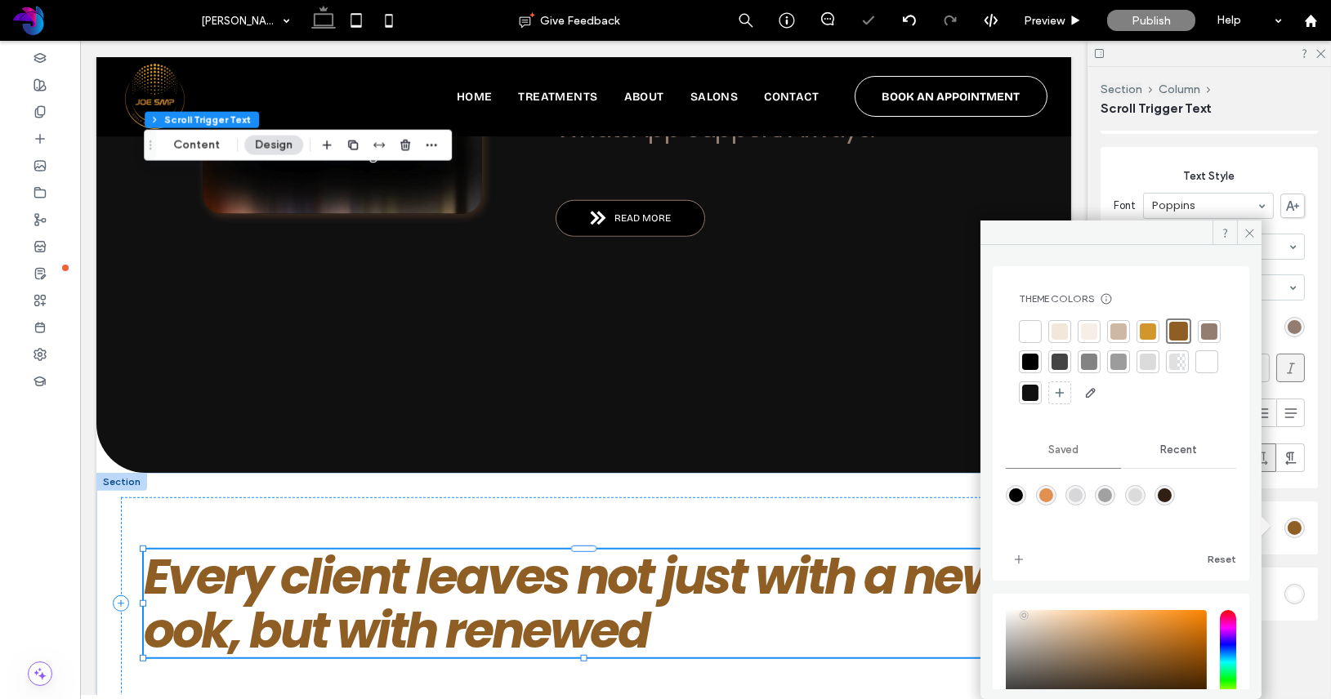
click at [1201, 340] on div at bounding box center [1209, 331] width 16 height 16
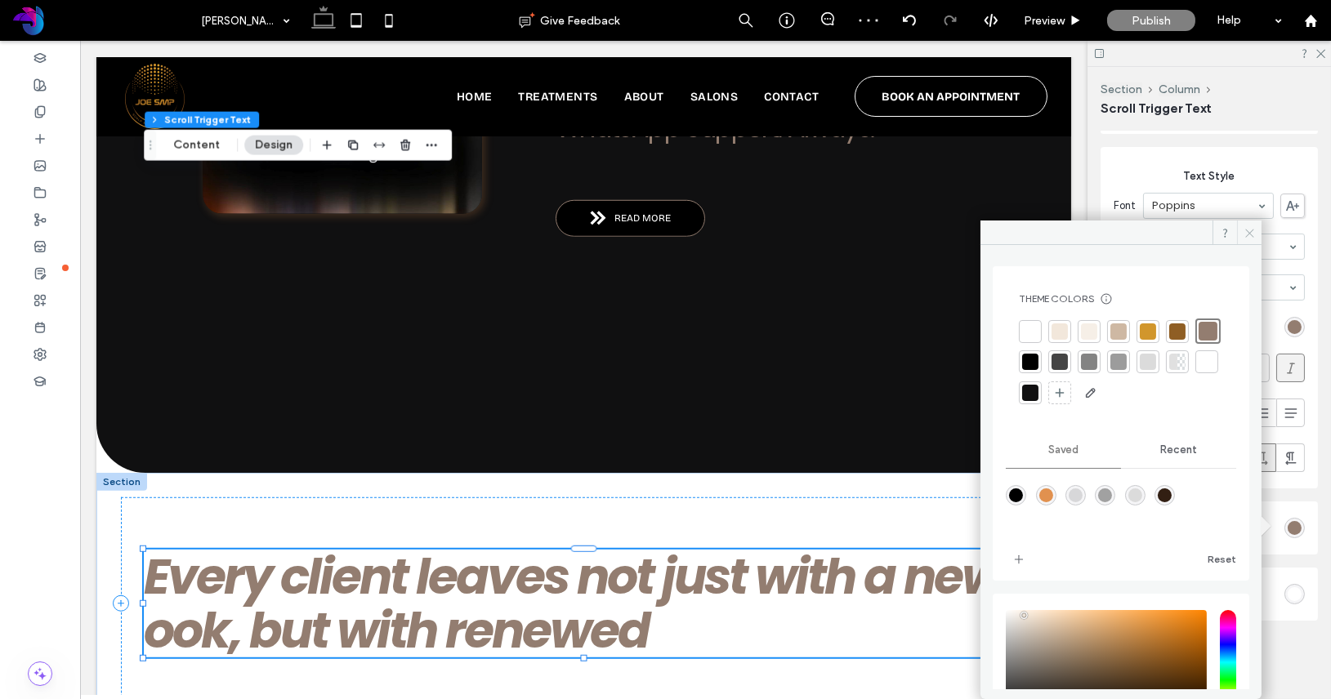
click at [1249, 233] on use at bounding box center [1249, 233] width 8 height 8
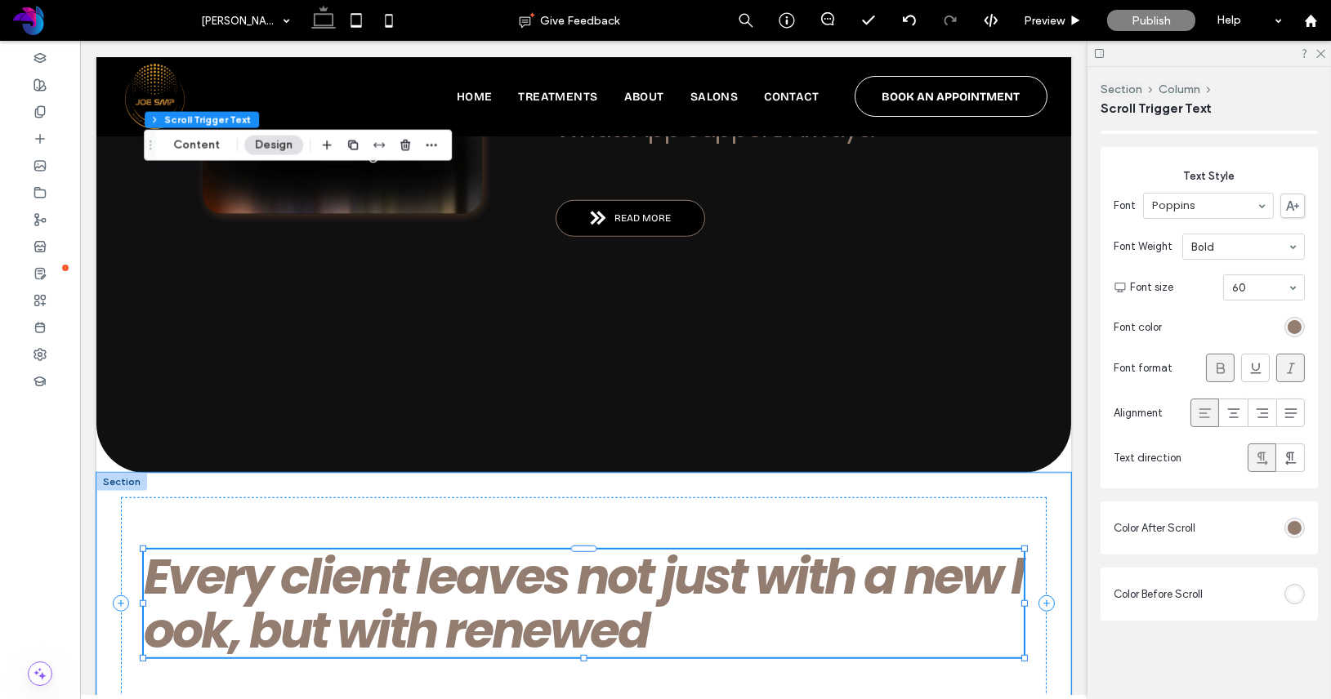
click at [986, 550] on div "w" at bounding box center [981, 577] width 40 height 54
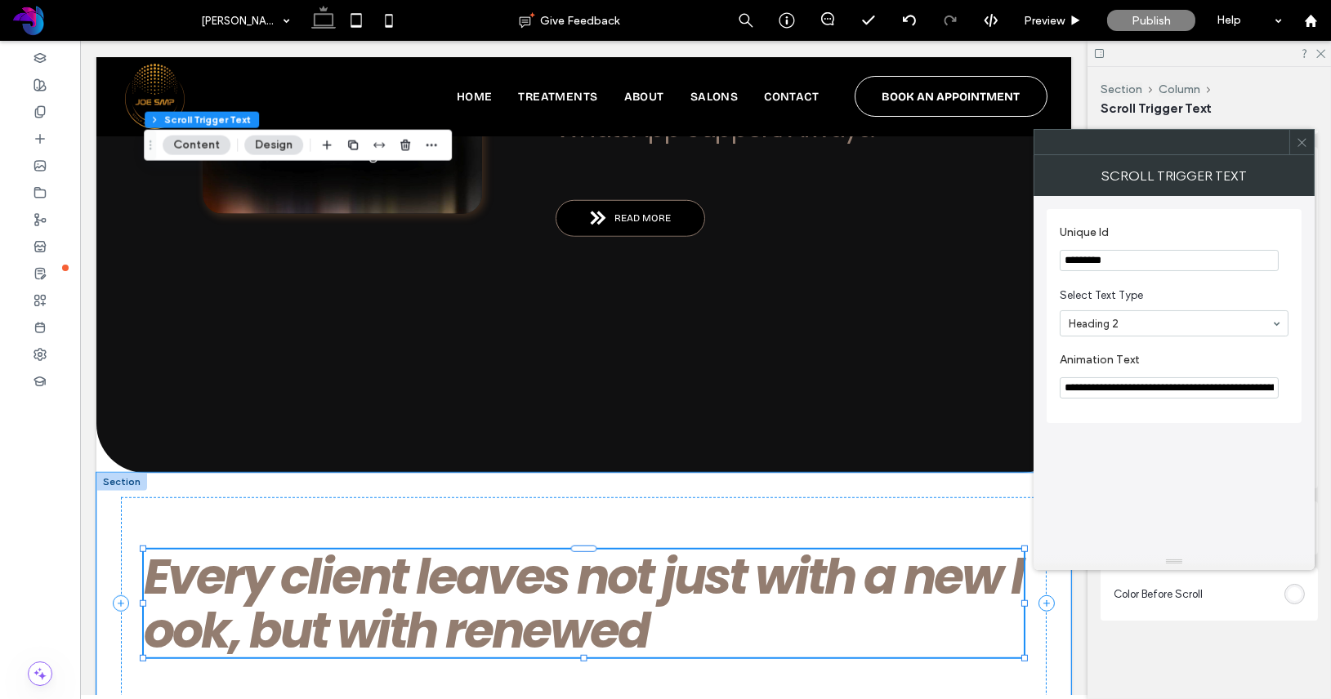
click at [986, 550] on div "w" at bounding box center [981, 577] width 40 height 54
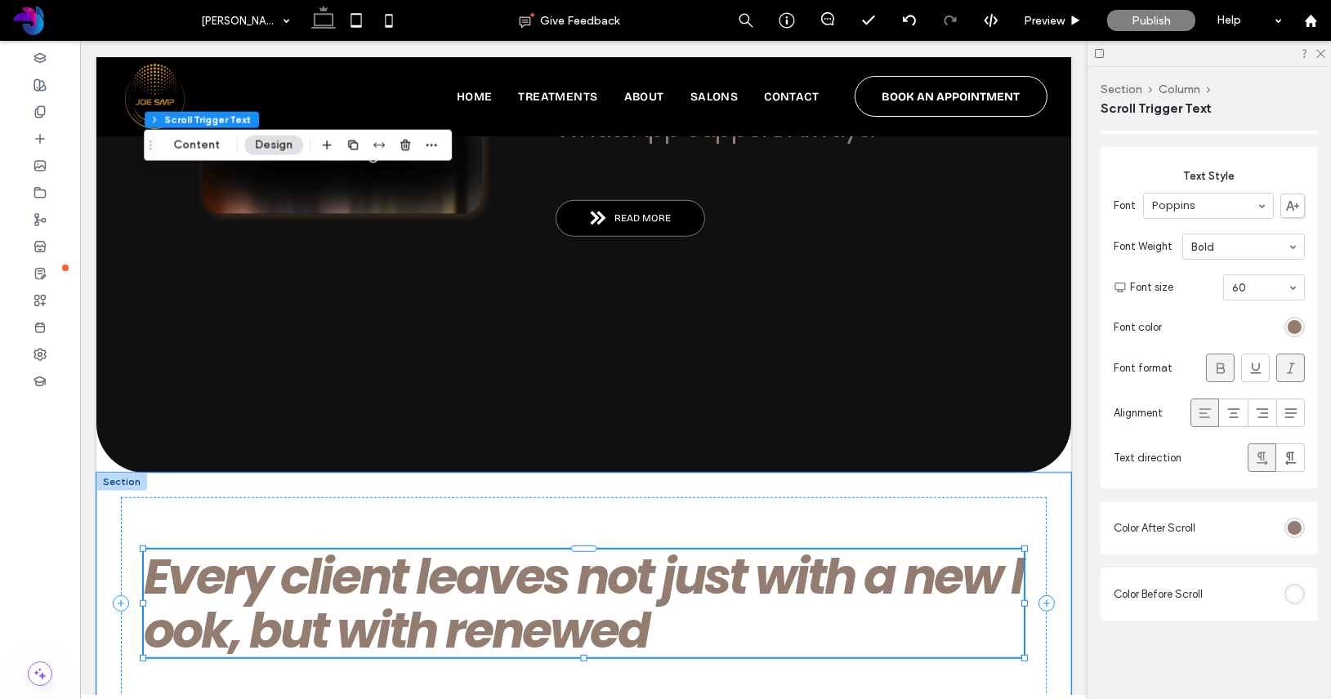
click at [986, 550] on div "w" at bounding box center [981, 577] width 40 height 54
click at [944, 550] on div "e" at bounding box center [948, 577] width 28 height 54
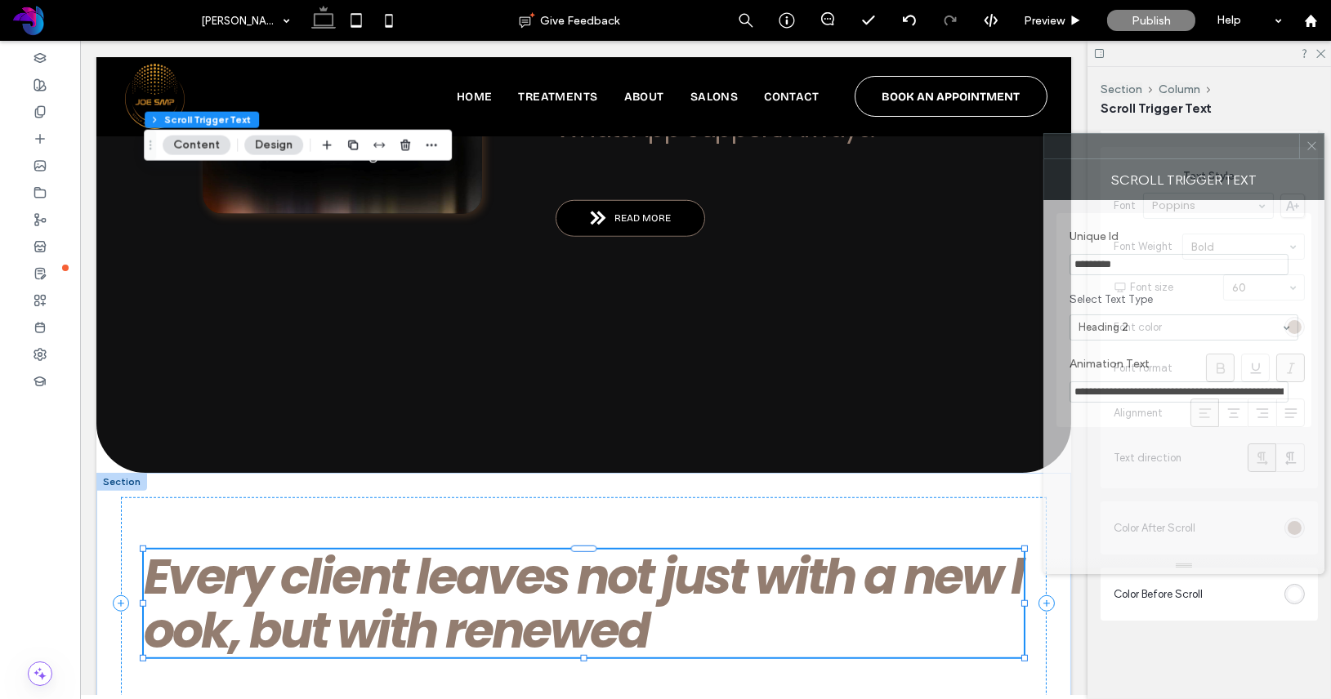
drag, startPoint x: 1138, startPoint y: 139, endPoint x: 1148, endPoint y: 145, distance: 11.8
click at [1148, 145] on div at bounding box center [1171, 146] width 255 height 25
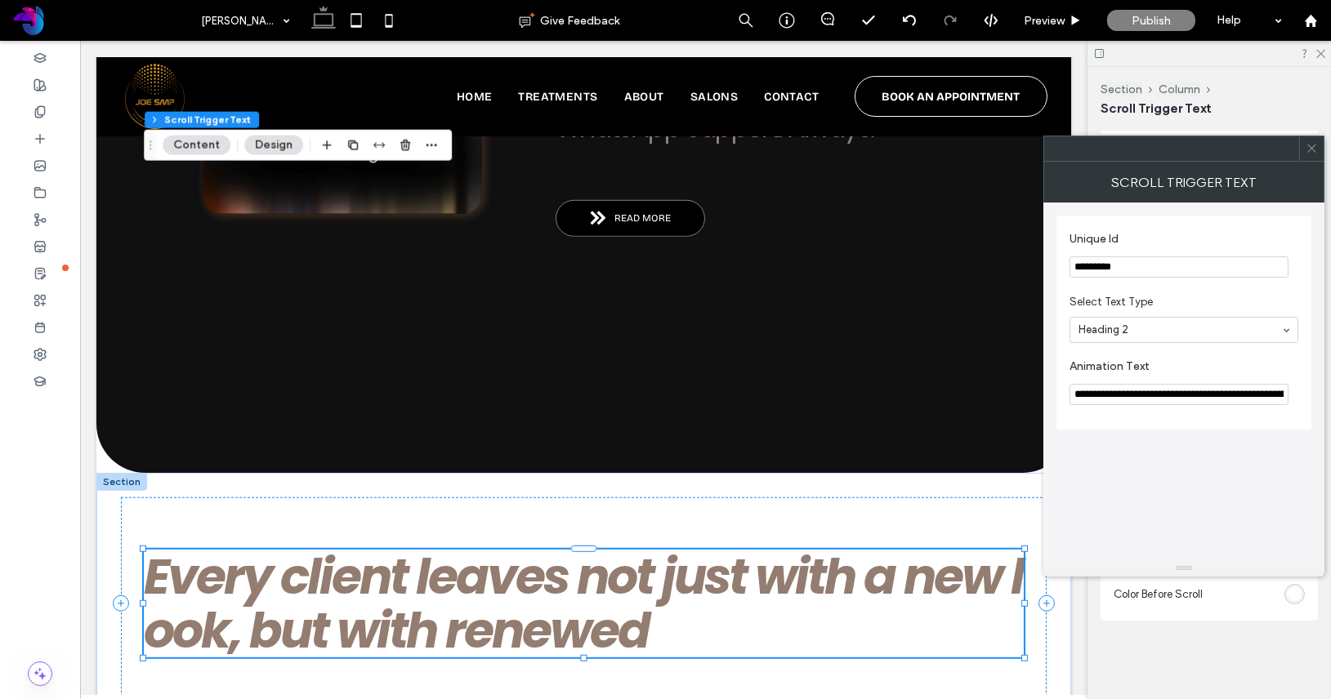
click at [1256, 397] on input "**********" at bounding box center [1178, 394] width 219 height 21
type input "**********"
click at [1313, 153] on icon at bounding box center [1311, 148] width 12 height 12
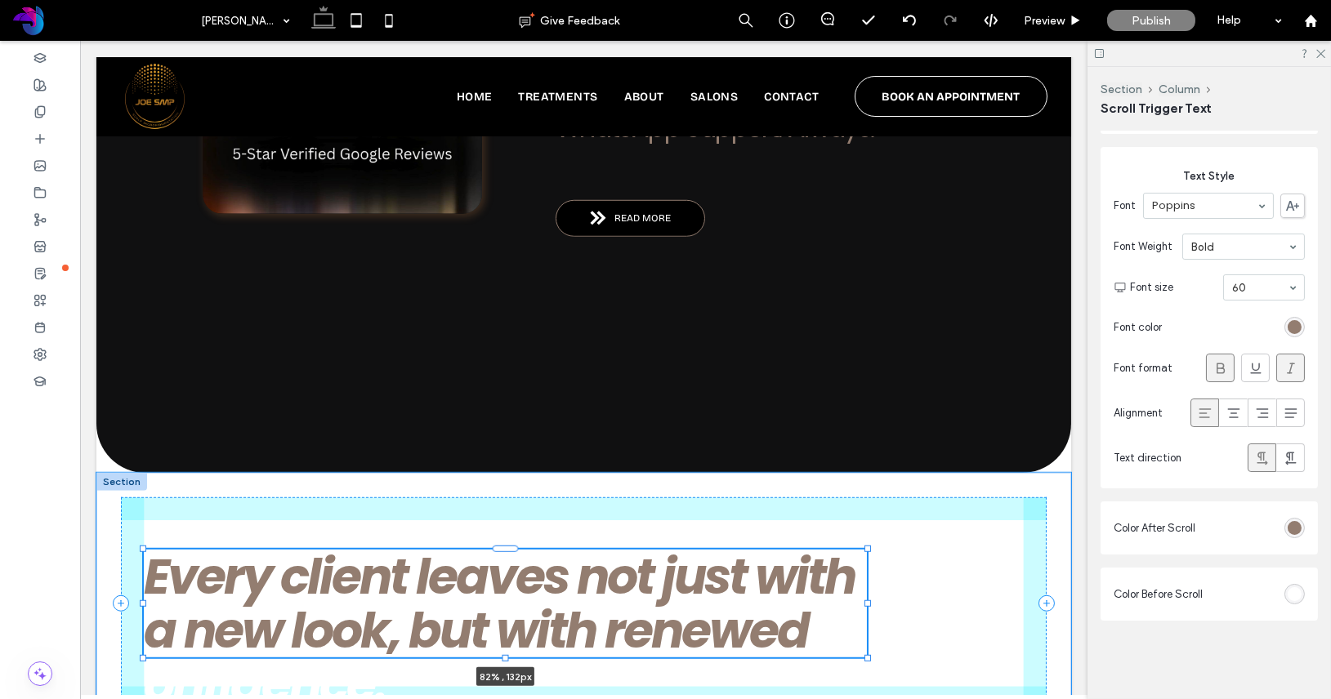
drag, startPoint x: 1023, startPoint y: 227, endPoint x: 867, endPoint y: 220, distance: 157.0
click at [867, 473] on div "E v e r y c l i e n t l e a v e s n o t j u s t w i t h a n e w l o o k , b u t…" at bounding box center [583, 603] width 974 height 261
type input "**"
type input "****"
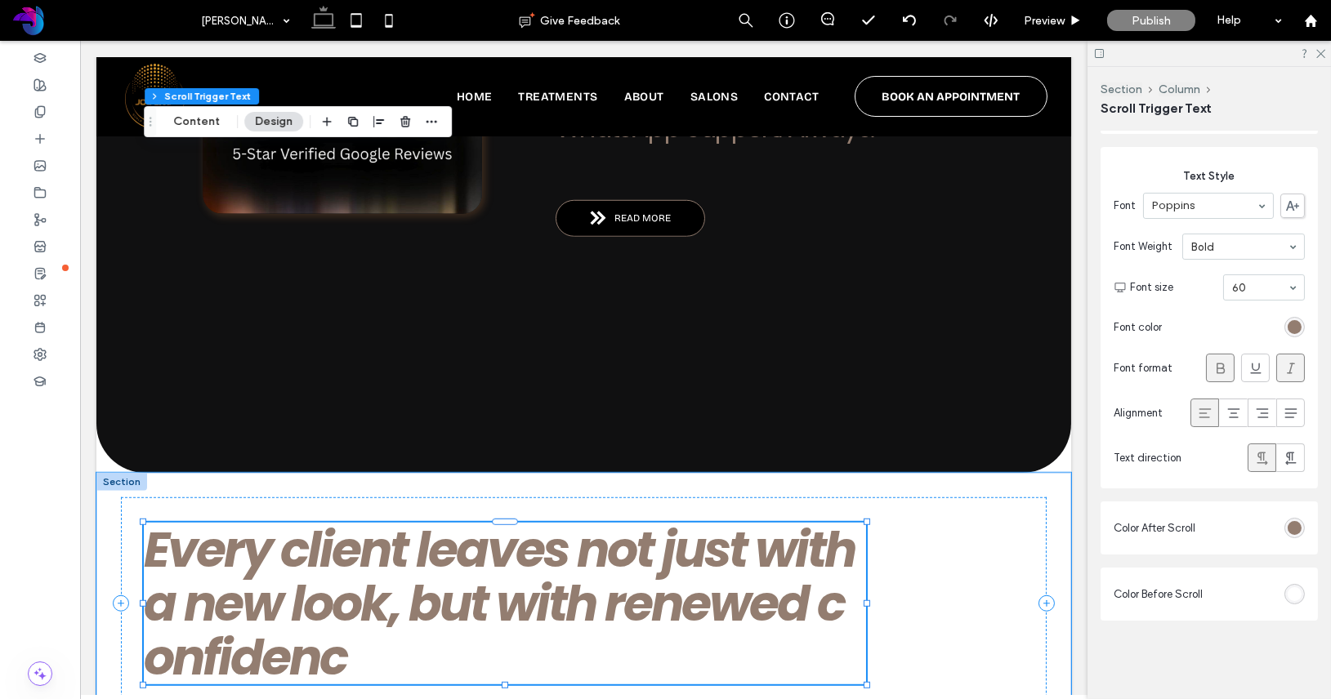
drag, startPoint x: 865, startPoint y: 230, endPoint x: 849, endPoint y: 227, distance: 15.7
click at [849, 473] on div "E v e r y c l i e n t l e a v e s n o t j u s t w i t h a n e w l o o k , b u t…" at bounding box center [583, 603] width 974 height 261
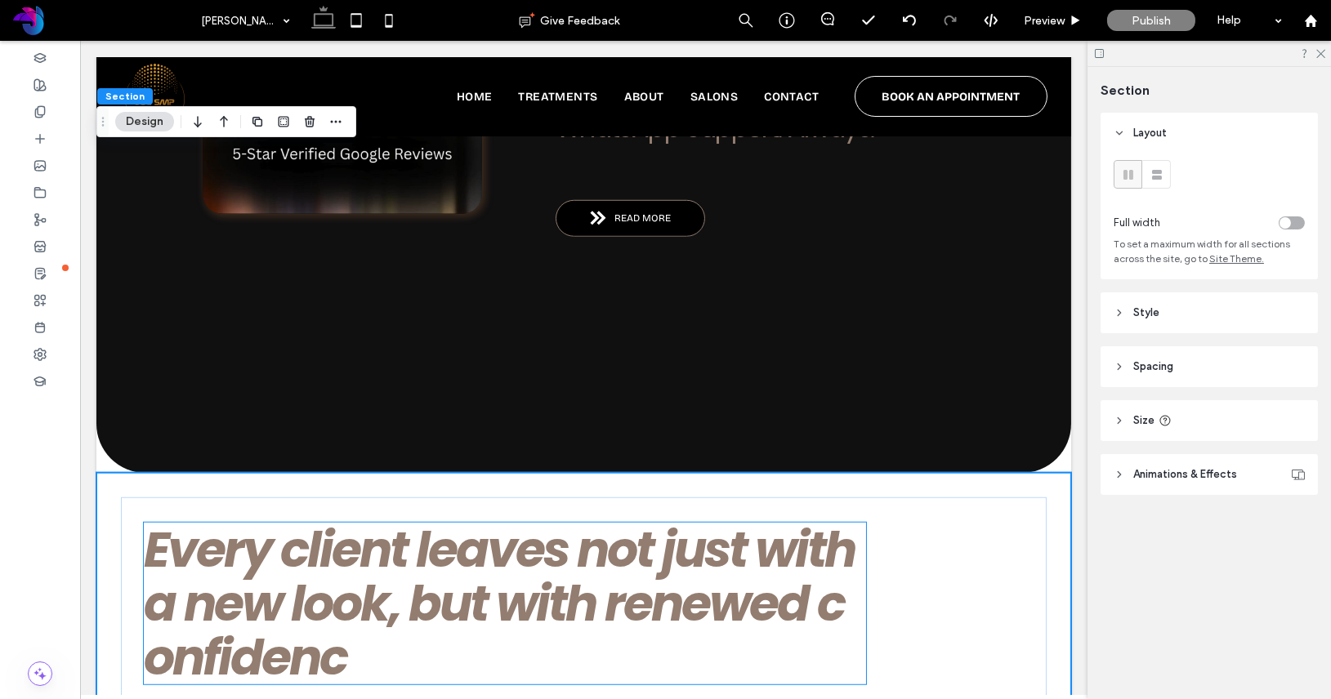
type input "*"
click at [849, 523] on h2 "E v e r y c l i e n t l e a v e s n o t j u s t w i t h a n e w l o o k , b u t…" at bounding box center [505, 604] width 722 height 162
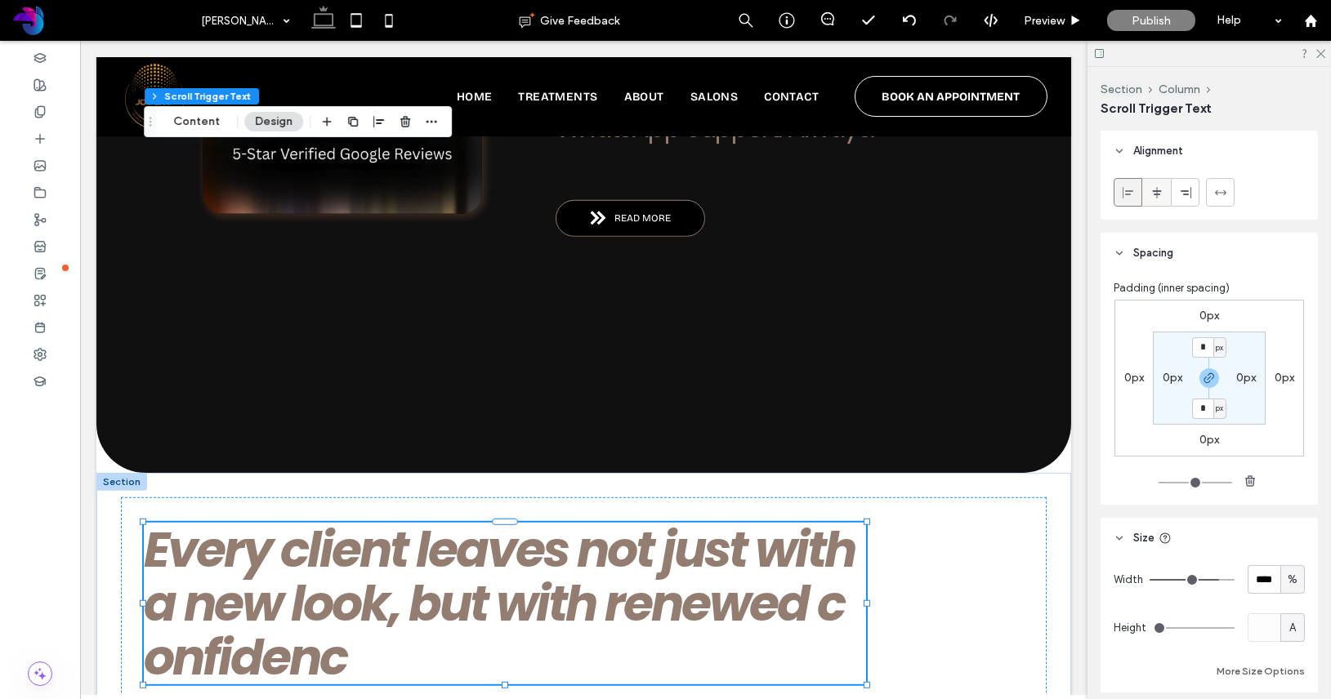
click at [1162, 193] on icon at bounding box center [1156, 192] width 13 height 13
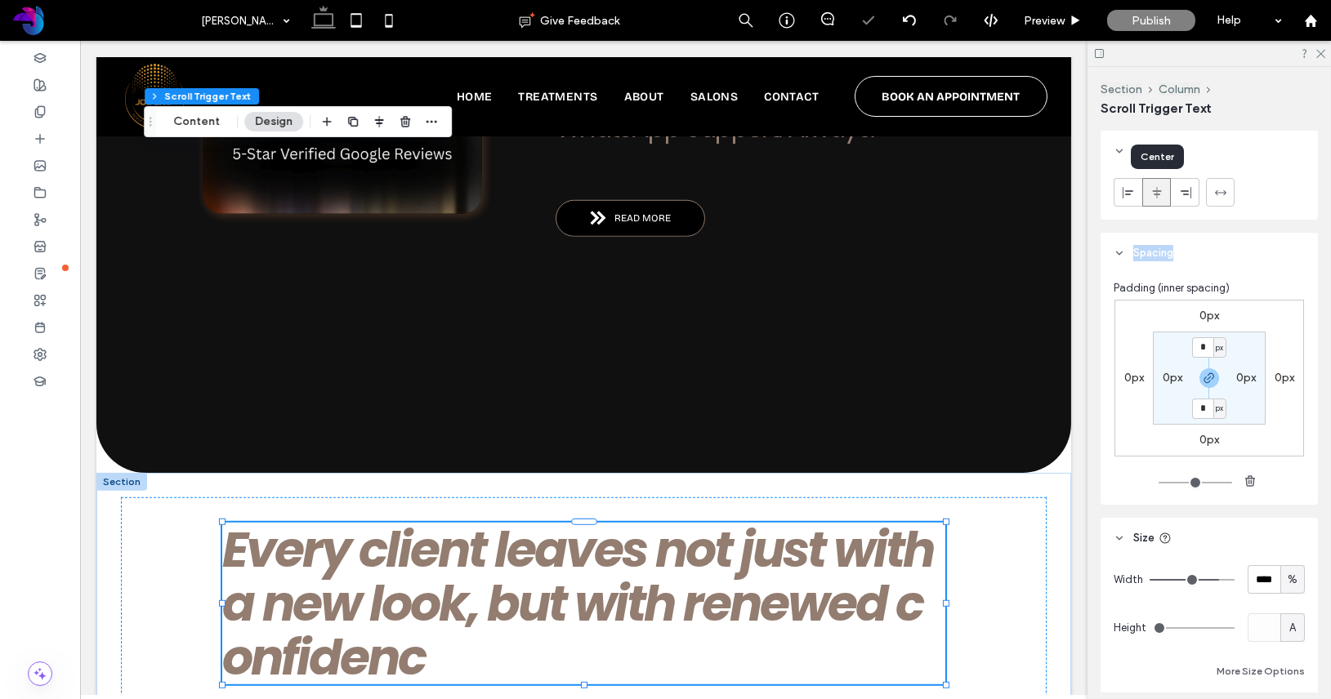
click at [1162, 193] on icon at bounding box center [1156, 192] width 13 height 13
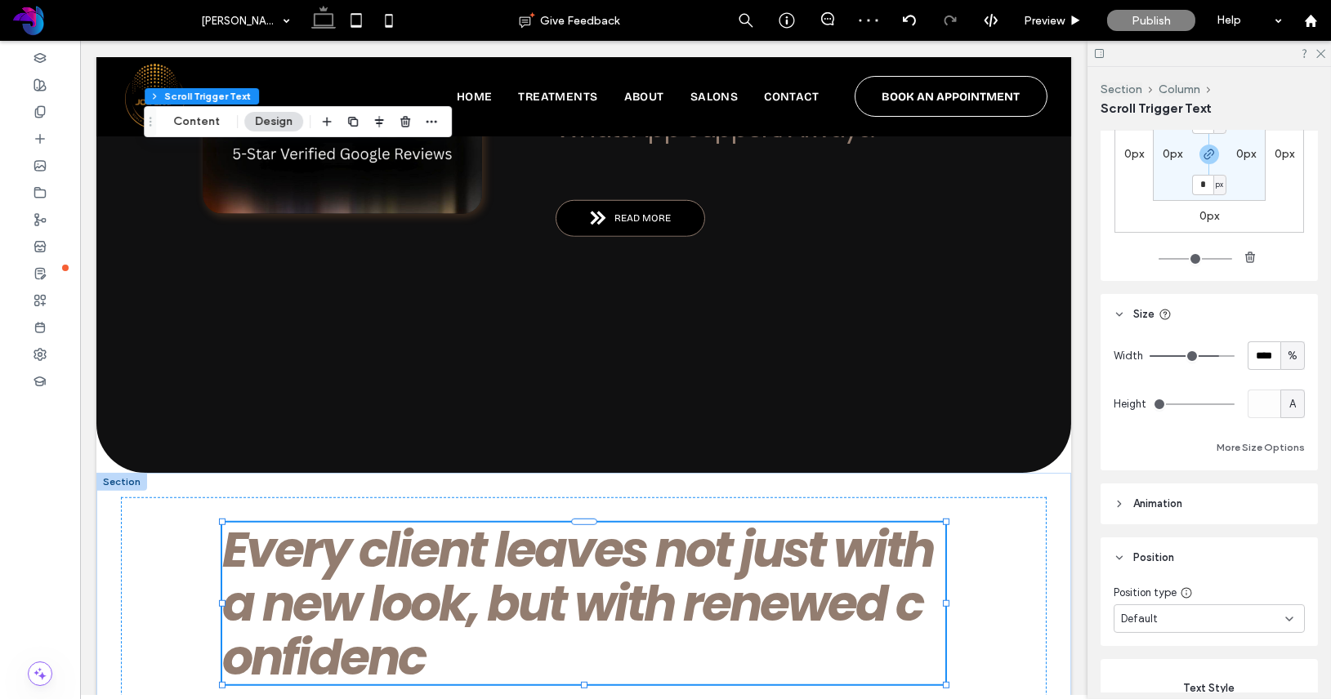
scroll to position [261, 0]
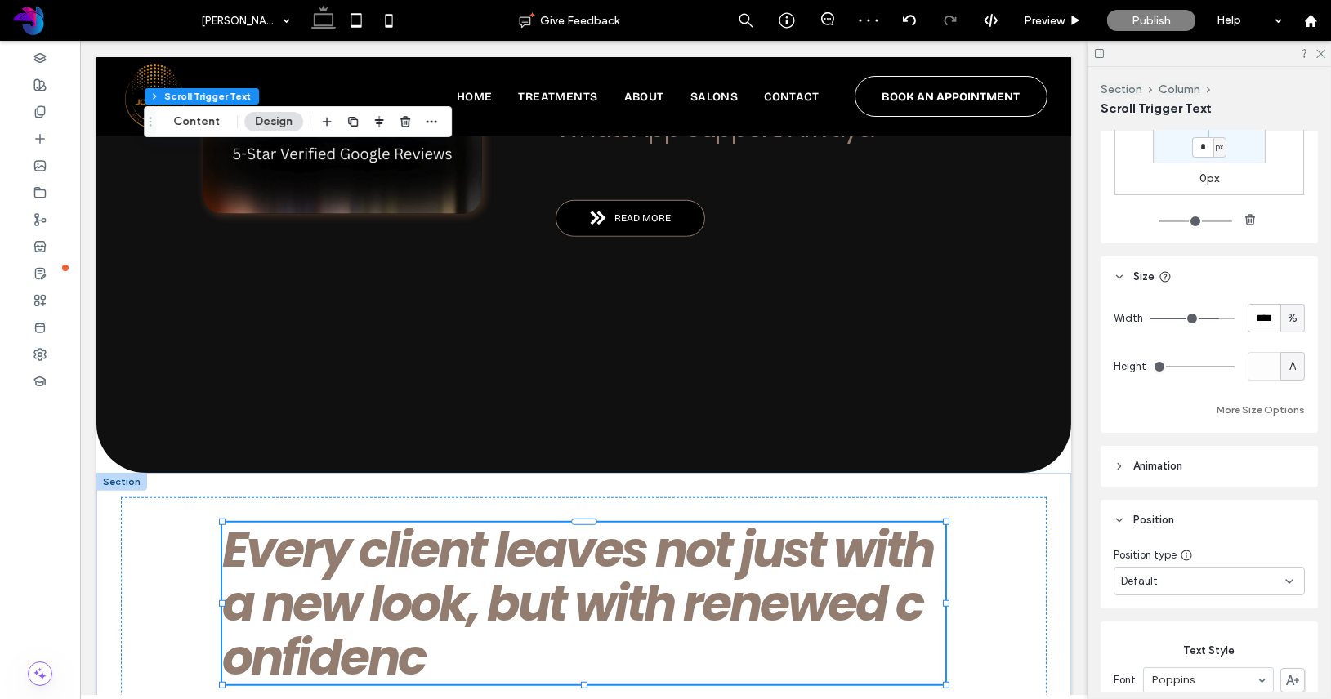
click at [1236, 409] on button "More Size Options" at bounding box center [1260, 410] width 88 height 20
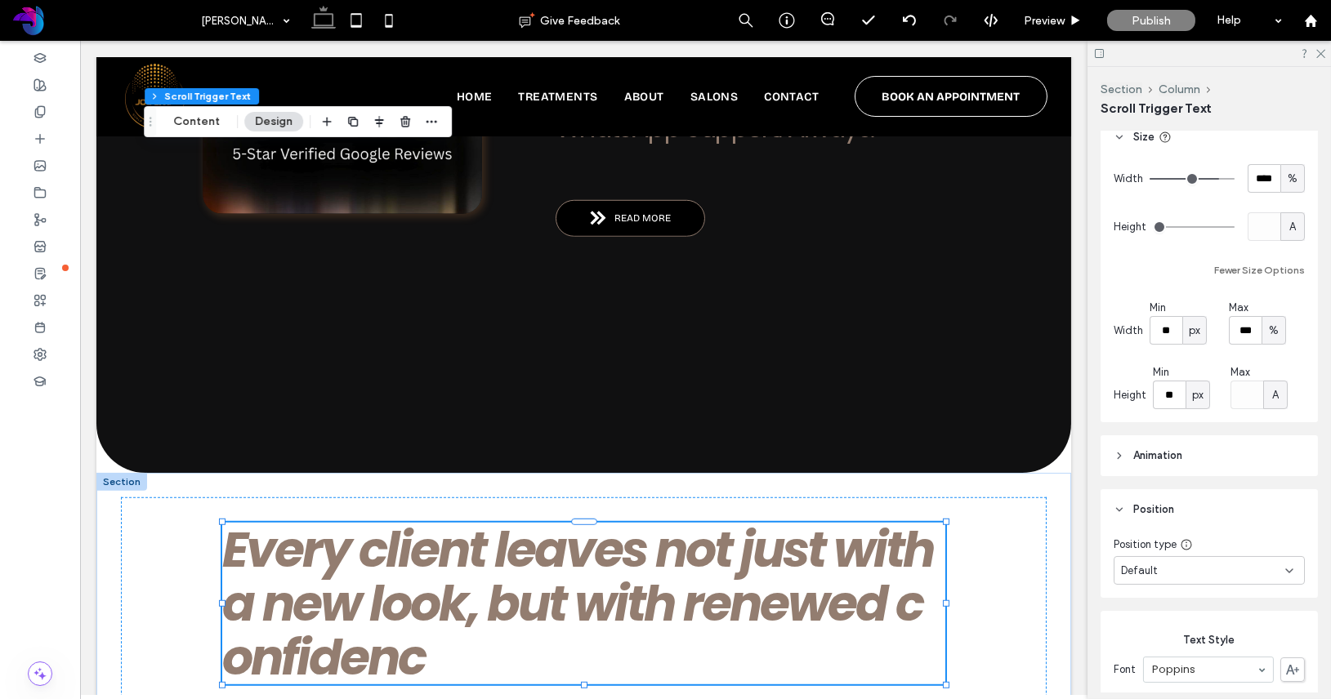
scroll to position [414, 0]
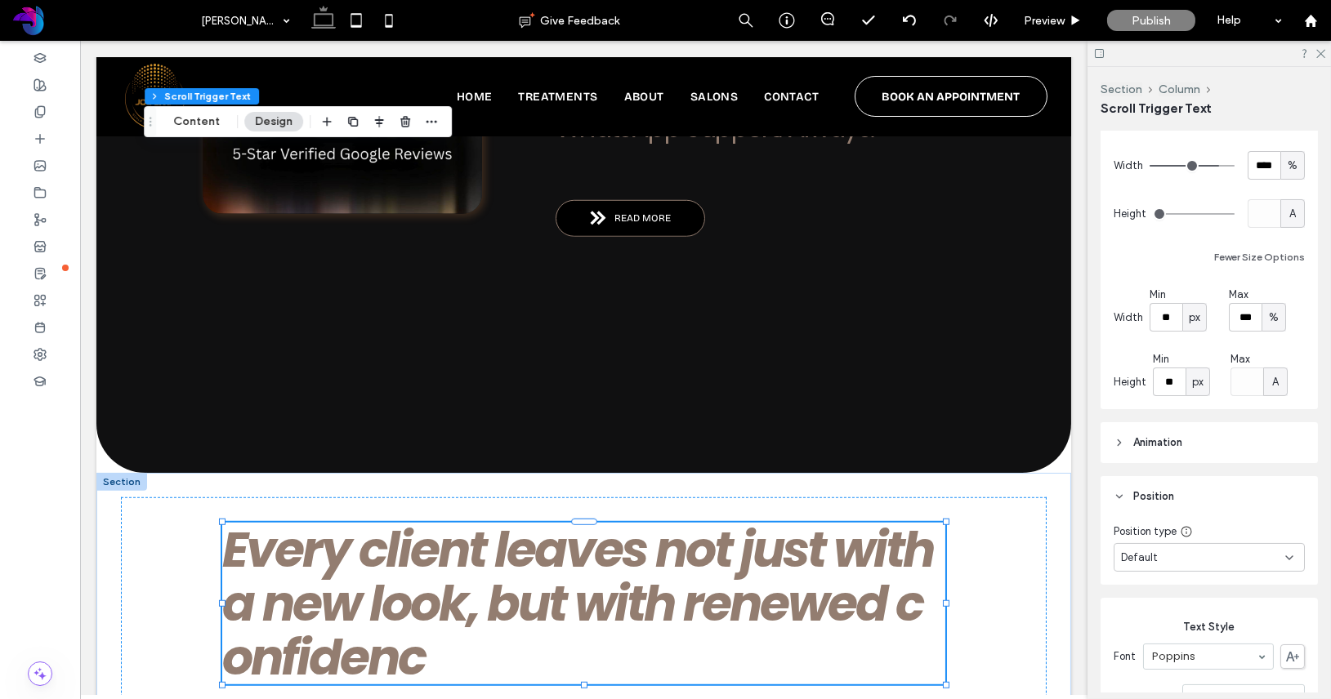
click at [1176, 439] on span "Animation" at bounding box center [1157, 443] width 49 height 16
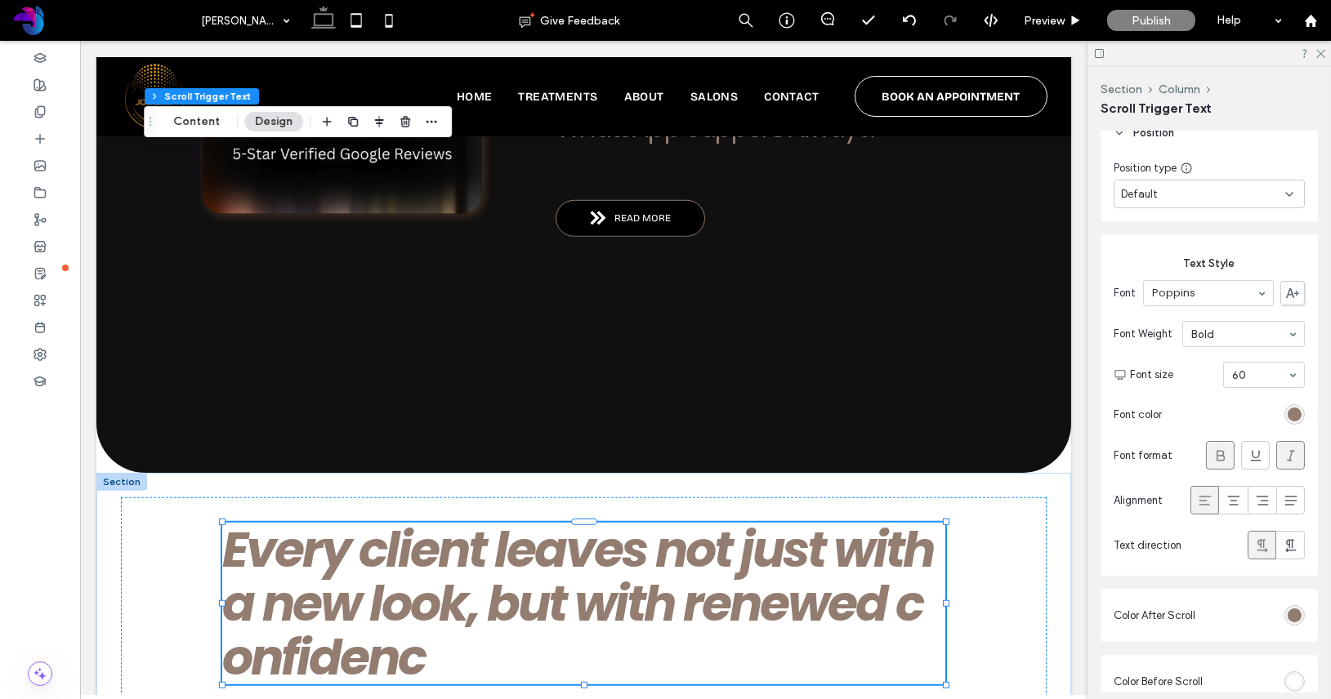
scroll to position [888, 0]
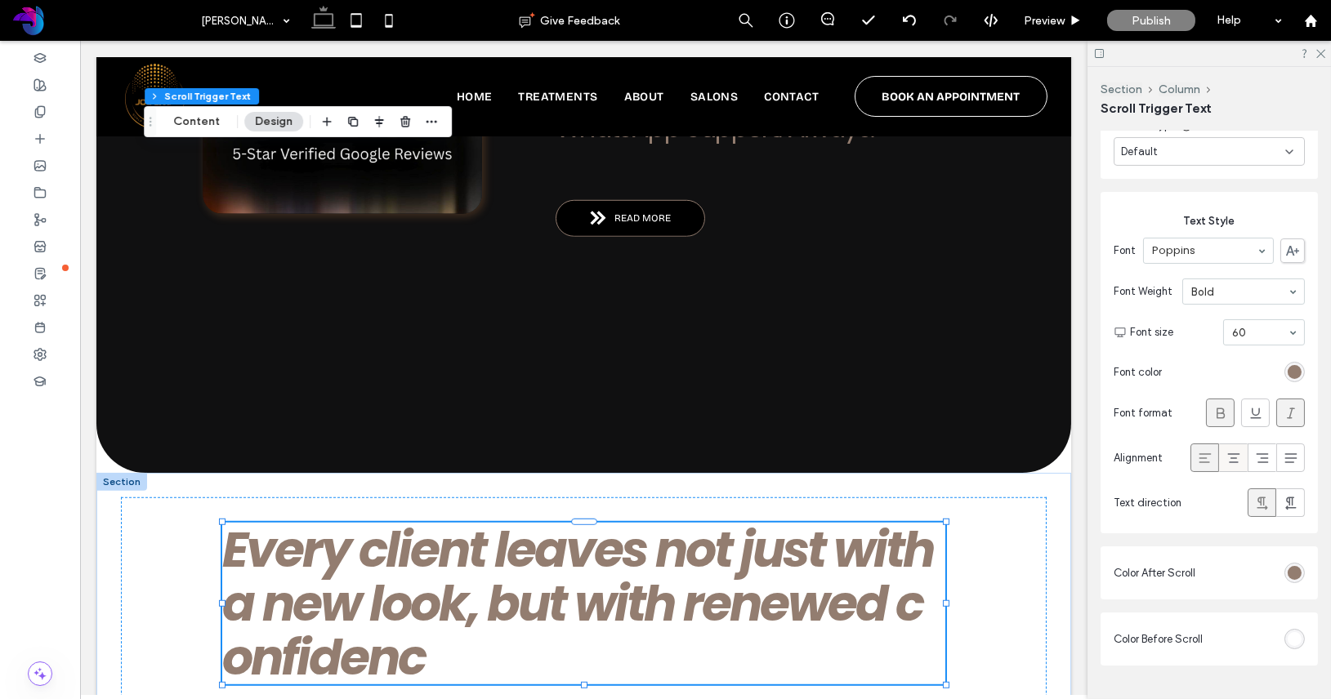
click at [1235, 457] on icon at bounding box center [1233, 458] width 16 height 16
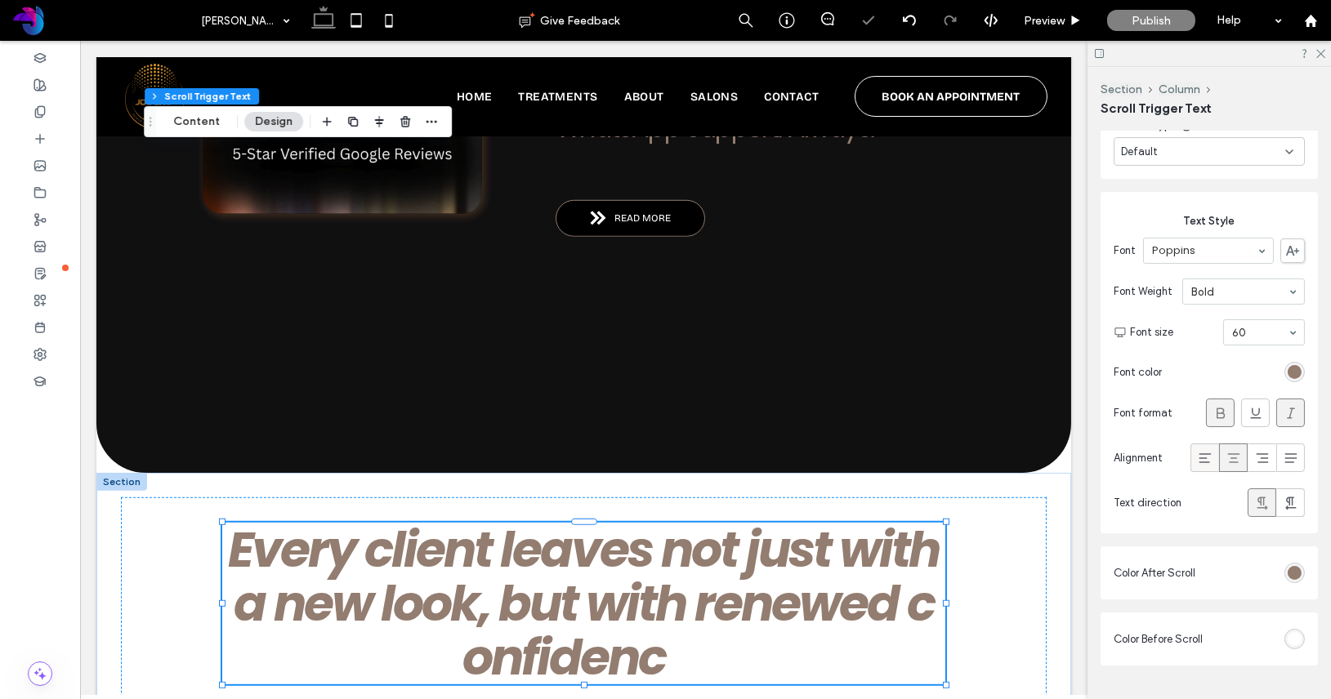
click at [1207, 457] on icon at bounding box center [1205, 458] width 16 height 16
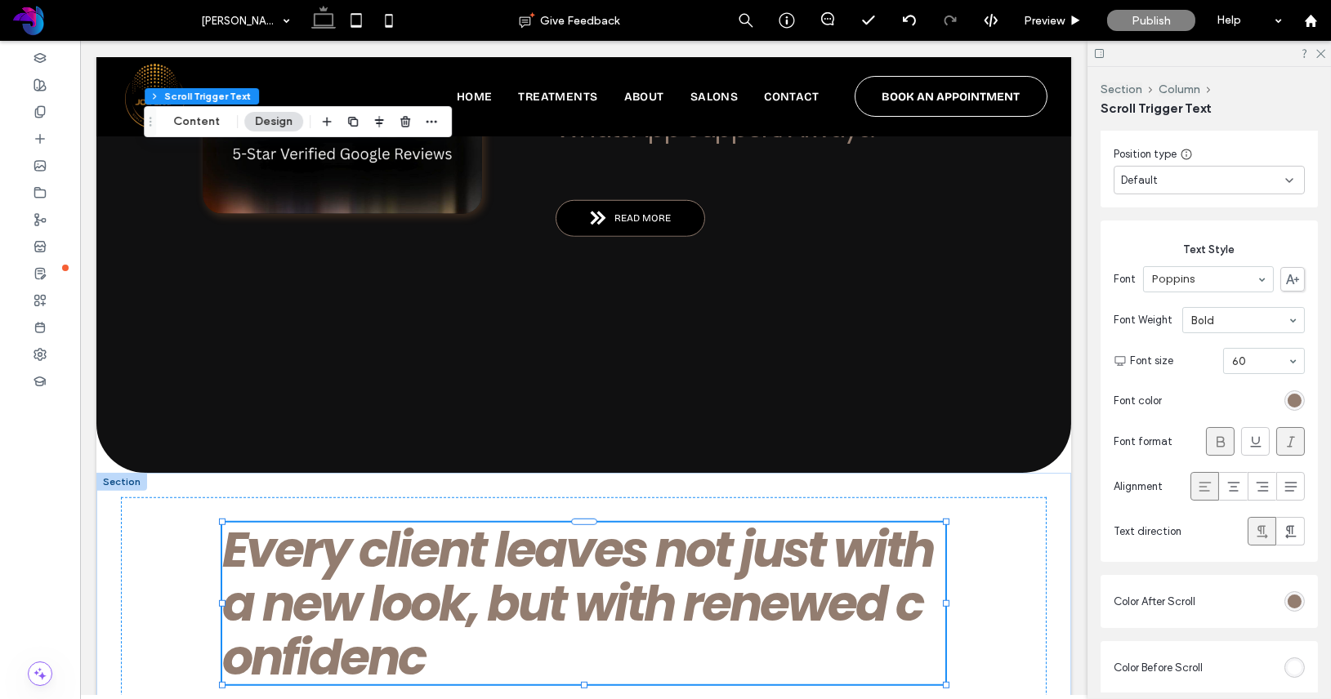
scroll to position [933, 0]
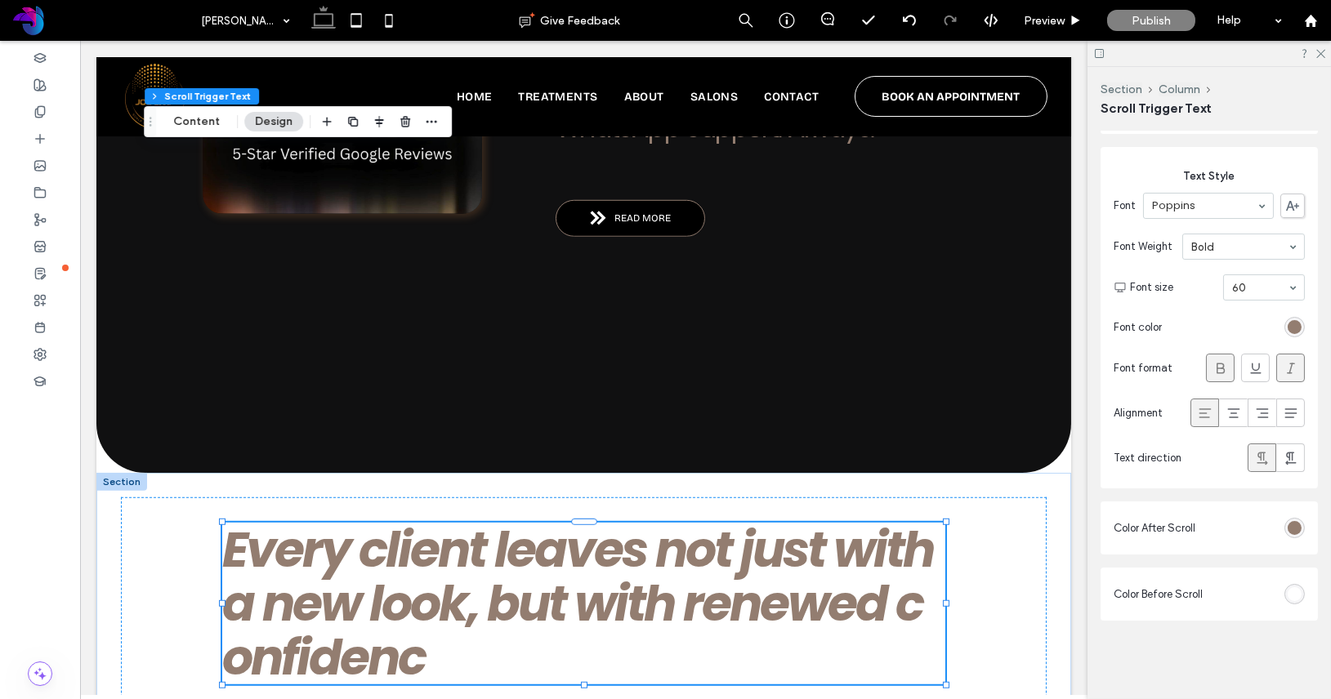
click at [1295, 589] on div "rgba(255,255,255,1)" at bounding box center [1294, 594] width 14 height 14
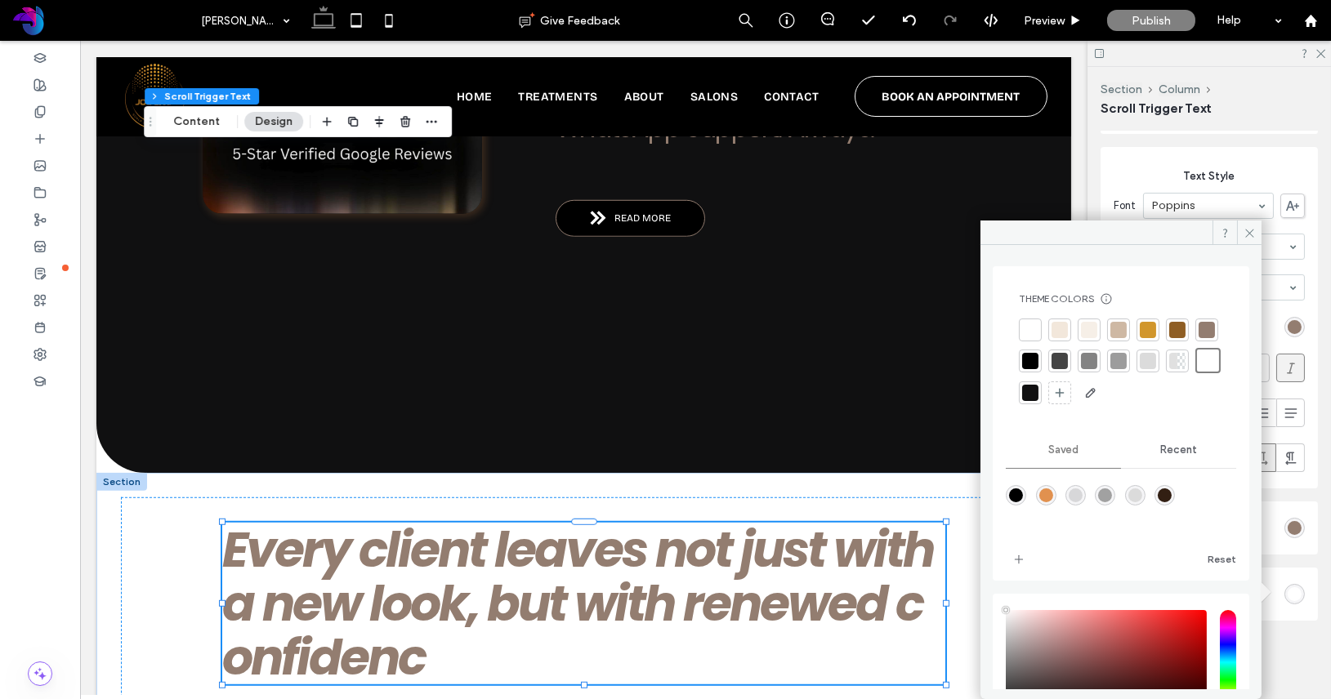
click at [1121, 331] on div at bounding box center [1118, 330] width 16 height 16
click at [1243, 234] on icon at bounding box center [1249, 233] width 12 height 12
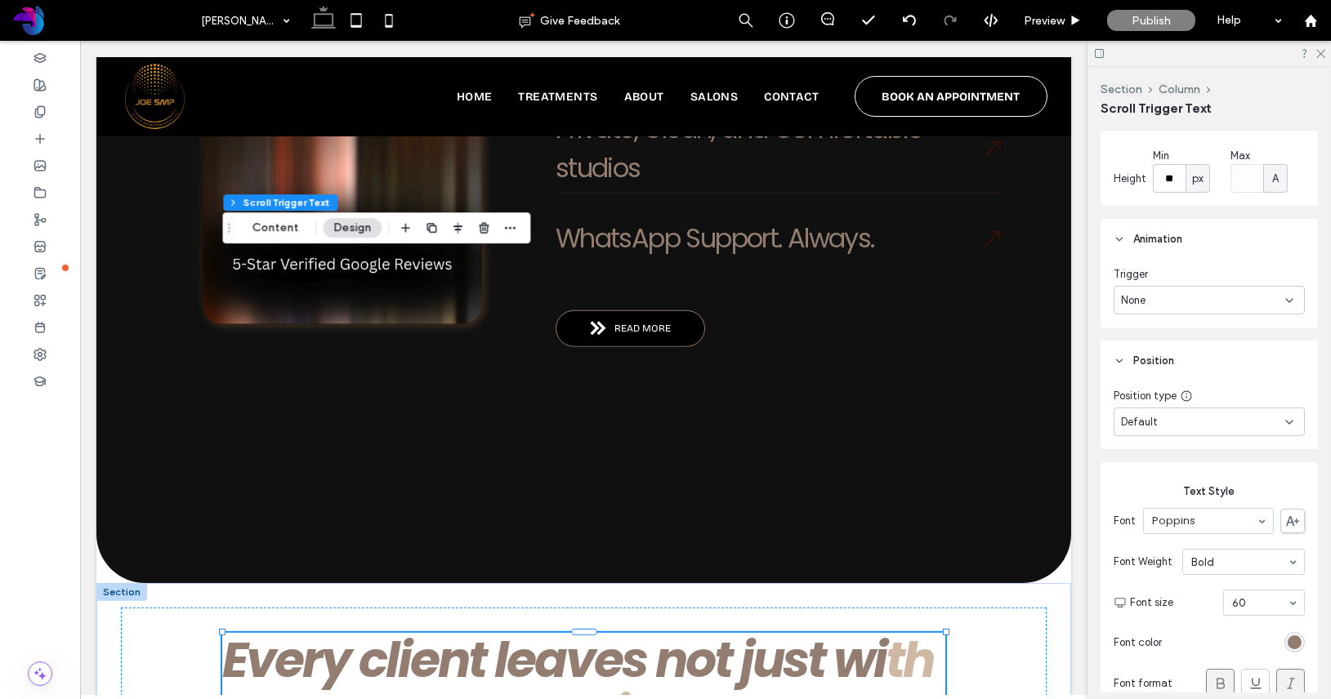
scroll to position [602, 0]
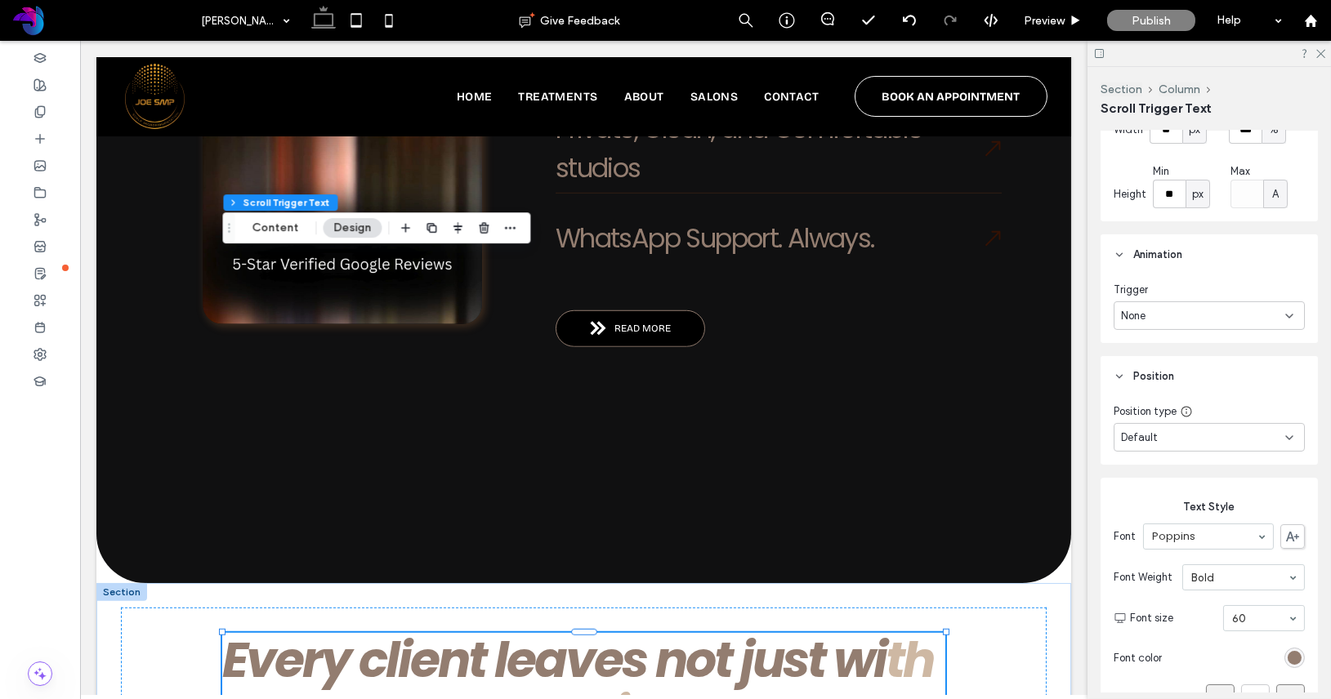
click at [1175, 435] on div "Default" at bounding box center [1203, 438] width 164 height 16
click at [1236, 401] on div "Position type Default" at bounding box center [1208, 431] width 217 height 68
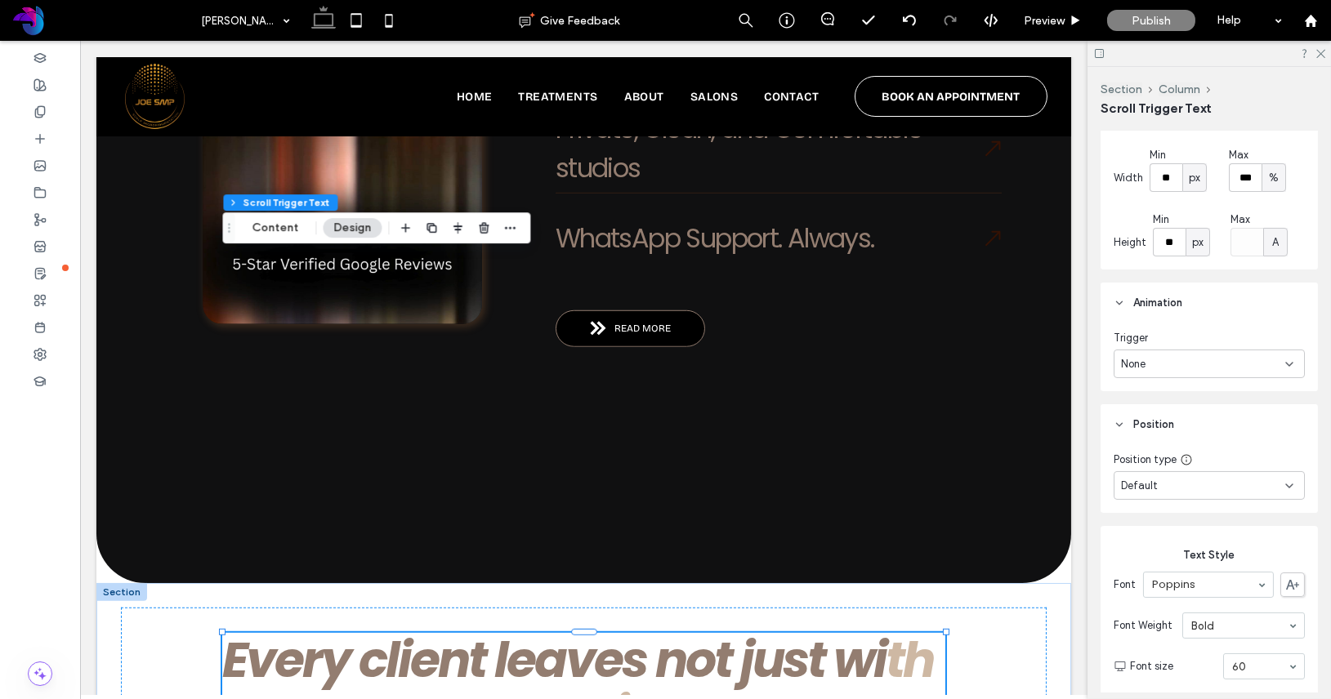
scroll to position [543, 0]
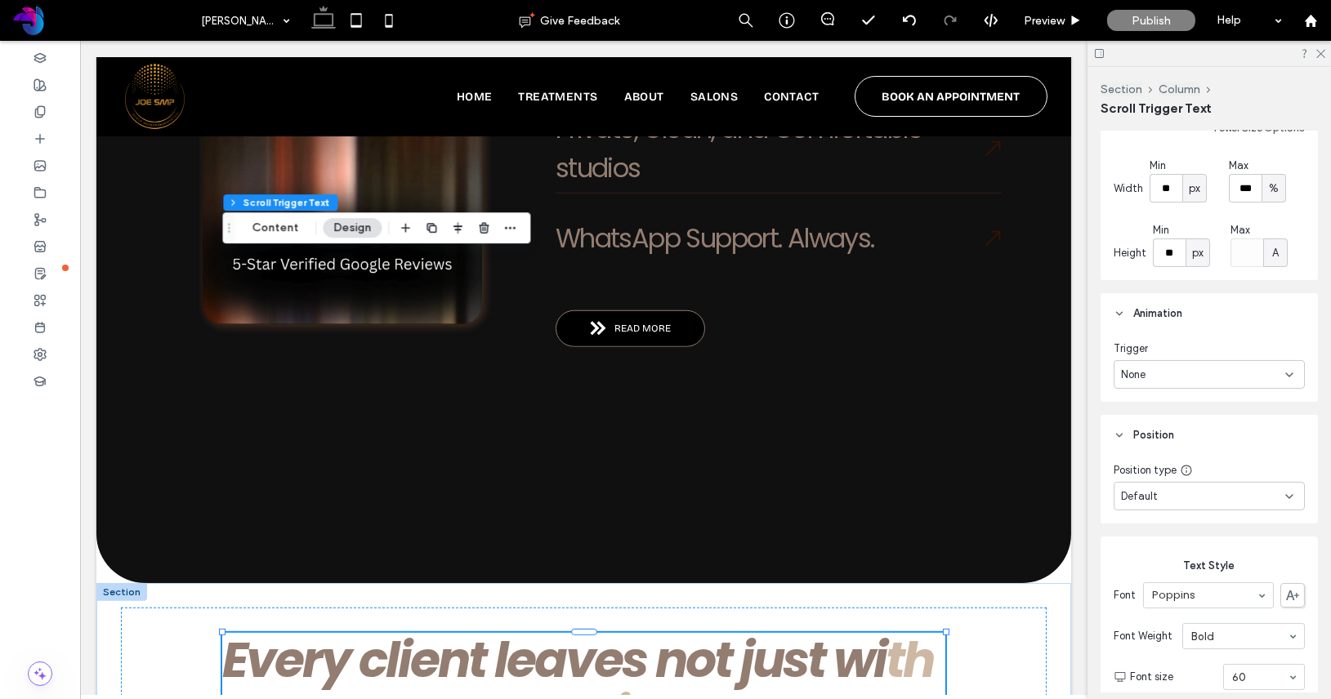
click at [1236, 384] on div "None" at bounding box center [1208, 374] width 191 height 29
click at [1217, 430] on div "Entrance" at bounding box center [1208, 431] width 189 height 29
click at [1213, 445] on div "None" at bounding box center [1203, 443] width 164 height 16
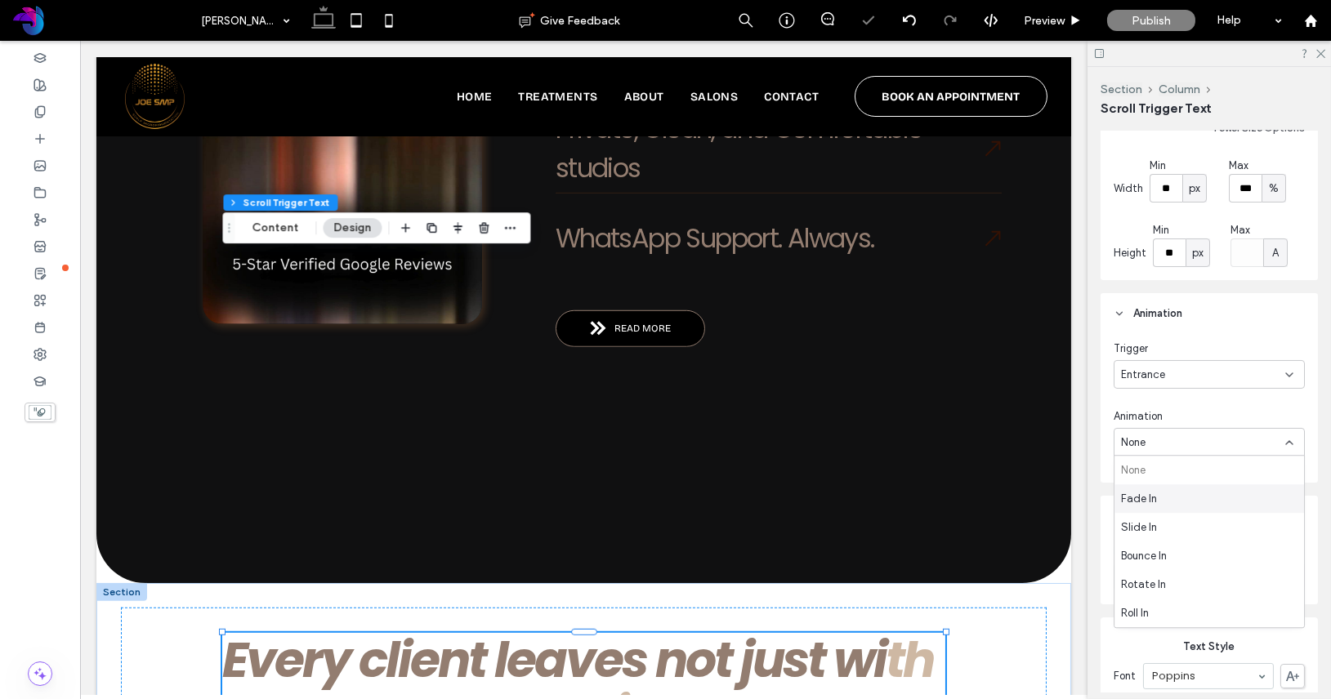
click at [1188, 506] on div "Fade In" at bounding box center [1208, 498] width 189 height 29
click at [1172, 442] on div "Fade In" at bounding box center [1203, 443] width 164 height 16
click at [1168, 521] on div "Zoom In" at bounding box center [1208, 520] width 189 height 29
click at [1183, 446] on div "Zoom In" at bounding box center [1203, 443] width 164 height 16
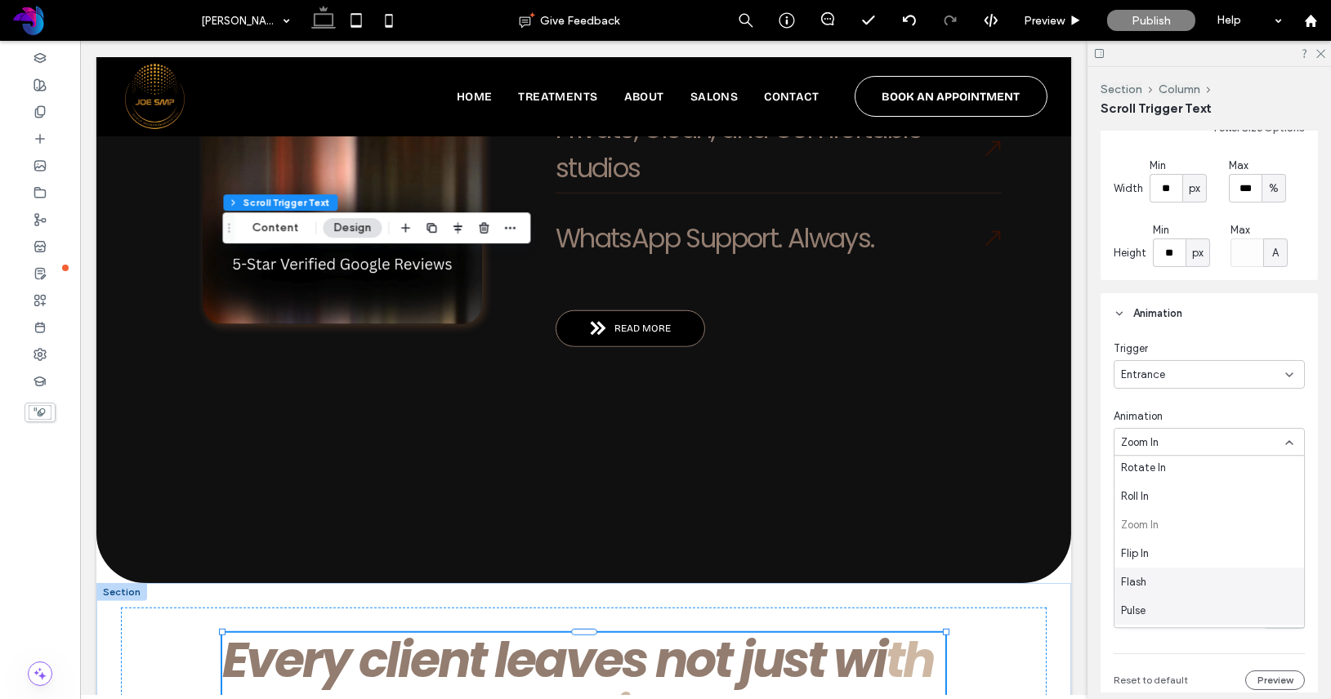
scroll to position [107, 0]
click at [1172, 568] on div "Flip In" at bounding box center [1208, 563] width 189 height 29
type input "**"
click at [1197, 619] on input "range" at bounding box center [1219, 618] width 74 height 2
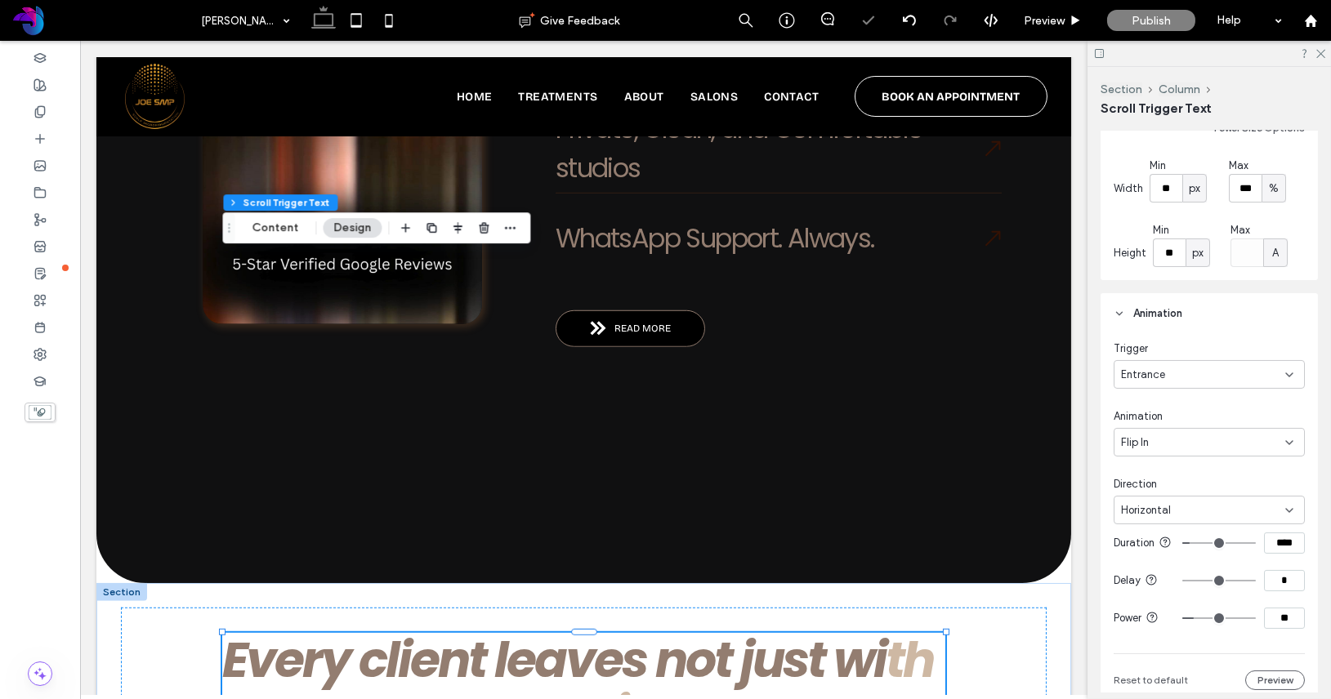
type input "*"
click at [1189, 619] on input "range" at bounding box center [1219, 618] width 74 height 2
type input "**"
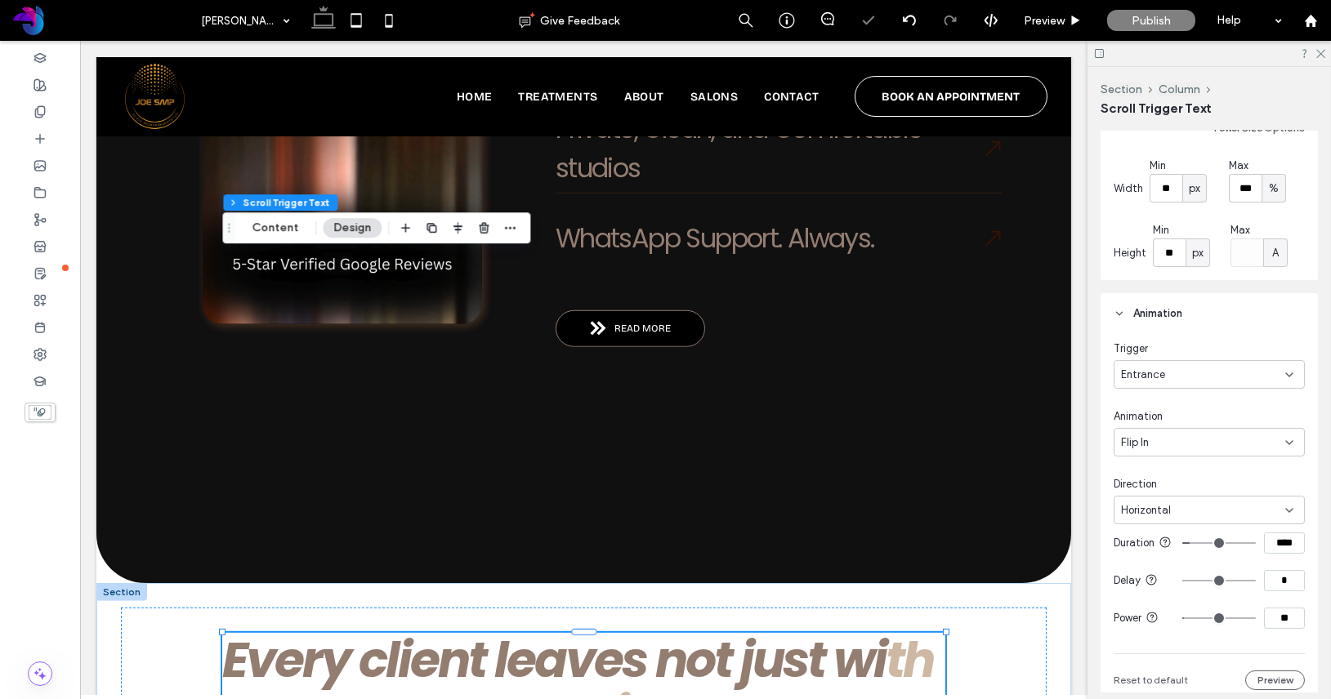
type input "**"
click at [1201, 619] on input "range" at bounding box center [1219, 618] width 74 height 2
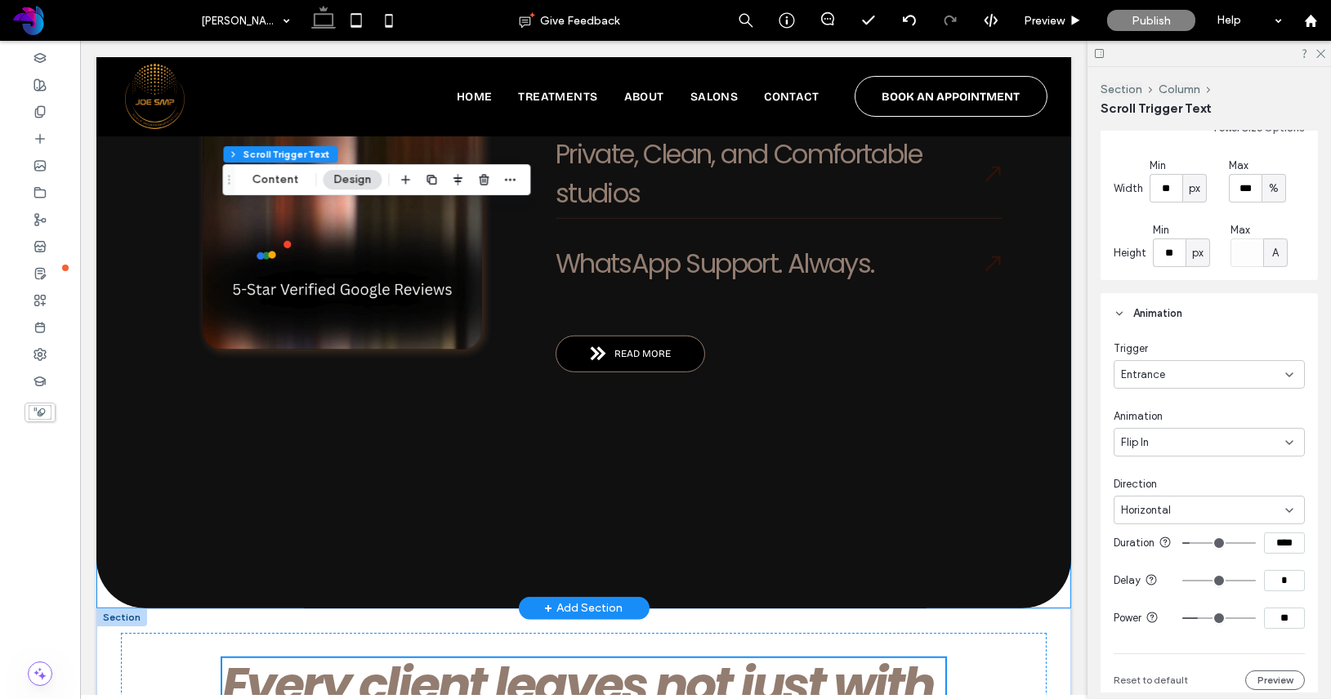
scroll to position [3010, 0]
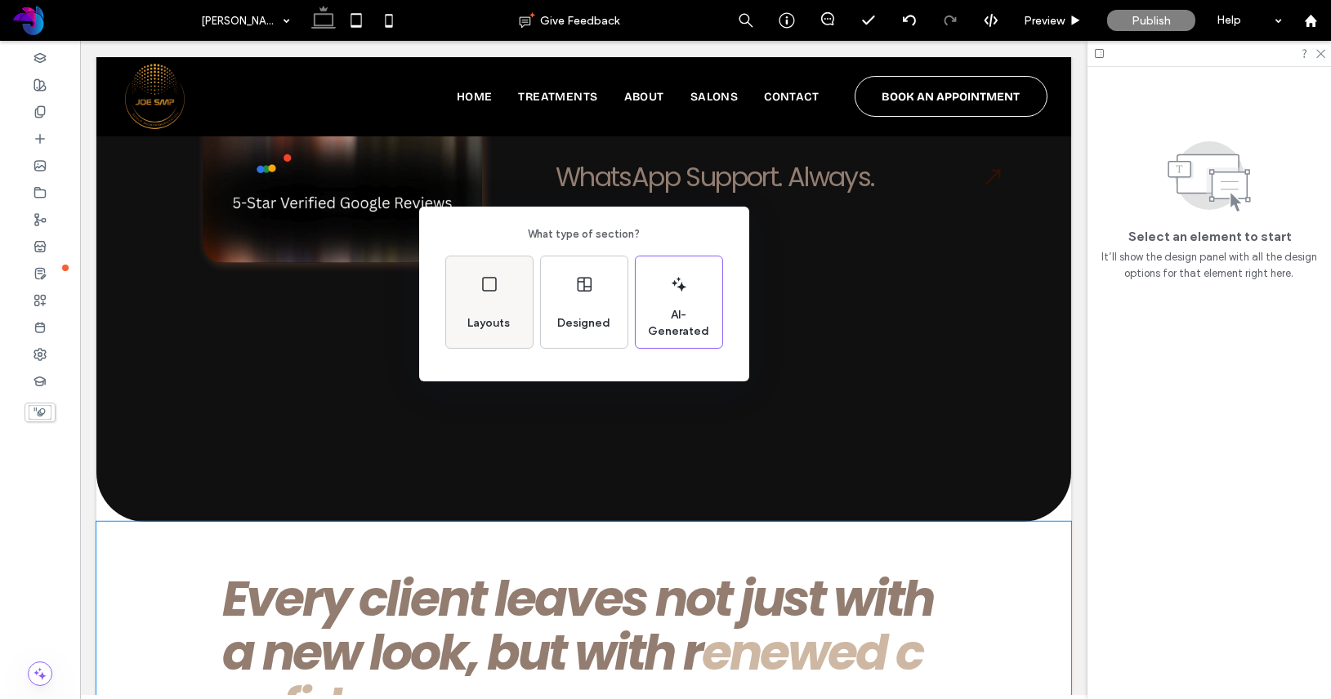
click at [520, 310] on div "Layouts" at bounding box center [489, 301] width 87 height 91
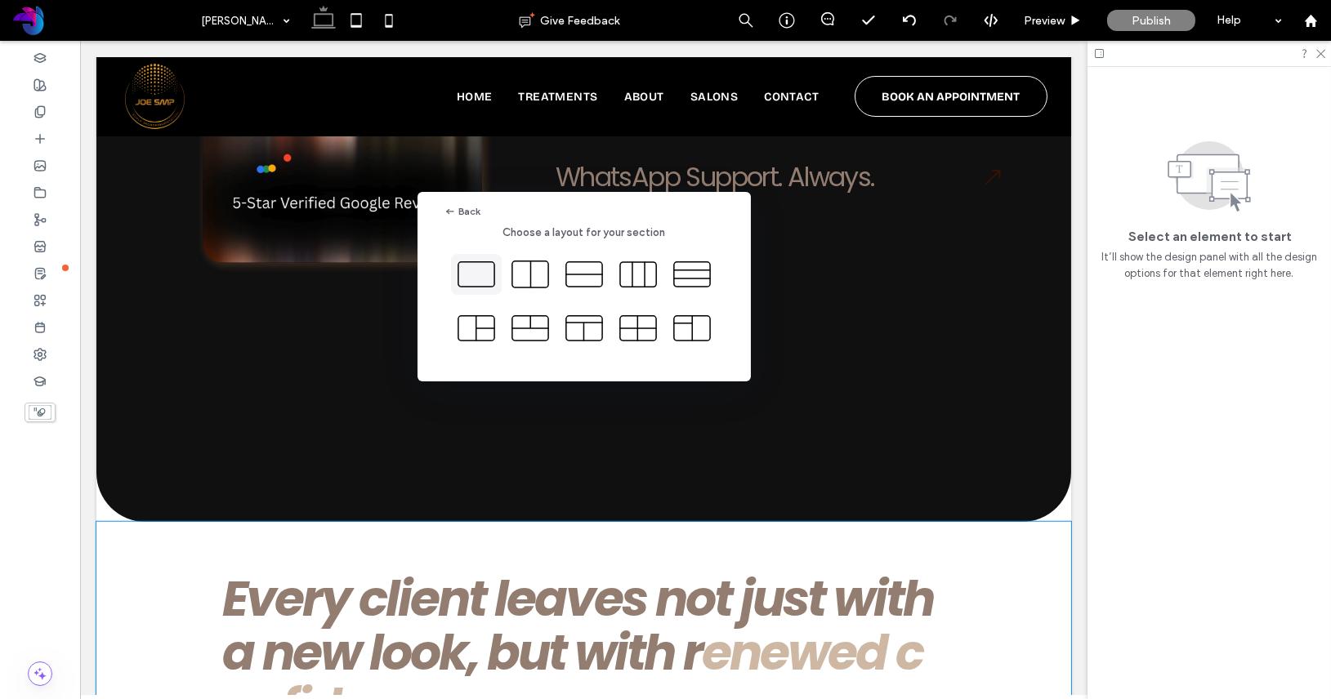
click at [471, 271] on icon at bounding box center [476, 274] width 41 height 41
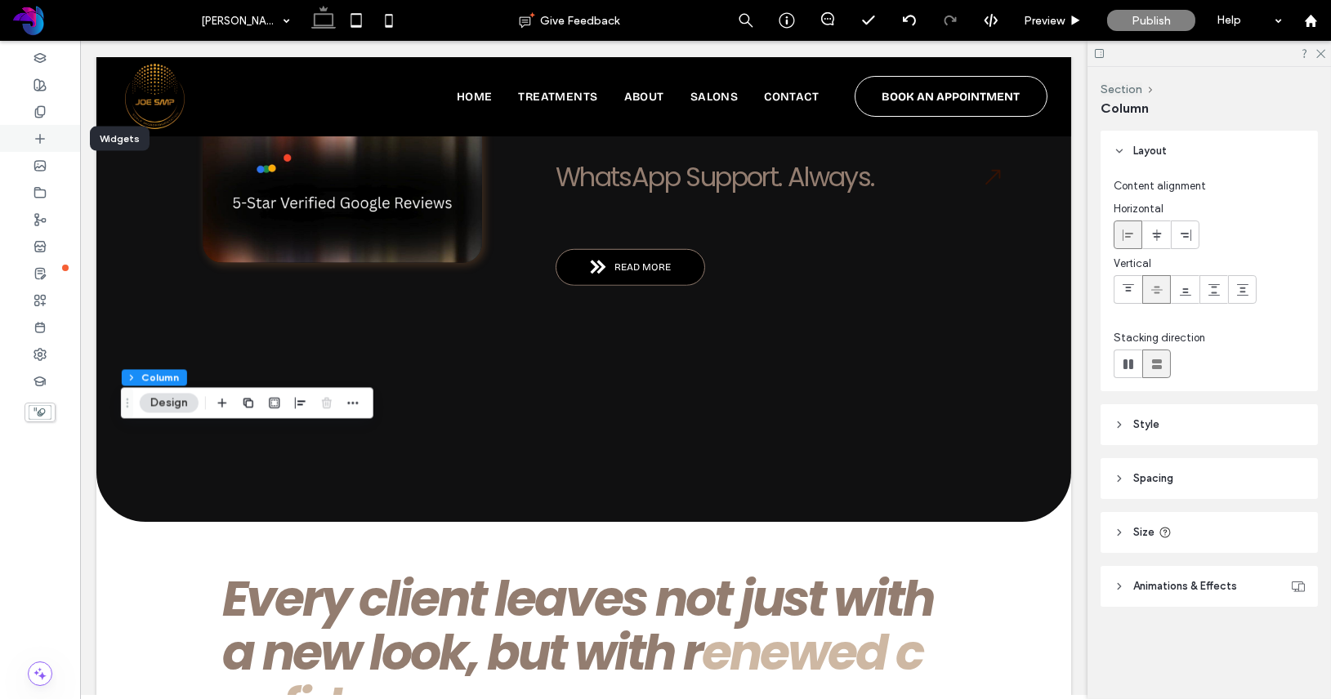
click at [41, 146] on div at bounding box center [40, 138] width 80 height 27
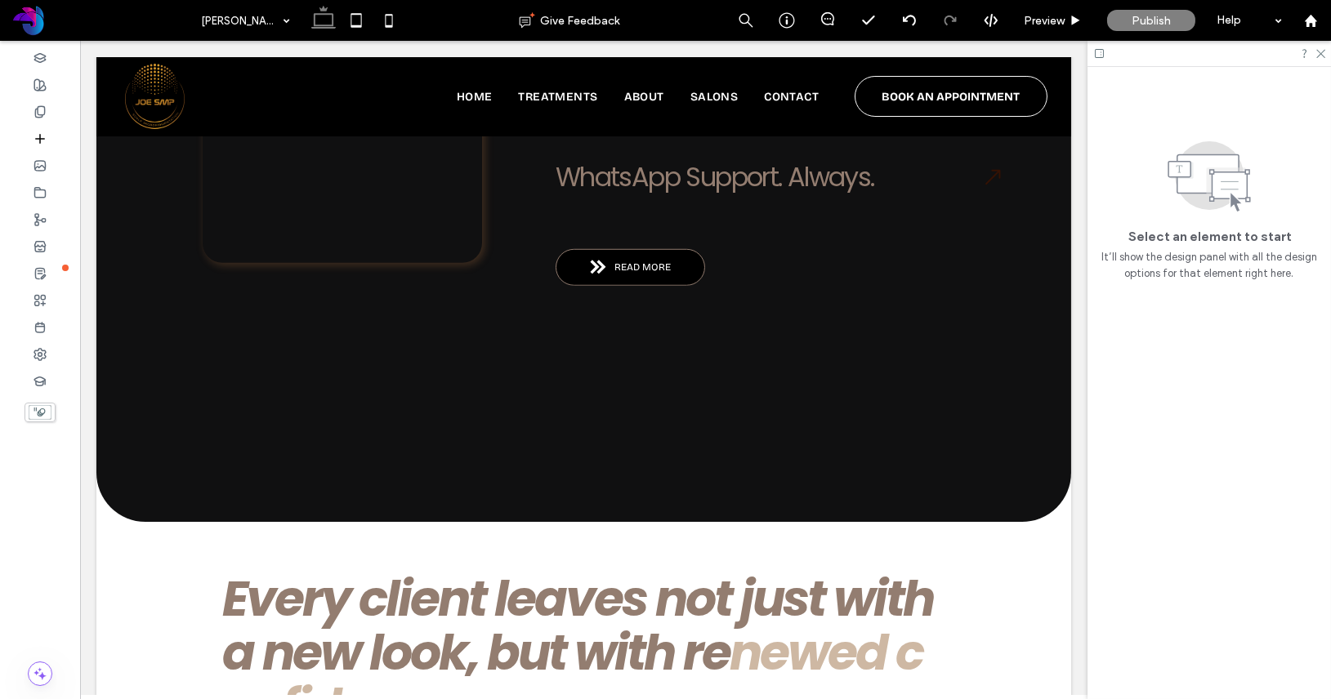
scroll to position [3030, 0]
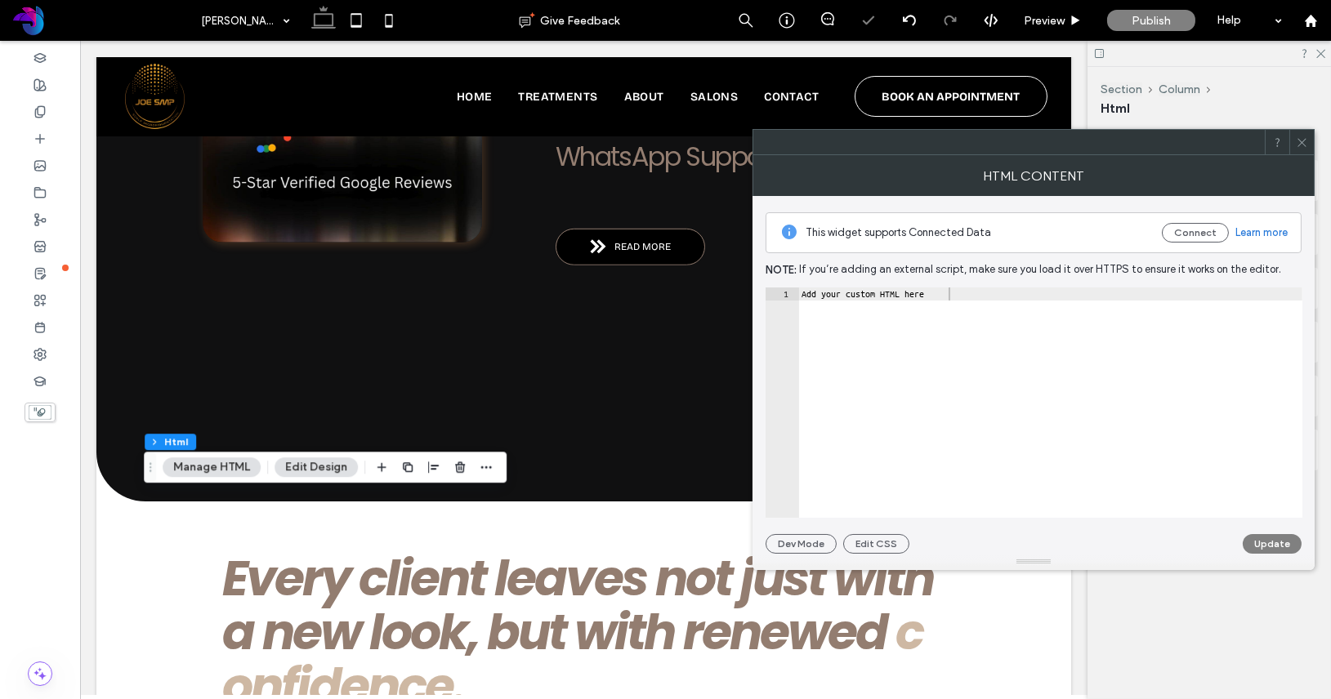
type textarea "**********"
click at [987, 296] on div "Add your custom HTML here" at bounding box center [1050, 416] width 504 height 256
click at [986, 296] on div "Add your custom HTML here" at bounding box center [1050, 416] width 504 height 256
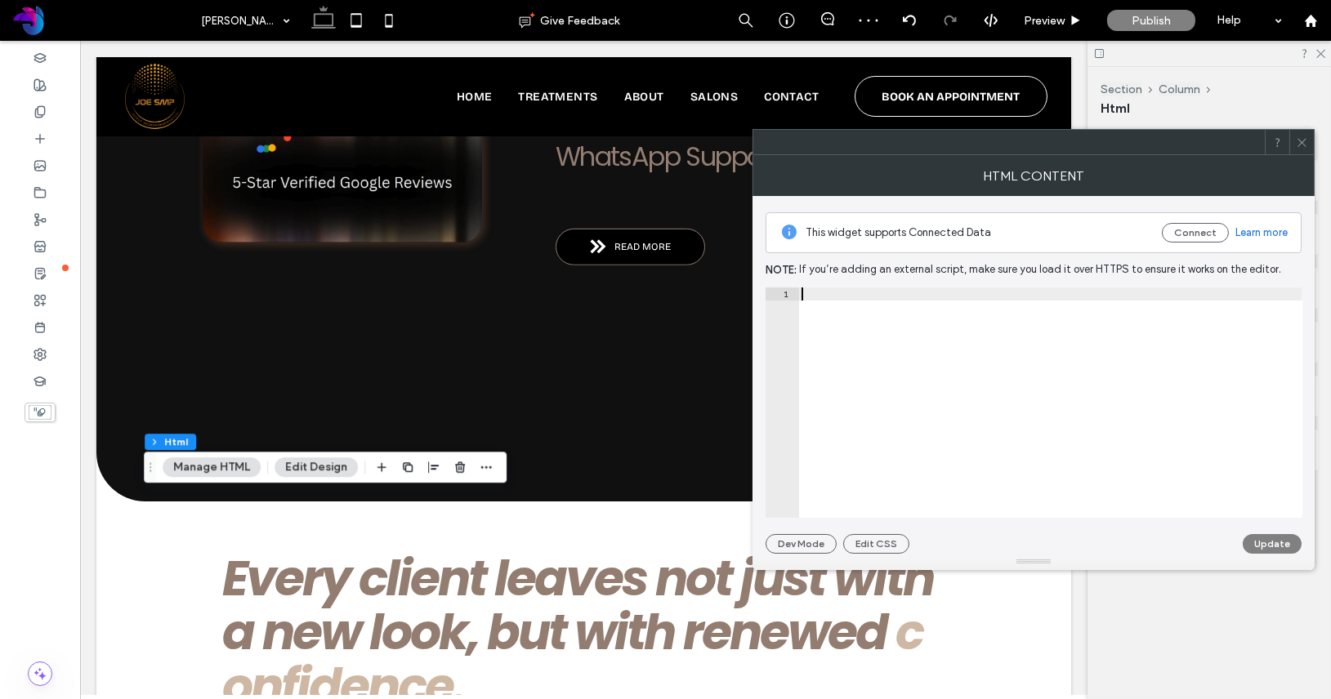
paste textarea "**********"
type textarea "**********"
click at [1268, 537] on button "Update" at bounding box center [1271, 544] width 59 height 20
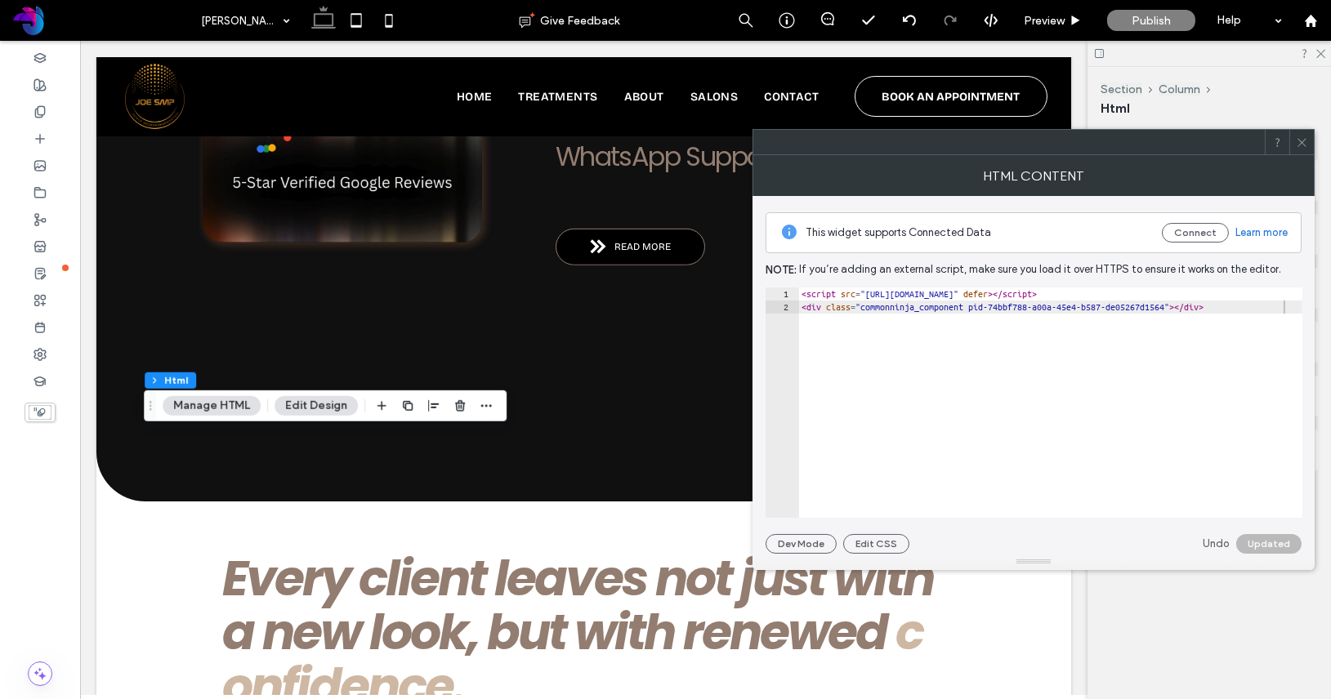
click at [1302, 138] on icon at bounding box center [1301, 142] width 12 height 12
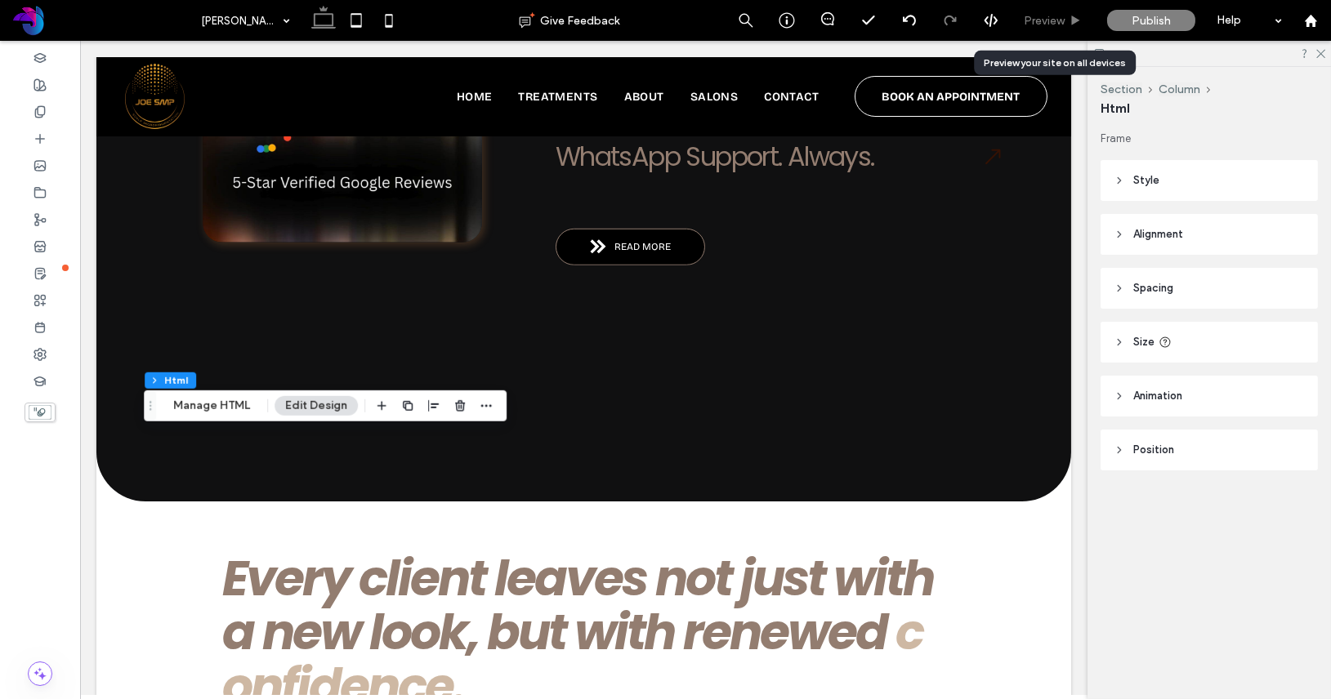
click at [1058, 14] on span "Preview" at bounding box center [1043, 21] width 41 height 14
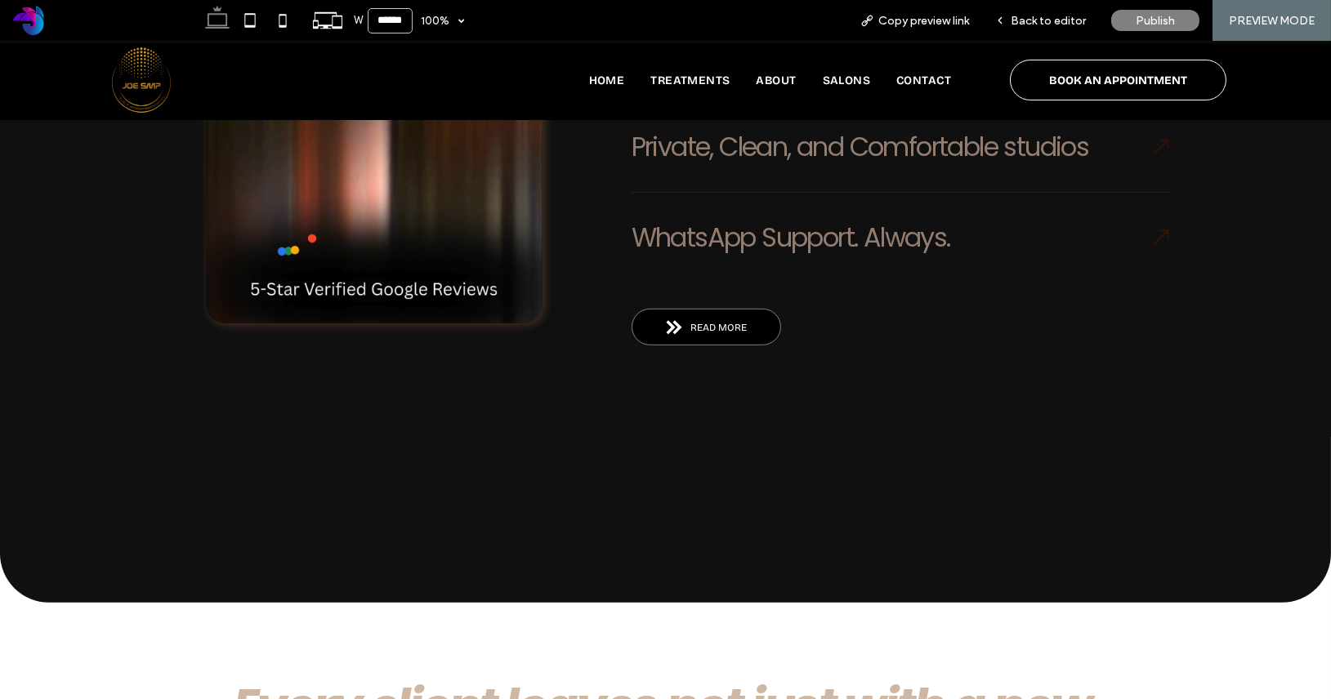
scroll to position [2806, 0]
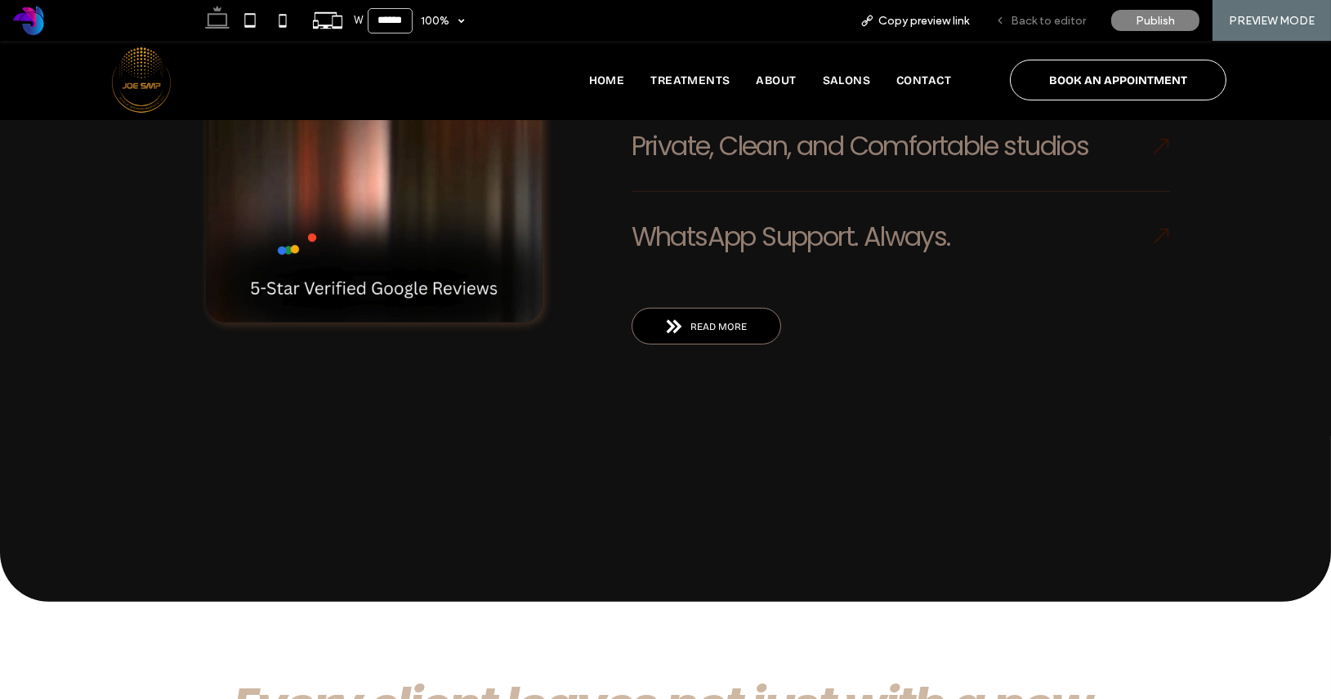
drag, startPoint x: 1024, startPoint y: 17, endPoint x: 561, endPoint y: 521, distance: 684.4
click at [1024, 17] on span "Back to editor" at bounding box center [1047, 21] width 75 height 14
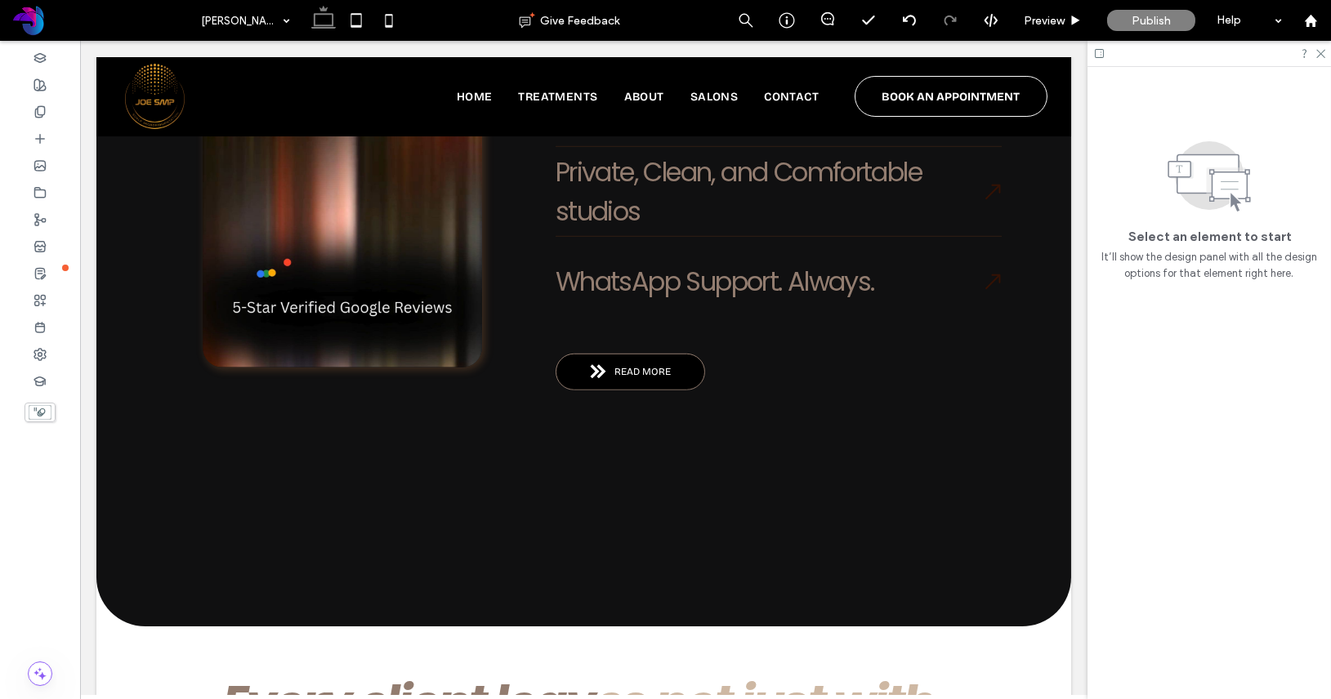
scroll to position [2927, 0]
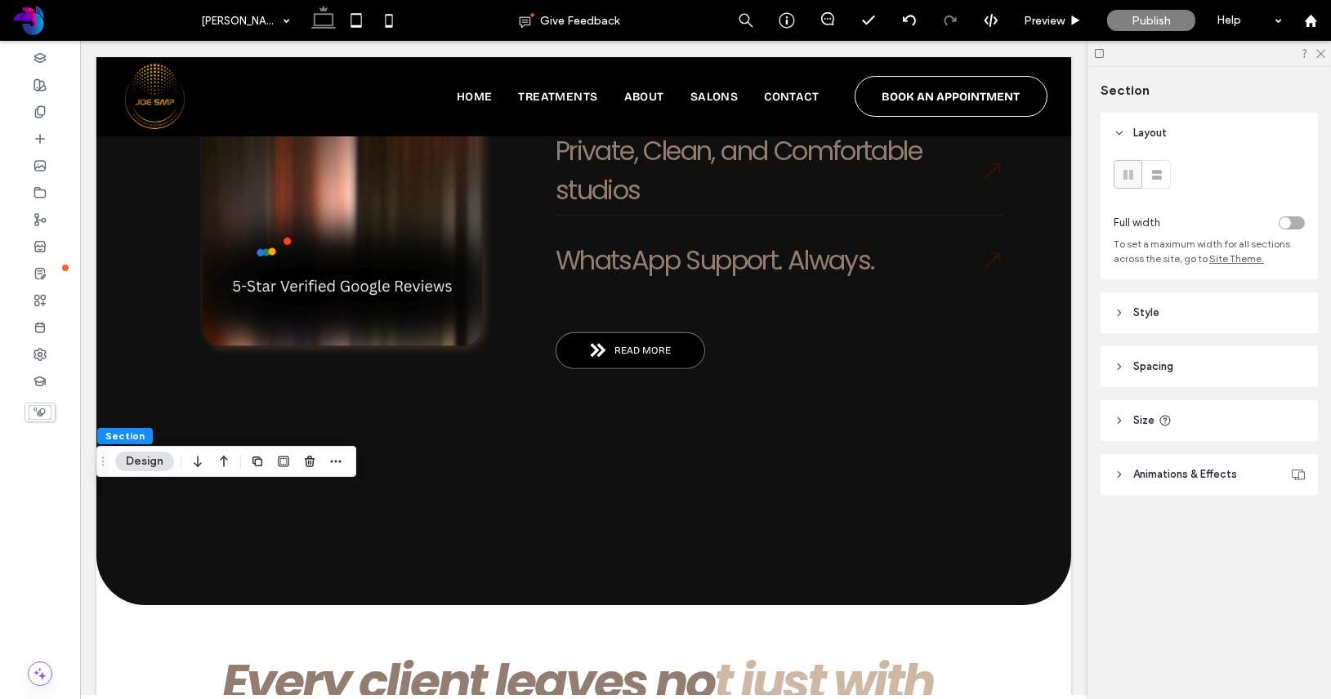
type input "*"
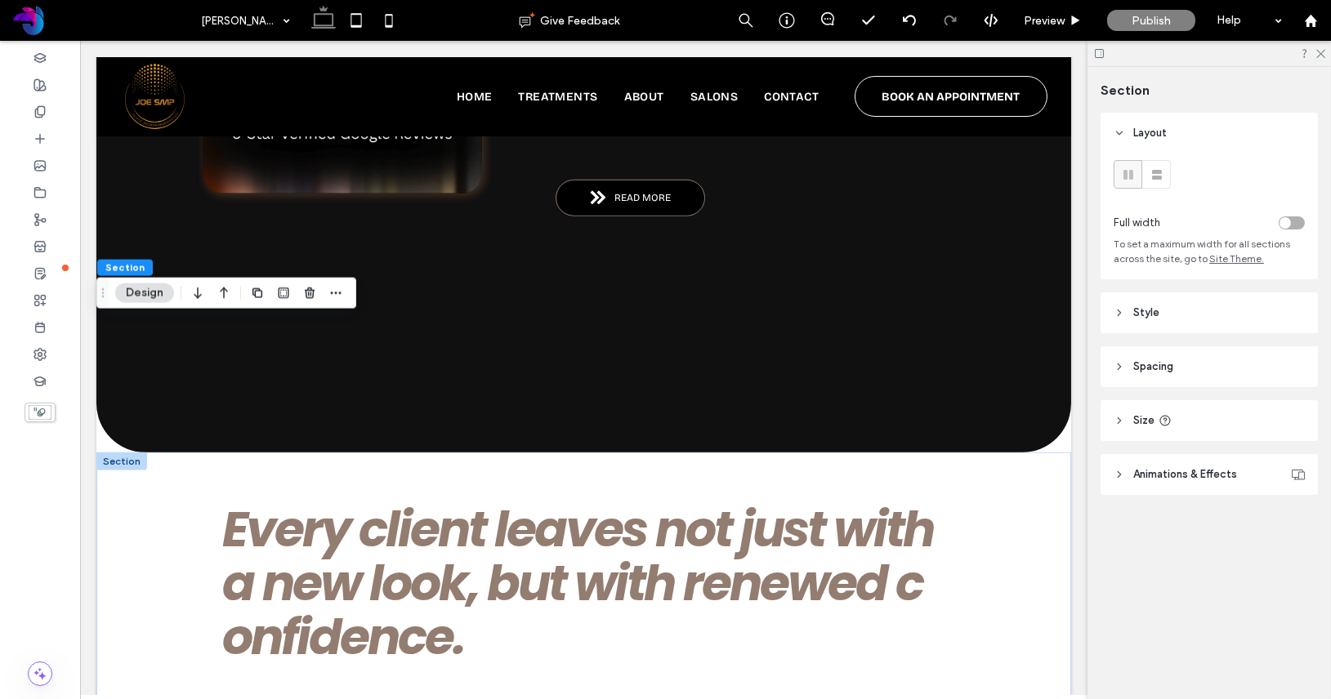
scroll to position [3100, 0]
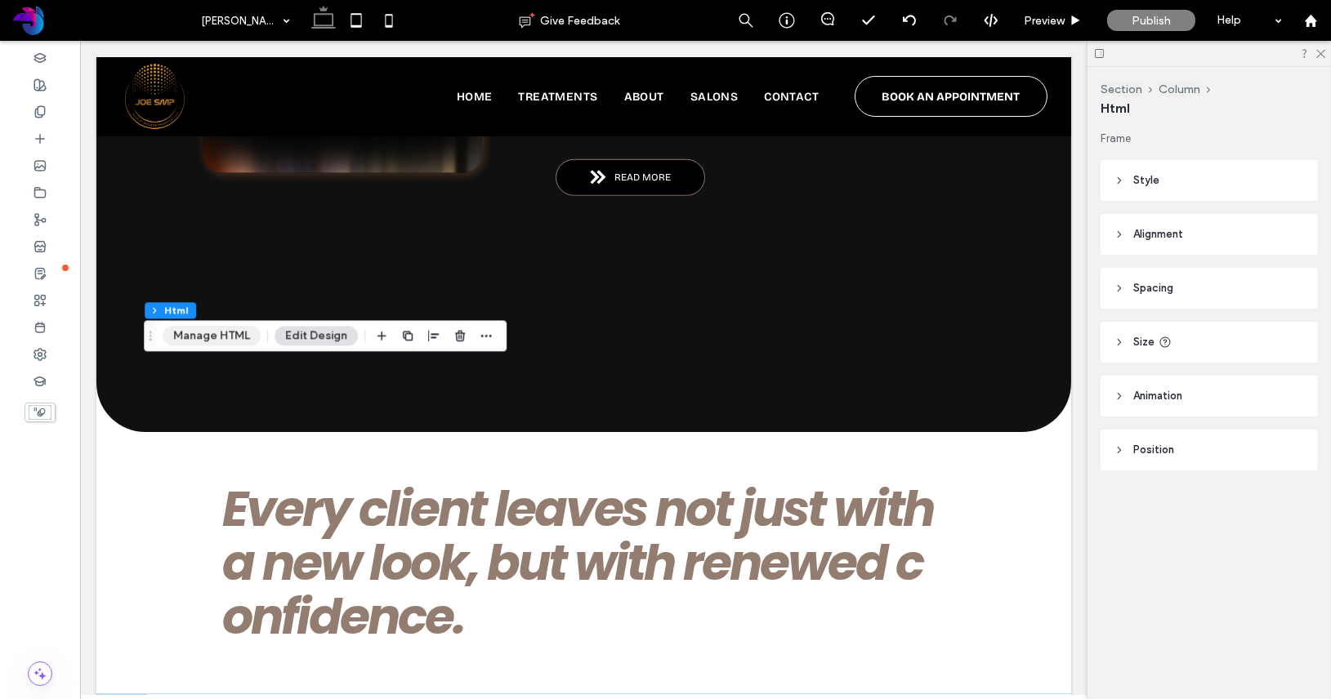
click at [240, 341] on button "Manage HTML" at bounding box center [212, 336] width 98 height 20
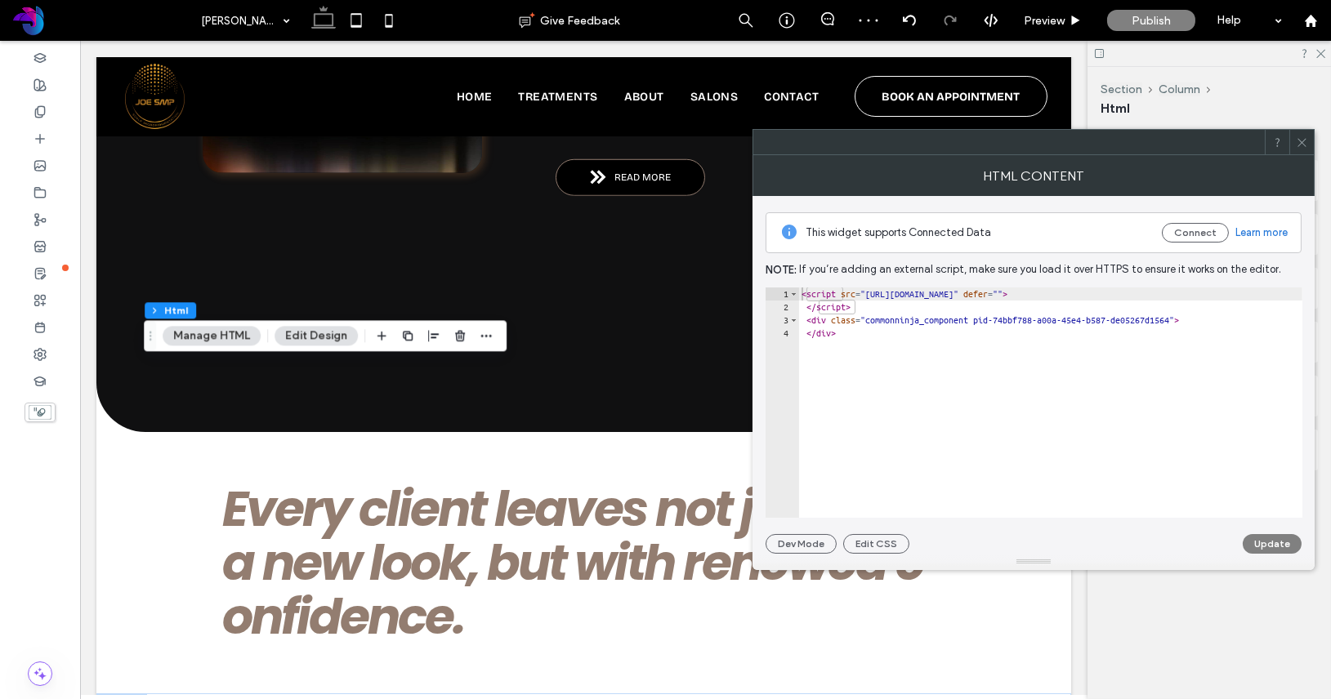
click at [1296, 137] on icon at bounding box center [1301, 142] width 12 height 12
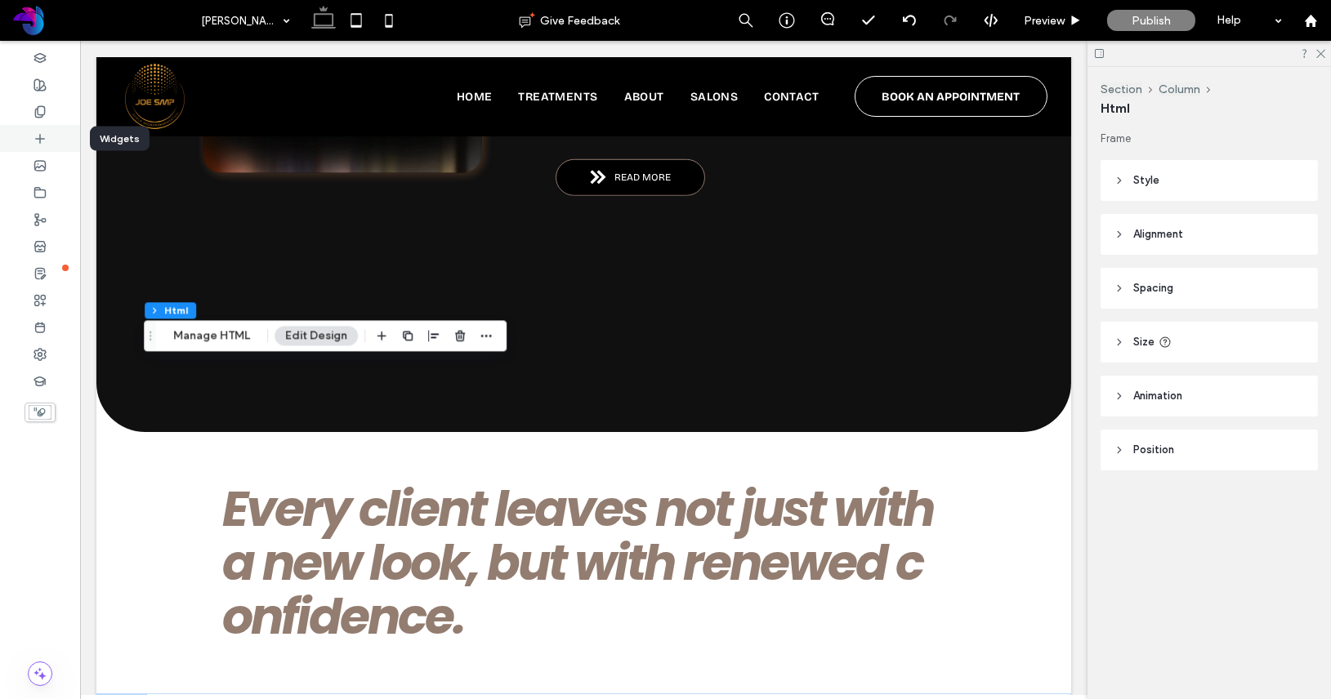
click at [55, 140] on div at bounding box center [40, 138] width 80 height 27
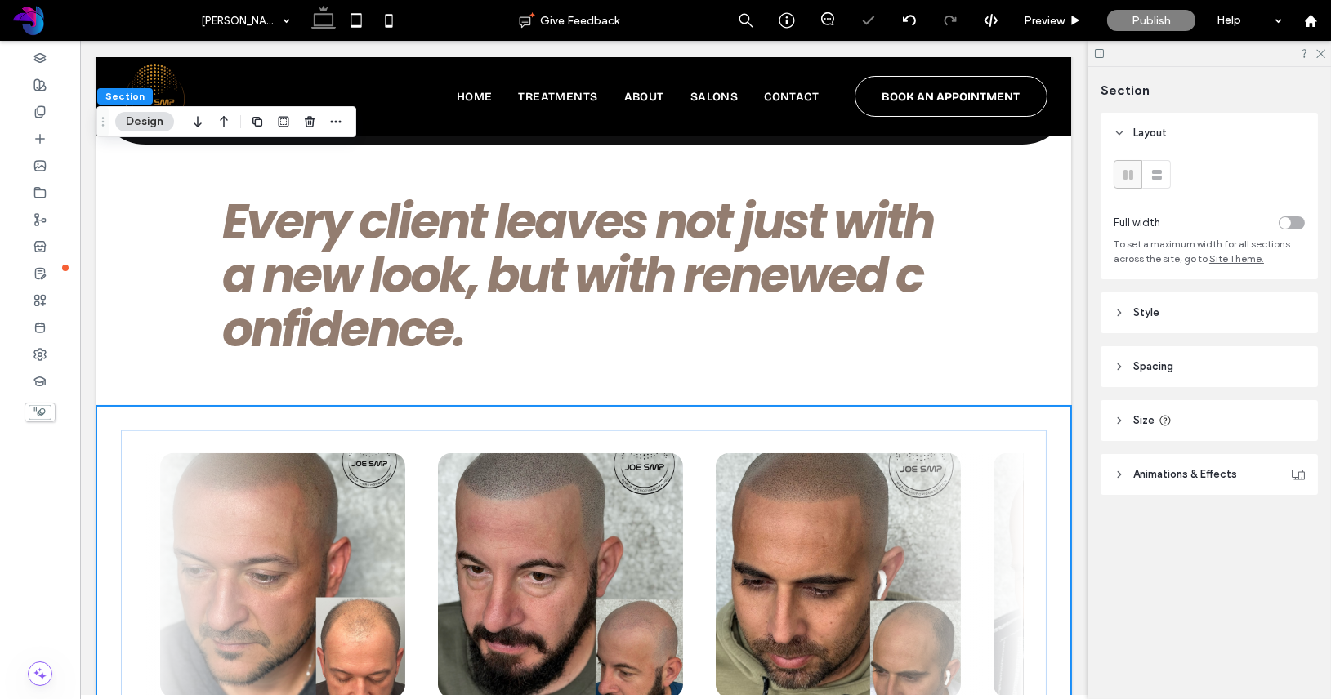
scroll to position [3415, 0]
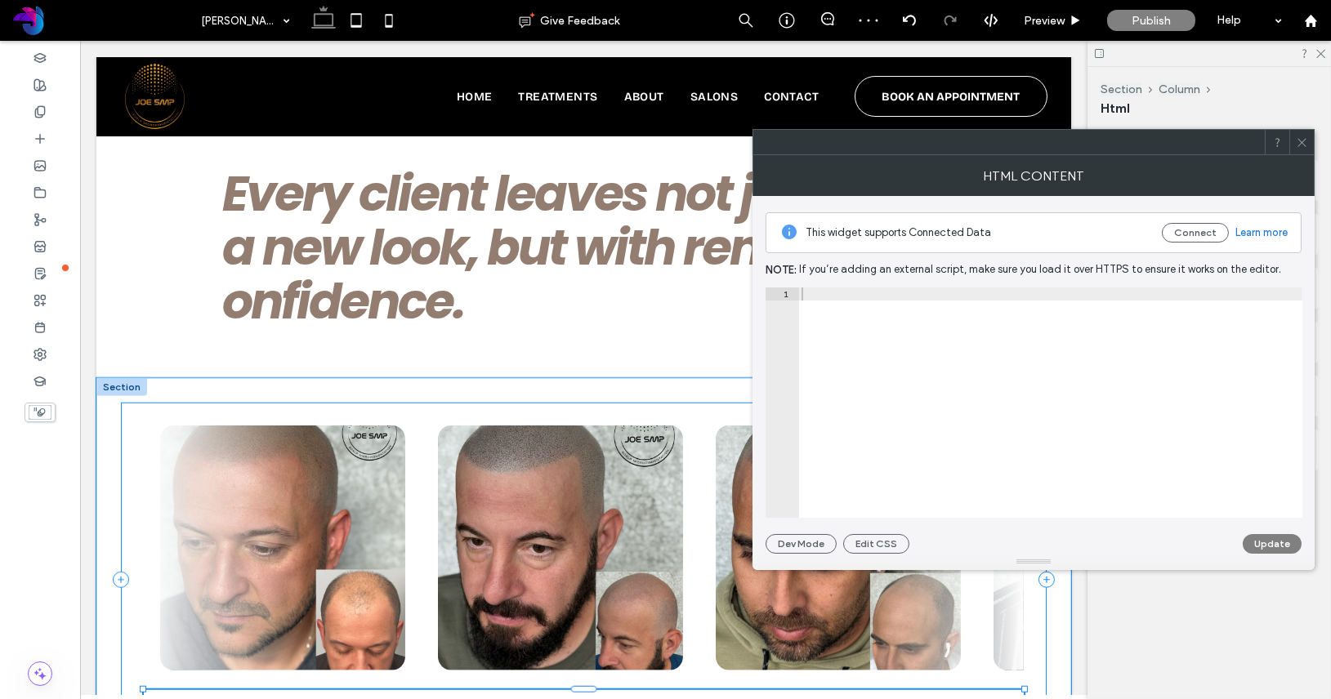
click at [527, 690] on div "Add your custom HTML here" at bounding box center [584, 711] width 880 height 43
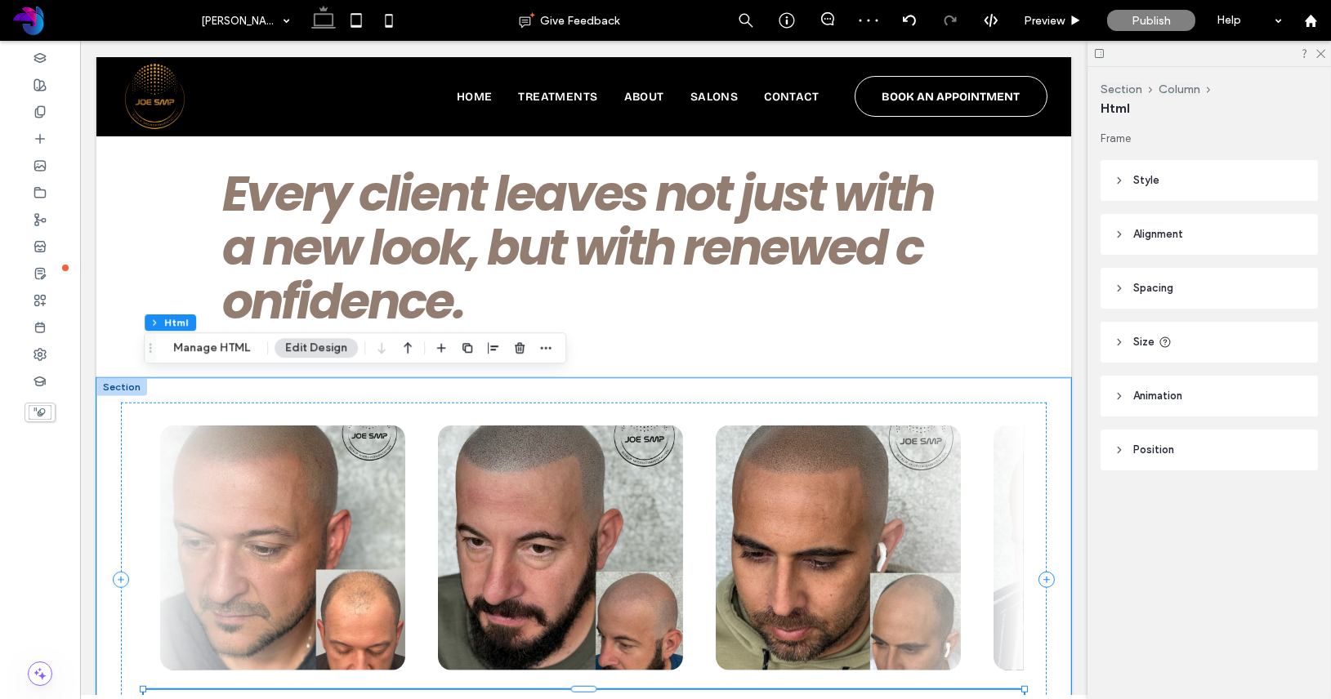
scroll to position [3352, 0]
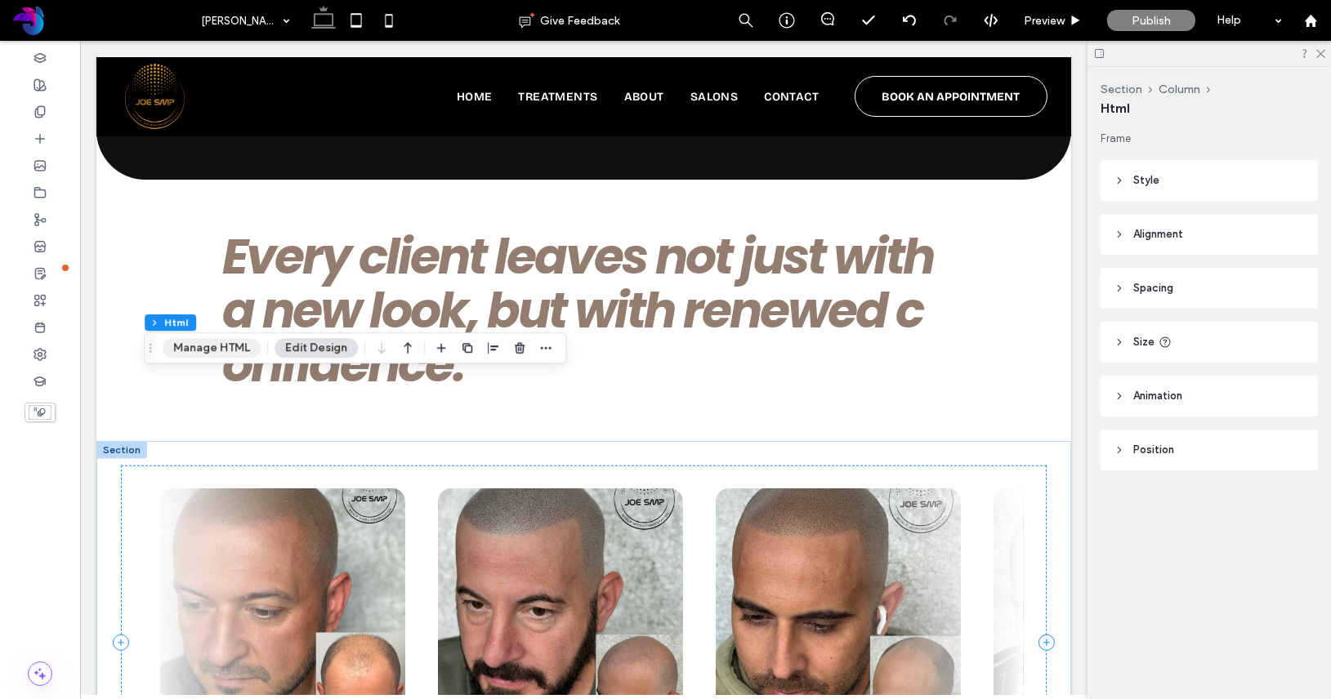
click at [224, 341] on button "Manage HTML" at bounding box center [212, 348] width 98 height 20
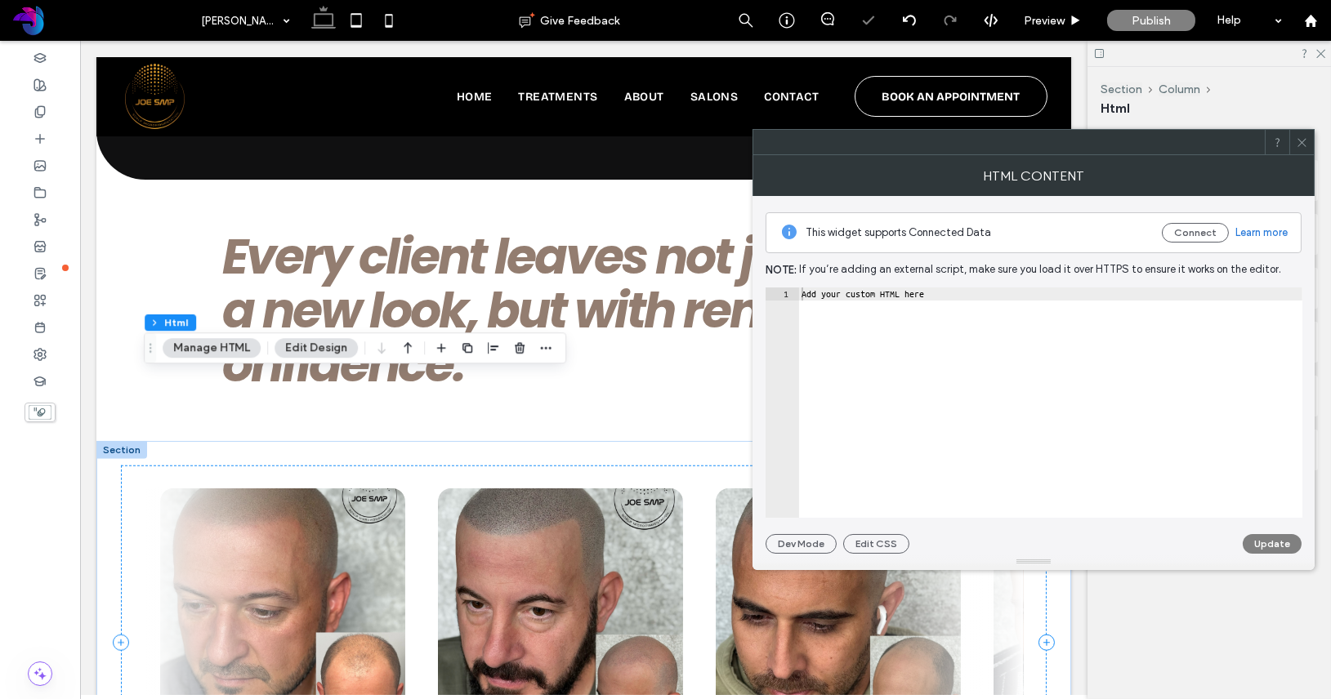
type textarea "**********"
click at [895, 290] on div "Add your custom HTML here" at bounding box center [1050, 416] width 504 height 256
paste textarea "**********"
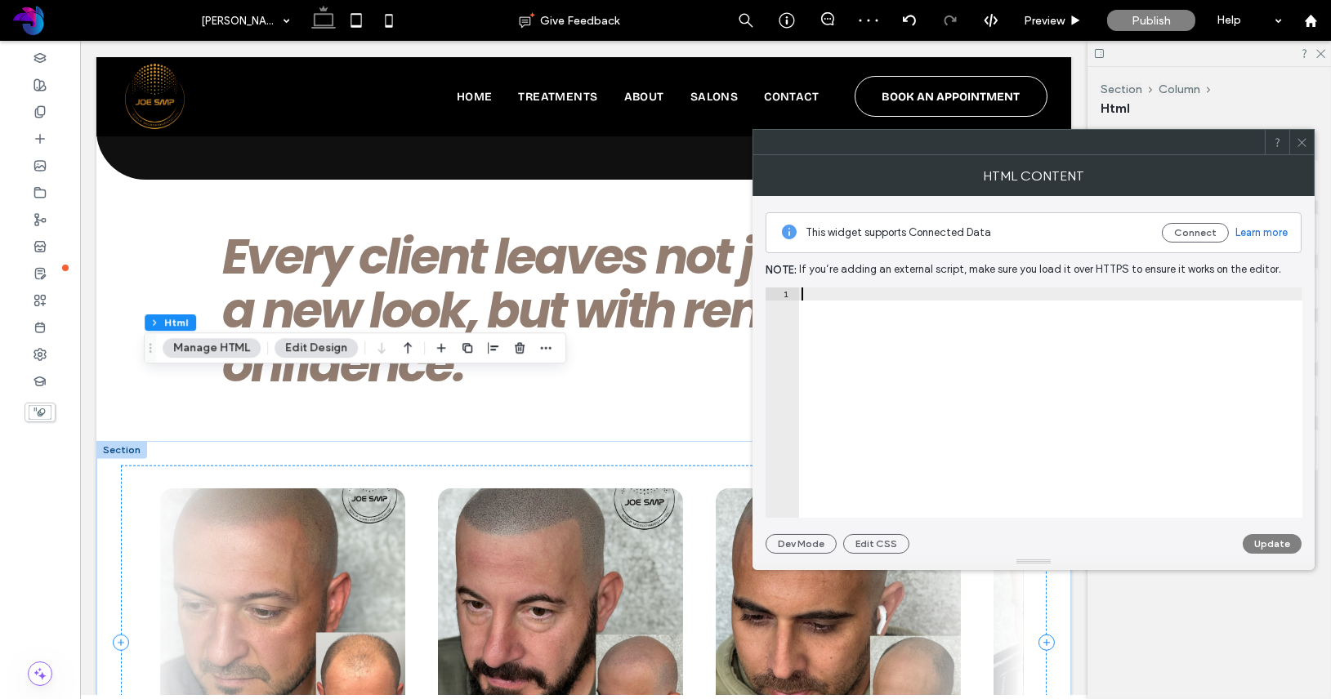
type textarea "**********"
click at [1253, 541] on button "Update" at bounding box center [1271, 544] width 59 height 20
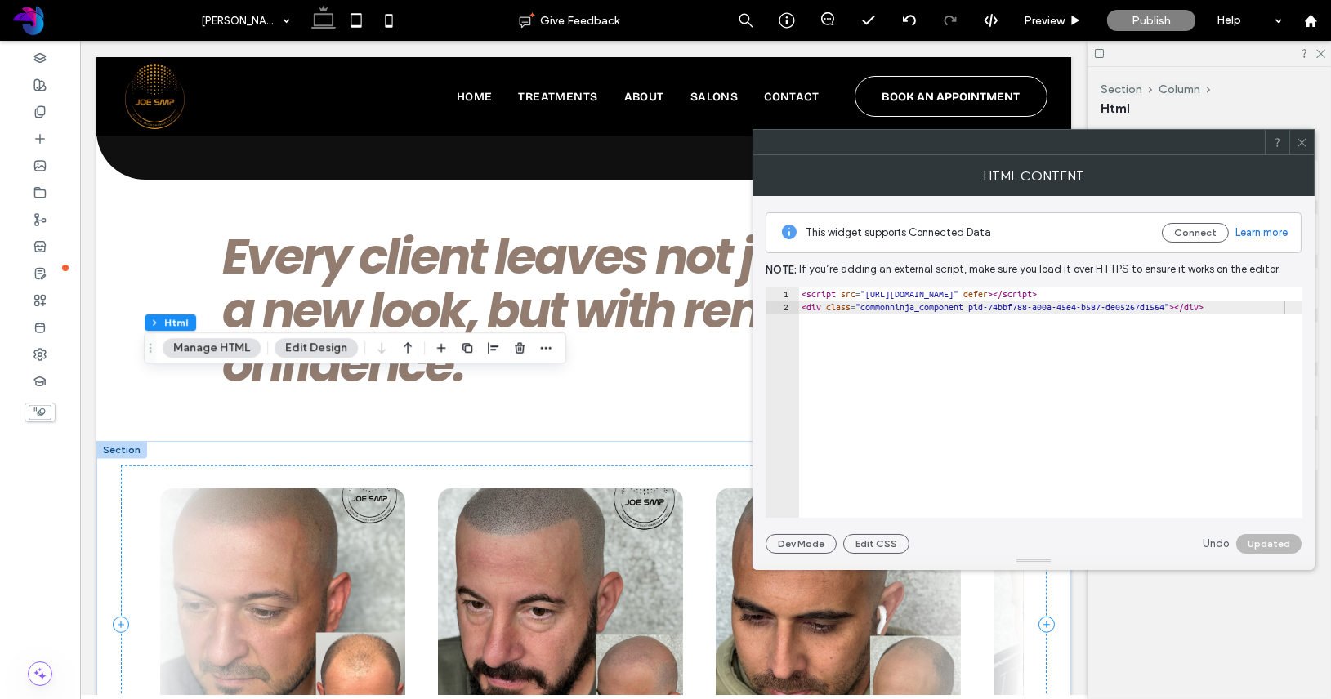
click at [1303, 142] on icon at bounding box center [1301, 142] width 12 height 12
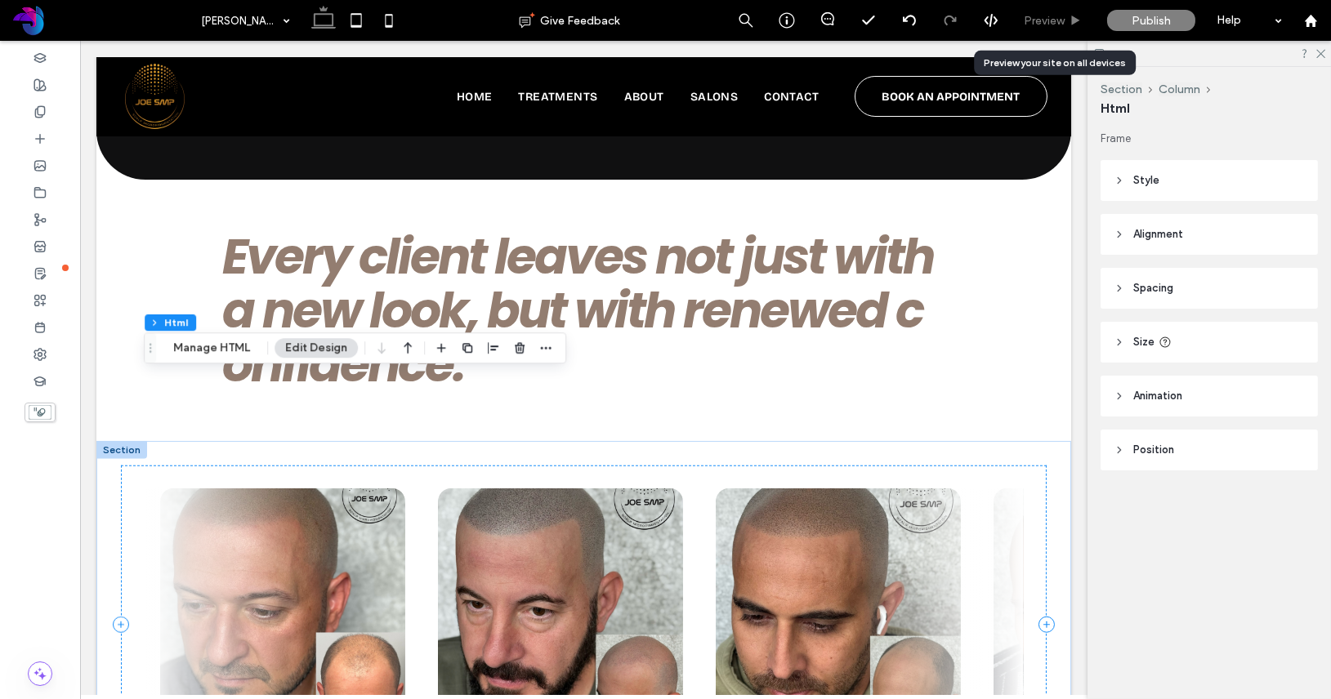
drag, startPoint x: 1059, startPoint y: 20, endPoint x: 773, endPoint y: 225, distance: 351.3
click at [1059, 20] on span "Preview" at bounding box center [1043, 21] width 41 height 14
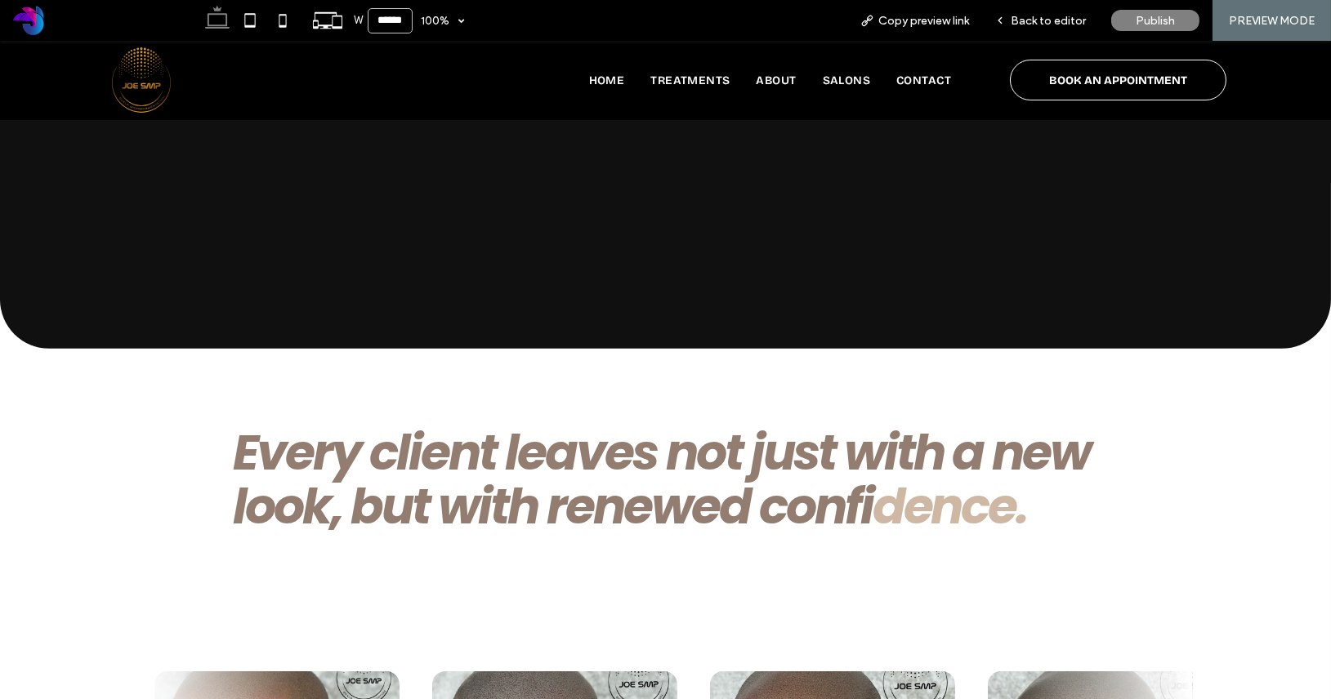
scroll to position [3043, 0]
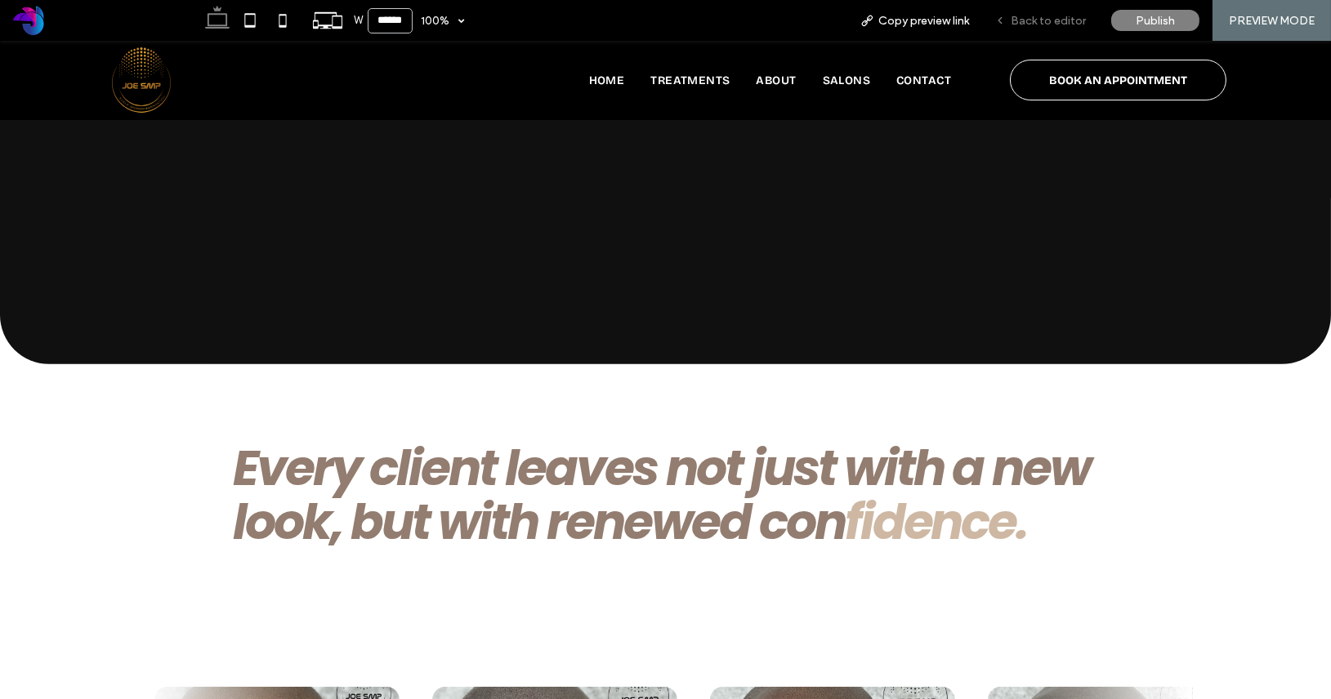
drag, startPoint x: 1049, startPoint y: 14, endPoint x: 359, endPoint y: 372, distance: 777.0
click at [1049, 14] on span "Back to editor" at bounding box center [1047, 21] width 75 height 14
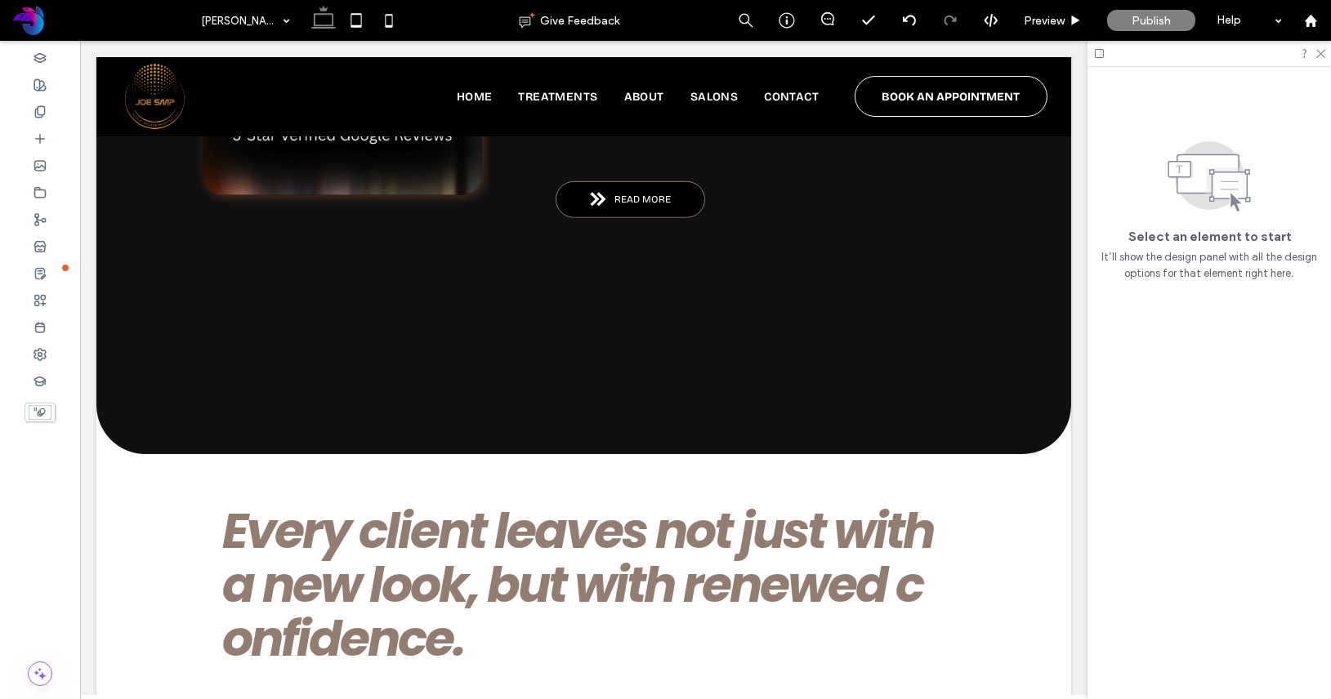
scroll to position [3078, 0]
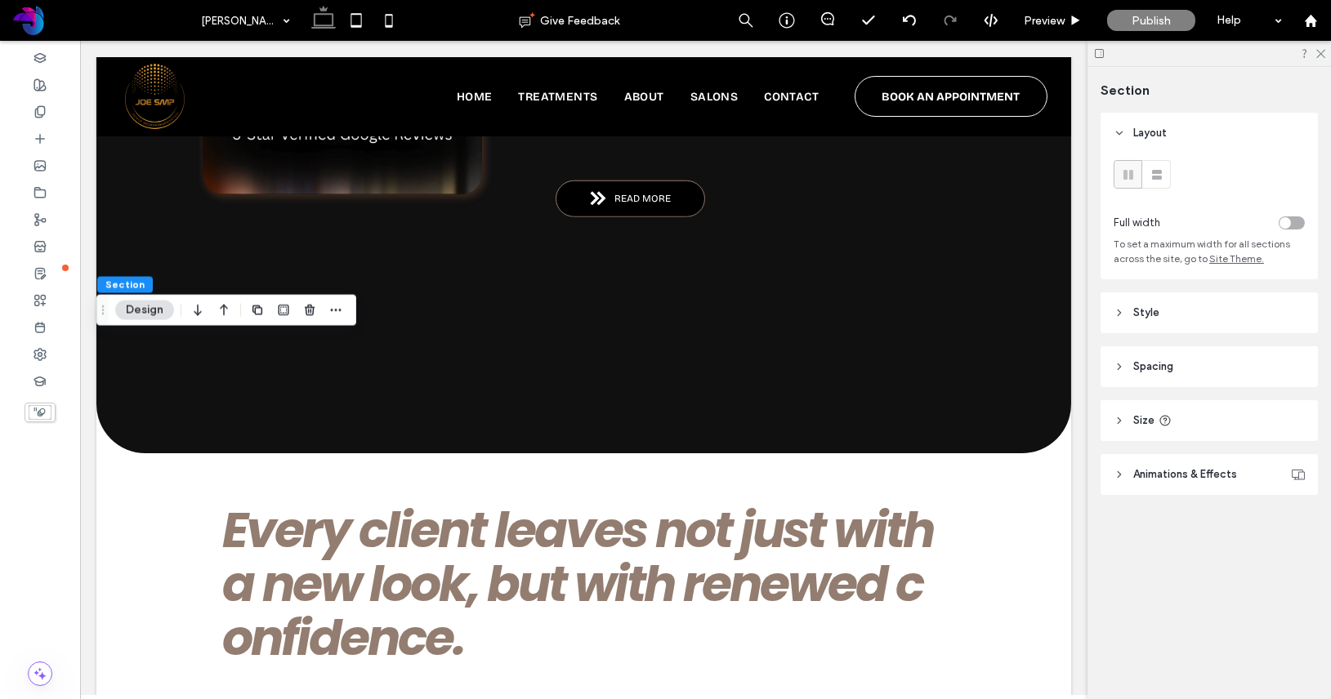
click at [1297, 221] on div "toggle" at bounding box center [1291, 222] width 26 height 13
click at [1144, 315] on span "Style" at bounding box center [1146, 313] width 26 height 16
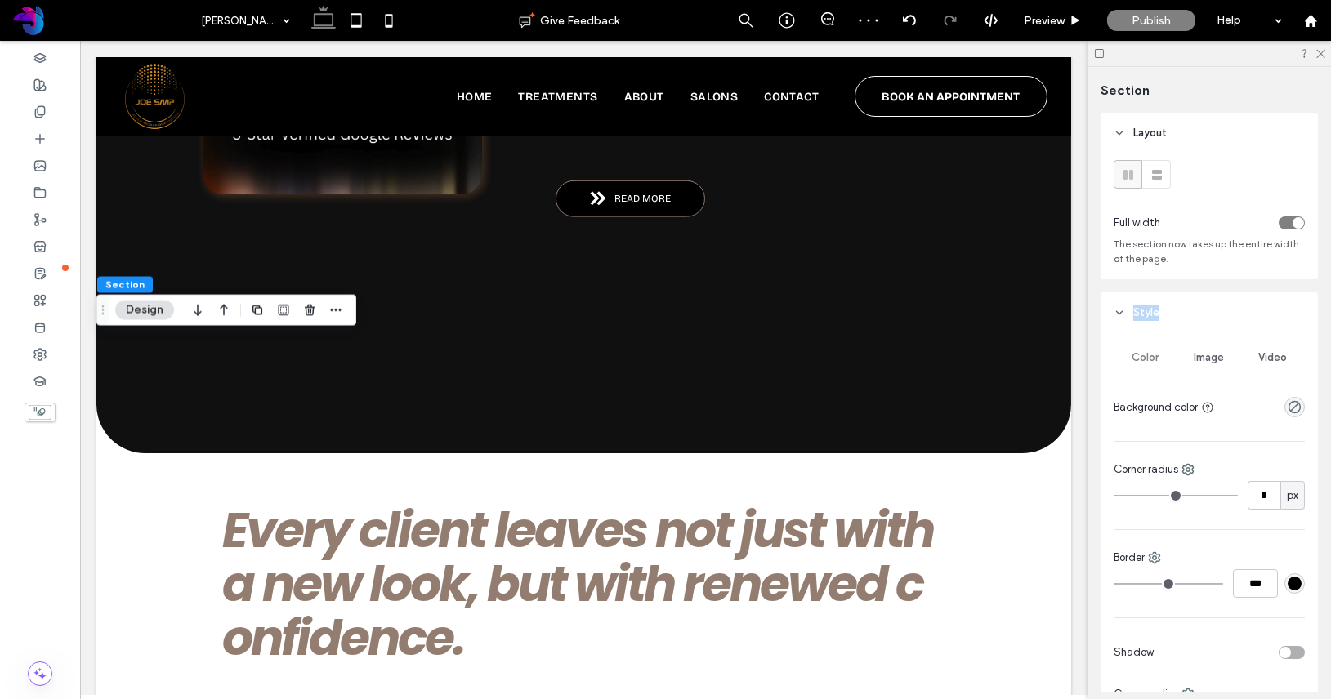
click at [1144, 315] on span "Style" at bounding box center [1146, 313] width 26 height 16
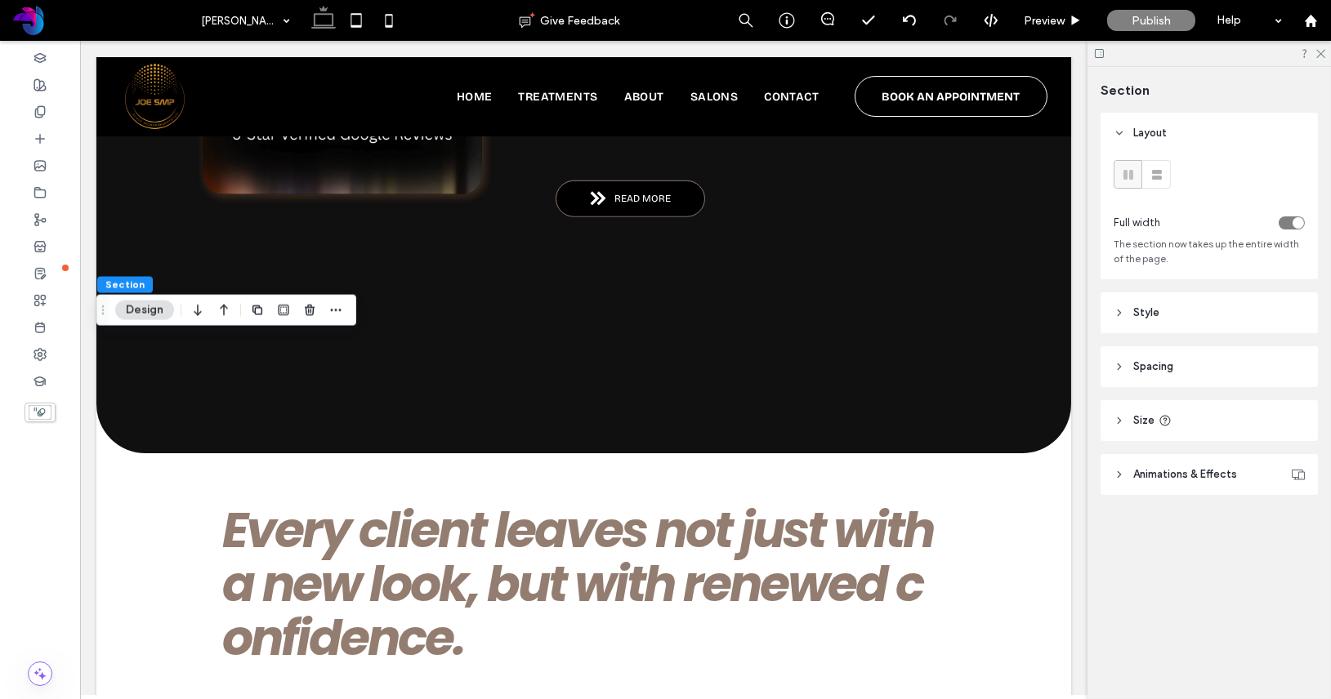
click at [1144, 368] on span "Spacing" at bounding box center [1153, 367] width 40 height 16
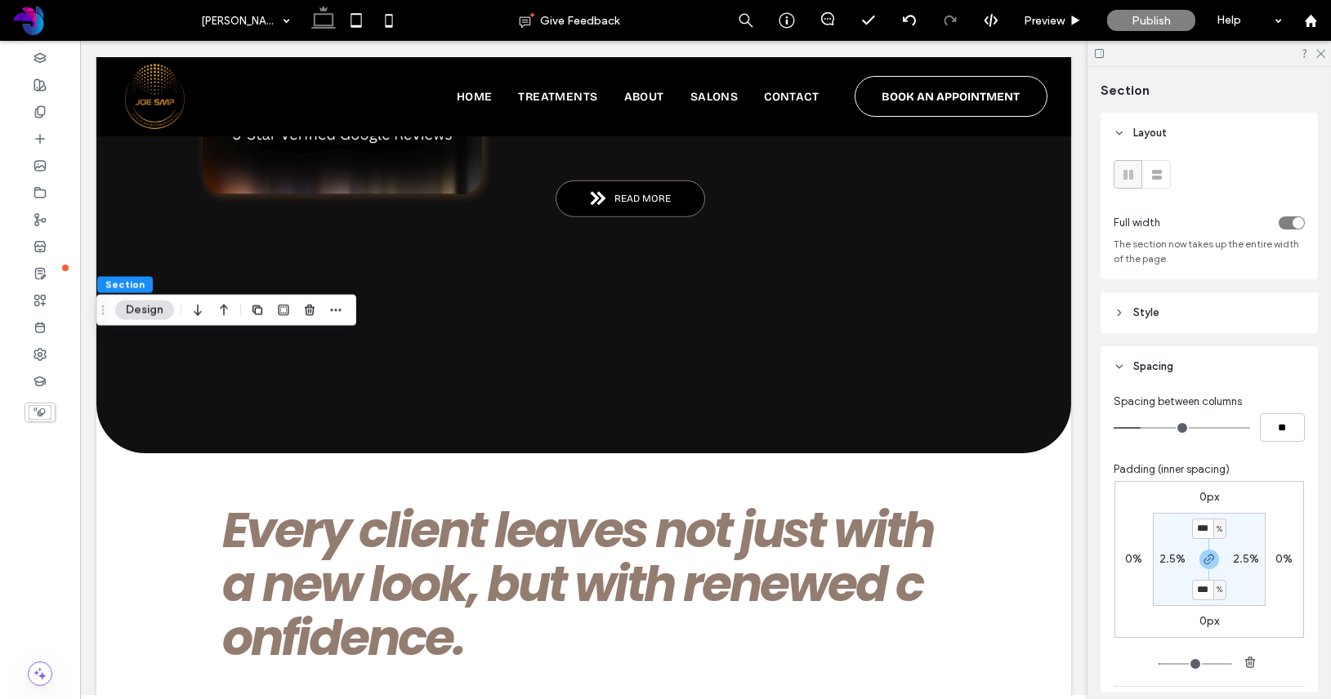
click at [1174, 561] on label "2.5%" at bounding box center [1172, 559] width 26 height 14
type input "*"
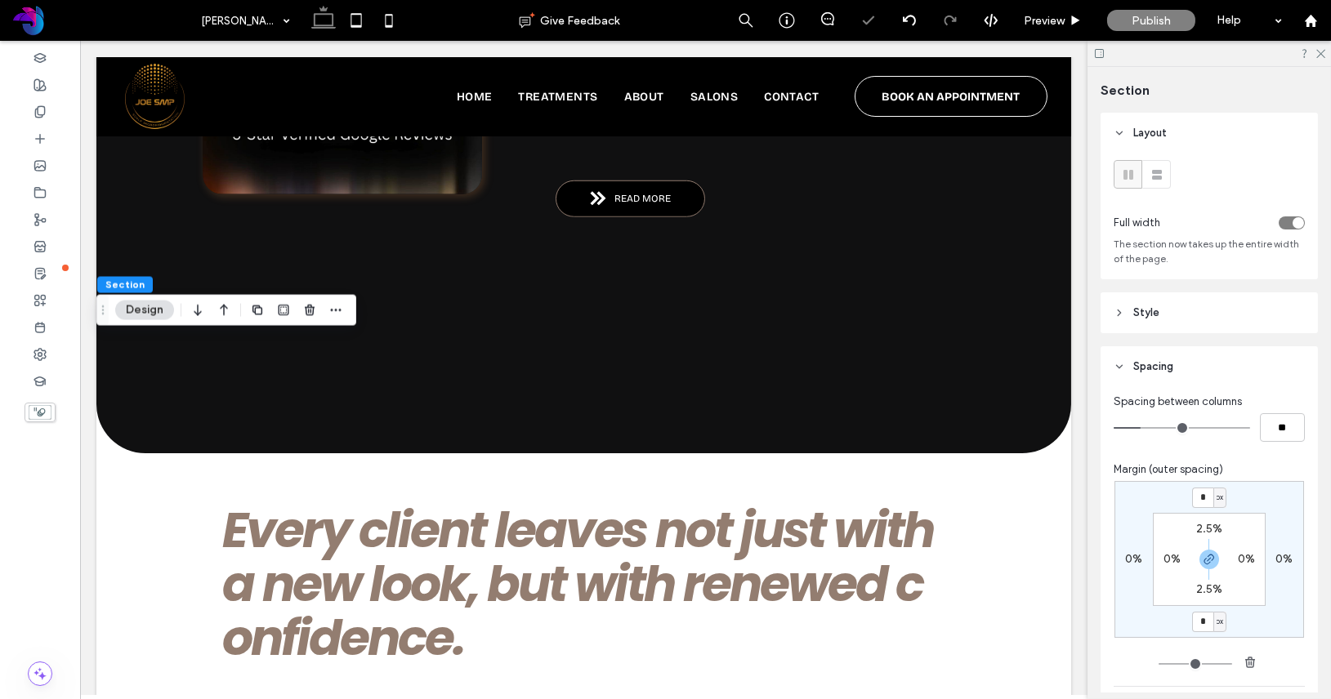
type input "*"
type input "**"
type input "*"
click at [1137, 429] on input "range" at bounding box center [1181, 428] width 136 height 2
click at [1205, 524] on label "2.5%" at bounding box center [1209, 529] width 26 height 14
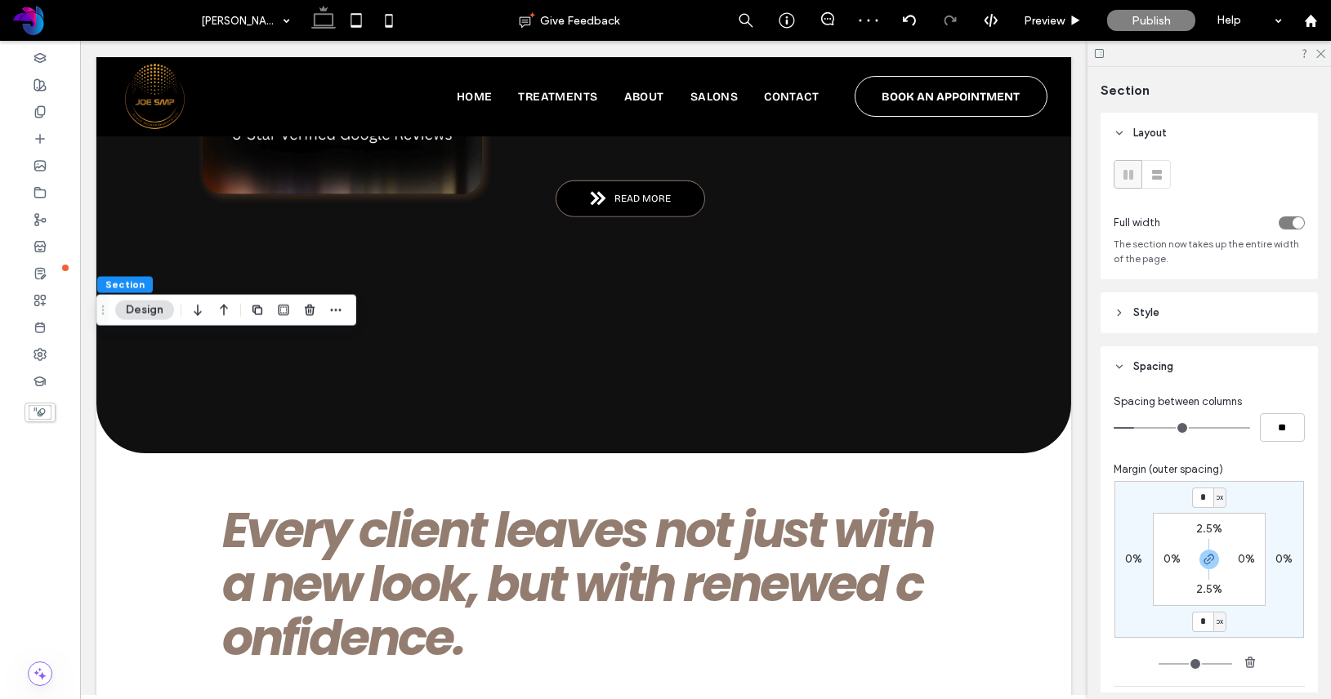
type input "*"
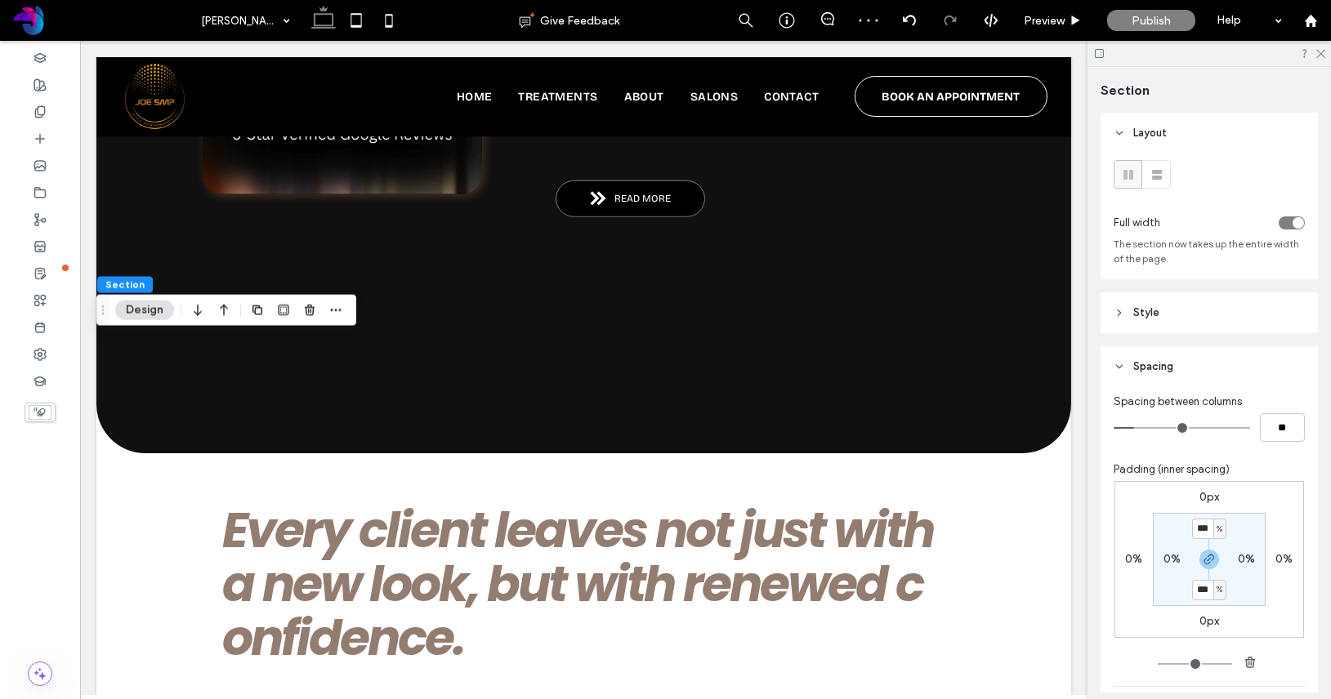
type input "*"
drag, startPoint x: 1052, startPoint y: 16, endPoint x: 799, endPoint y: 212, distance: 319.7
click at [1052, 16] on span "Preview" at bounding box center [1043, 21] width 41 height 14
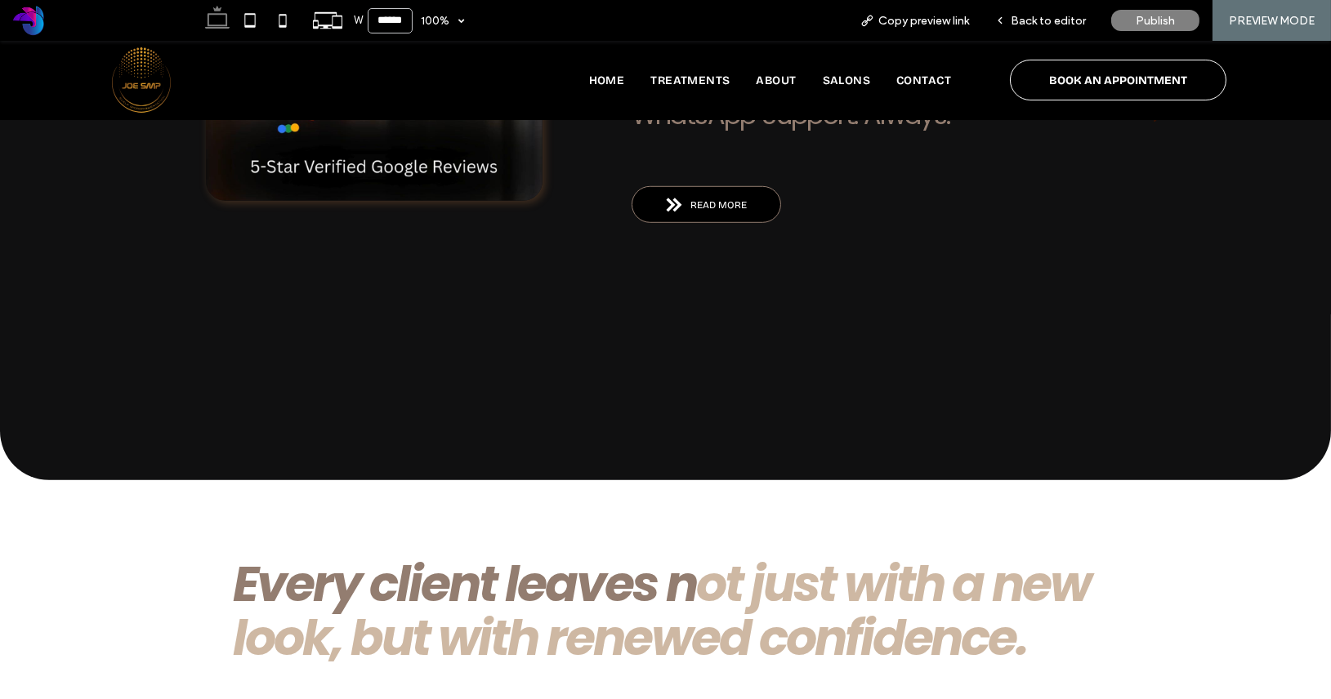
scroll to position [2923, 0]
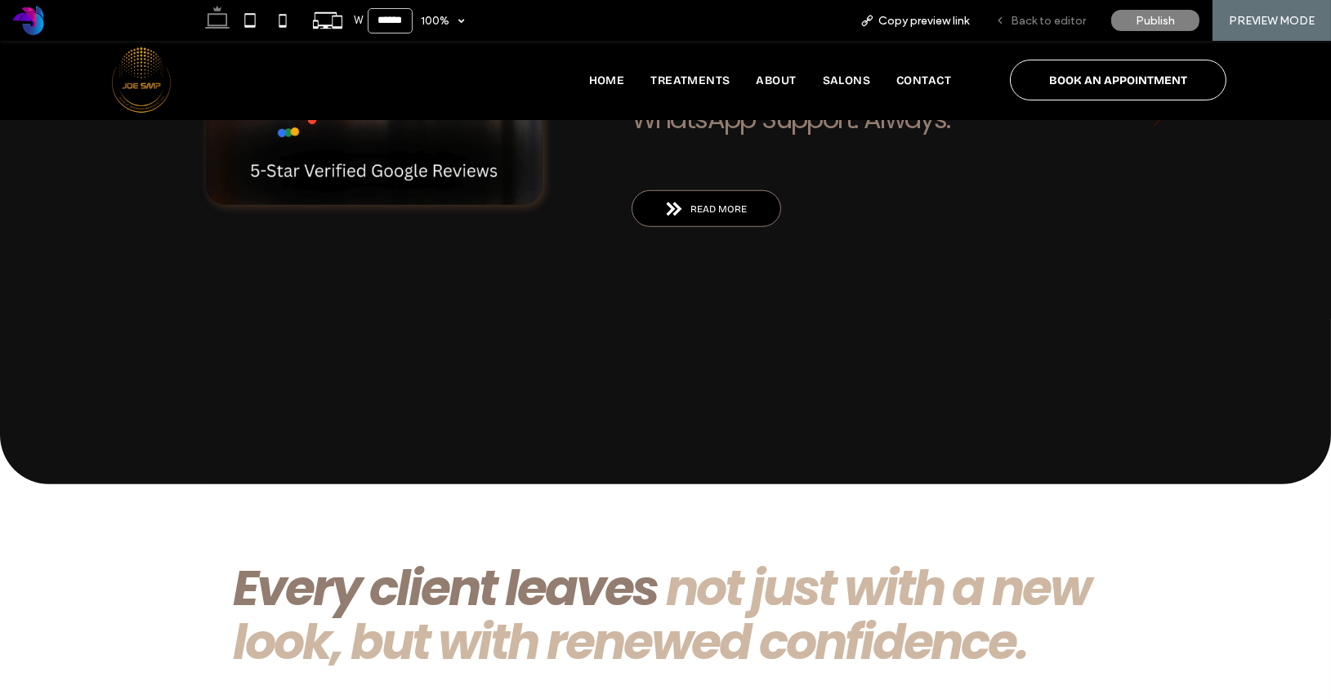
drag, startPoint x: 1037, startPoint y: 25, endPoint x: 256, endPoint y: 322, distance: 835.2
click at [1037, 25] on span "Back to editor" at bounding box center [1047, 21] width 75 height 14
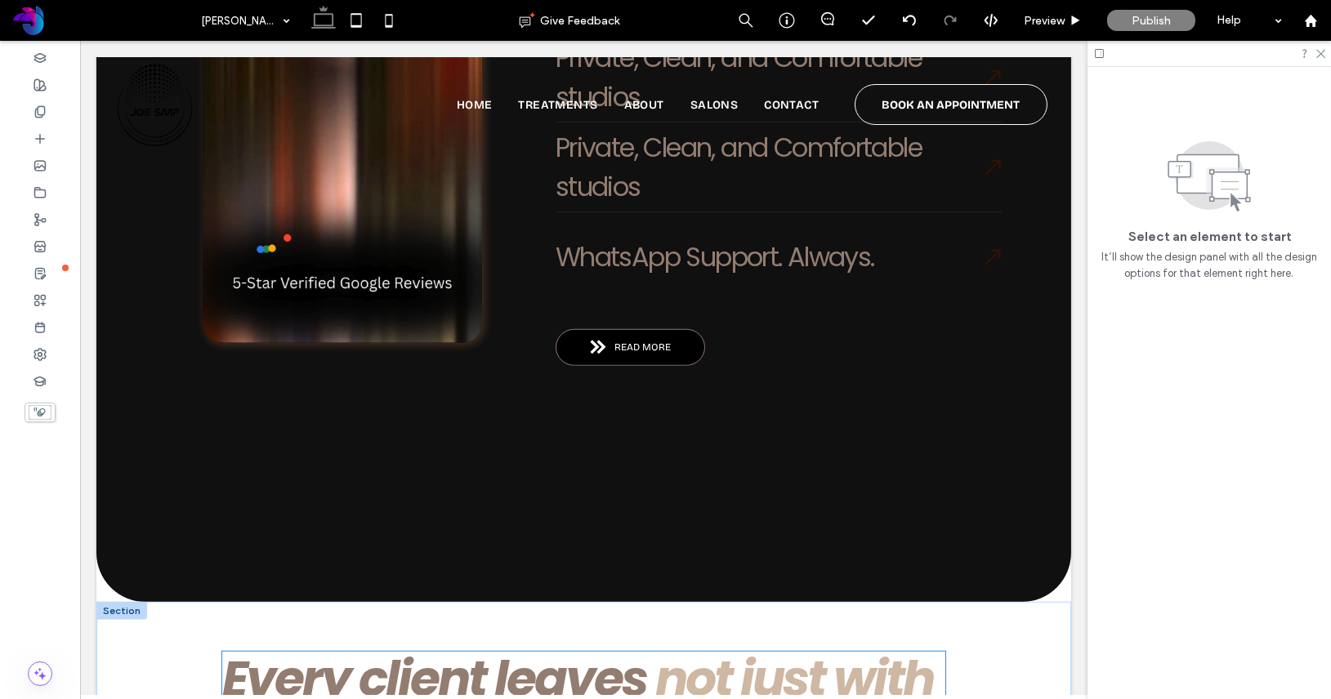
scroll to position [2936, 0]
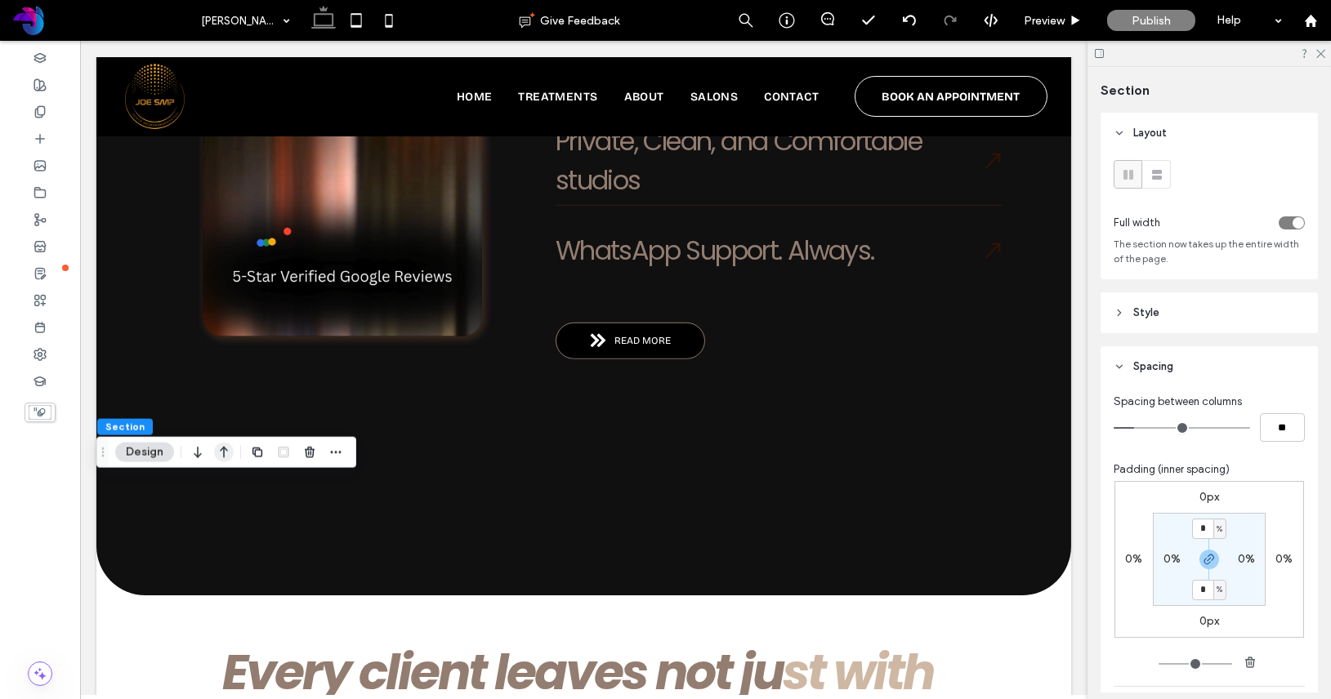
click at [225, 457] on icon "button" at bounding box center [224, 452] width 20 height 29
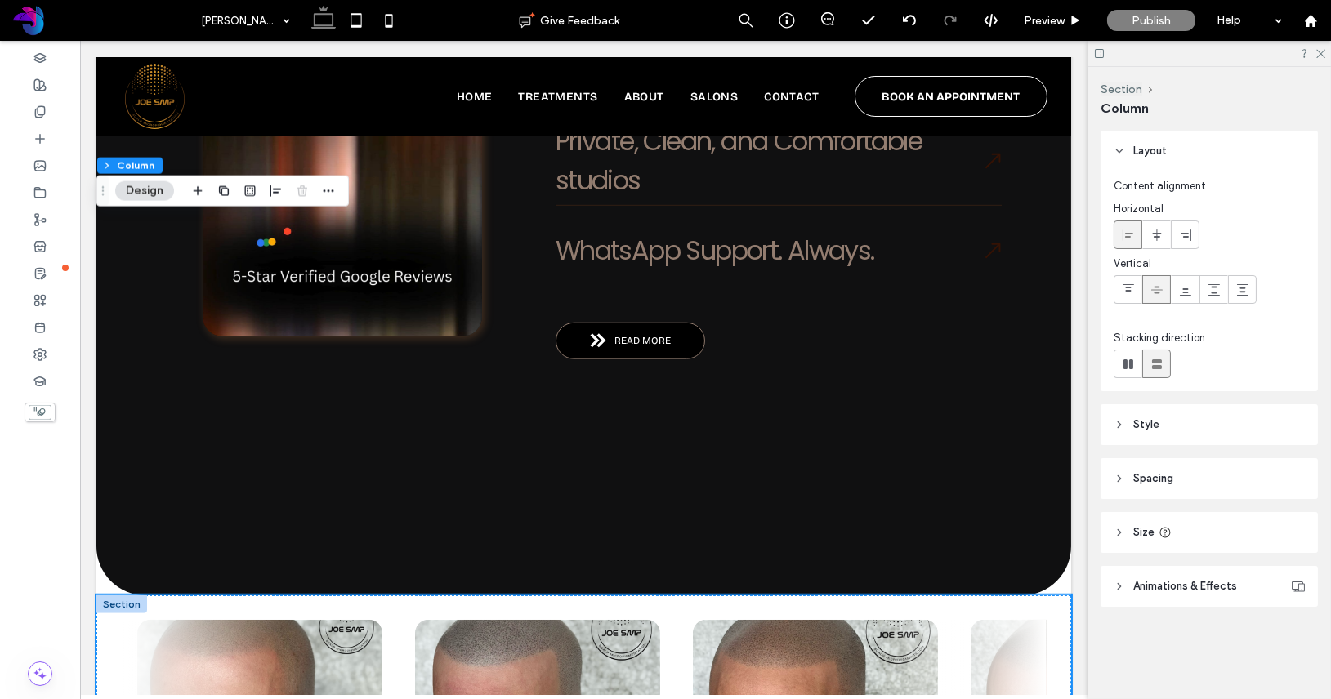
click at [1151, 473] on span "Spacing" at bounding box center [1153, 478] width 40 height 16
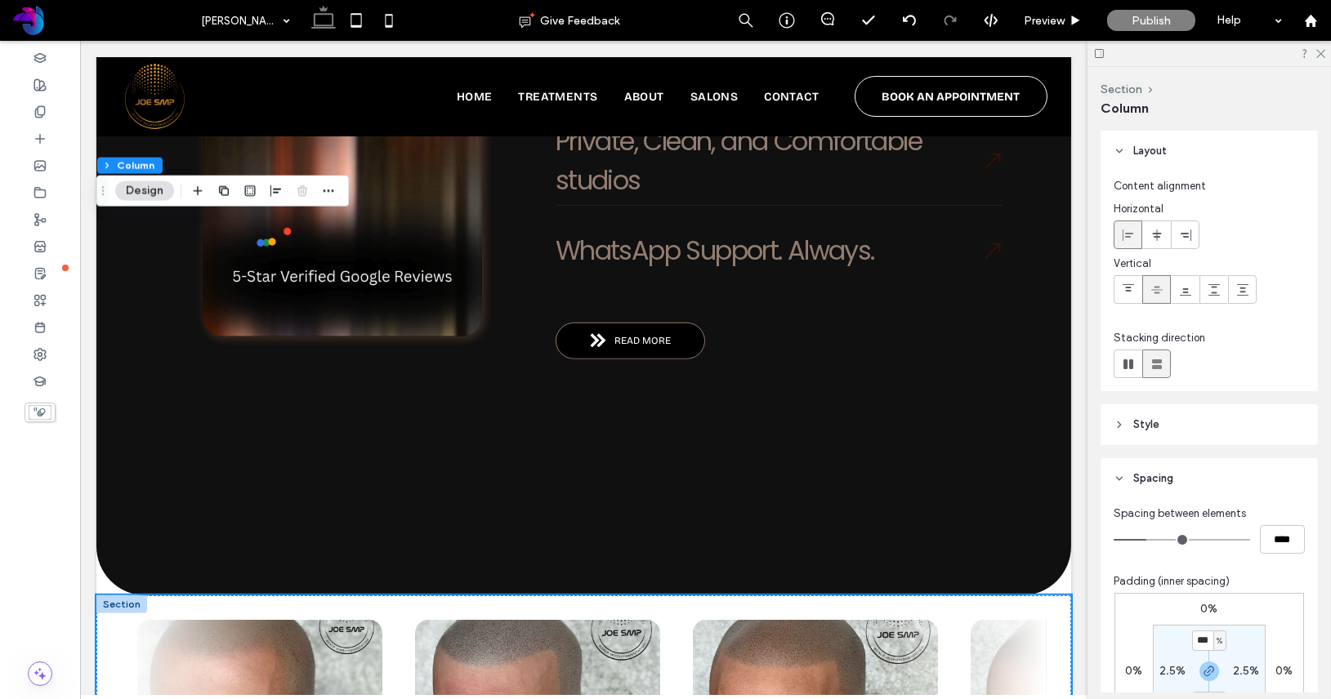
click at [1207, 611] on label "0%" at bounding box center [1209, 609] width 17 height 14
type input "*"
click at [1207, 612] on input "*" at bounding box center [1202, 610] width 21 height 20
type input "*"
type input "**"
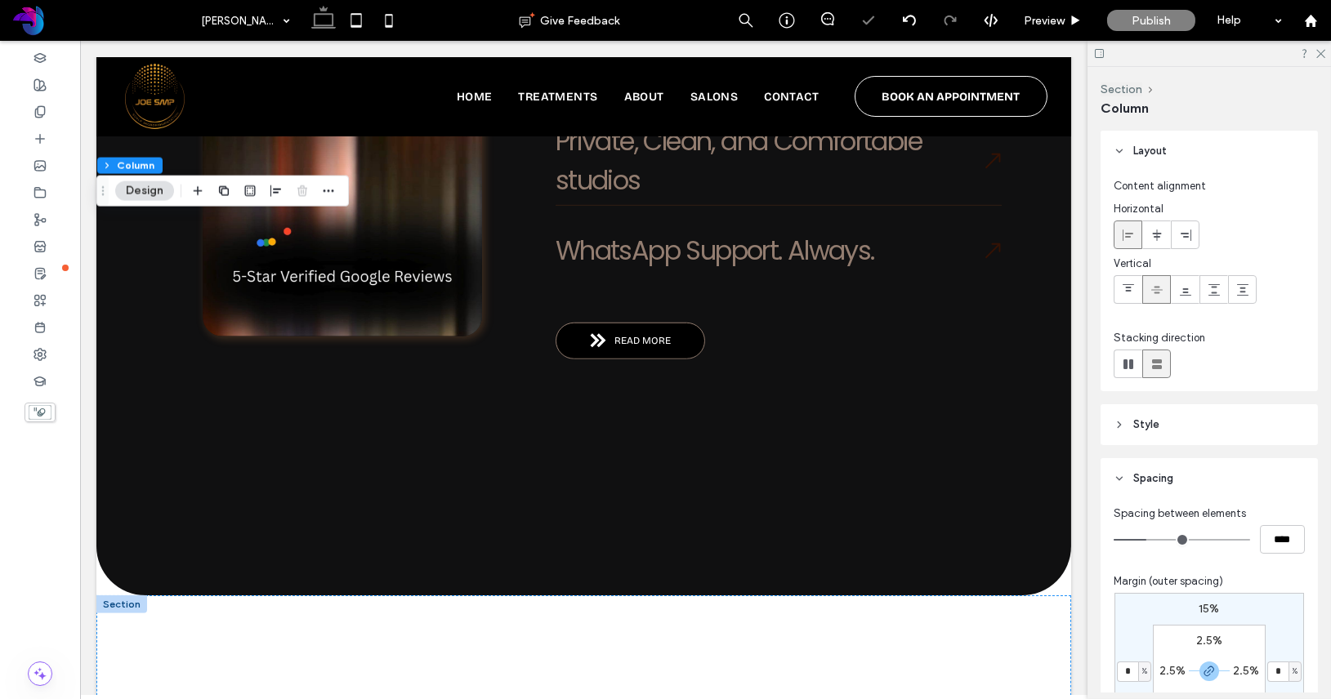
click at [1214, 607] on label "15%" at bounding box center [1209, 609] width 20 height 14
type input "**"
click at [1209, 608] on input "**" at bounding box center [1202, 610] width 21 height 20
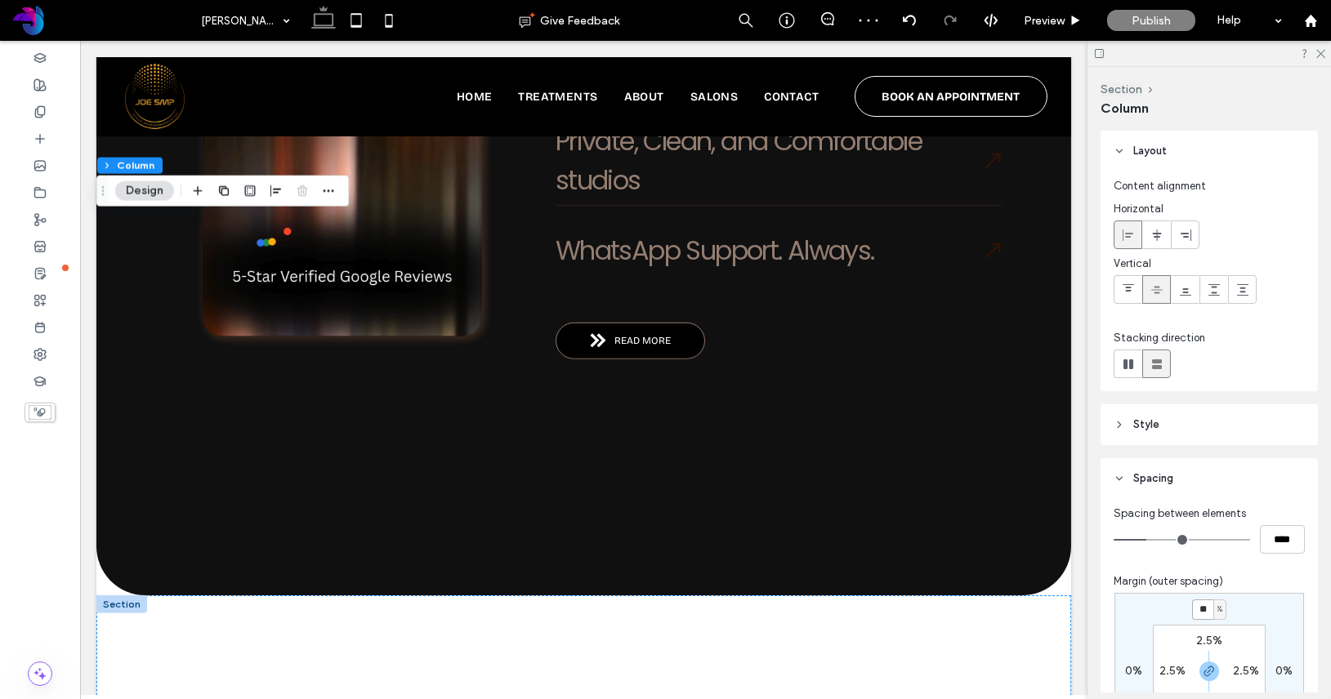
type input "***"
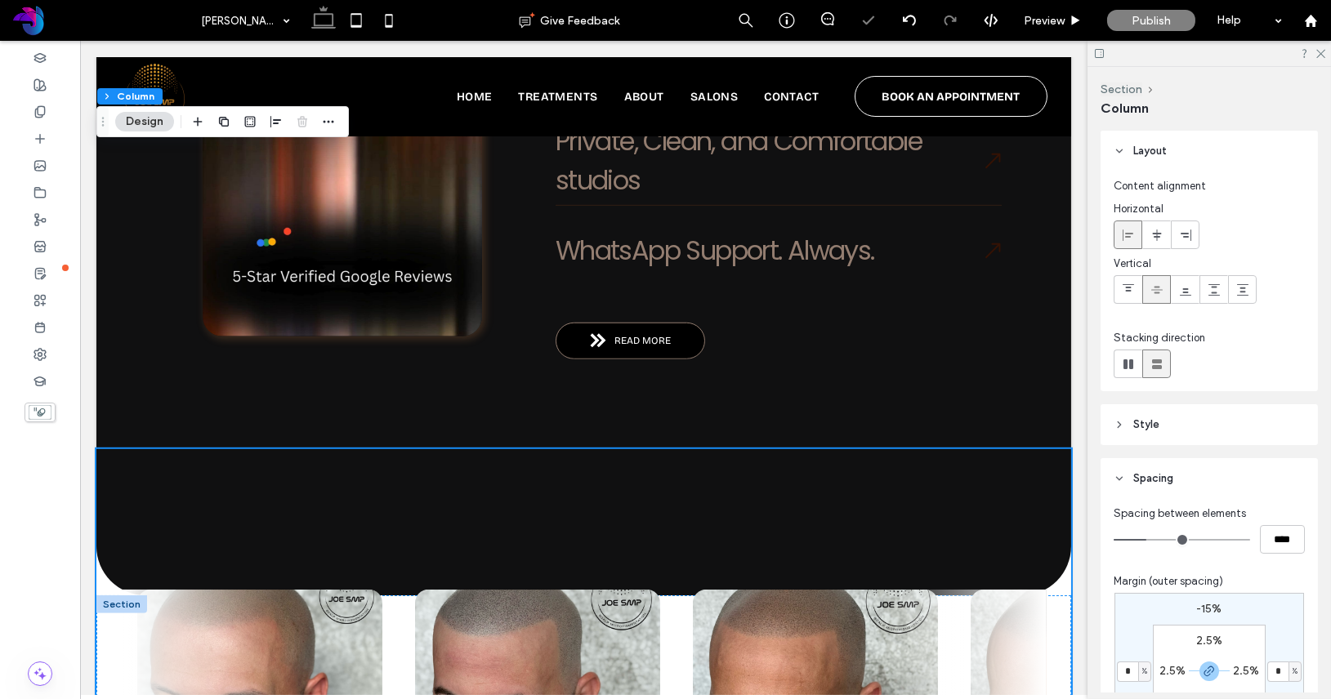
click at [1212, 613] on label "-15%" at bounding box center [1209, 609] width 25 height 14
type input "*"
click at [1212, 613] on input "***" at bounding box center [1202, 610] width 21 height 20
type input "***"
type input "*"
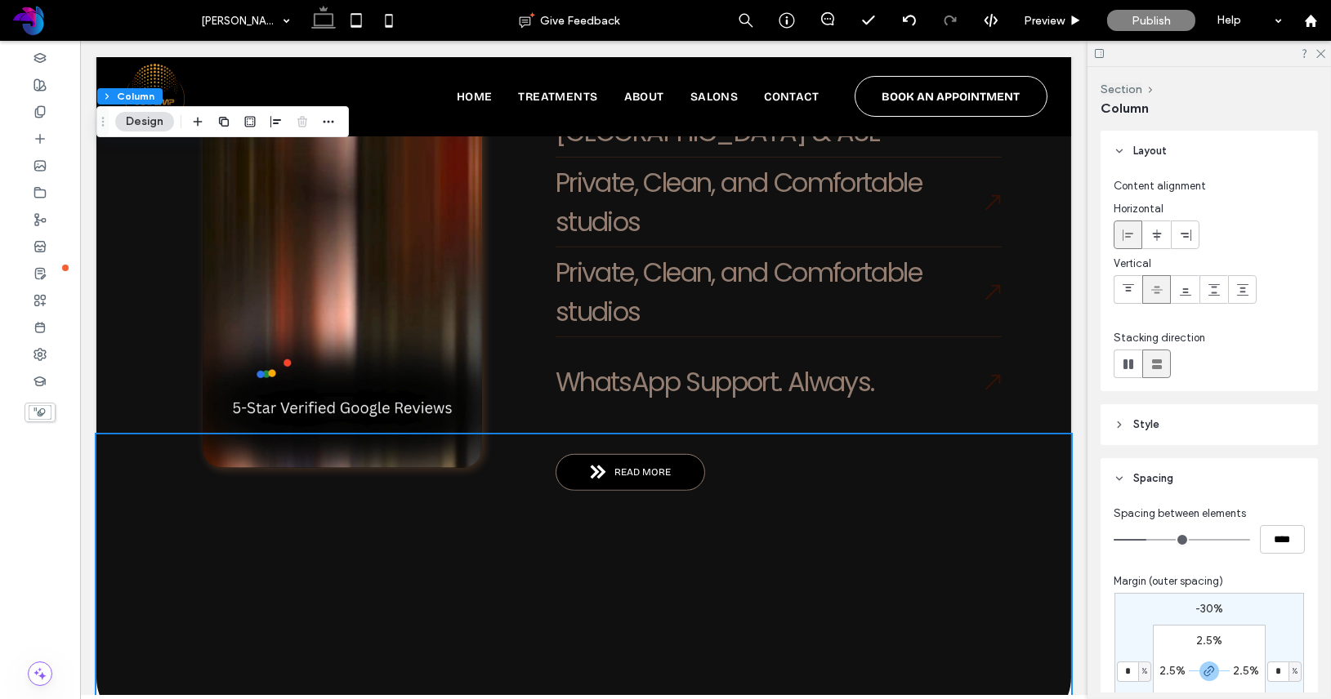
scroll to position [2624, 0]
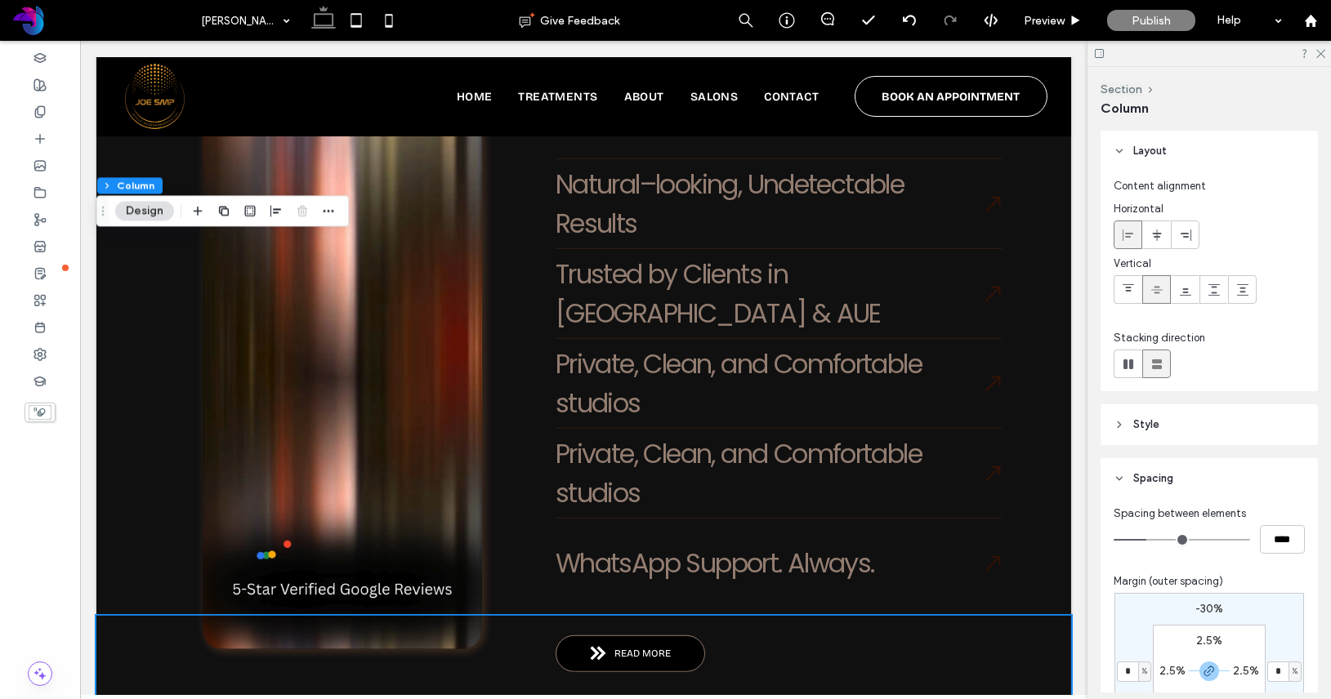
click at [1050, 18] on span "Preview" at bounding box center [1043, 21] width 41 height 14
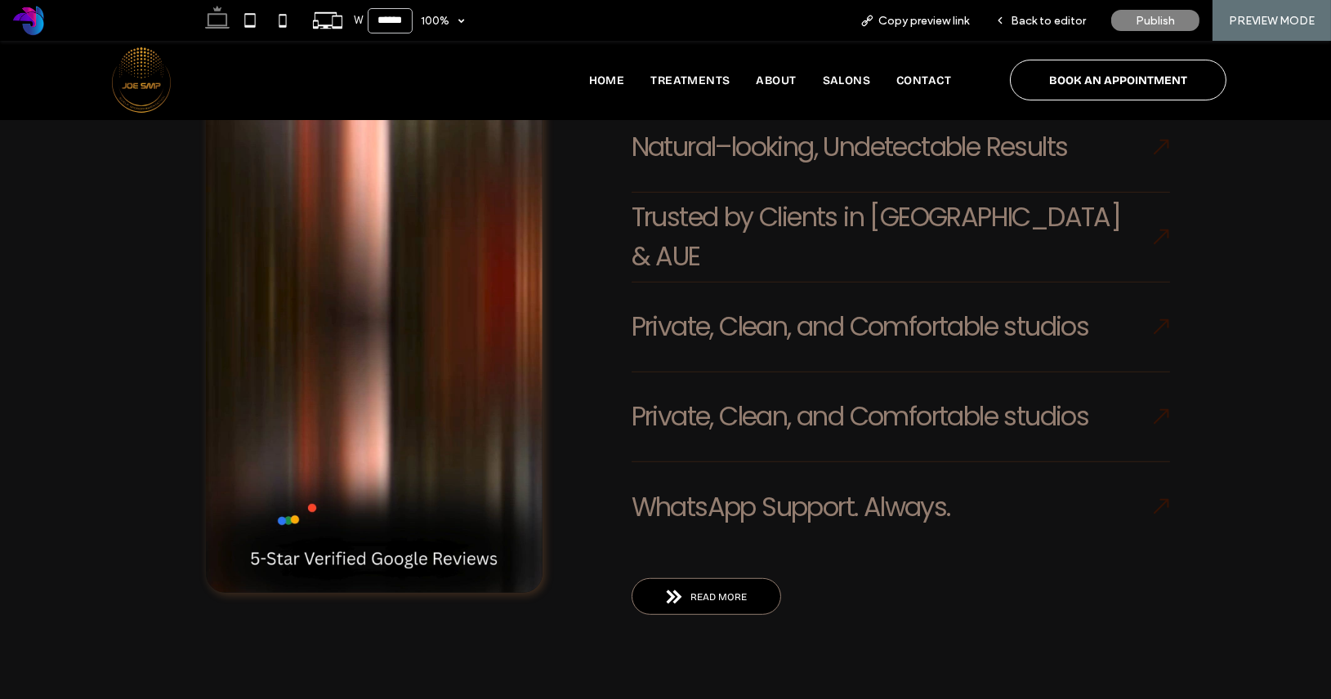
scroll to position [2507, 0]
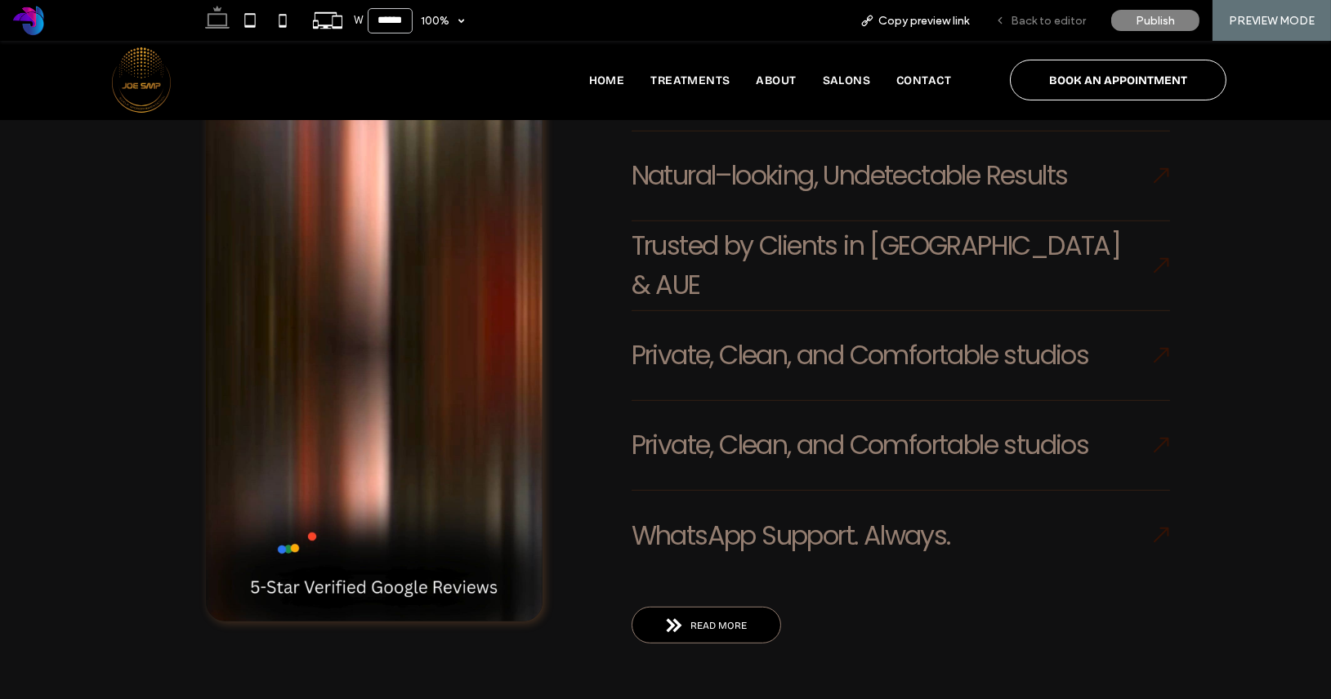
drag, startPoint x: 1053, startPoint y: 16, endPoint x: 639, endPoint y: 438, distance: 590.9
click at [1053, 16] on span "Back to editor" at bounding box center [1047, 21] width 75 height 14
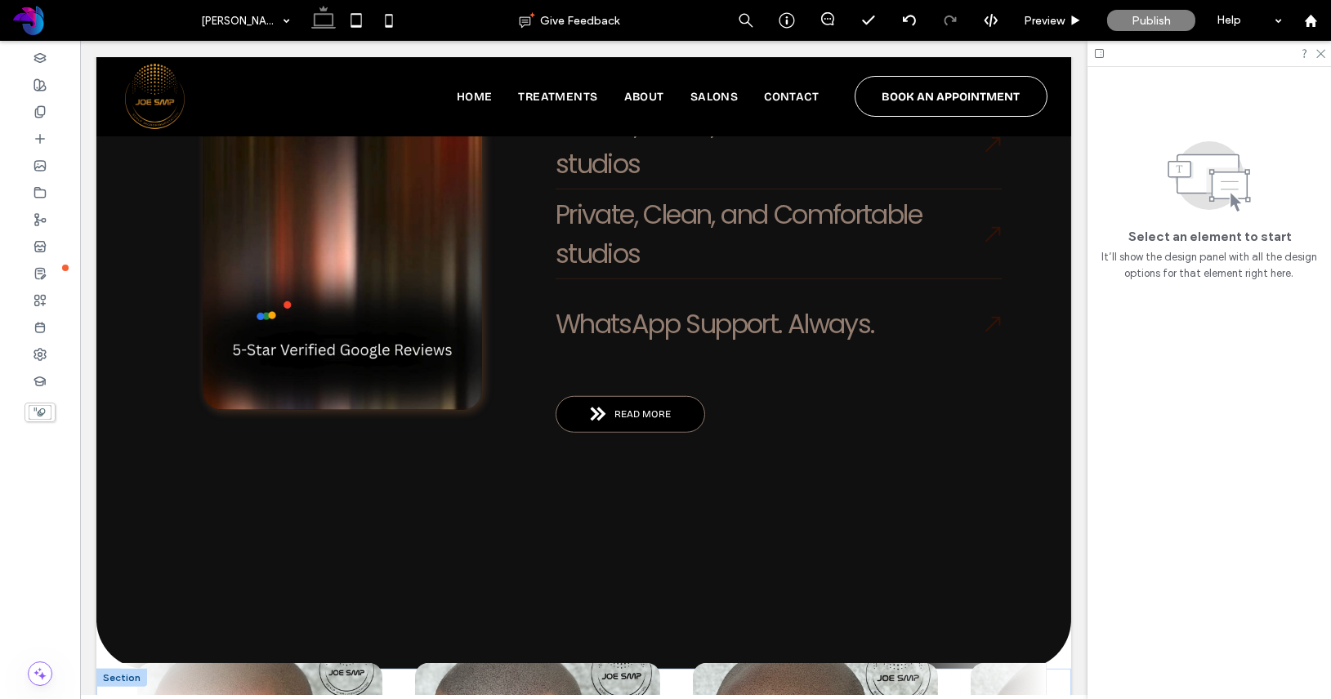
scroll to position [2864, 0]
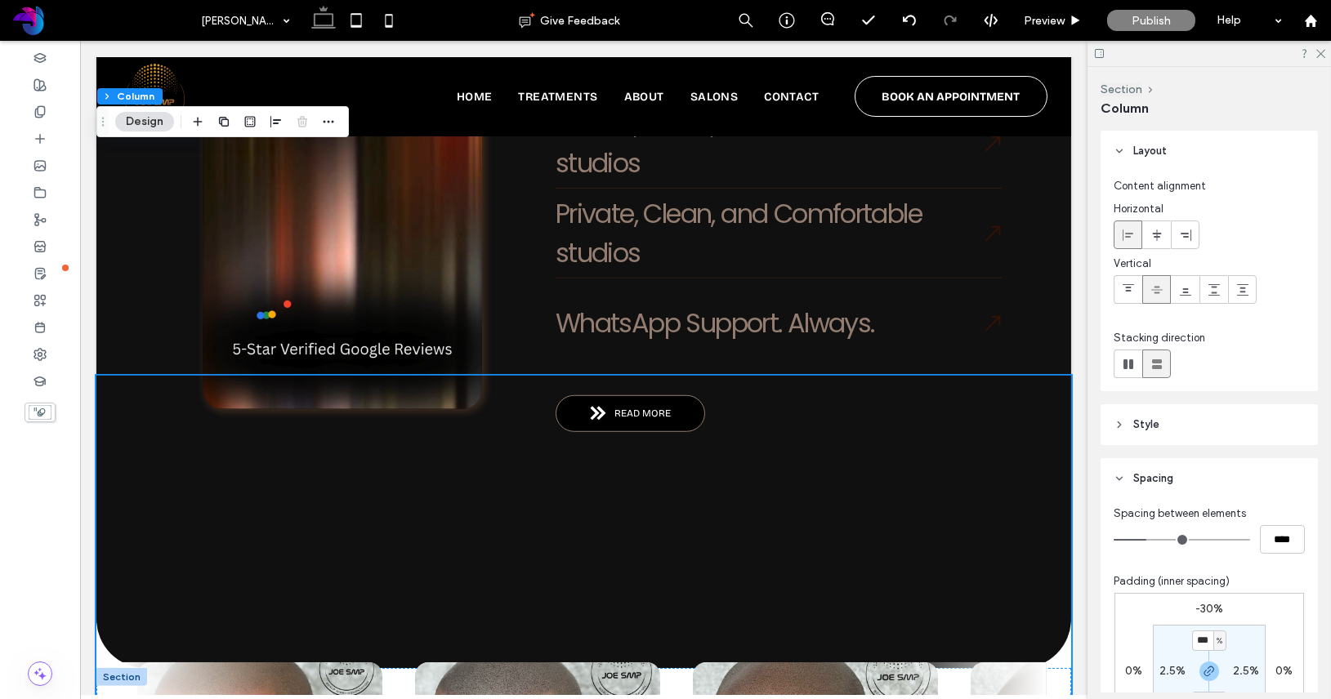
click at [1211, 607] on label "-30%" at bounding box center [1209, 609] width 28 height 14
type input "*"
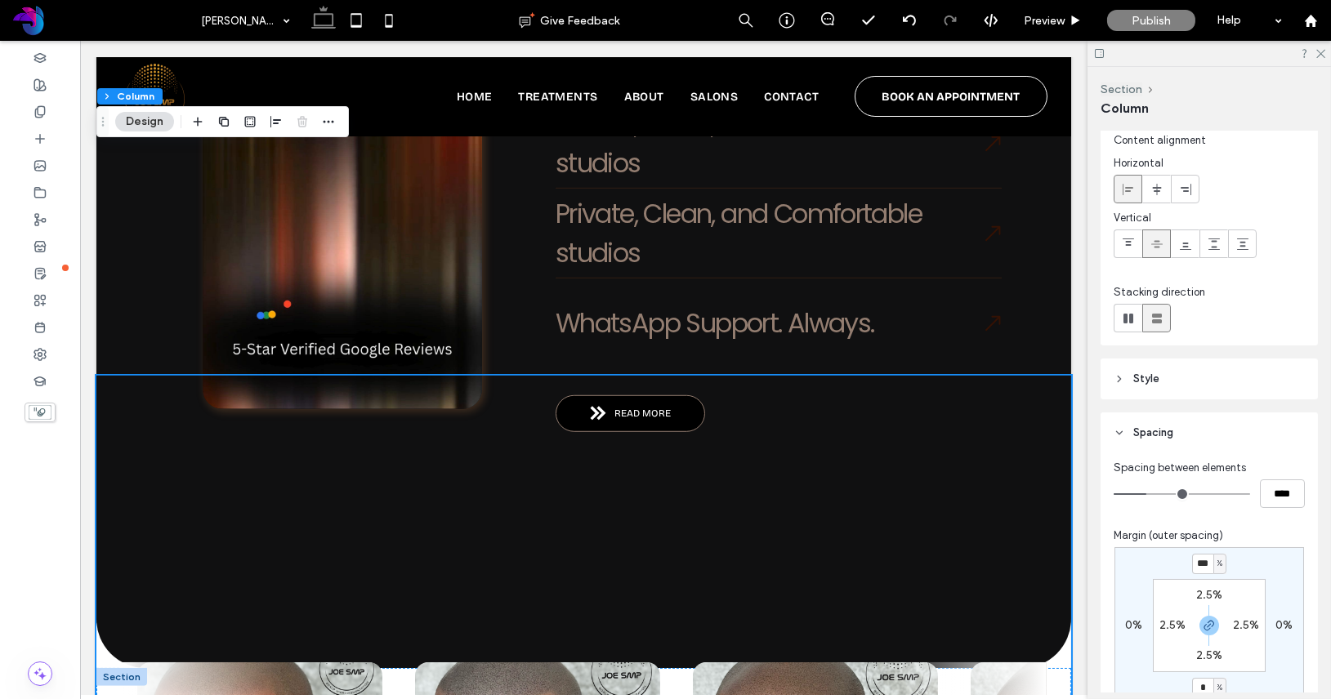
type input "*"
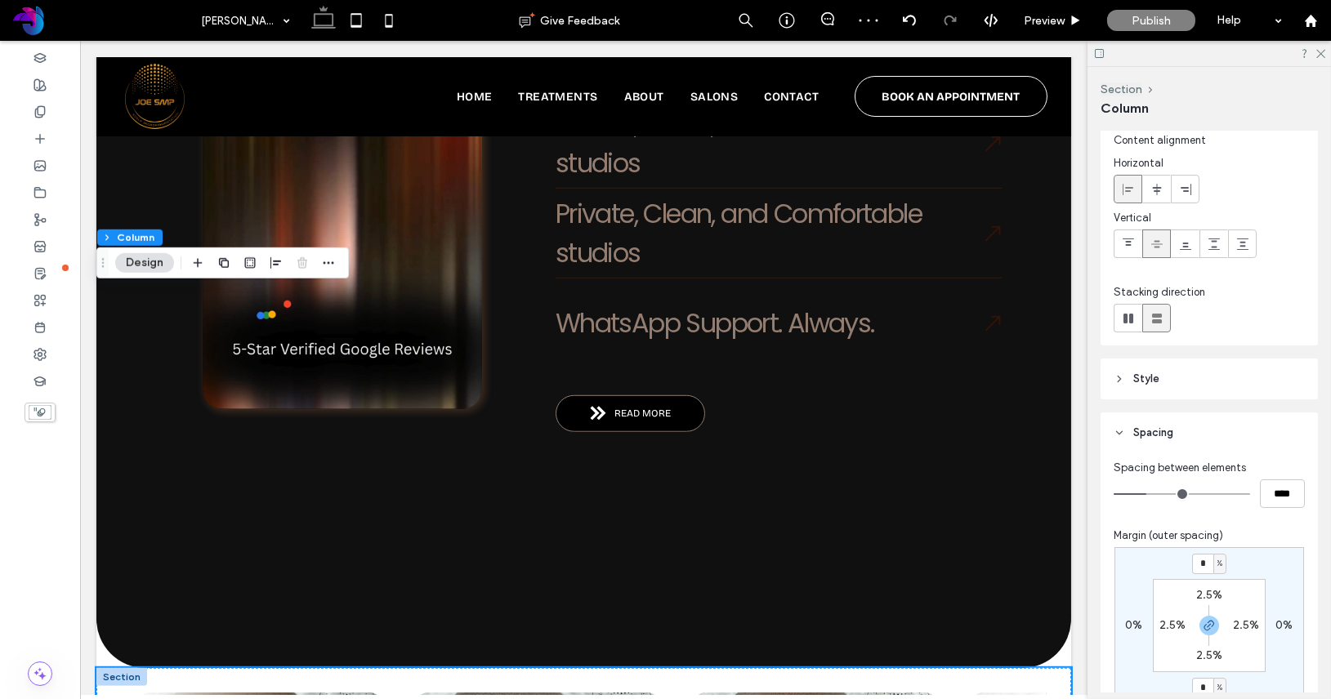
click at [111, 668] on div at bounding box center [121, 677] width 51 height 18
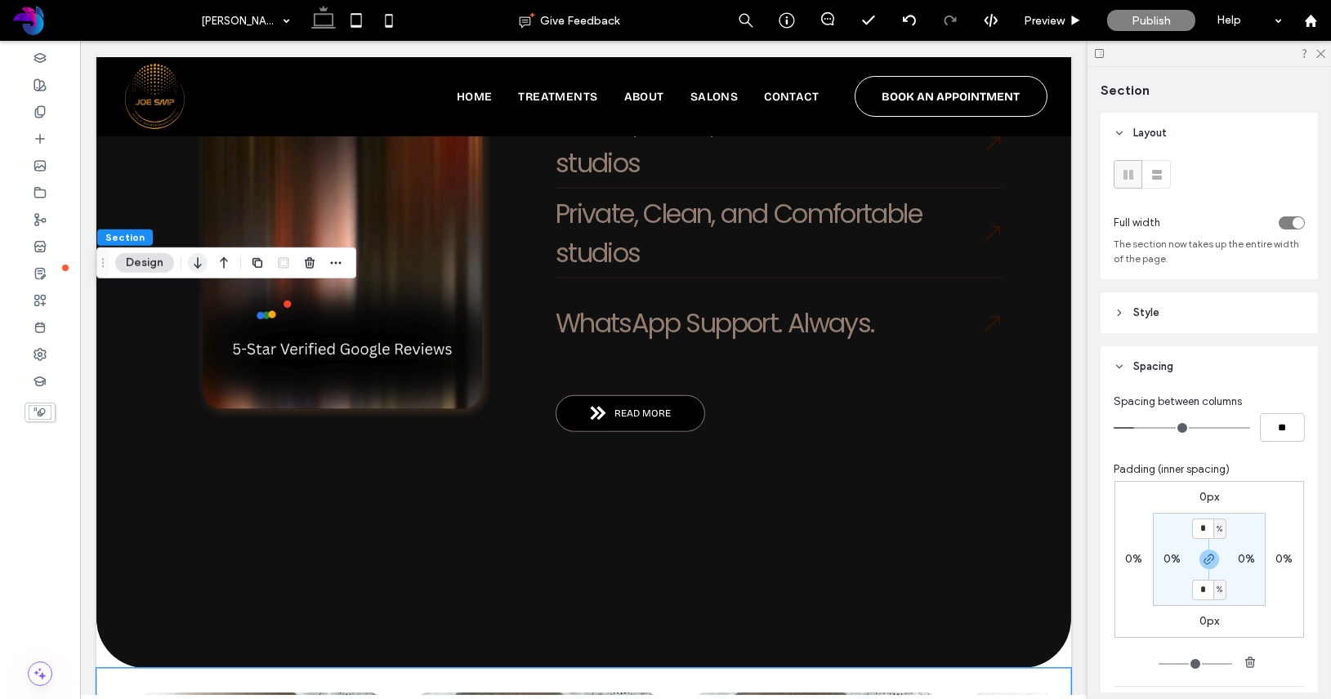
click at [201, 260] on icon "button" at bounding box center [198, 262] width 20 height 29
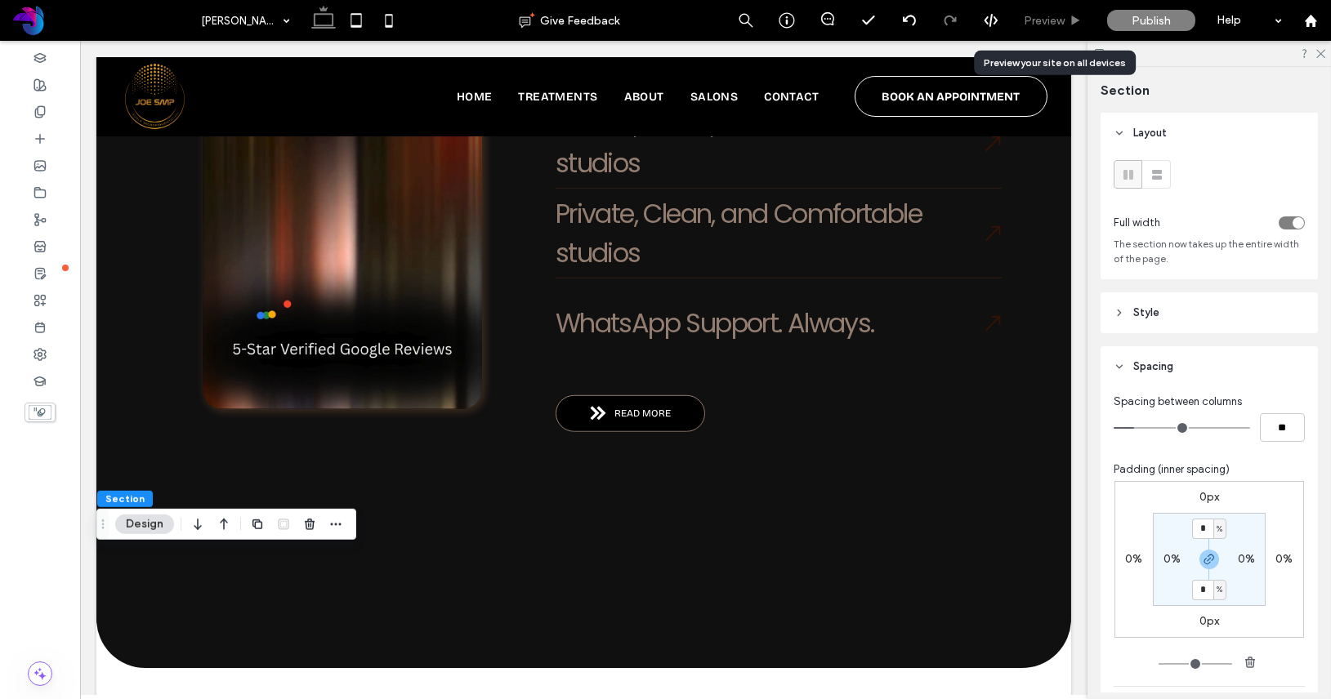
drag, startPoint x: 1051, startPoint y: 19, endPoint x: 579, endPoint y: 356, distance: 580.2
click at [1051, 19] on span "Preview" at bounding box center [1043, 21] width 41 height 14
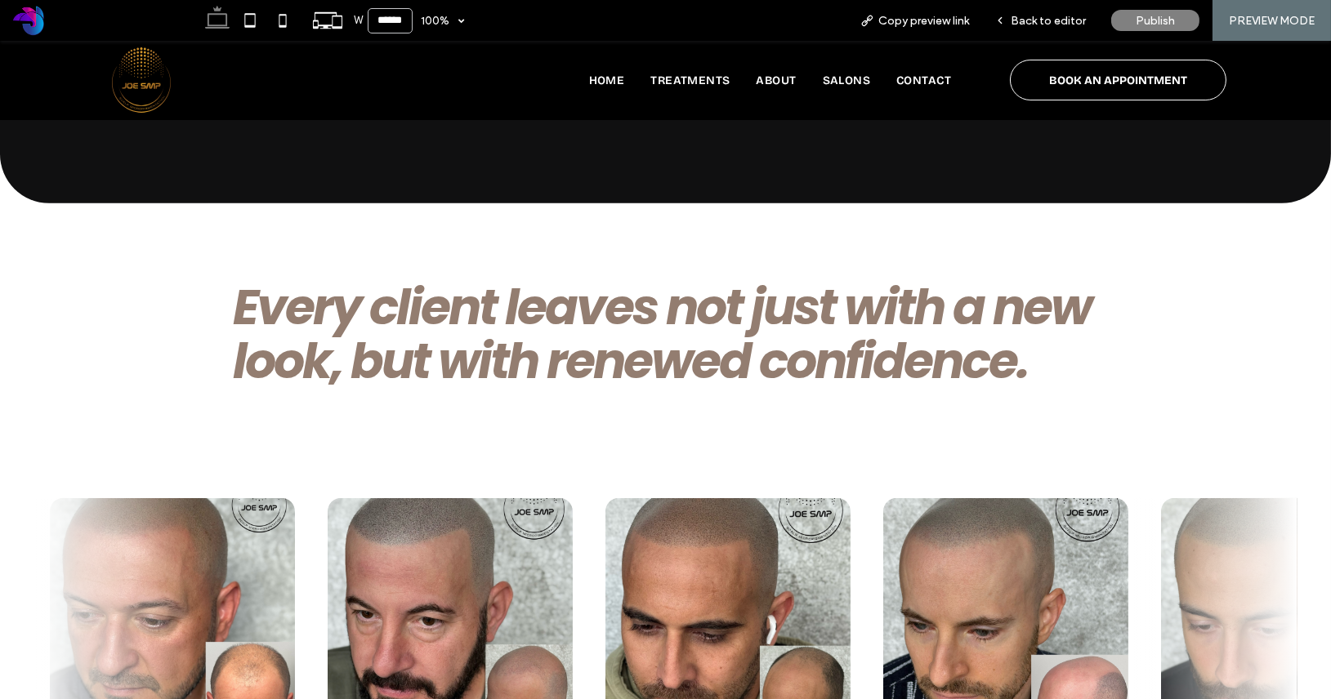
scroll to position [3217, 0]
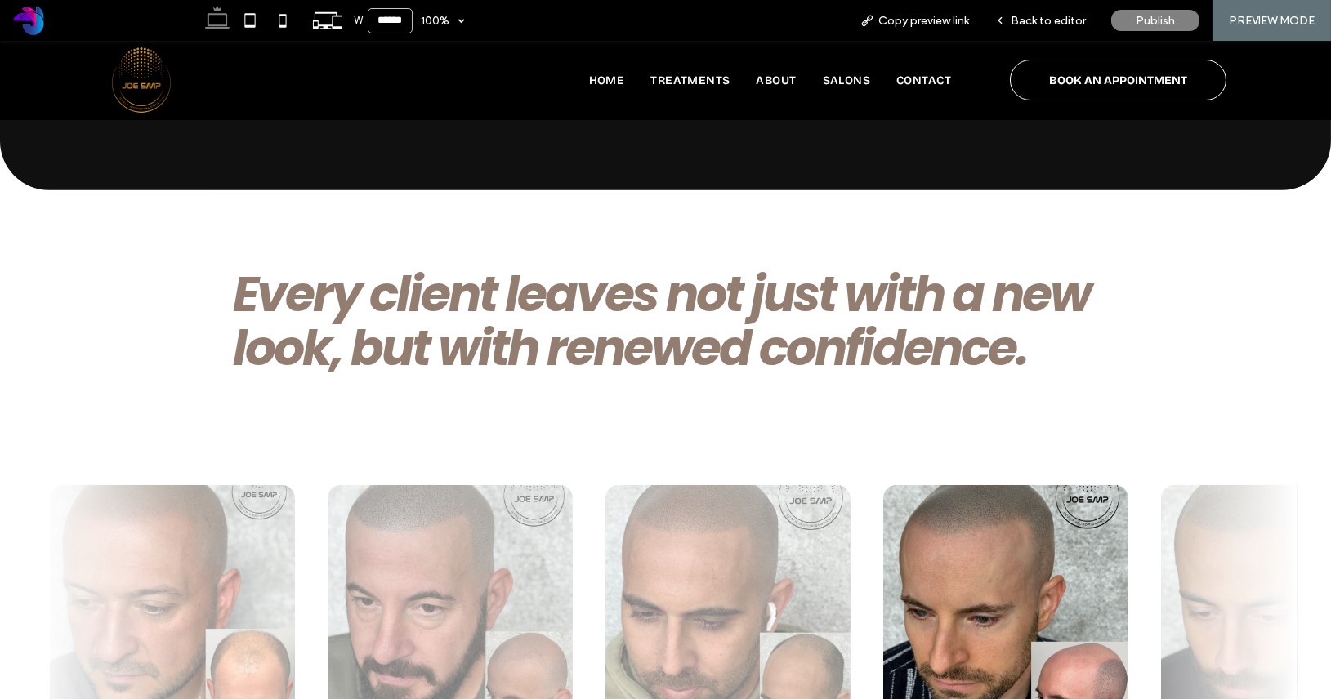
click at [883, 485] on img at bounding box center [1005, 607] width 245 height 245
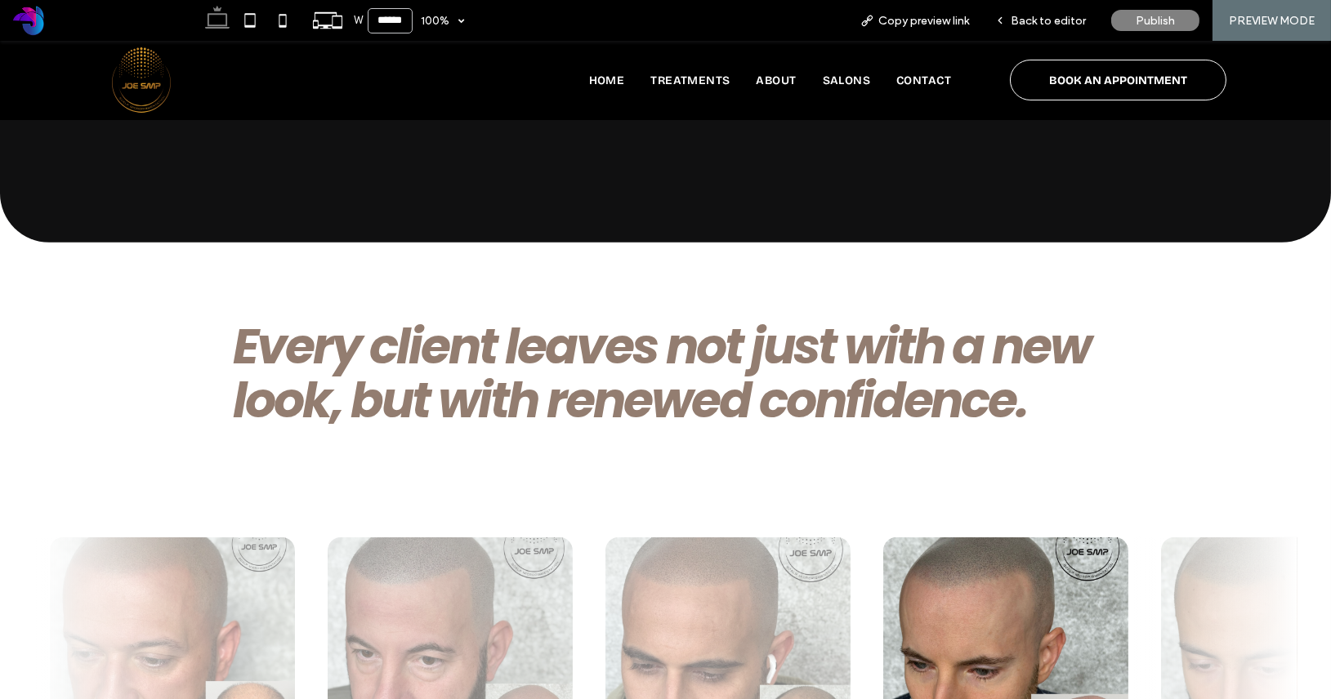
scroll to position [3164, 0]
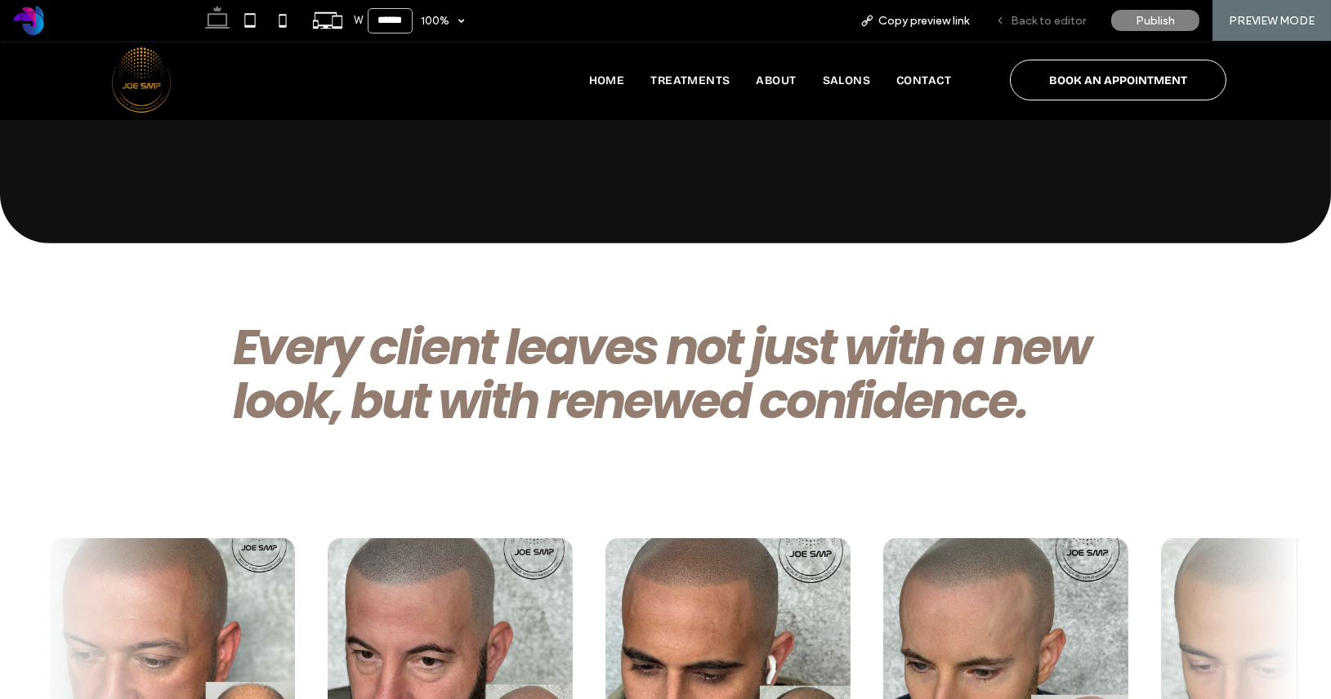
click at [1054, 18] on span "Back to editor" at bounding box center [1047, 21] width 75 height 14
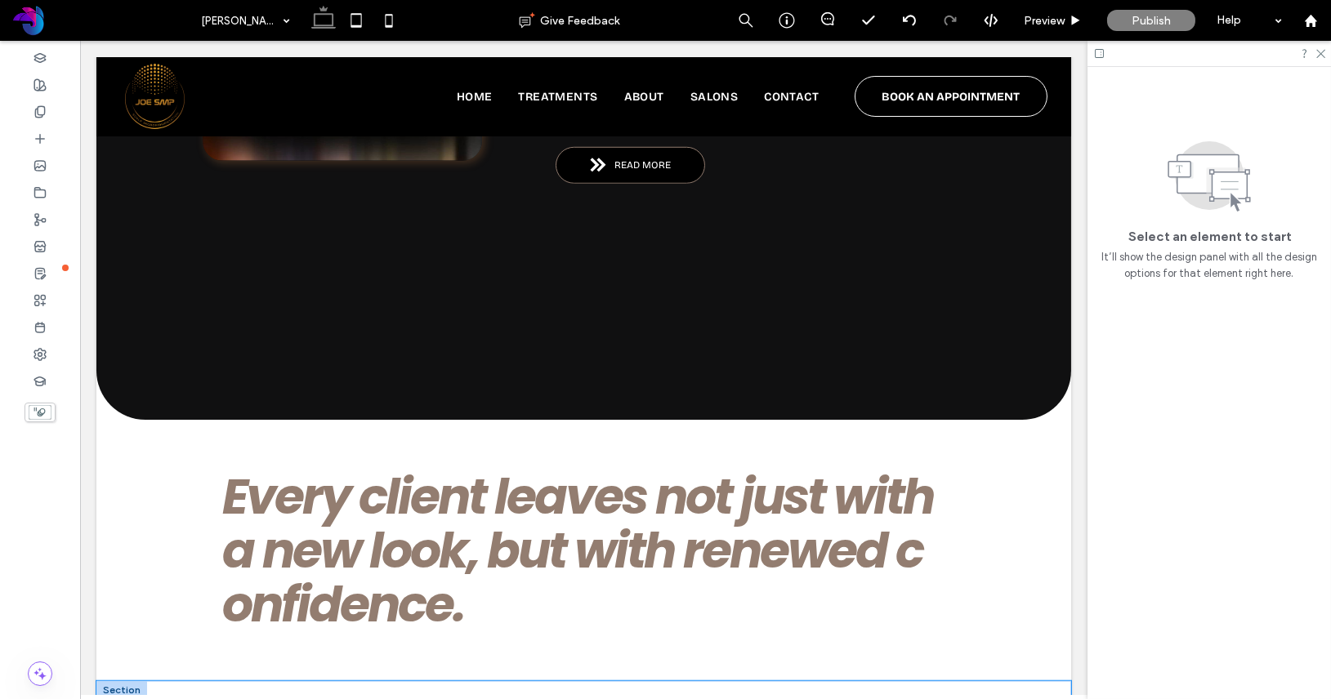
scroll to position [3141, 0]
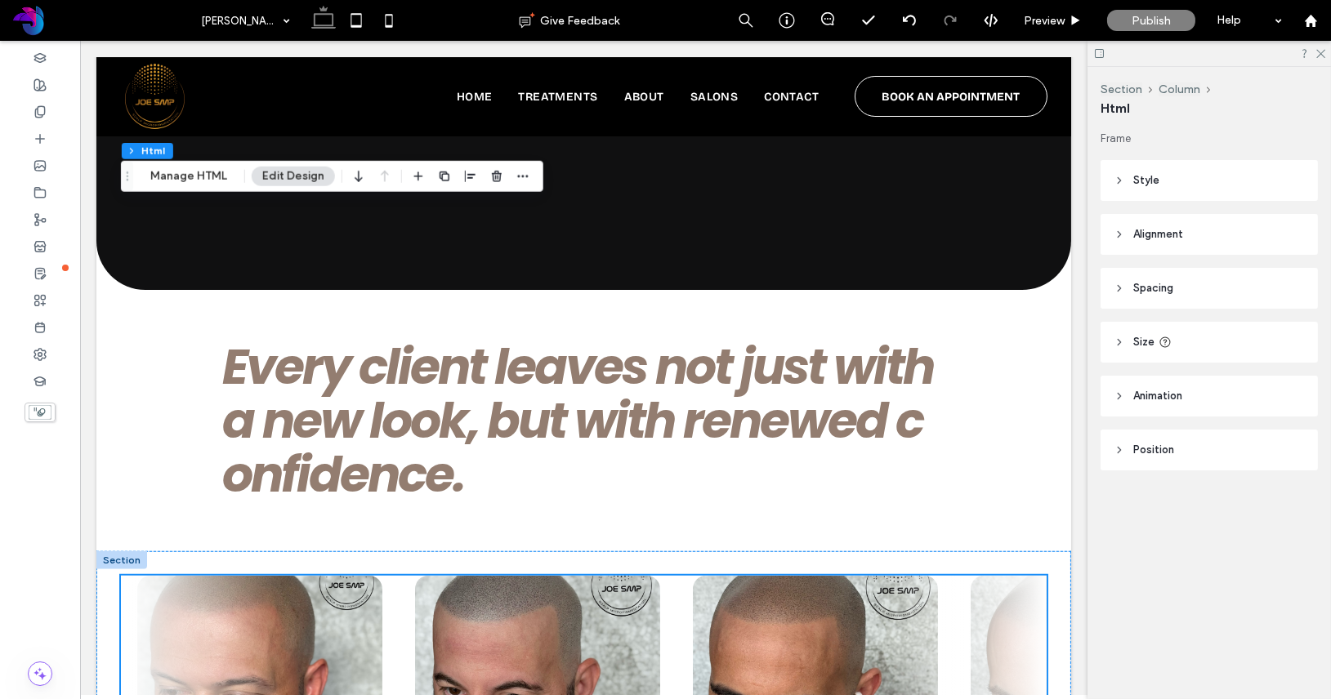
scroll to position [3236, 0]
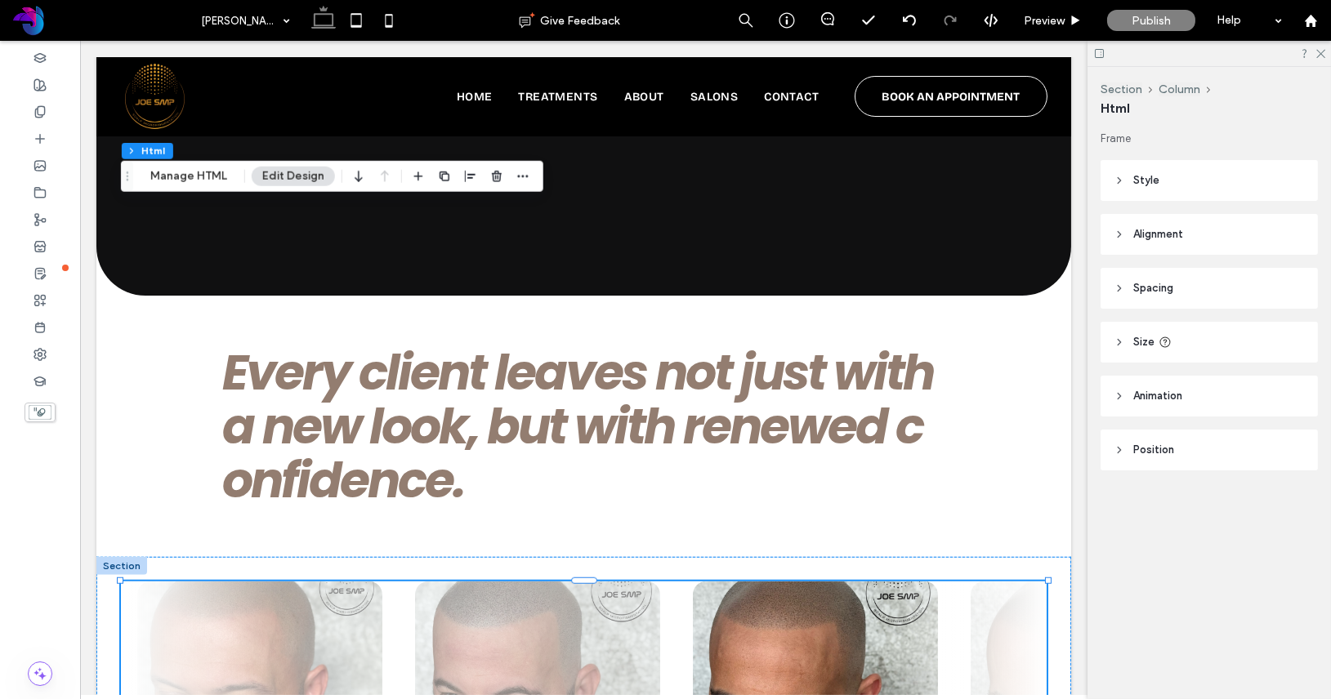
click at [693, 582] on img at bounding box center [815, 704] width 245 height 245
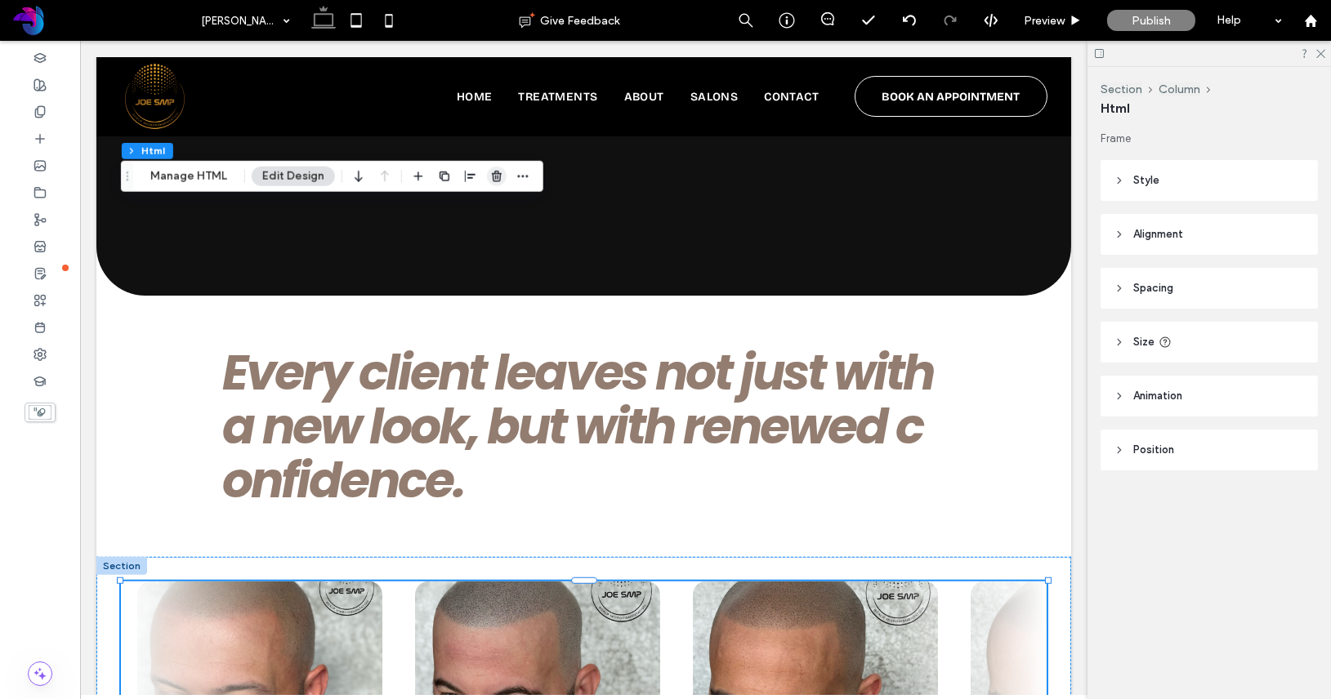
click at [490, 176] on icon "button" at bounding box center [496, 176] width 13 height 13
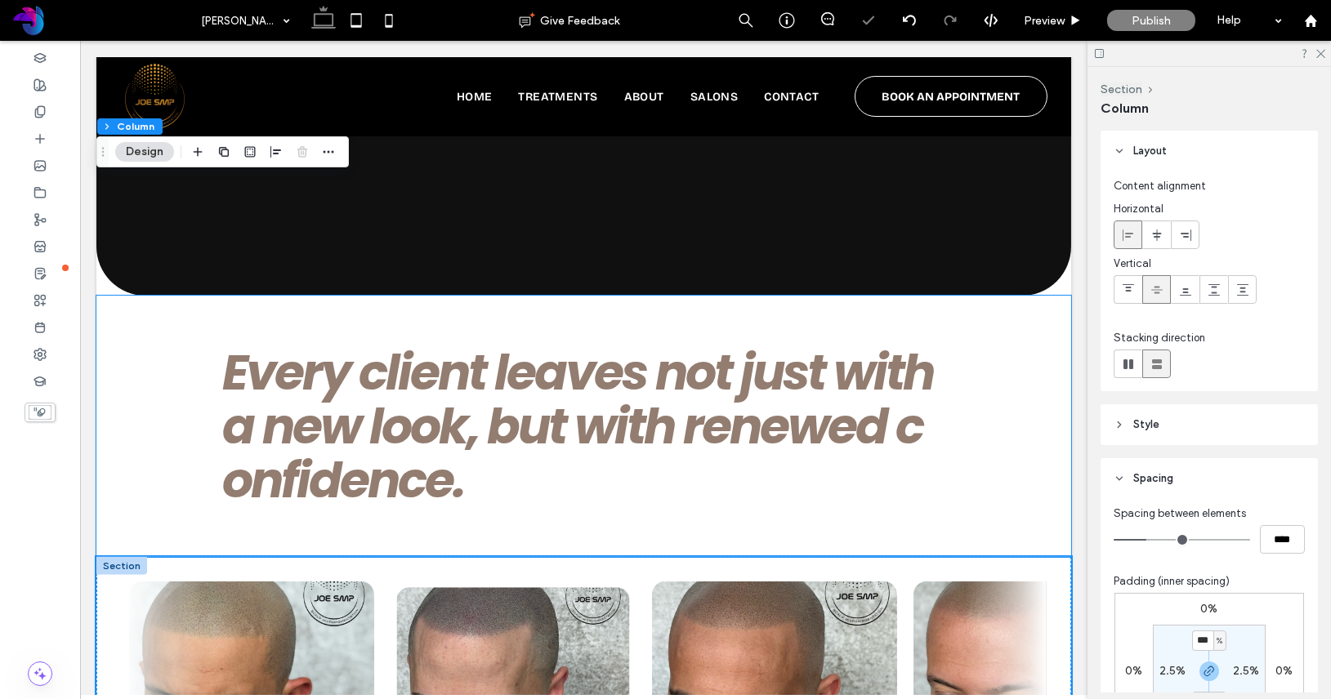
type input "*"
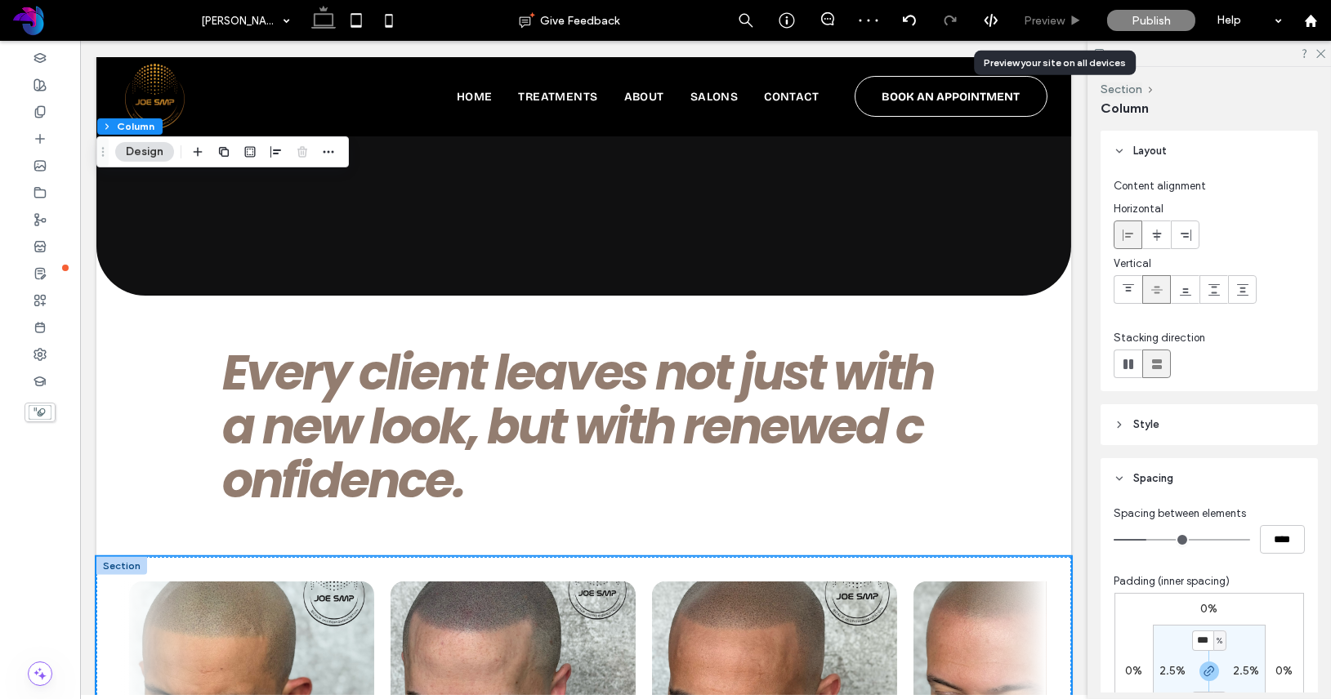
click at [1045, 14] on span "Preview" at bounding box center [1043, 21] width 41 height 14
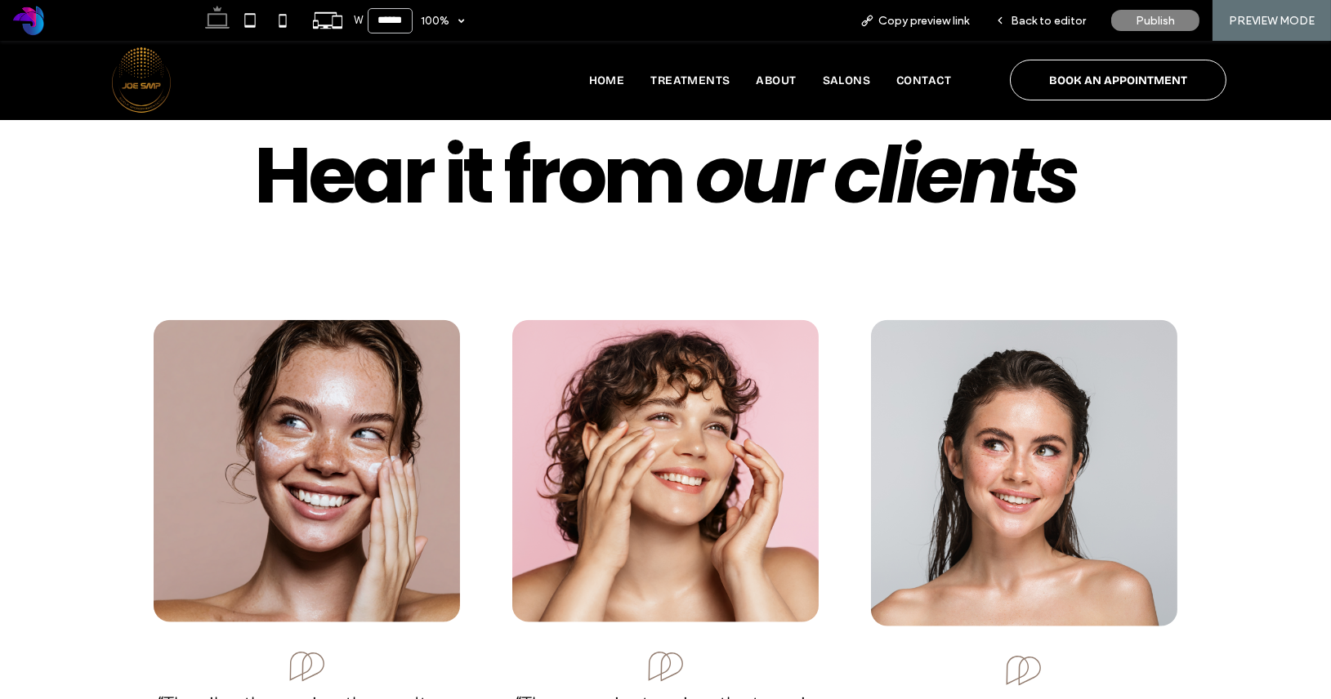
scroll to position [4917, 0]
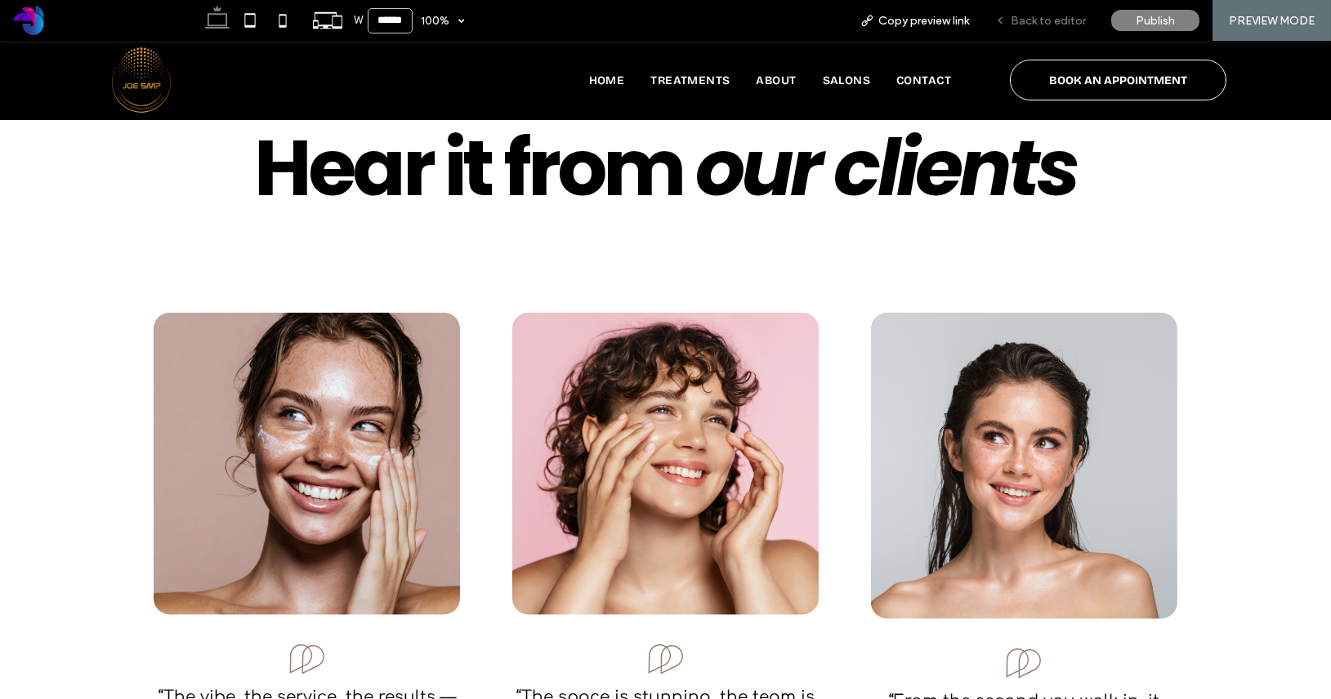
drag, startPoint x: 1050, startPoint y: 19, endPoint x: 362, endPoint y: 276, distance: 734.3
click at [1050, 19] on span "Back to editor" at bounding box center [1047, 21] width 75 height 14
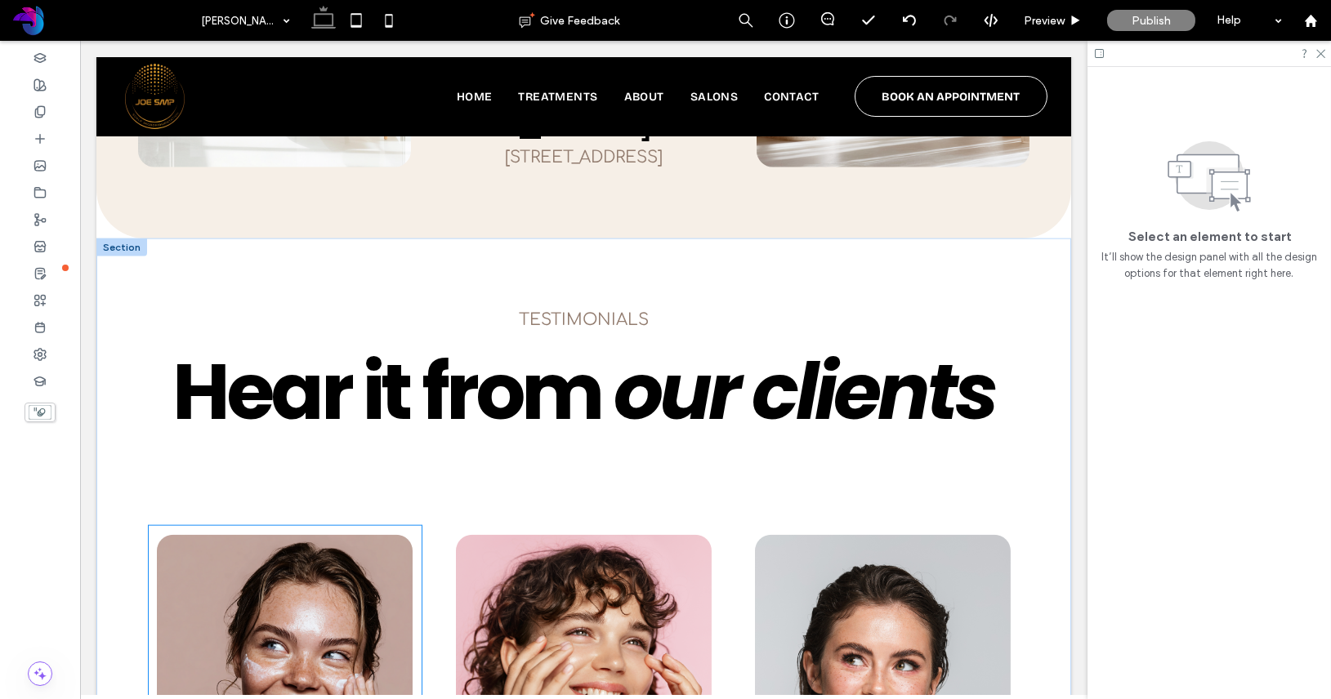
scroll to position [4728, 0]
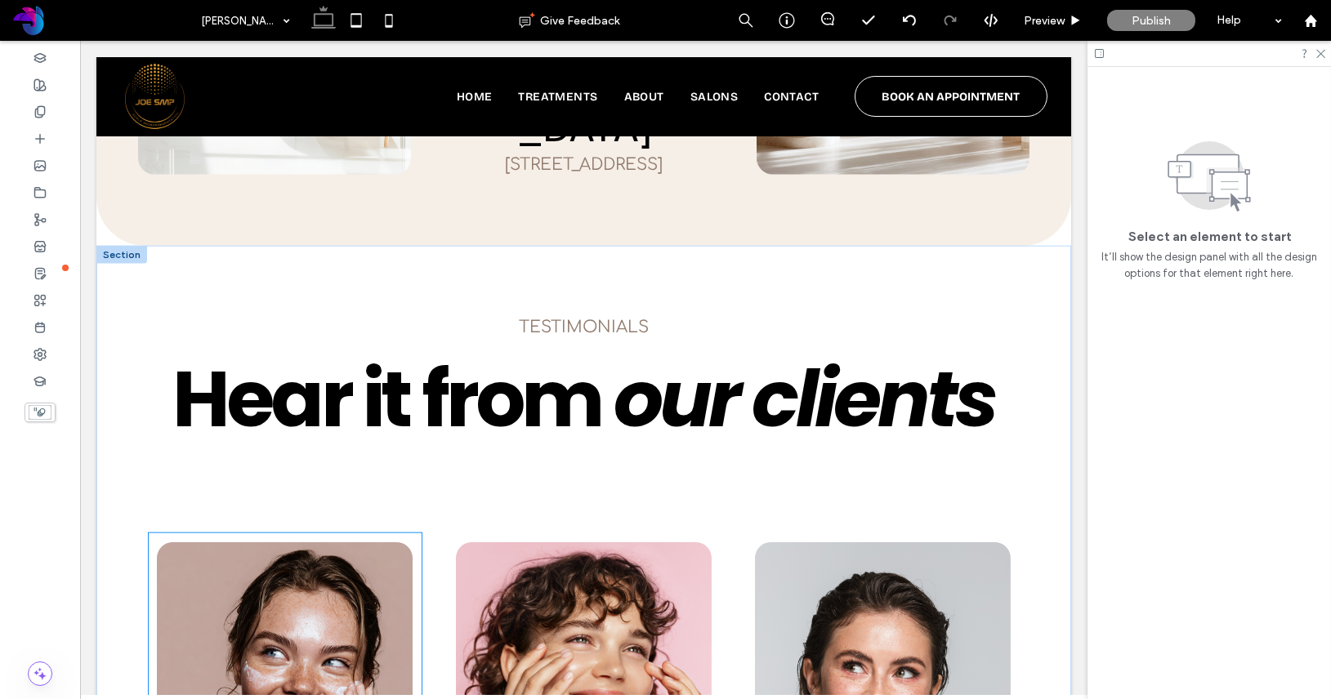
click at [331, 542] on img at bounding box center [285, 693] width 256 height 302
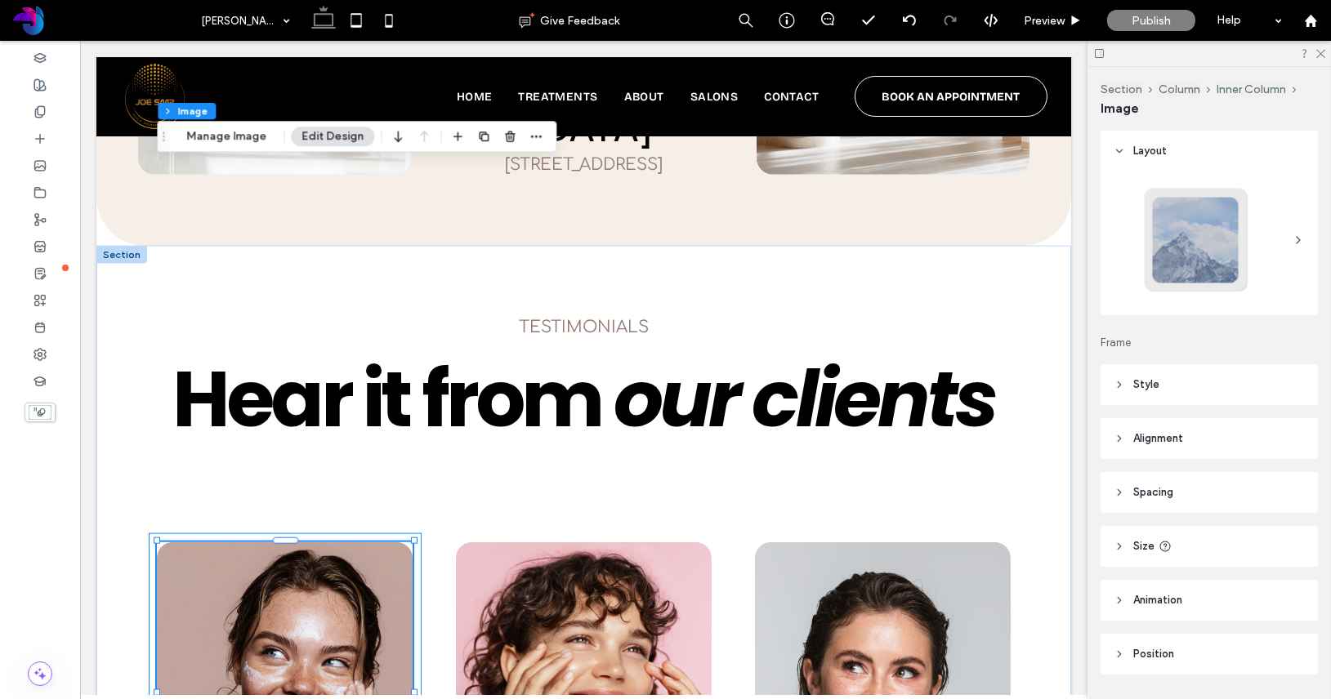
type input "**"
click at [323, 542] on img at bounding box center [285, 693] width 256 height 302
drag, startPoint x: 234, startPoint y: 135, endPoint x: 377, endPoint y: 173, distance: 148.8
click at [234, 135] on button "Manage Image" at bounding box center [226, 137] width 101 height 20
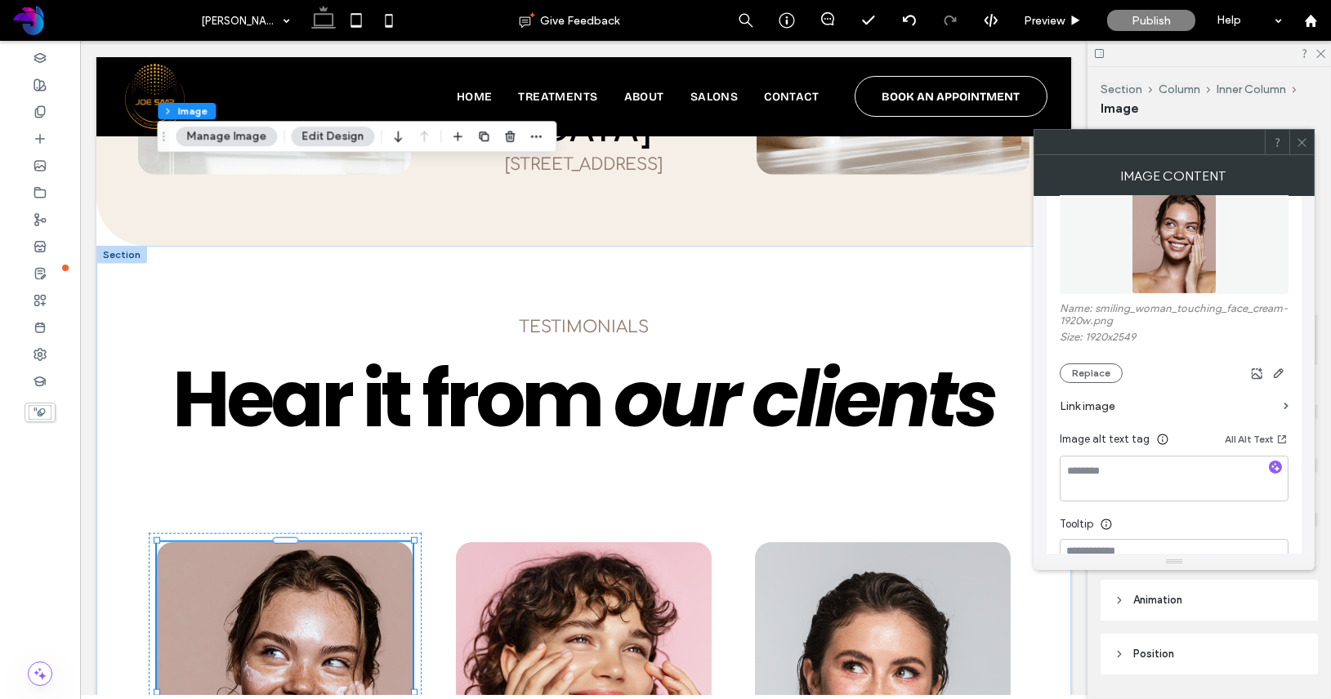
scroll to position [240, 0]
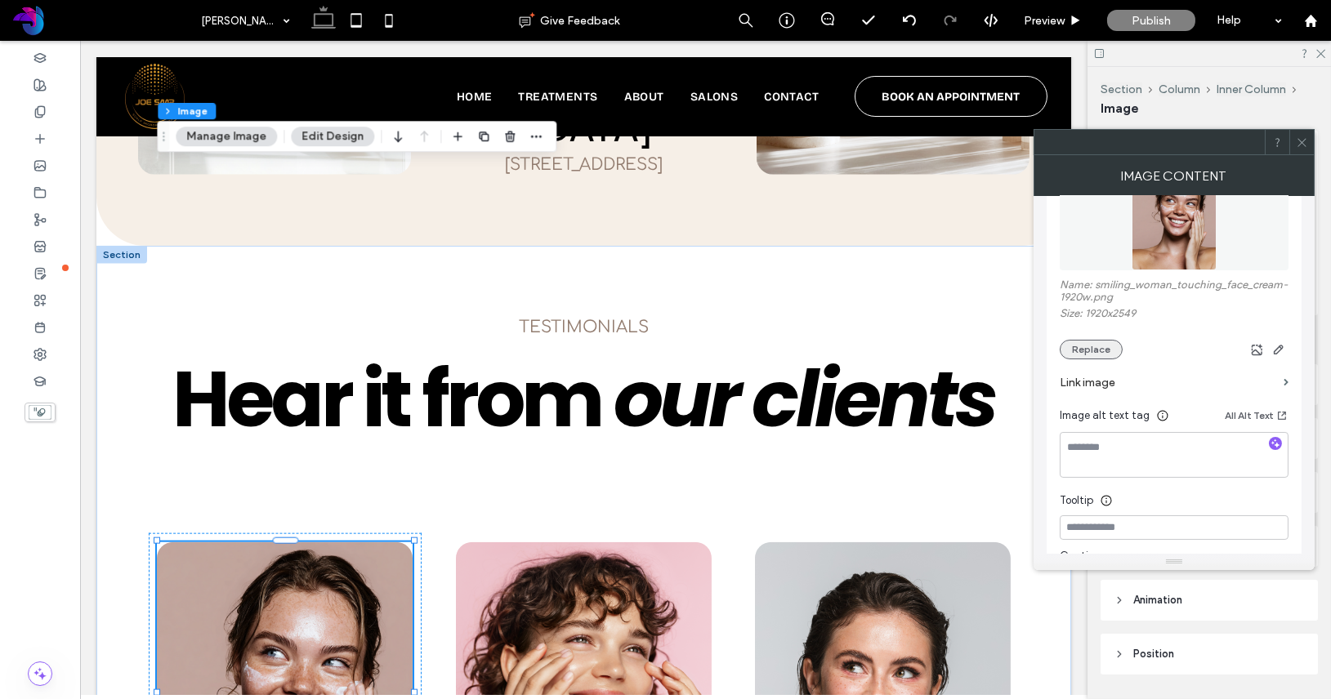
click at [1106, 349] on button "Replace" at bounding box center [1090, 350] width 63 height 20
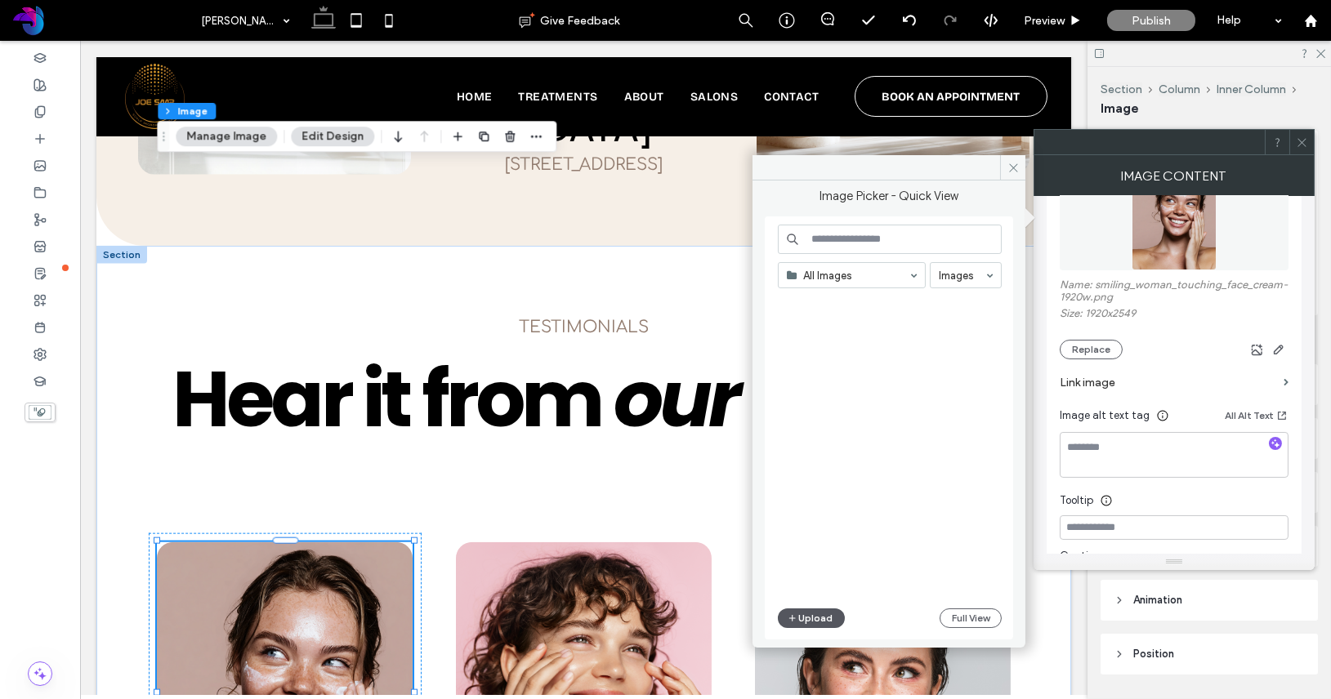
scroll to position [596, 0]
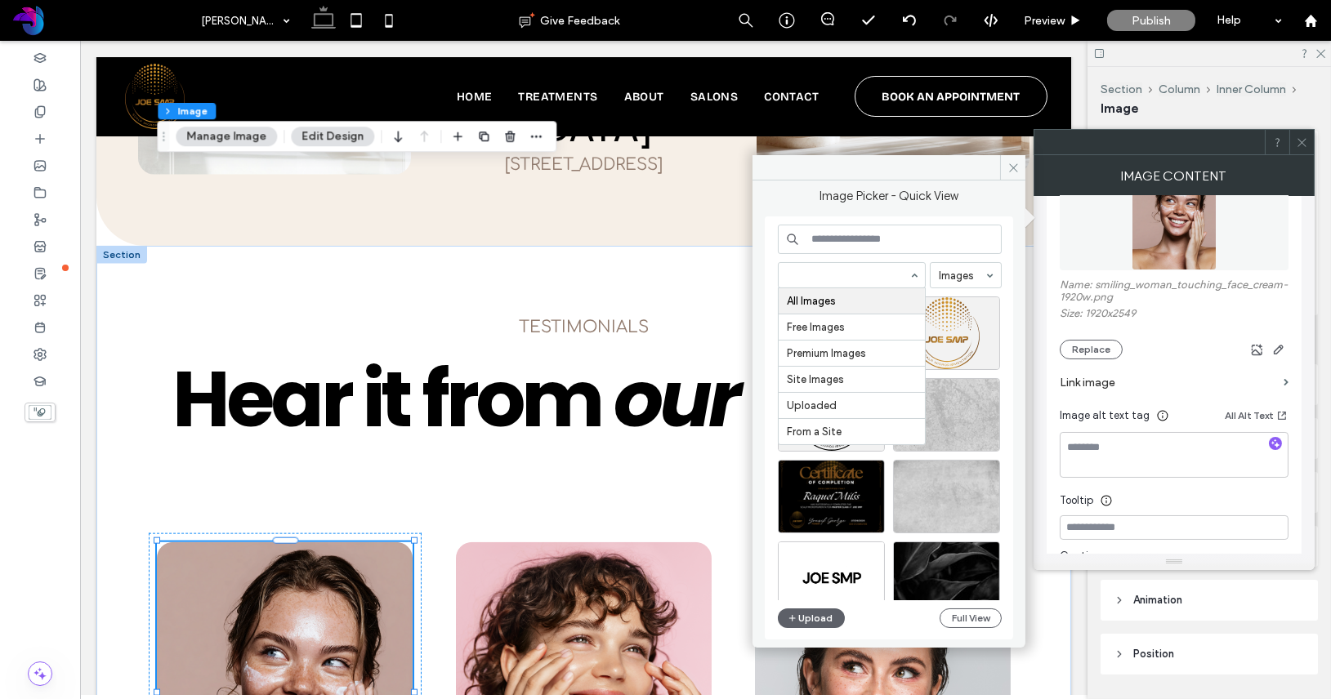
click at [943, 202] on label "Image Picker - Quick View" at bounding box center [888, 196] width 139 height 15
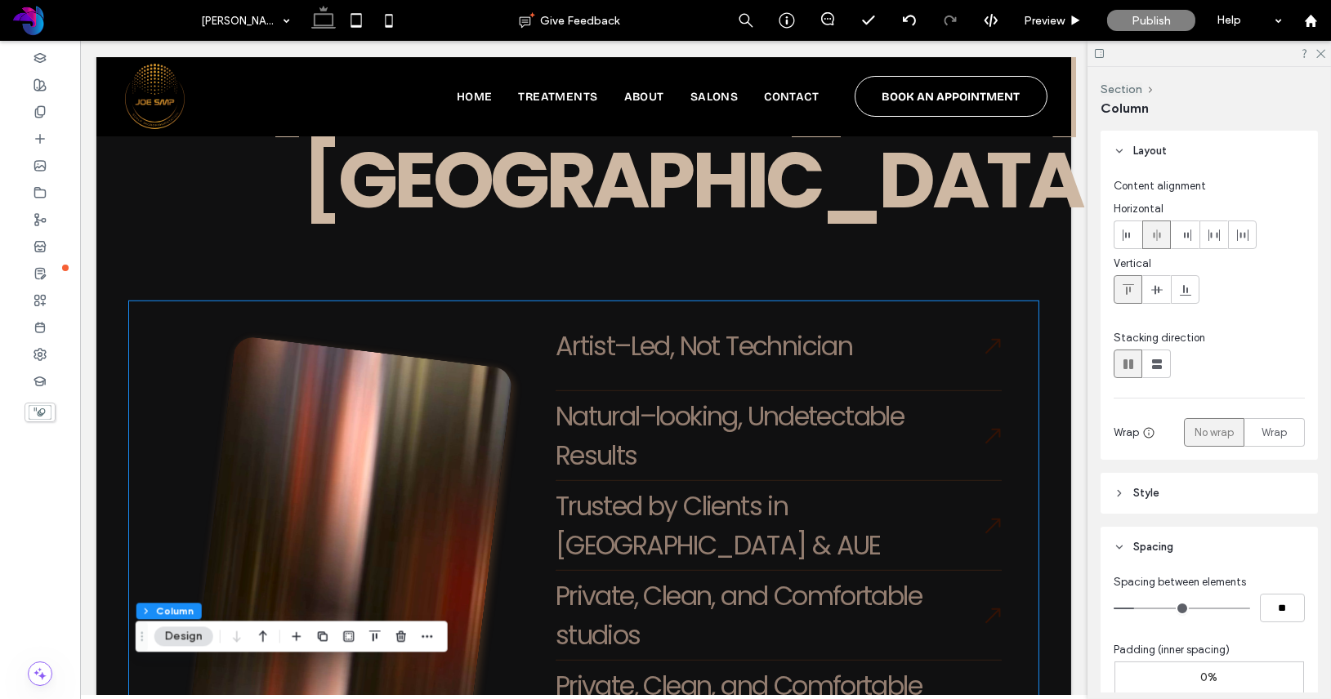
scroll to position [2136, 0]
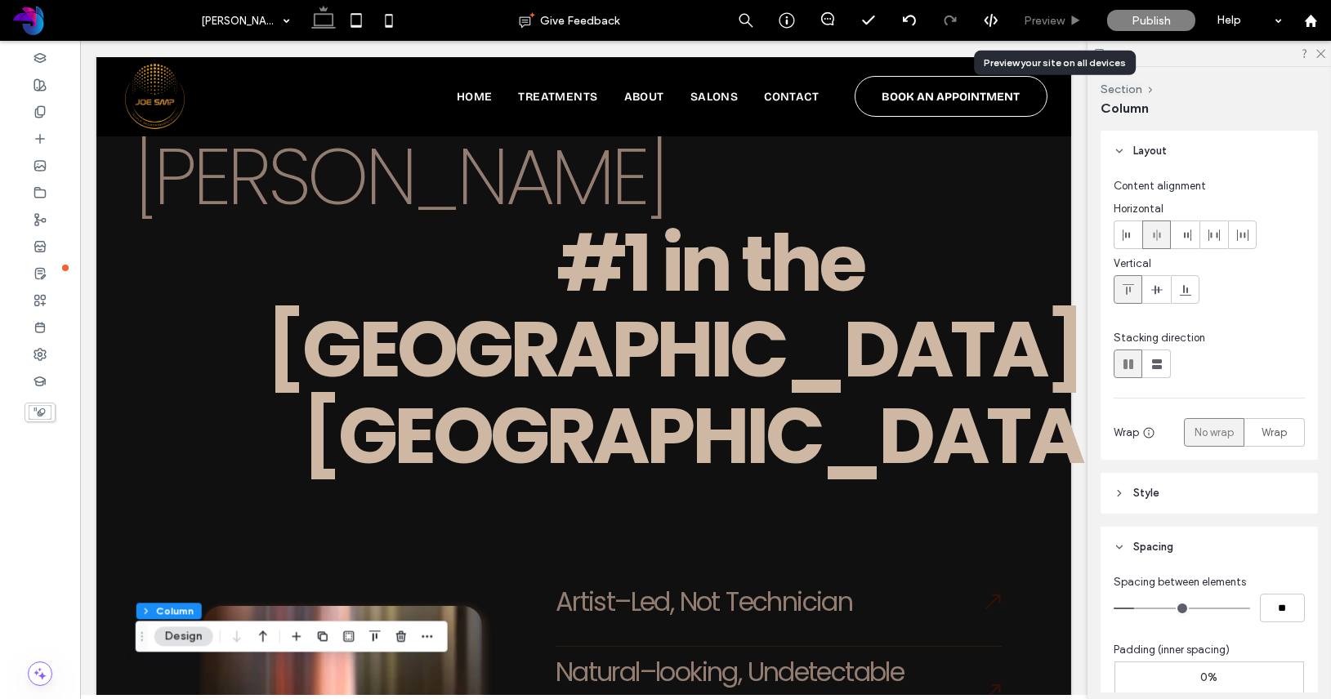
click at [1051, 17] on span "Preview" at bounding box center [1043, 21] width 41 height 14
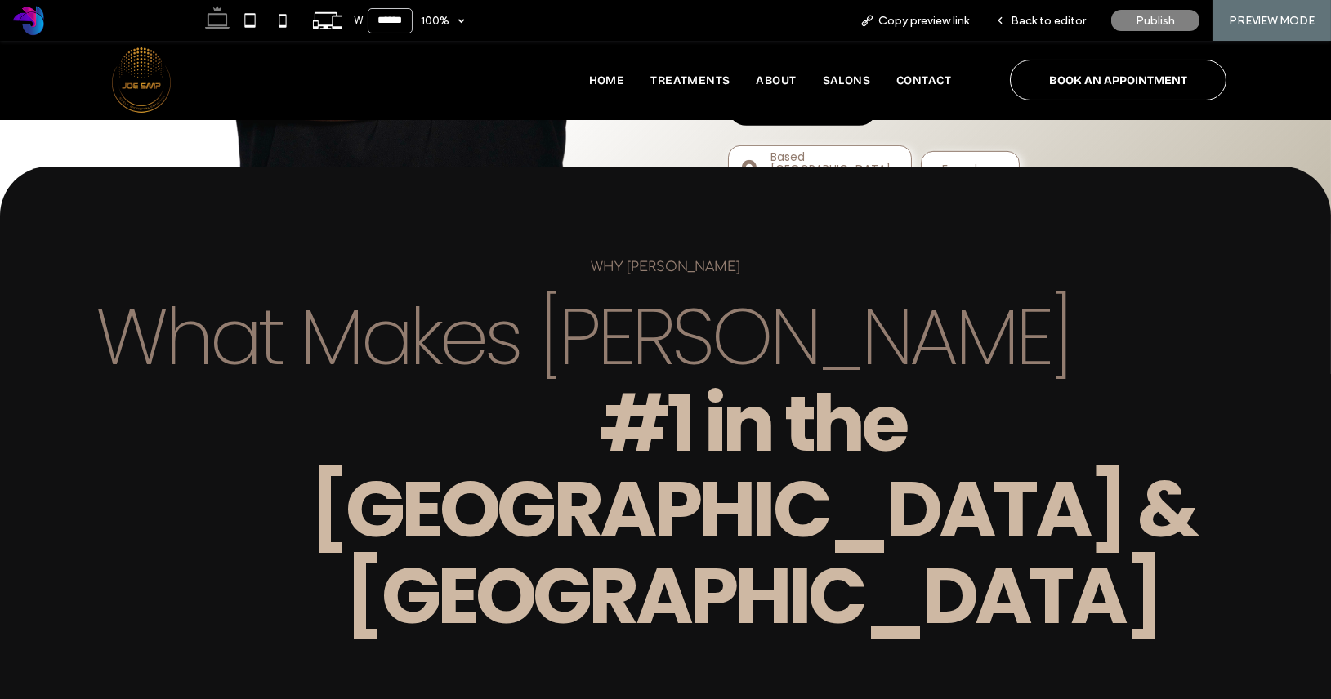
scroll to position [1846, 0]
